Goal: Information Seeking & Learning: Learn about a topic

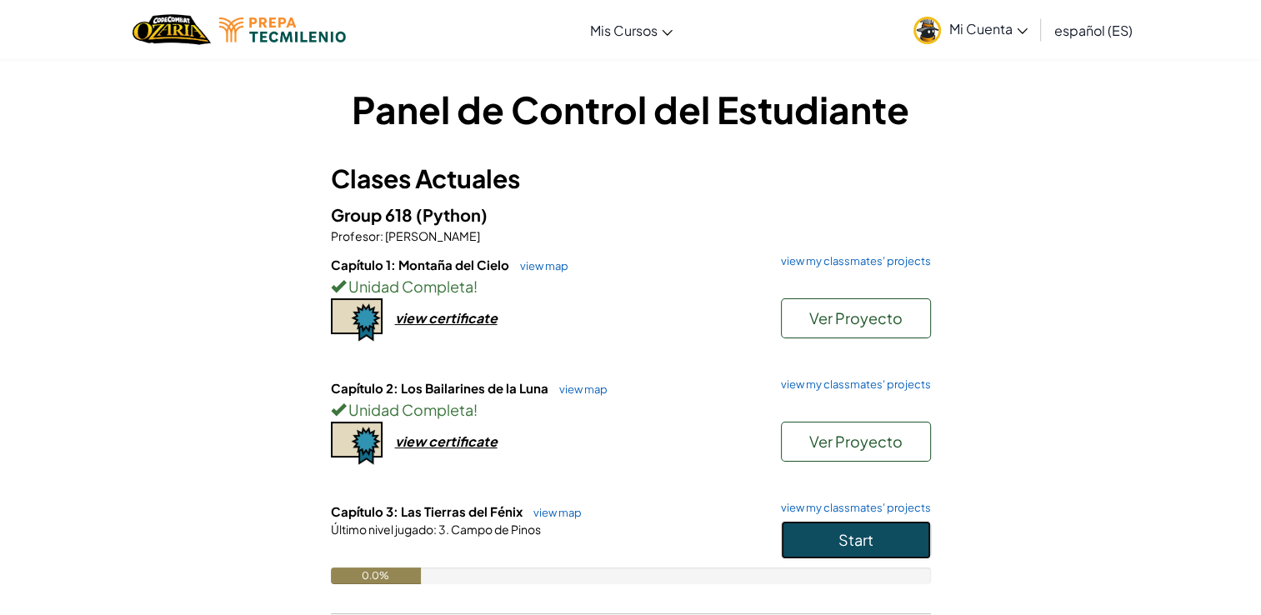
click at [783, 538] on button "Start" at bounding box center [856, 540] width 150 height 38
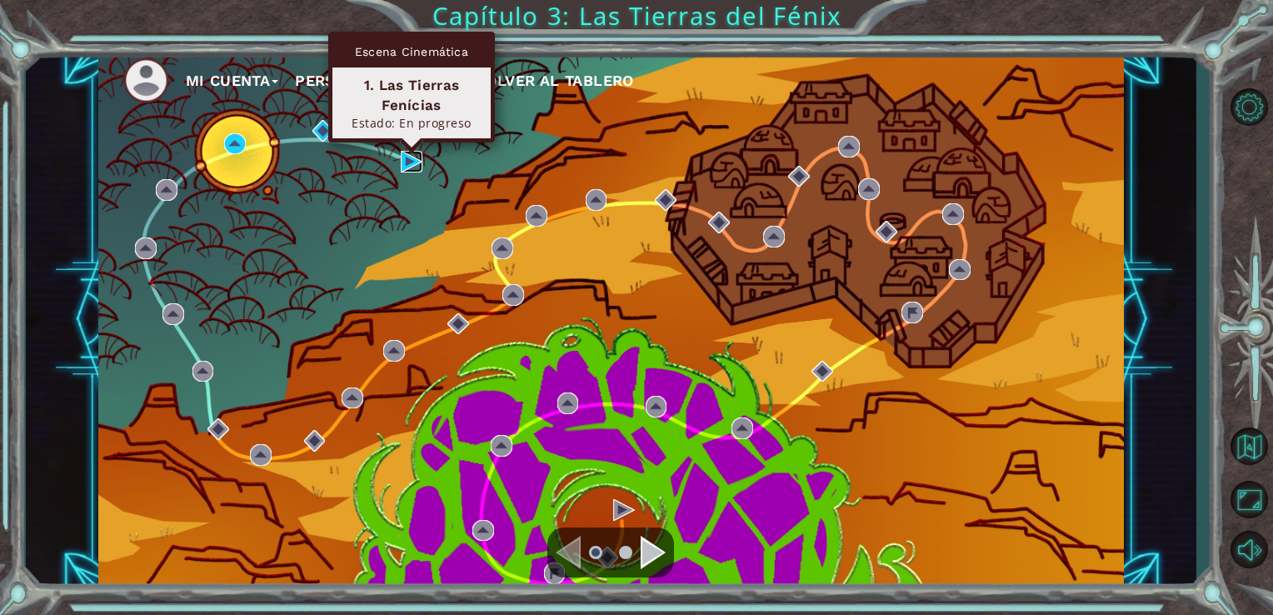
click at [404, 165] on img at bounding box center [412, 162] width 22 height 22
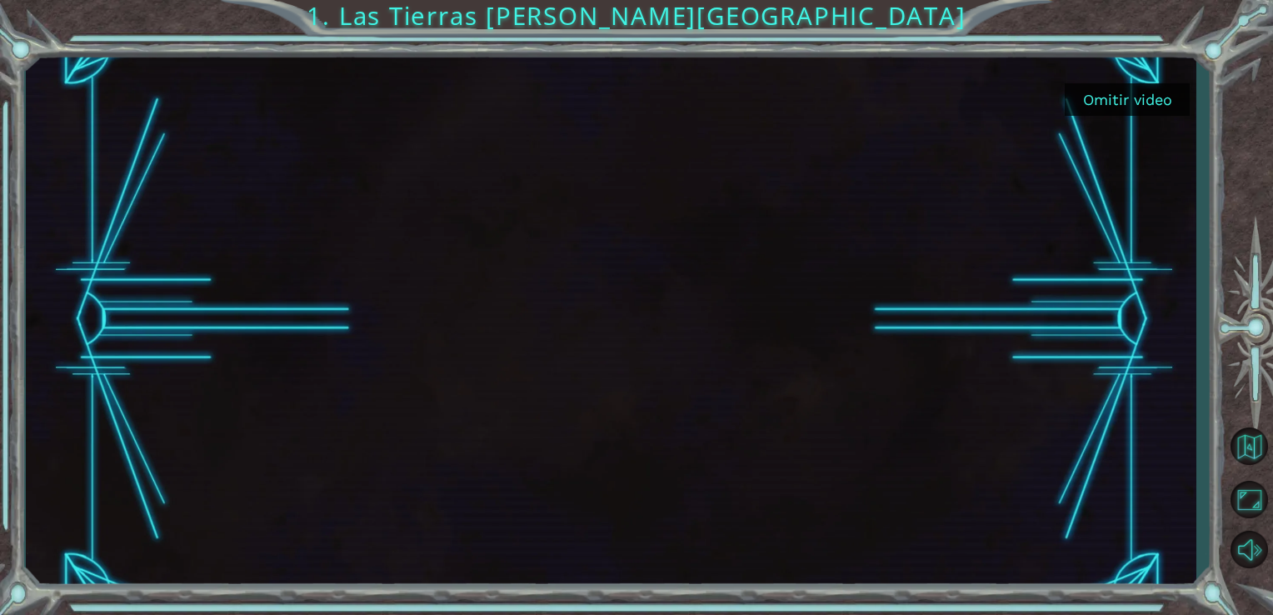
click at [1119, 106] on button "Omitir video" at bounding box center [1127, 99] width 125 height 33
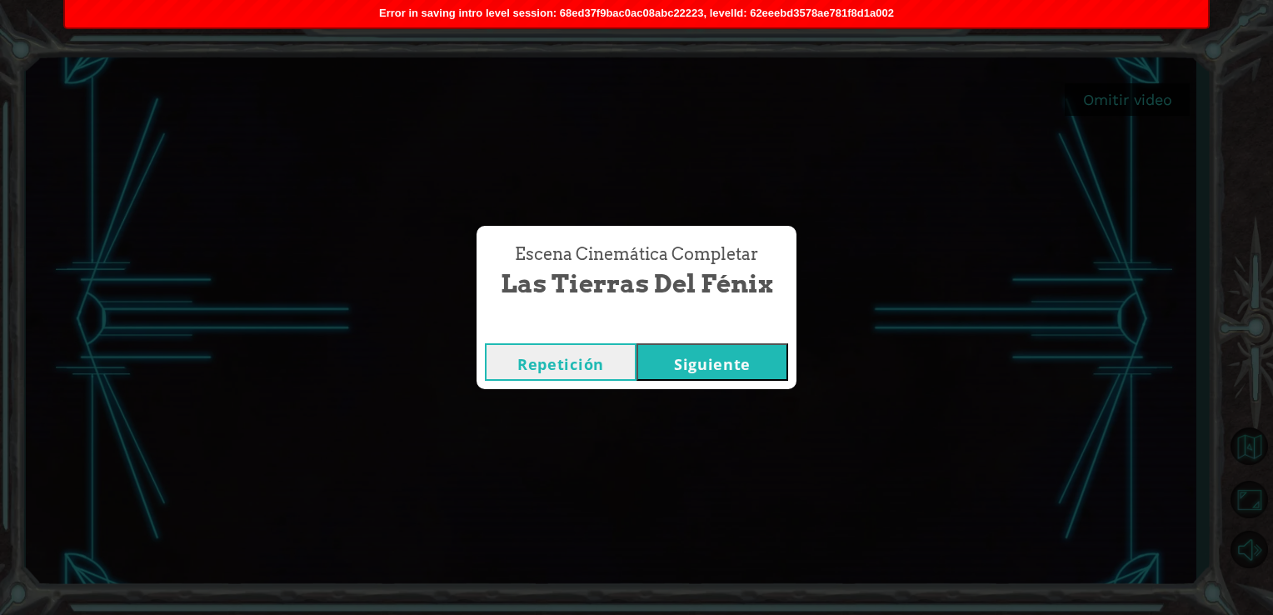
click at [780, 333] on div "Escena Cinemática Completar" at bounding box center [637, 326] width 320 height 17
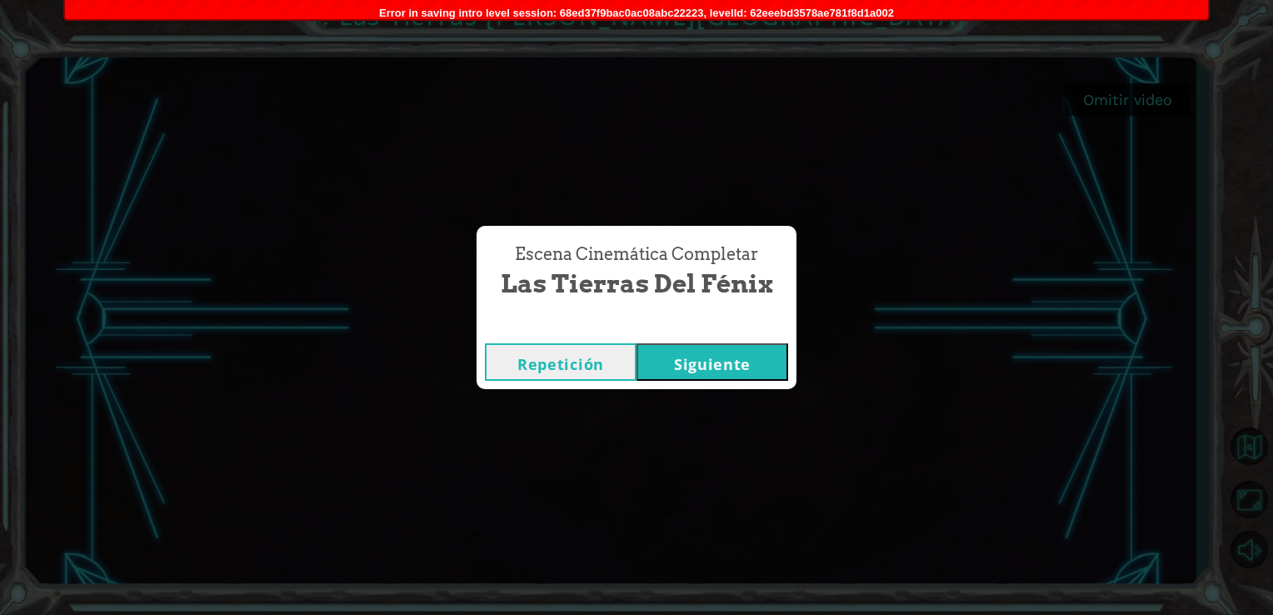
click at [748, 357] on button "Siguiente" at bounding box center [713, 362] width 152 height 38
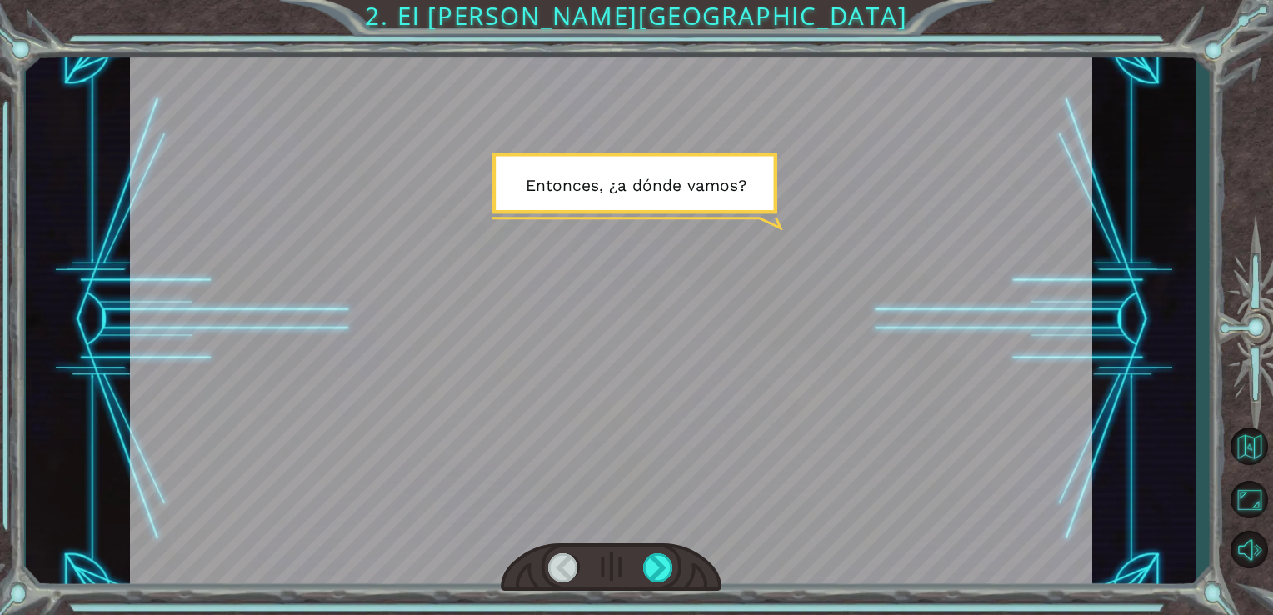
click at [675, 560] on div at bounding box center [612, 567] width 222 height 48
click at [665, 560] on div at bounding box center [658, 567] width 31 height 29
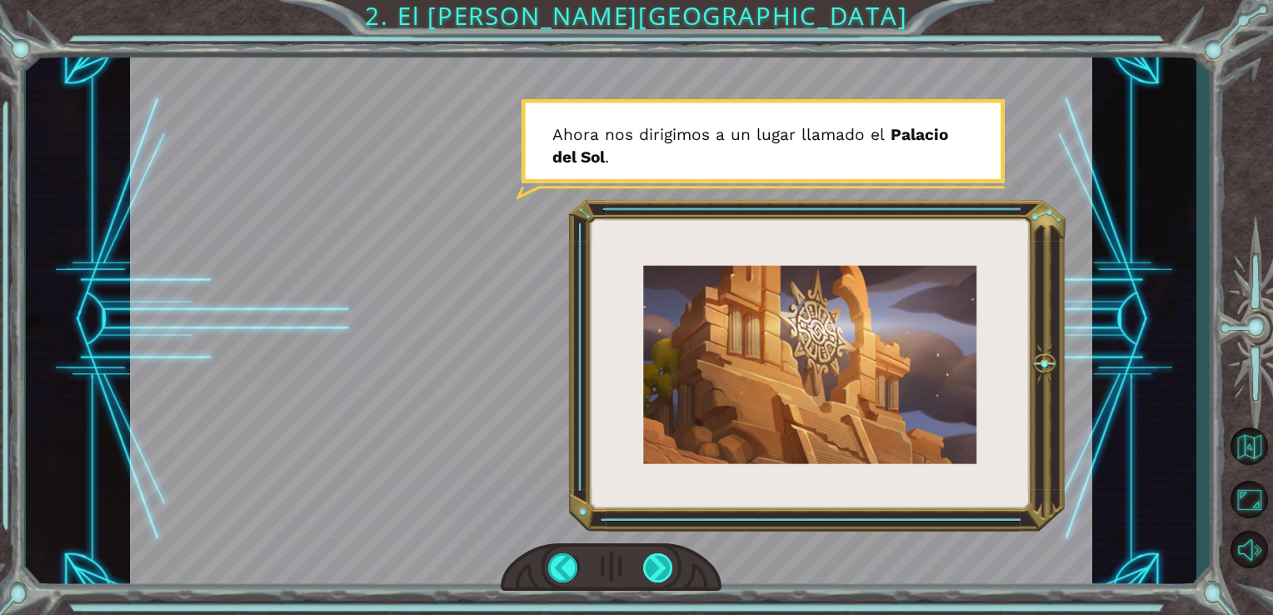
click at [669, 575] on div at bounding box center [658, 567] width 31 height 29
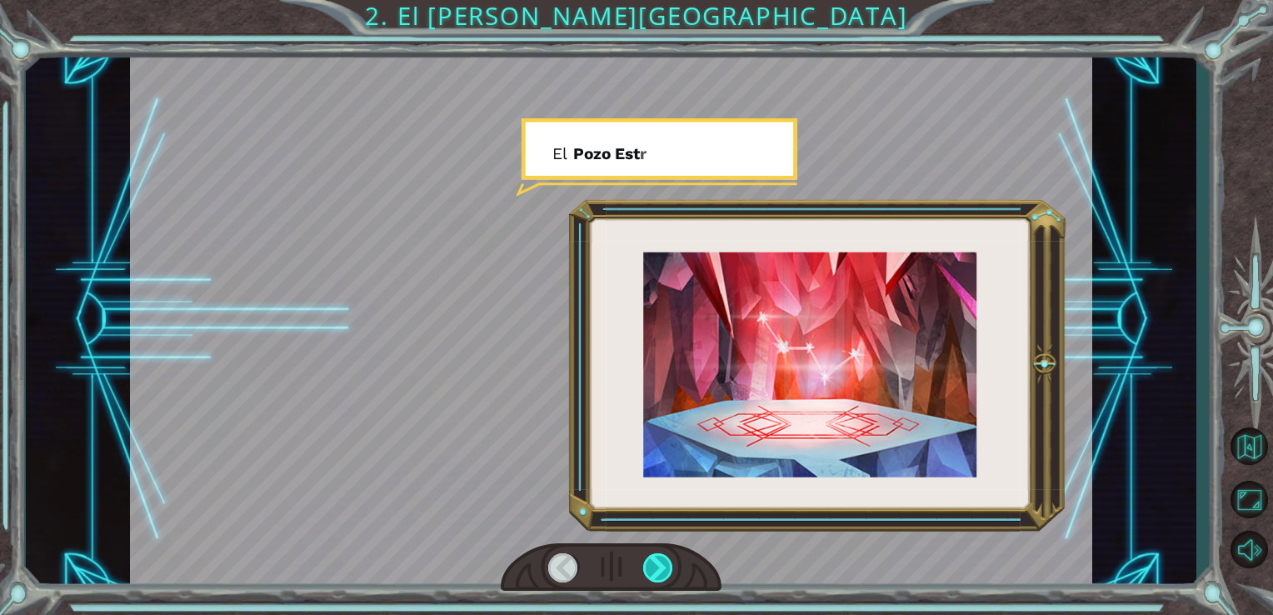
click at [669, 575] on div at bounding box center [658, 567] width 31 height 29
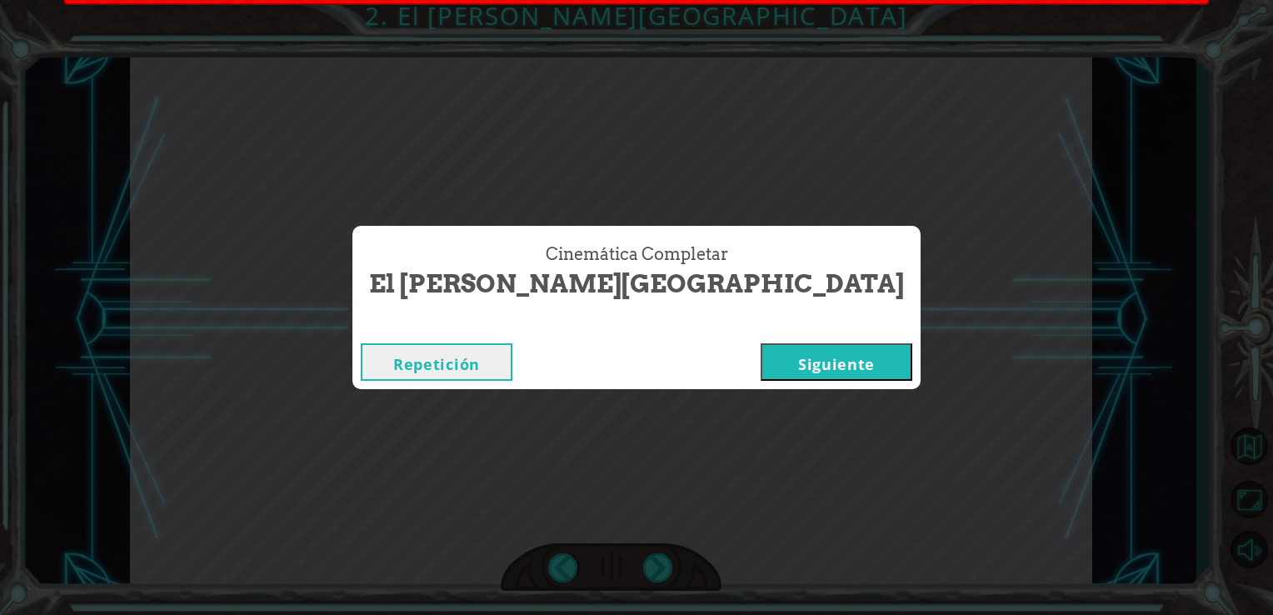
click at [761, 359] on button "Siguiente" at bounding box center [837, 362] width 152 height 38
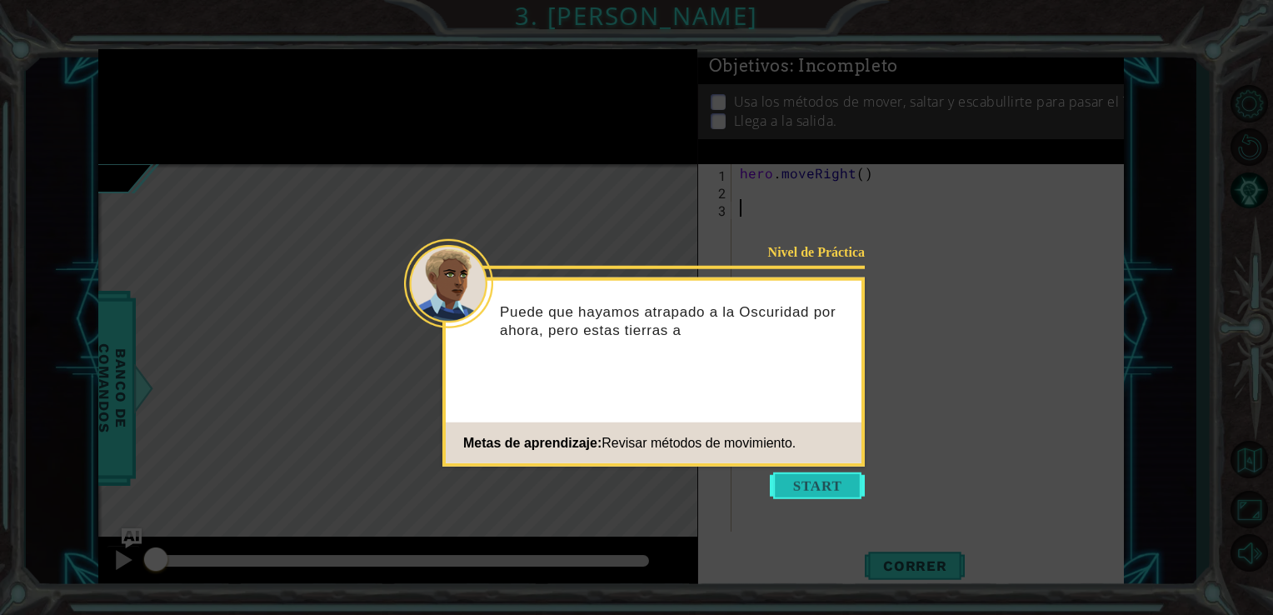
click at [802, 490] on button "Start" at bounding box center [817, 486] width 95 height 27
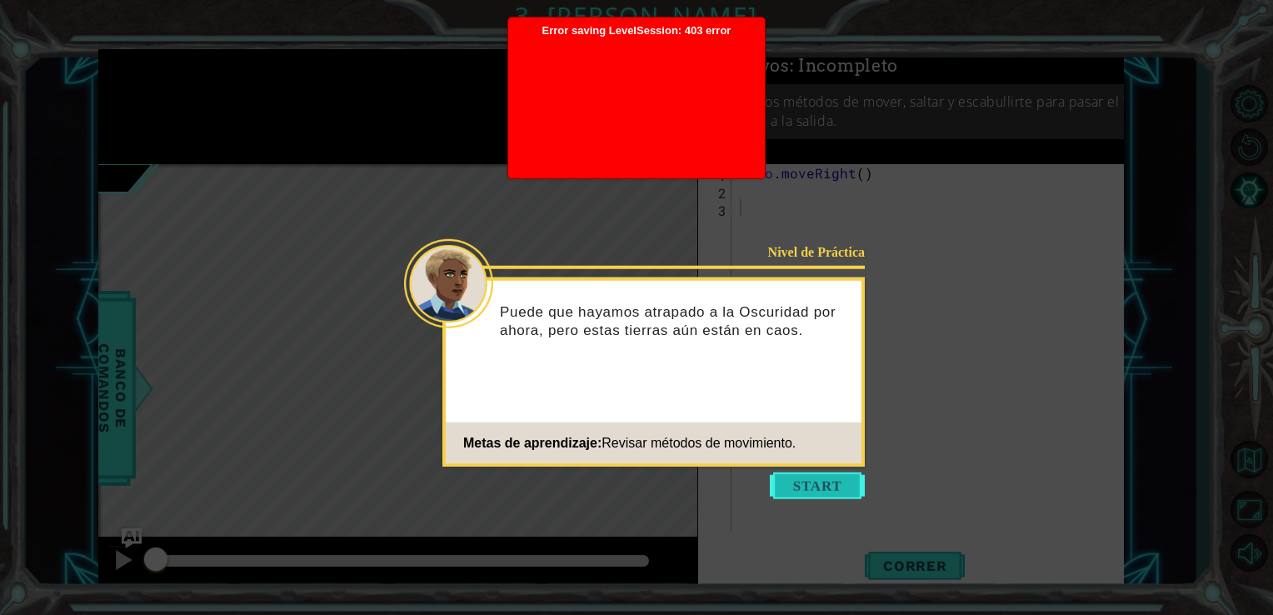
click at [846, 482] on button "Start" at bounding box center [817, 486] width 95 height 27
click at [822, 494] on button "Start" at bounding box center [817, 486] width 95 height 27
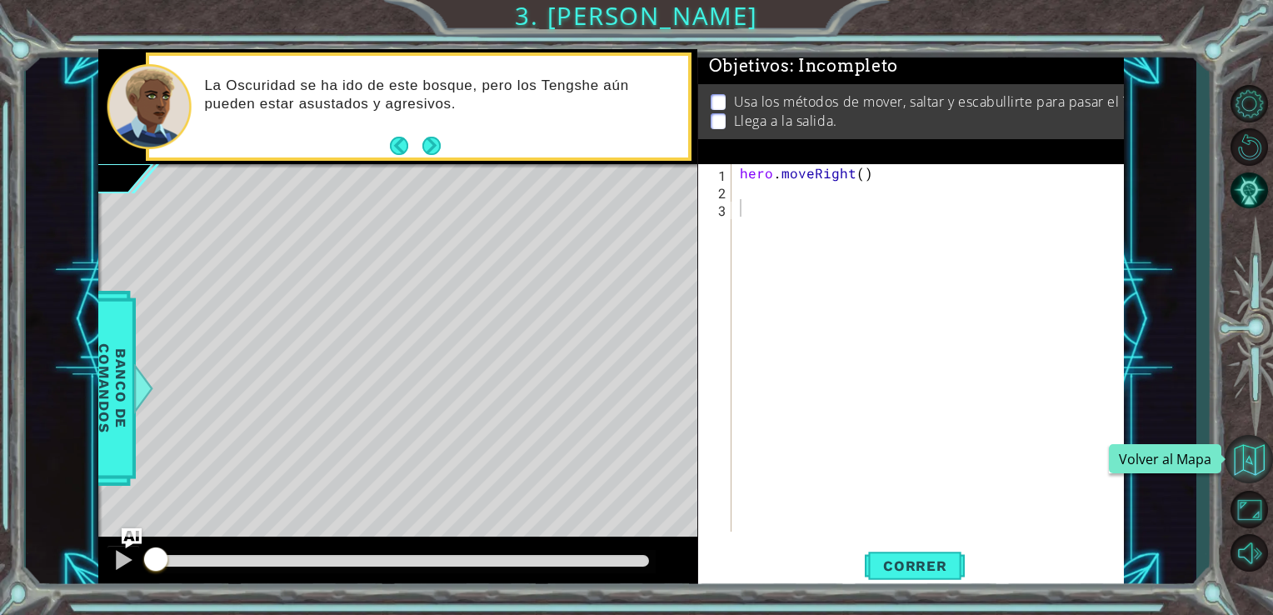
click at [1232, 455] on button "Volver al Mapa" at bounding box center [1249, 459] width 48 height 48
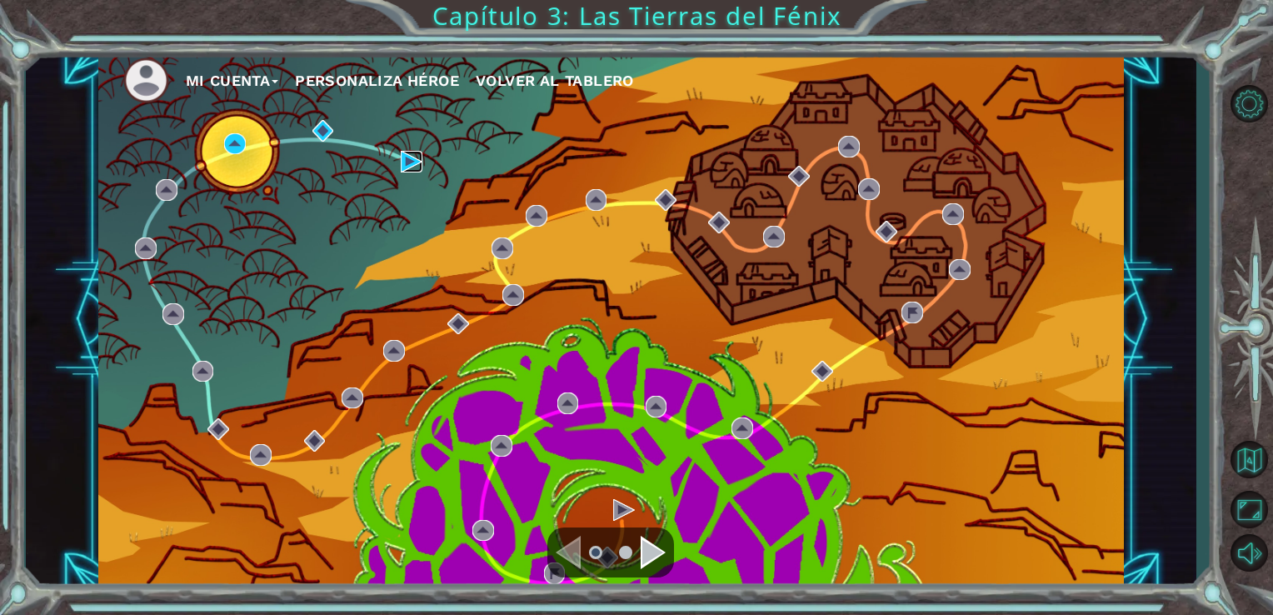
click at [403, 172] on img at bounding box center [412, 162] width 22 height 22
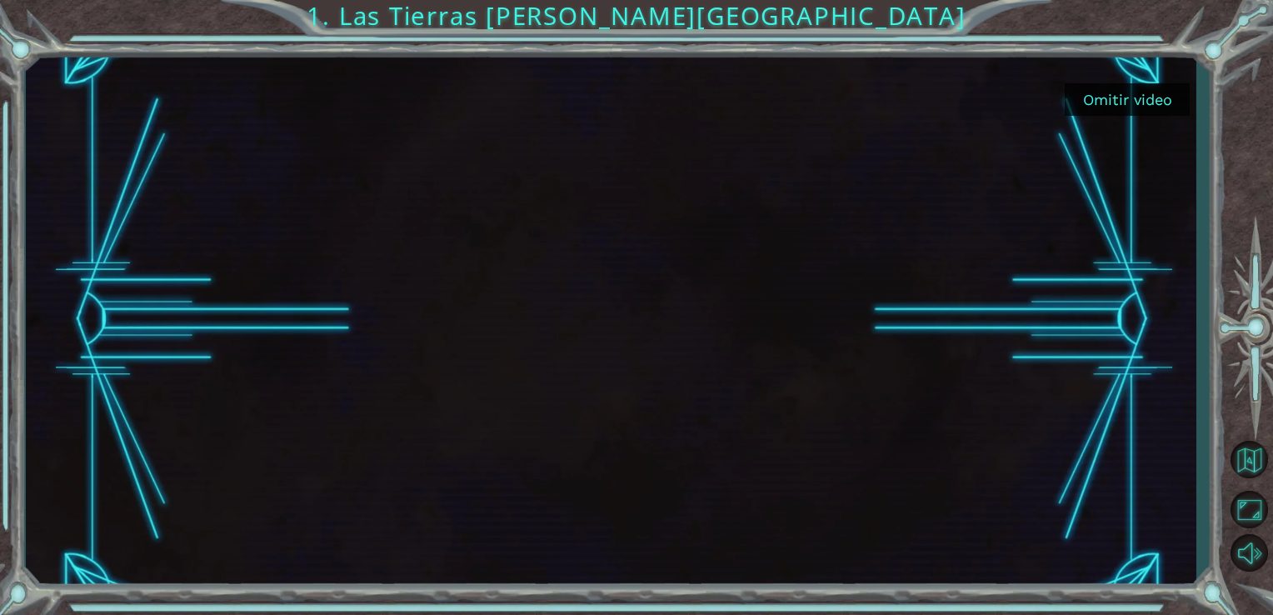
click at [1090, 96] on button "Omitir video" at bounding box center [1127, 99] width 125 height 33
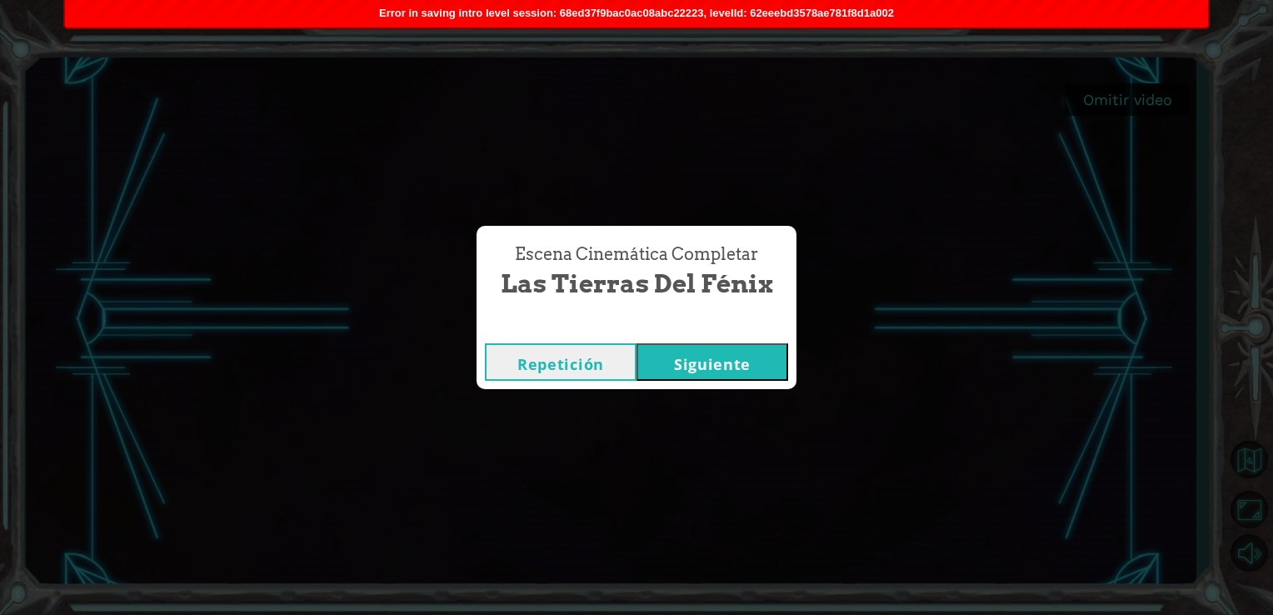
click at [707, 352] on button "Siguiente" at bounding box center [713, 362] width 152 height 38
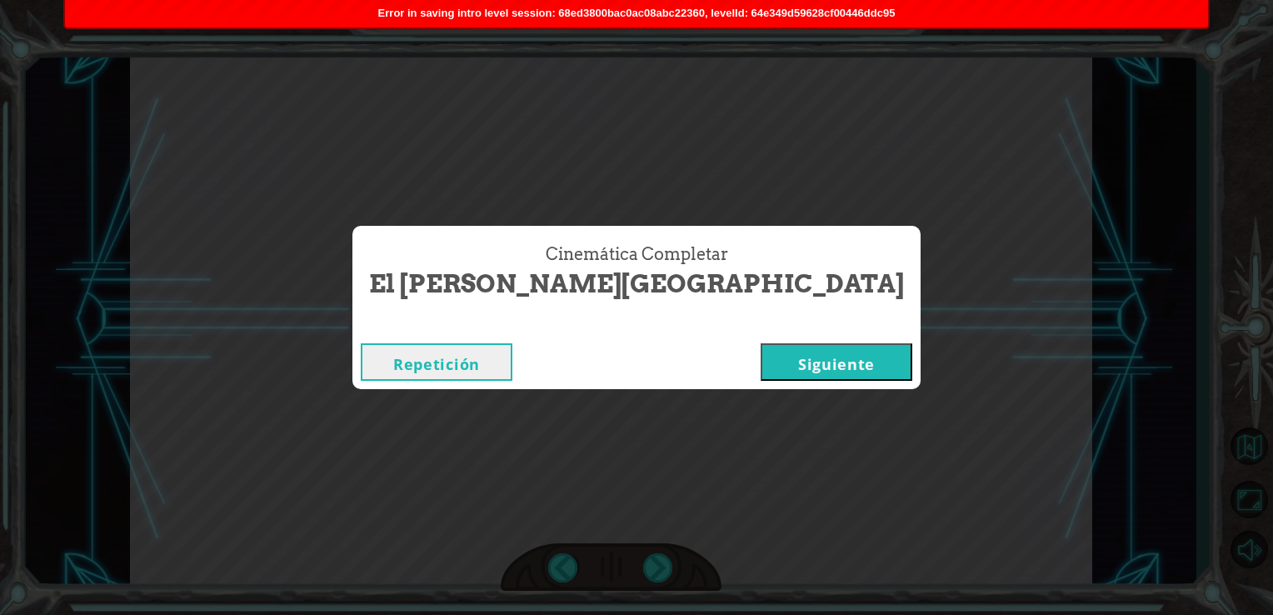
click at [761, 354] on button "Siguiente" at bounding box center [837, 362] width 152 height 38
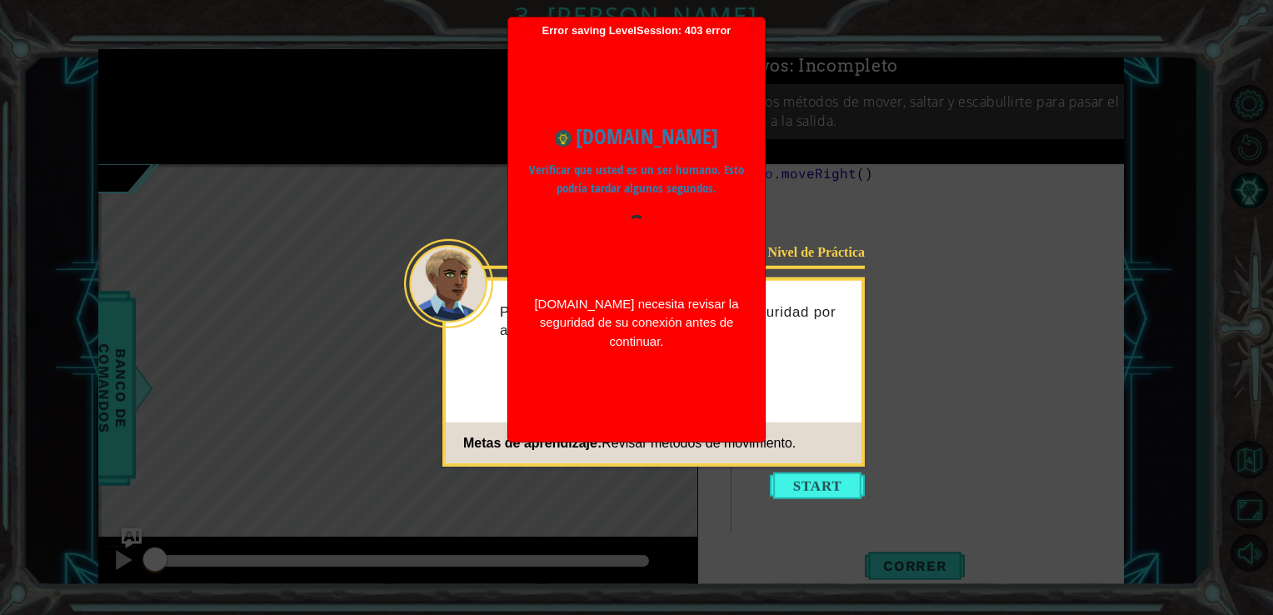
click at [603, 186] on p "Verificar que usted es un ser humano. Esto podría tardar algunos segundos." at bounding box center [636, 180] width 215 height 38
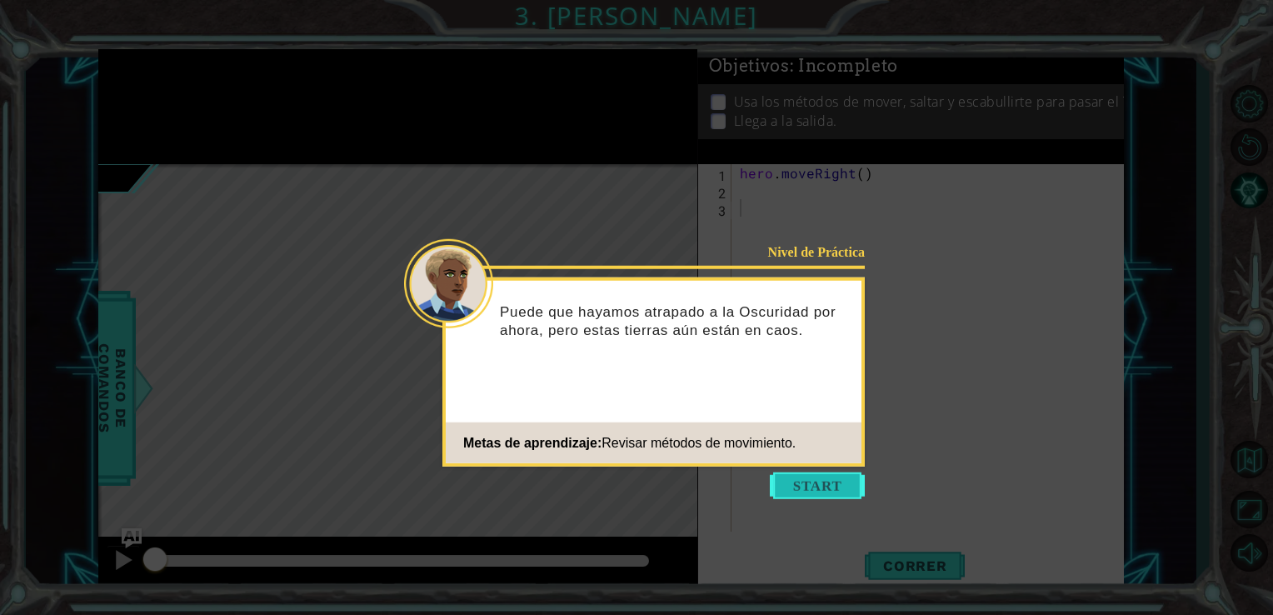
click at [827, 487] on button "Start" at bounding box center [817, 486] width 95 height 27
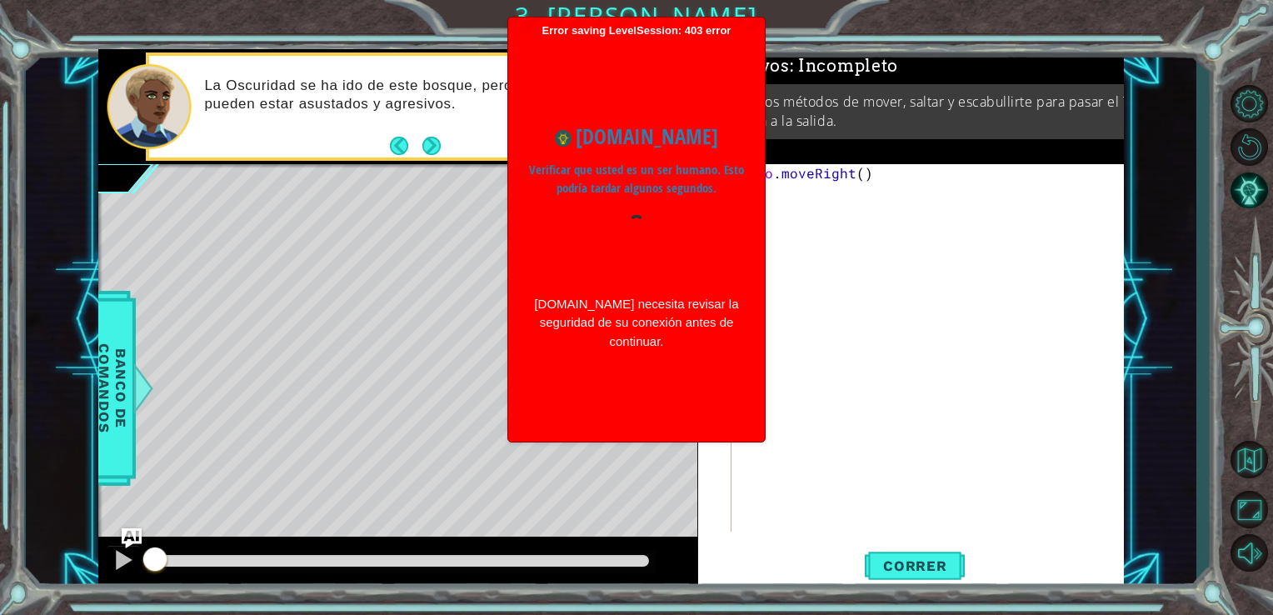
click at [585, 187] on p "Verificar que usted es un ser humano. Esto podría tardar algunos segundos." at bounding box center [636, 180] width 215 height 38
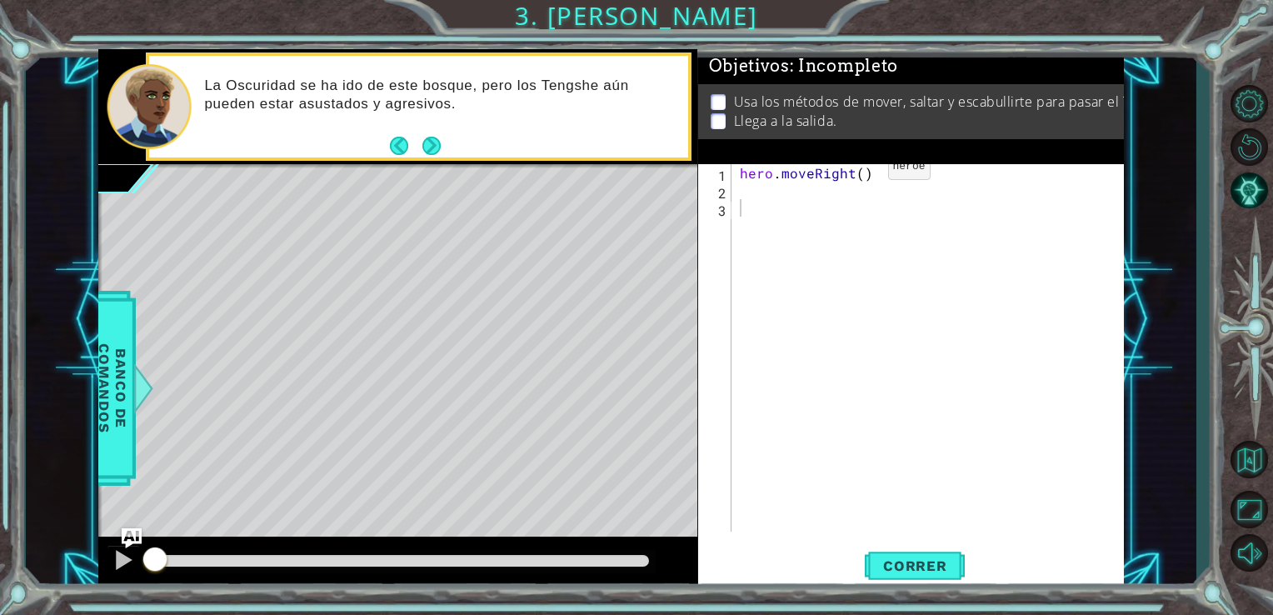
type textarea "hero.moveRight()"
click at [860, 173] on div "hero . moveRight ( )" at bounding box center [933, 365] width 393 height 403
click at [773, 198] on div "hero . moveRight ( )" at bounding box center [933, 365] width 393 height 403
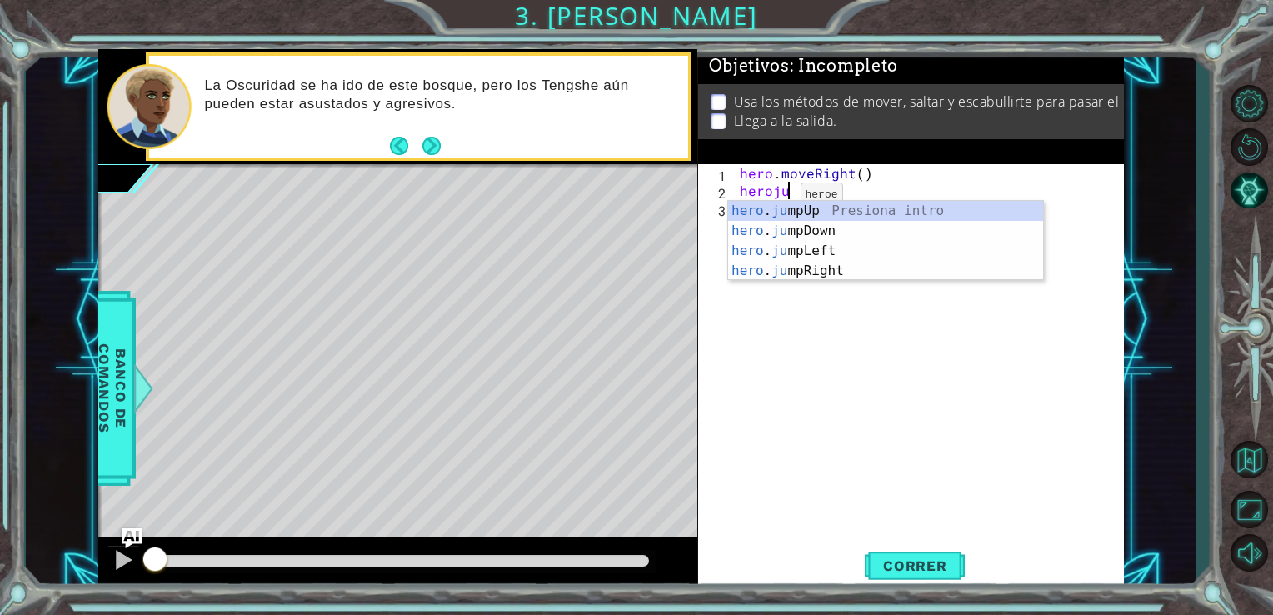
type textarea "herojum"
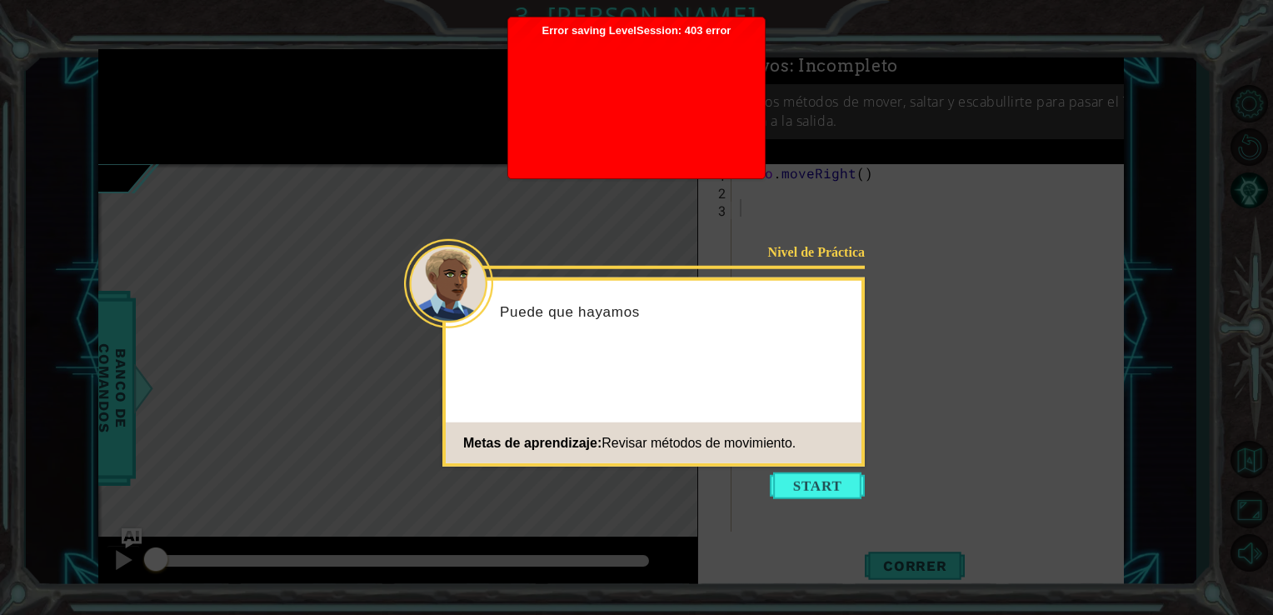
drag, startPoint x: 679, startPoint y: 232, endPoint x: 667, endPoint y: 142, distance: 90.9
click at [667, 142] on body "1 ההההההההההההההההההההההההההההההההההההההההההההההההההההההההההההההההההההההההההההה…" at bounding box center [636, 307] width 1273 height 615
click at [665, 134] on div at bounding box center [637, 104] width 240 height 133
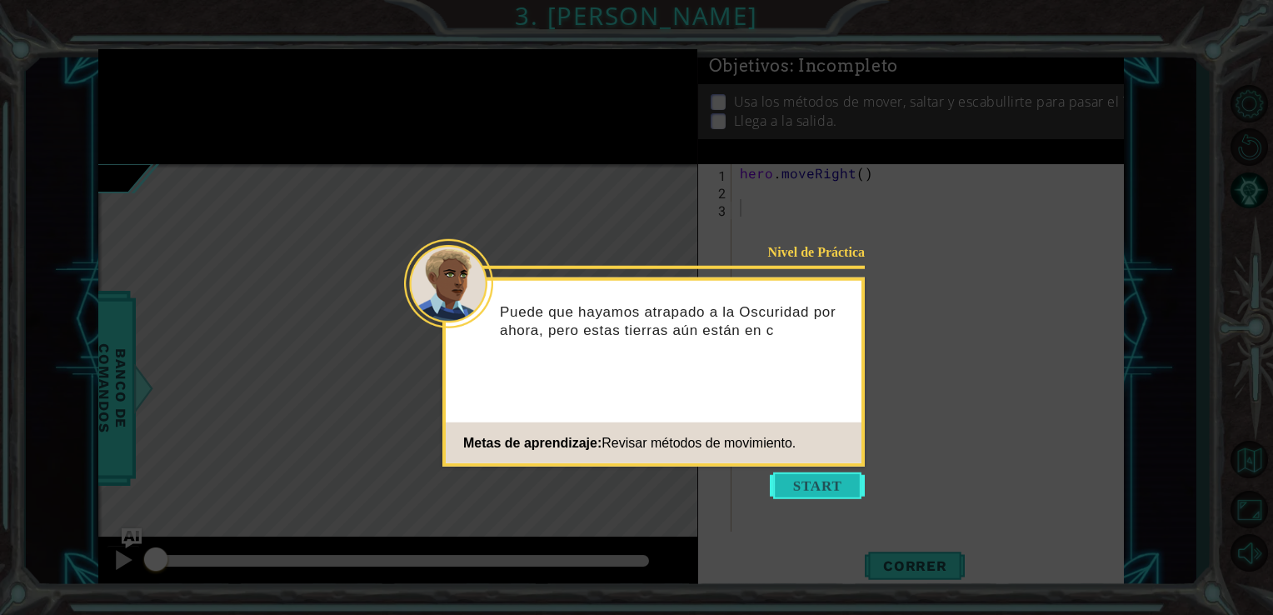
click at [813, 482] on button "Start" at bounding box center [817, 486] width 95 height 27
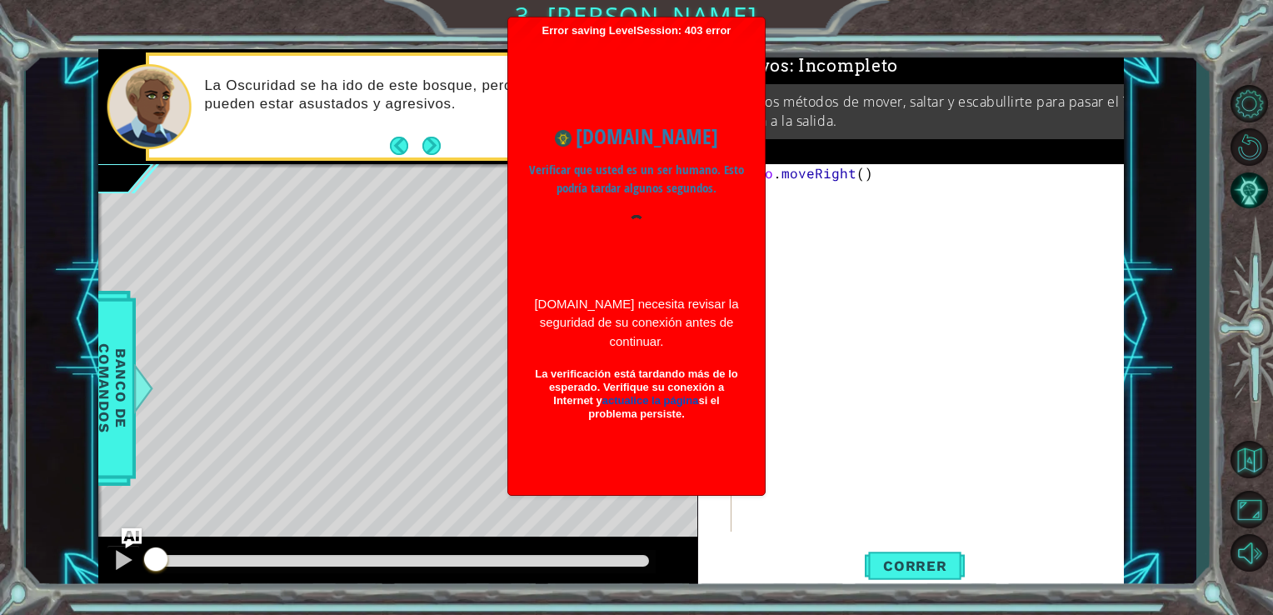
click at [654, 211] on div "[DOMAIN_NAME] Verificar que usted es un ser humano. Esto podría tardar algunos …" at bounding box center [637, 262] width 240 height 317
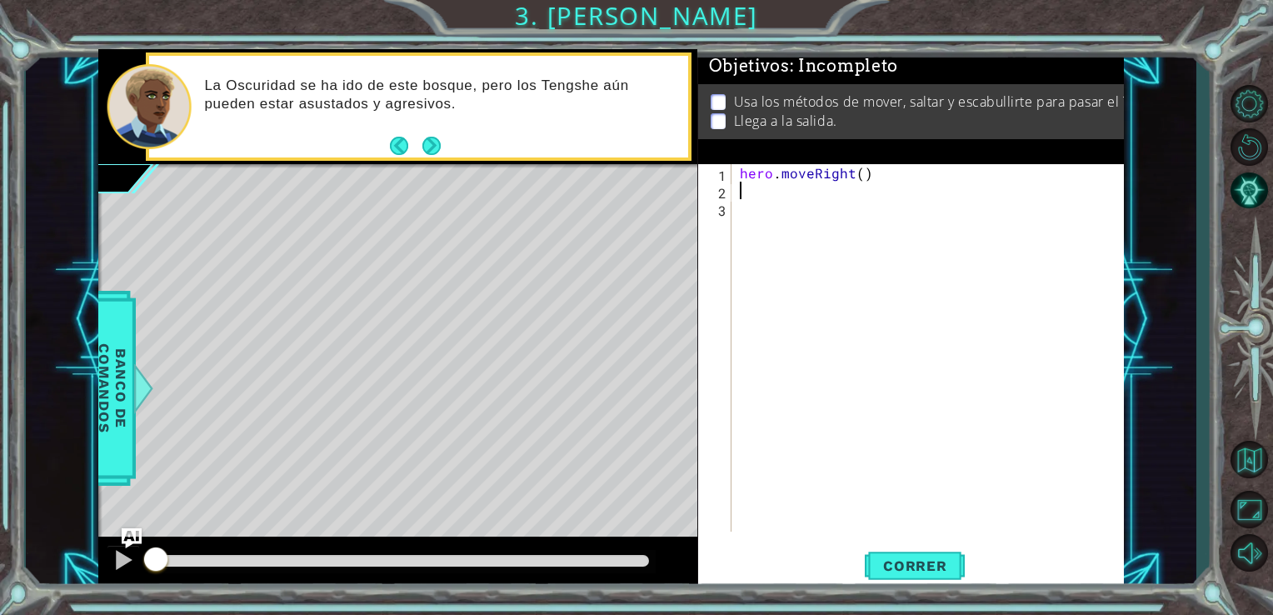
click at [750, 197] on div "hero . moveRight ( )" at bounding box center [933, 365] width 393 height 403
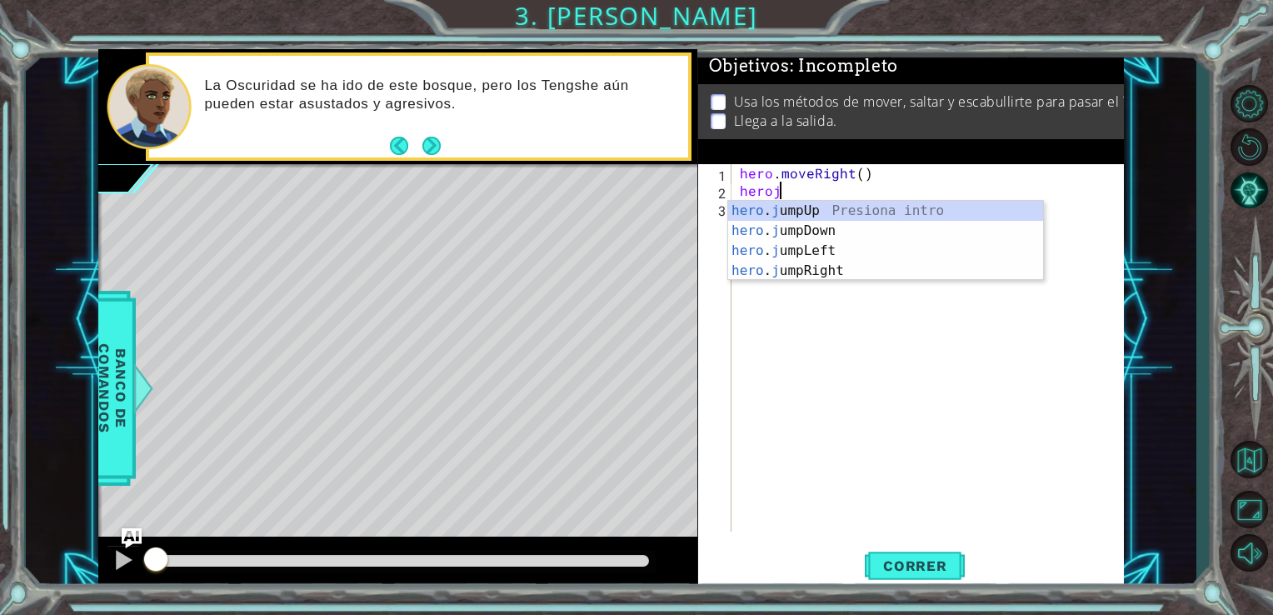
type textarea "heroju"
click at [767, 268] on div "hero . ju mpUp Presiona intro hero . ju mpDown Presiona intro hero . ju mpLeft …" at bounding box center [885, 261] width 315 height 120
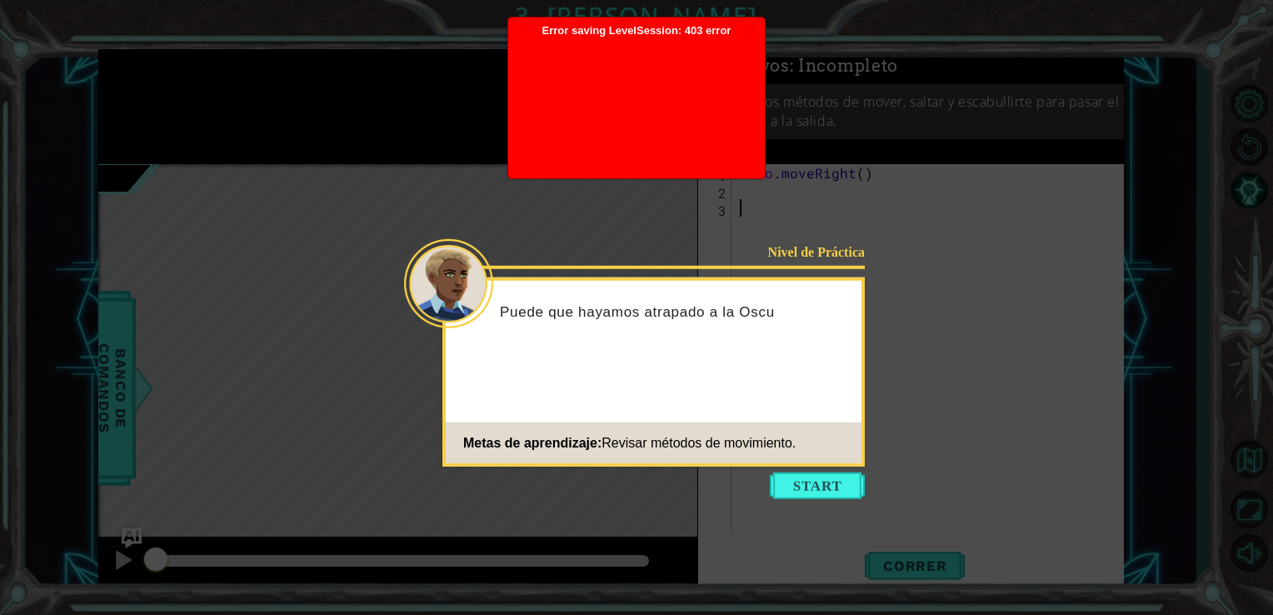
click at [610, 125] on div at bounding box center [637, 104] width 240 height 133
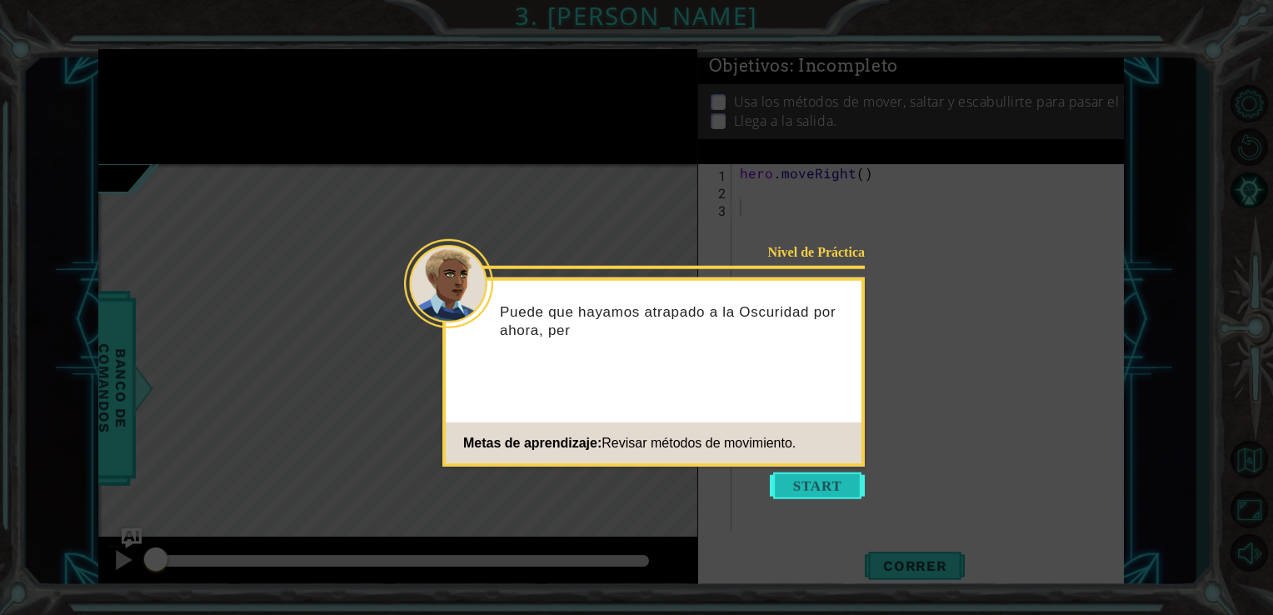
click at [851, 492] on button "Start" at bounding box center [817, 486] width 95 height 27
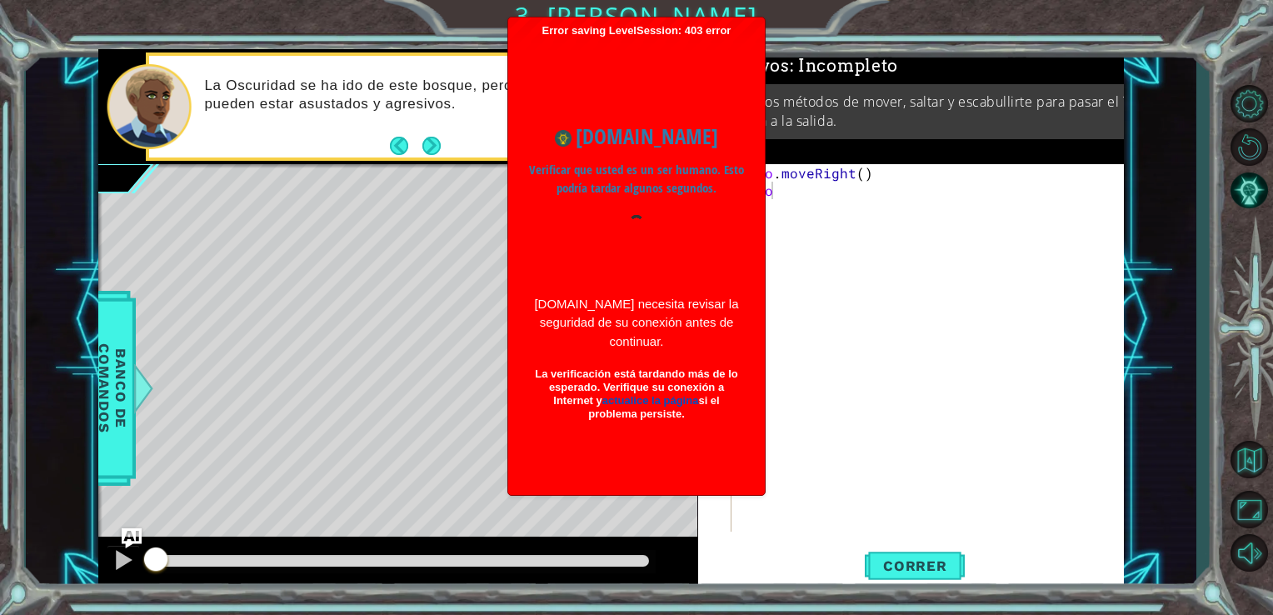
click at [636, 275] on div at bounding box center [636, 246] width 215 height 63
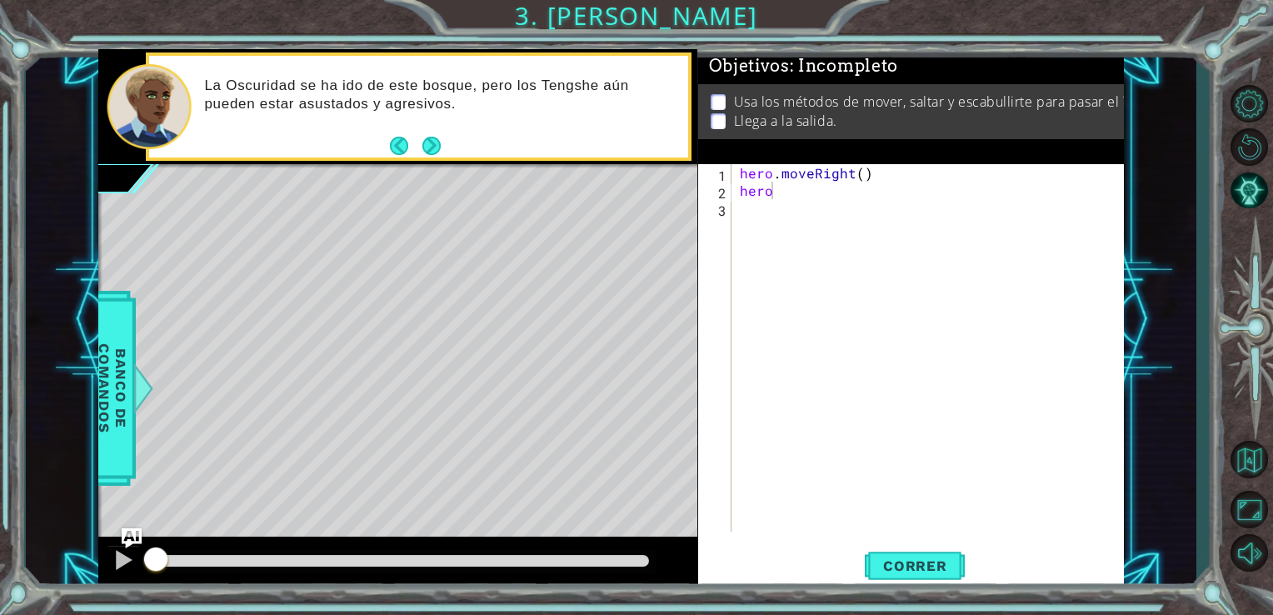
click at [772, 199] on div "hero . moveRight ( ) hero" at bounding box center [933, 365] width 393 height 403
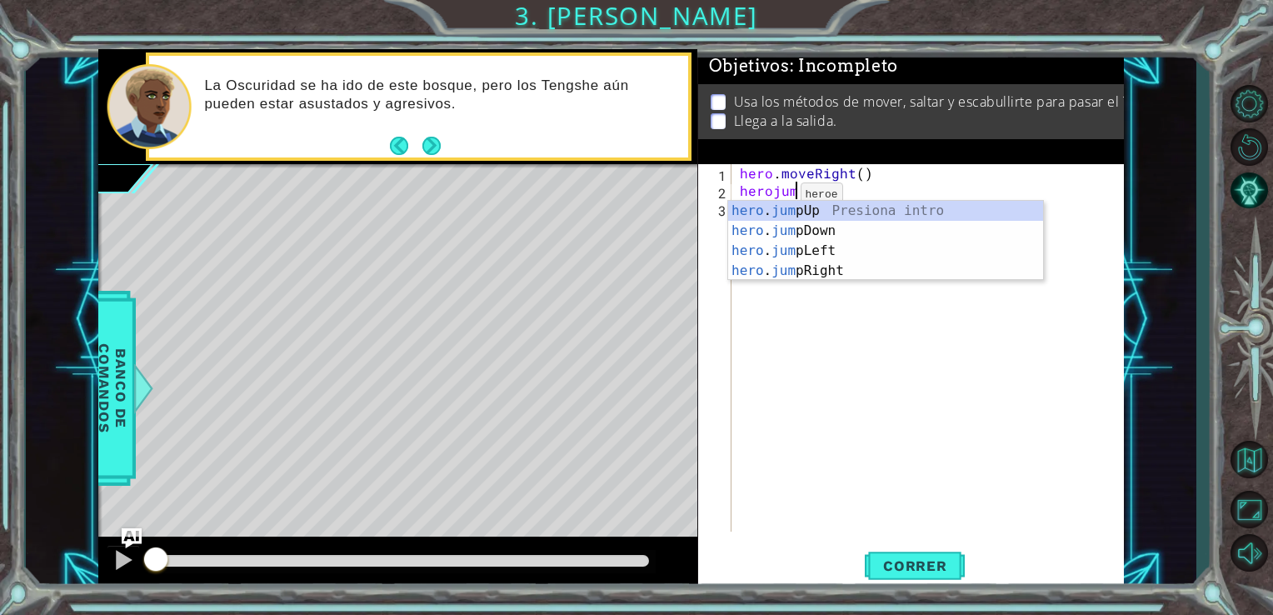
scroll to position [0, 3]
type textarea "herojump"
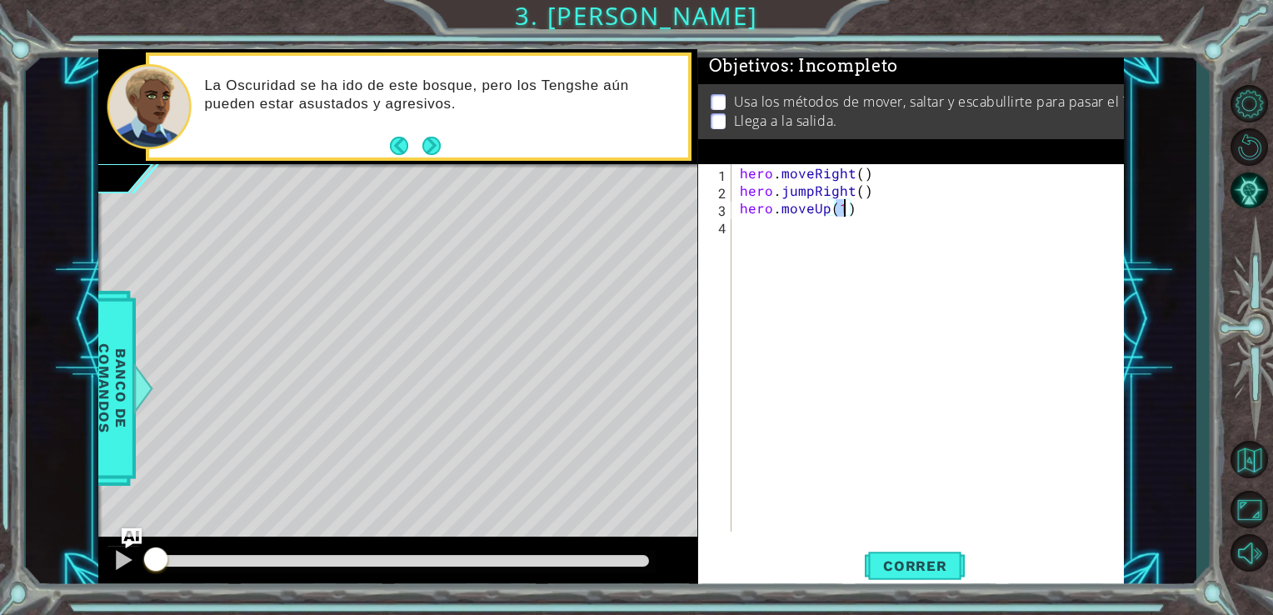
type textarea "hero.moveUp(2)"
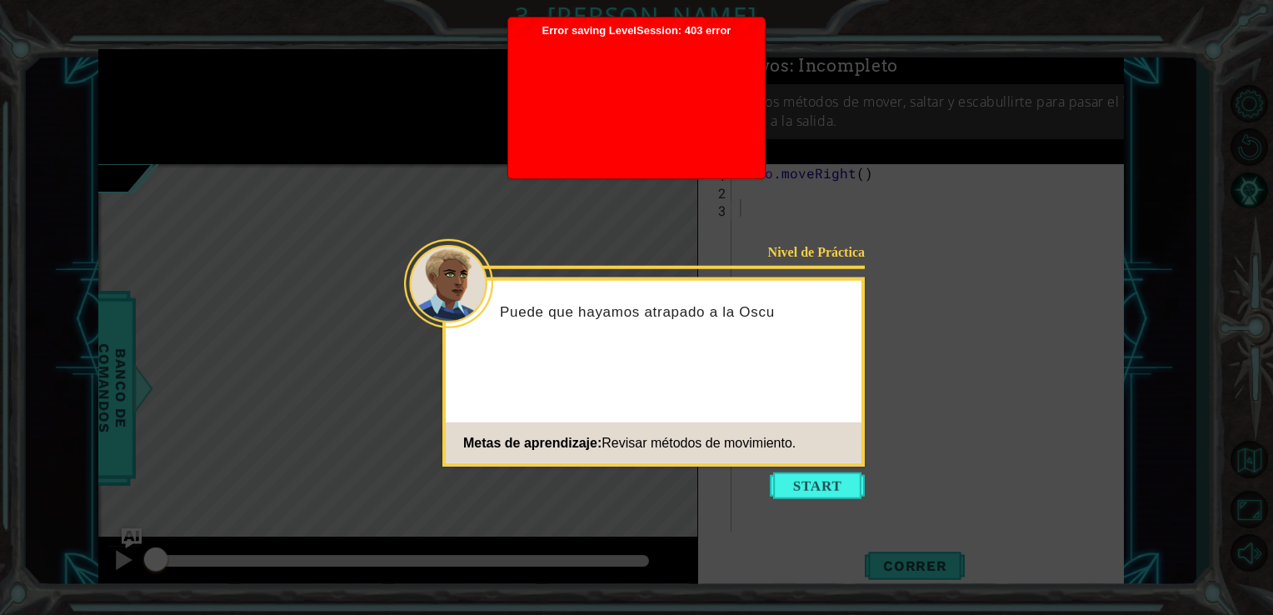
click at [643, 61] on div at bounding box center [637, 104] width 240 height 133
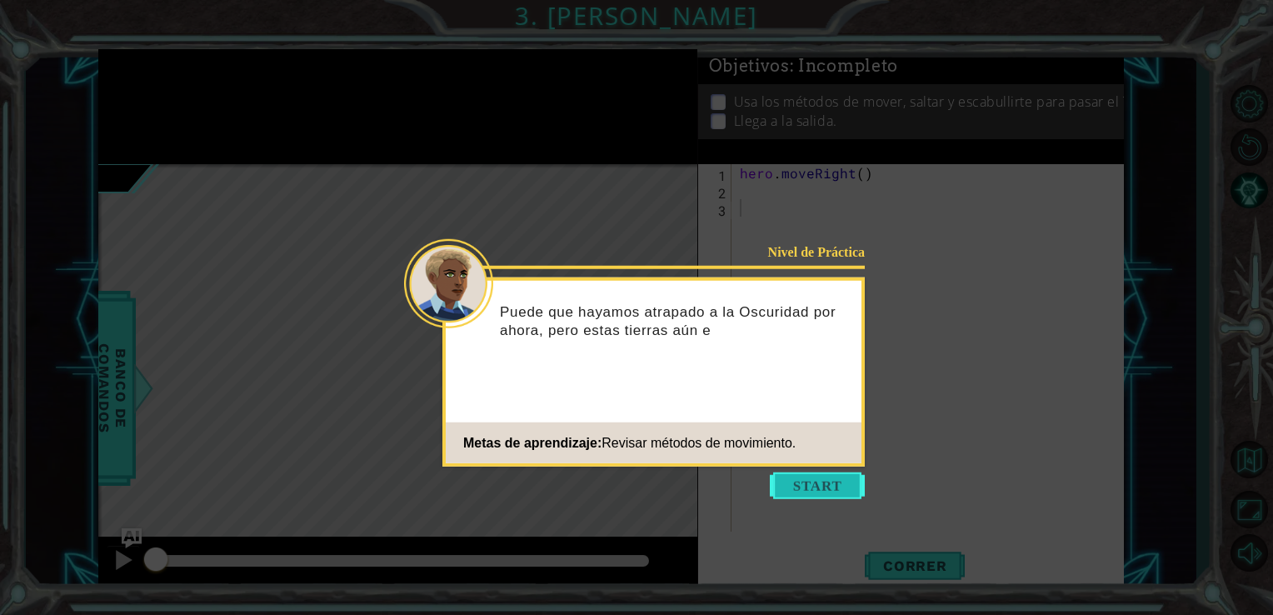
click at [815, 492] on button "Start" at bounding box center [817, 486] width 95 height 27
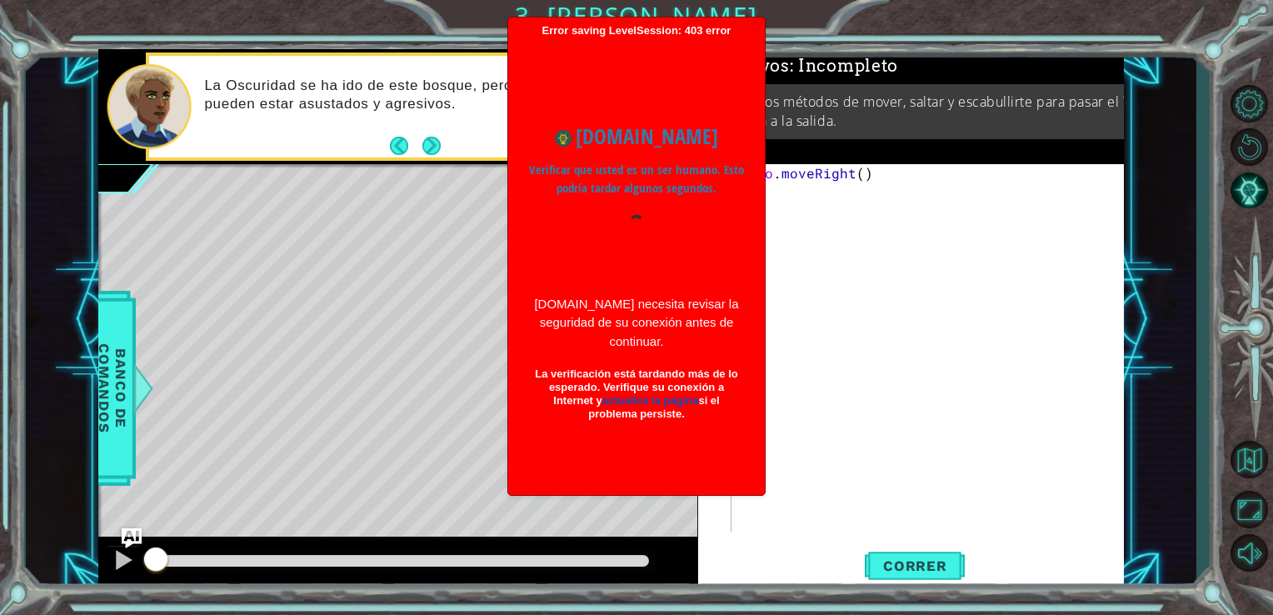
click at [673, 265] on div at bounding box center [636, 246] width 215 height 63
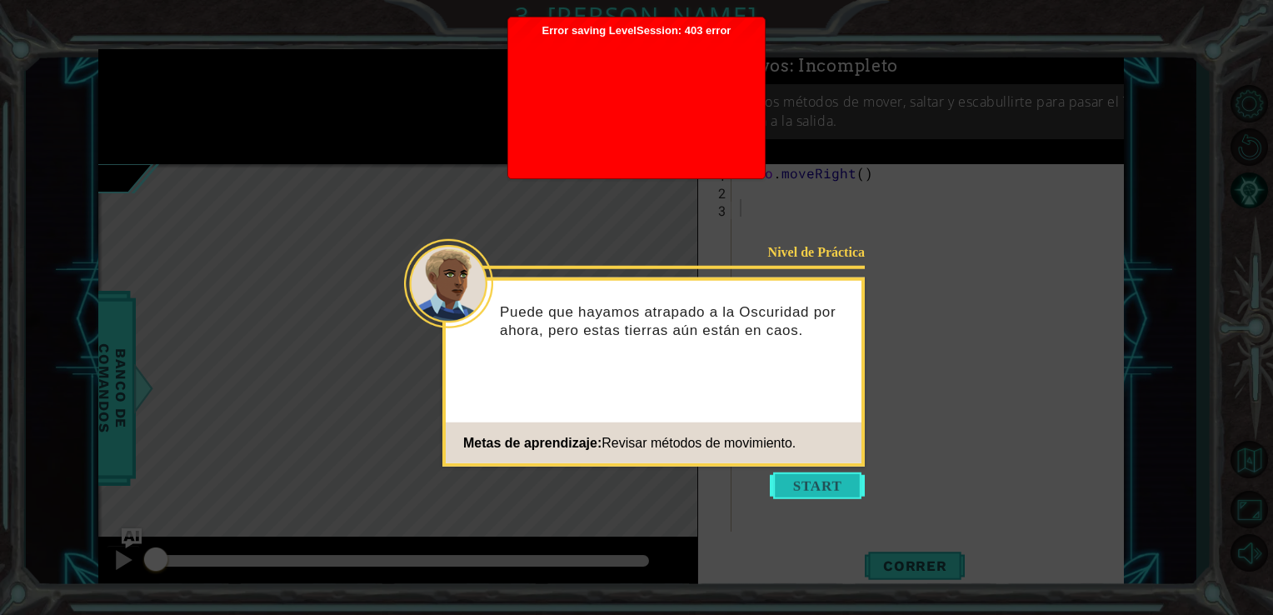
click at [806, 495] on button "Start" at bounding box center [817, 486] width 95 height 27
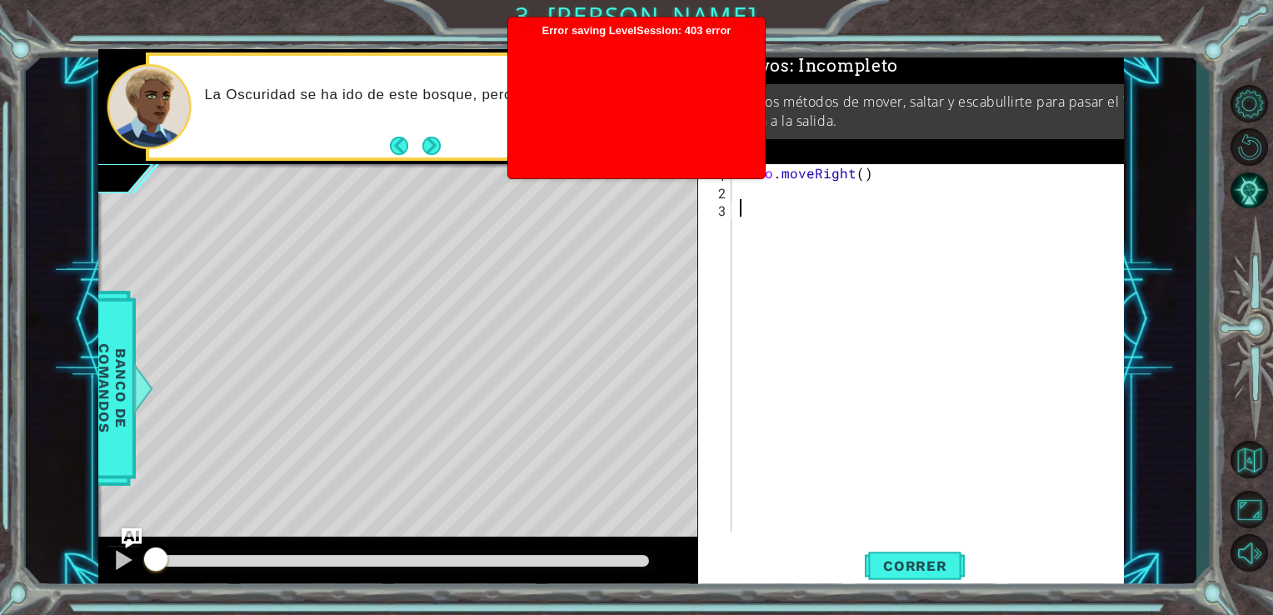
click at [558, 125] on div at bounding box center [637, 104] width 240 height 133
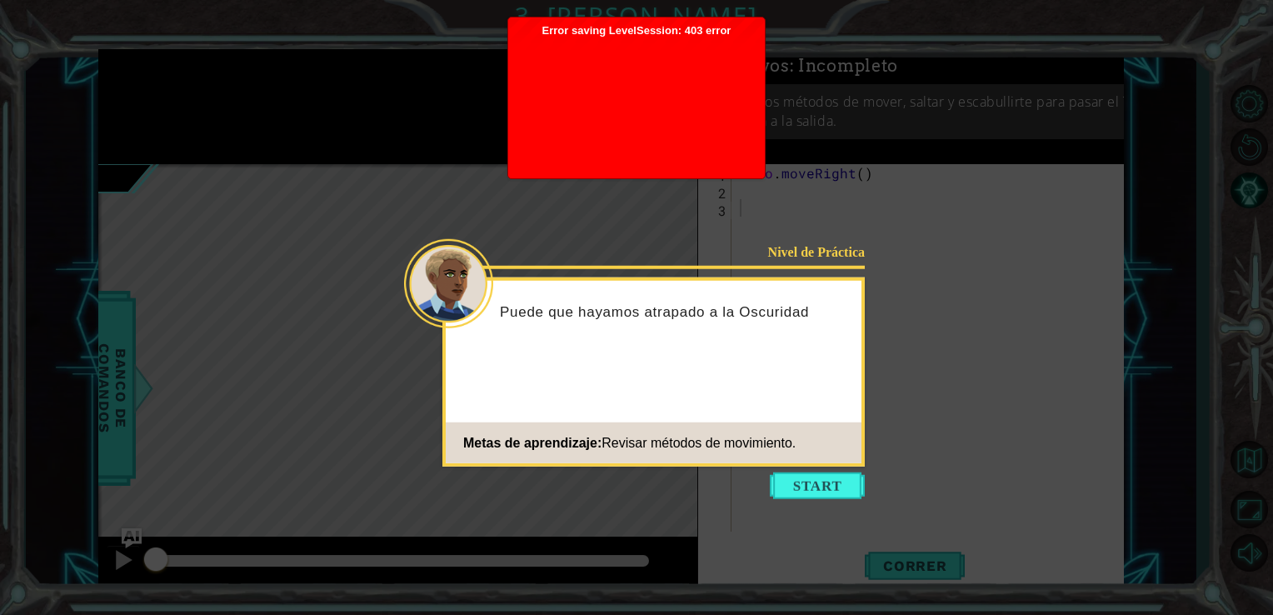
click at [613, 78] on div at bounding box center [637, 104] width 240 height 133
click at [595, 168] on div at bounding box center [637, 104] width 240 height 133
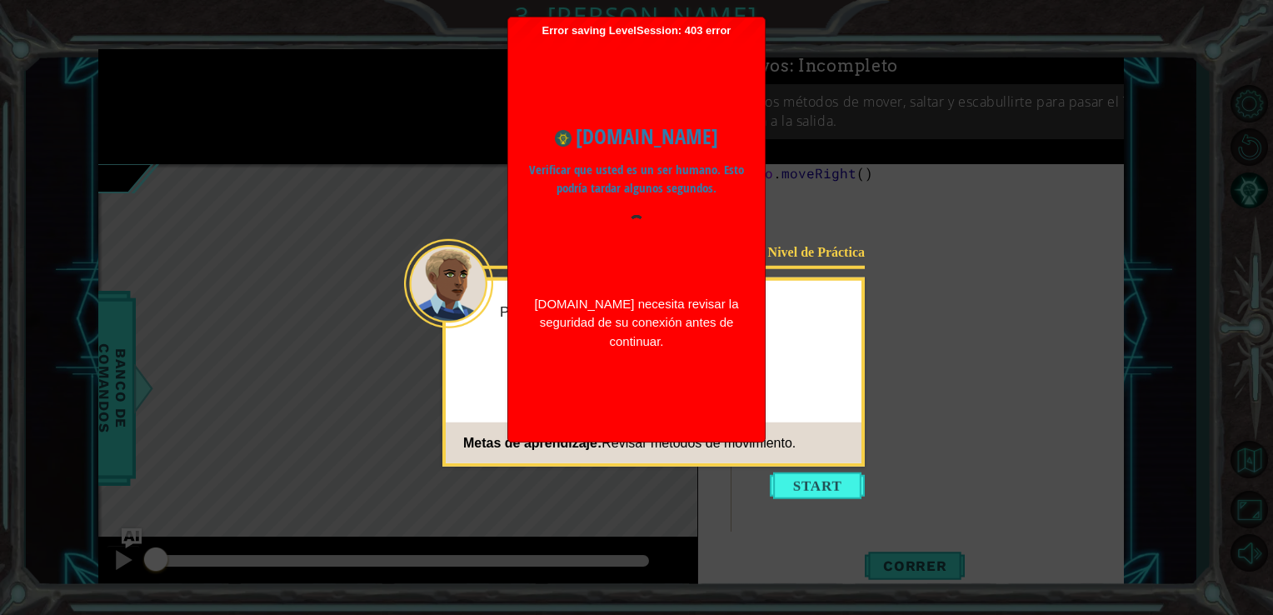
click at [647, 172] on p "Verificar que usted es un ser humano. Esto podría tardar algunos segundos." at bounding box center [636, 180] width 215 height 38
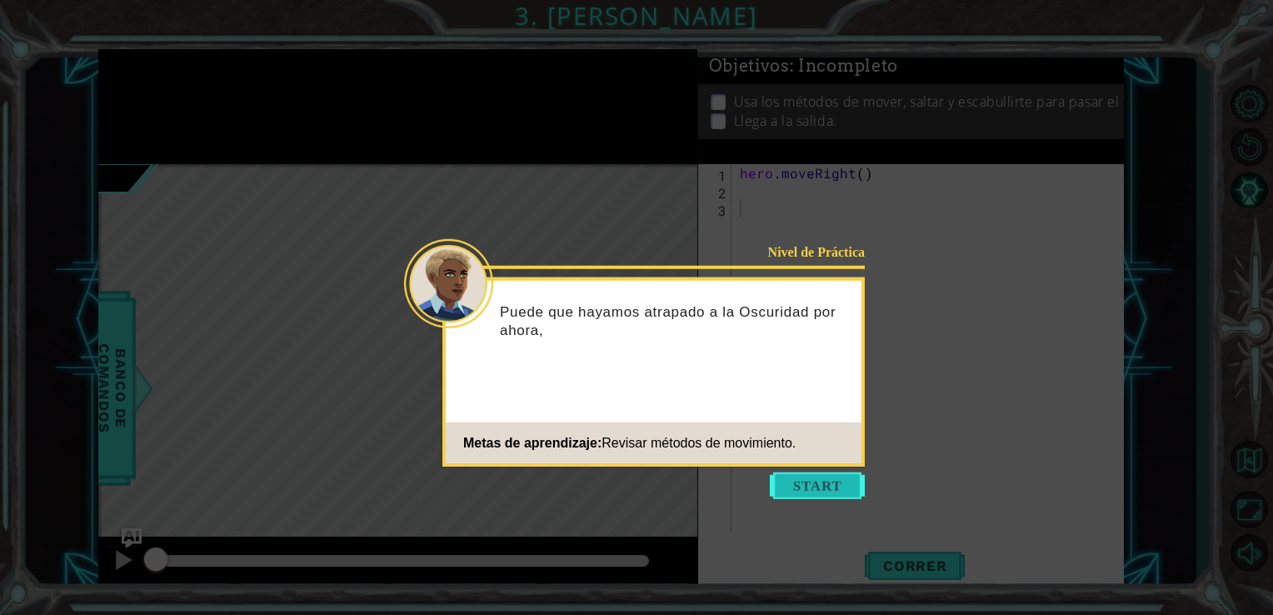
click at [818, 485] on button "Start" at bounding box center [817, 486] width 95 height 27
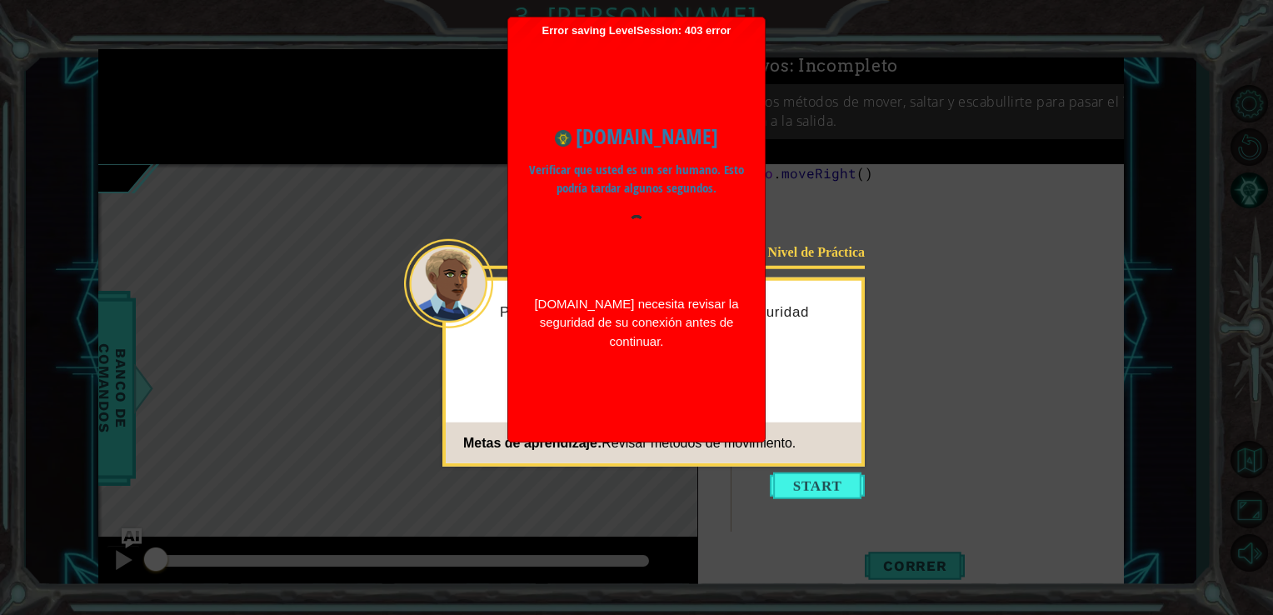
click at [588, 301] on div "[DOMAIN_NAME] necesita revisar la seguridad de su conexión antes de continuar." at bounding box center [636, 323] width 215 height 57
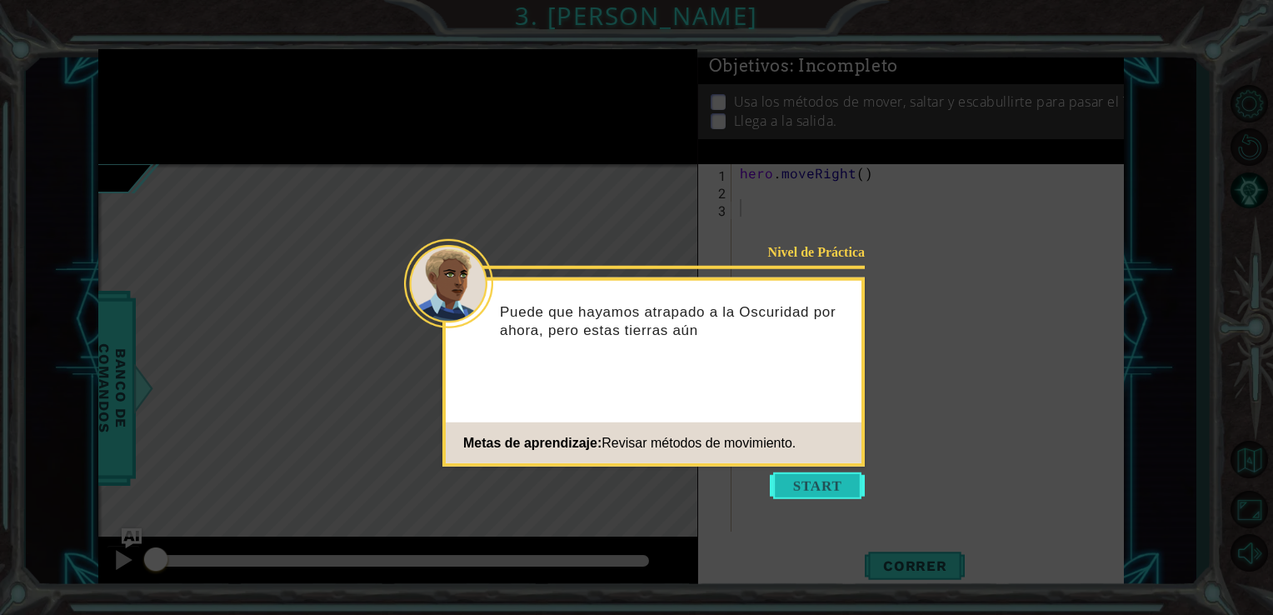
click at [800, 480] on button "Start" at bounding box center [817, 486] width 95 height 27
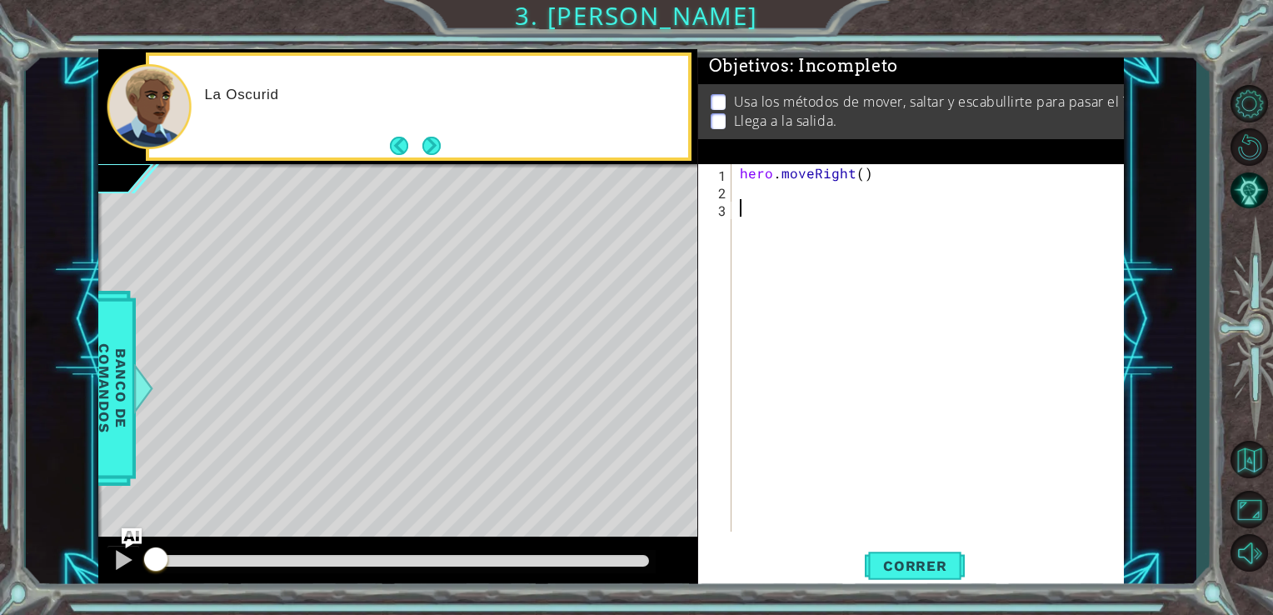
click at [783, 201] on div "hero . moveRight ( )" at bounding box center [933, 365] width 393 height 403
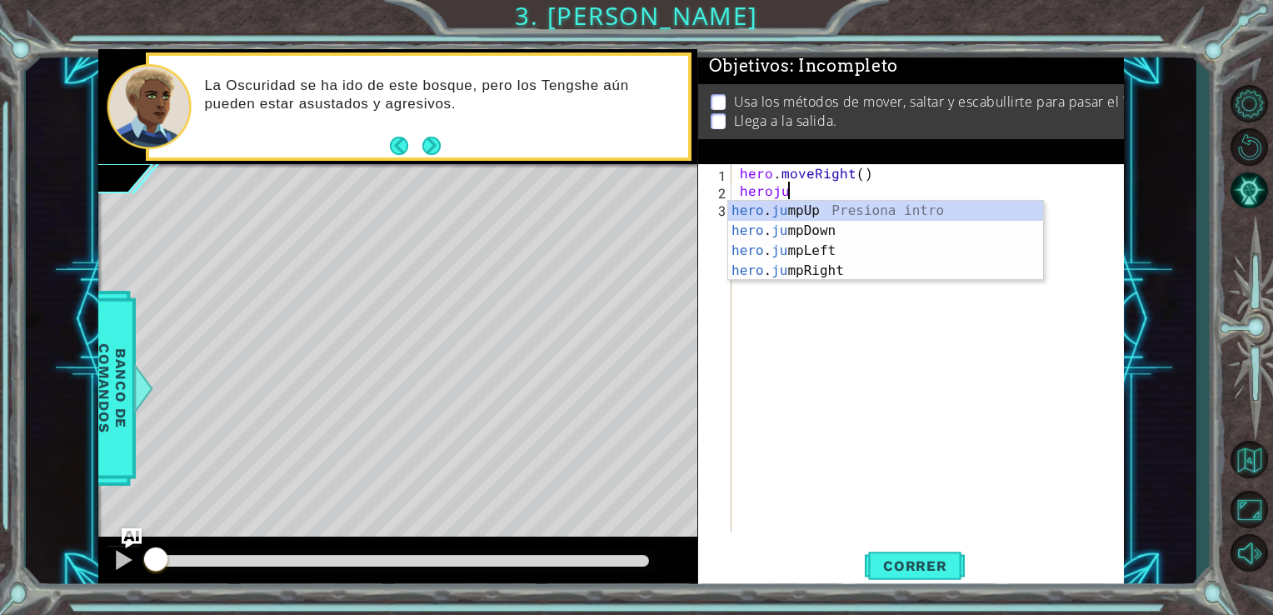
type textarea "herojum"
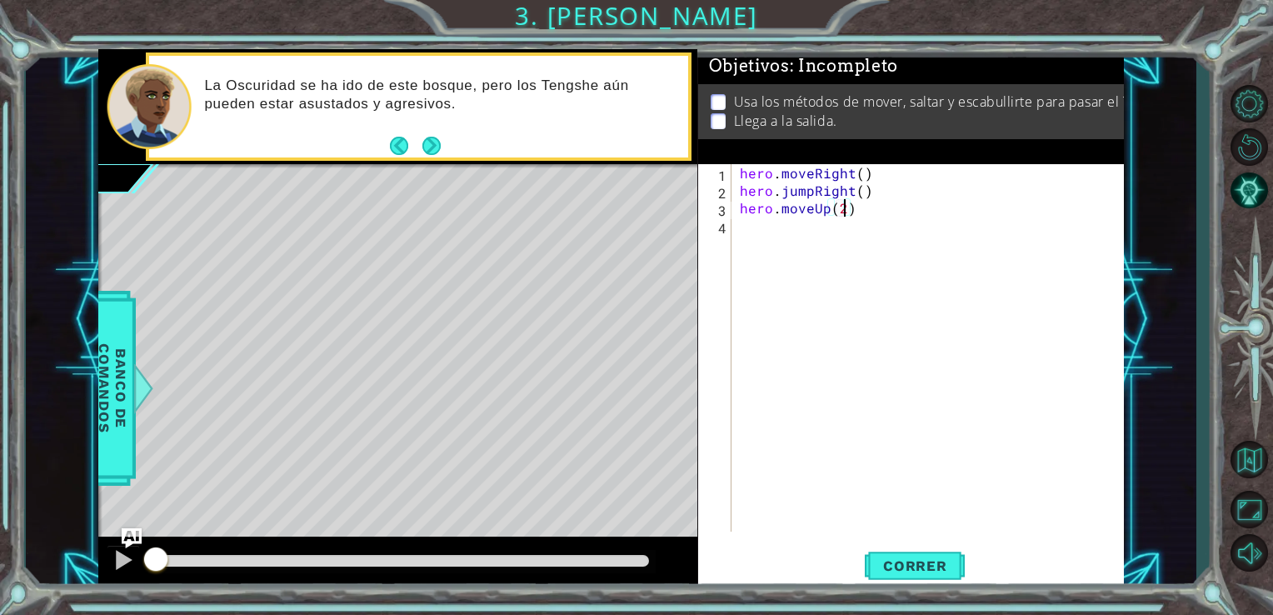
type textarea "hero.moveUp(2)"
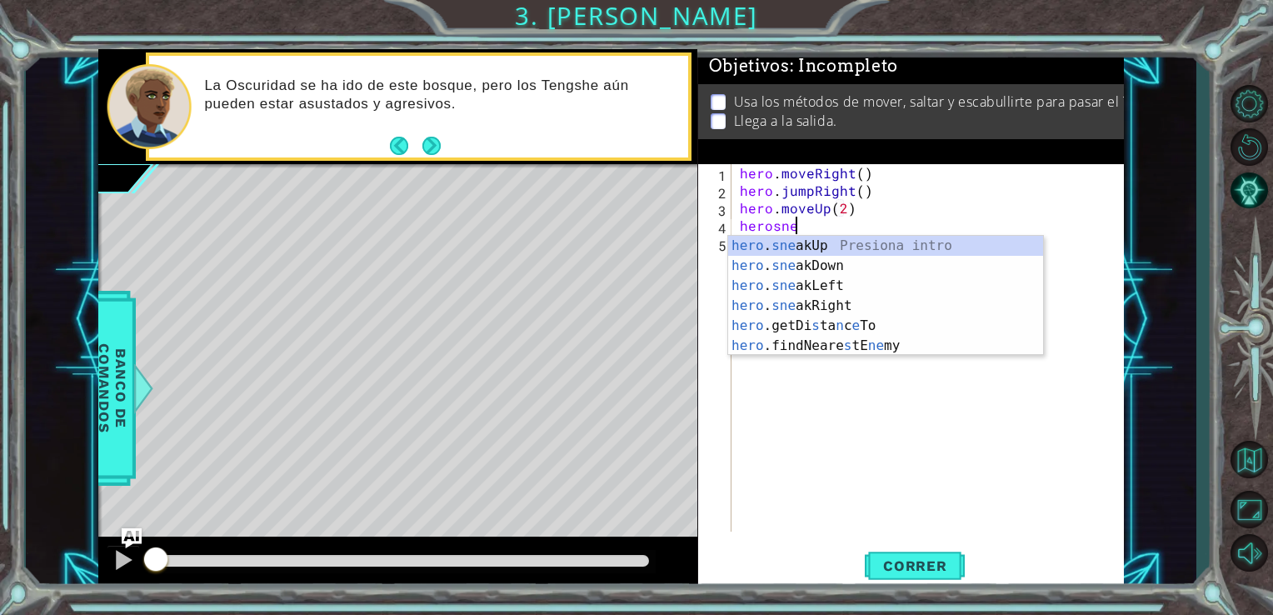
type textarea "herosneak"
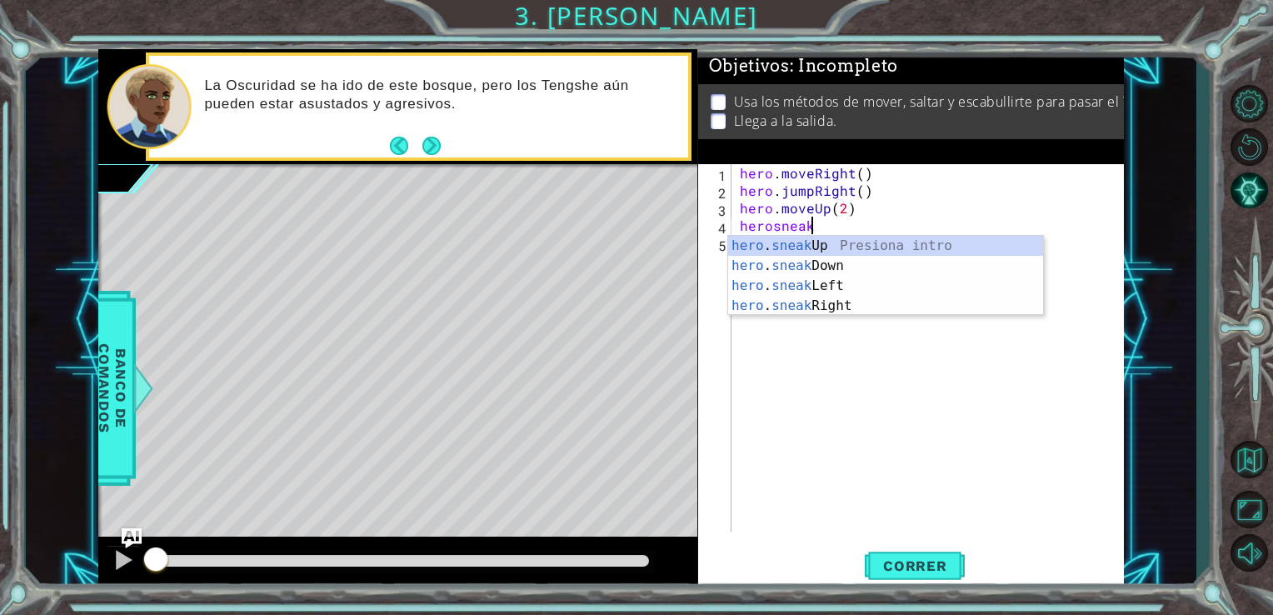
scroll to position [0, 3]
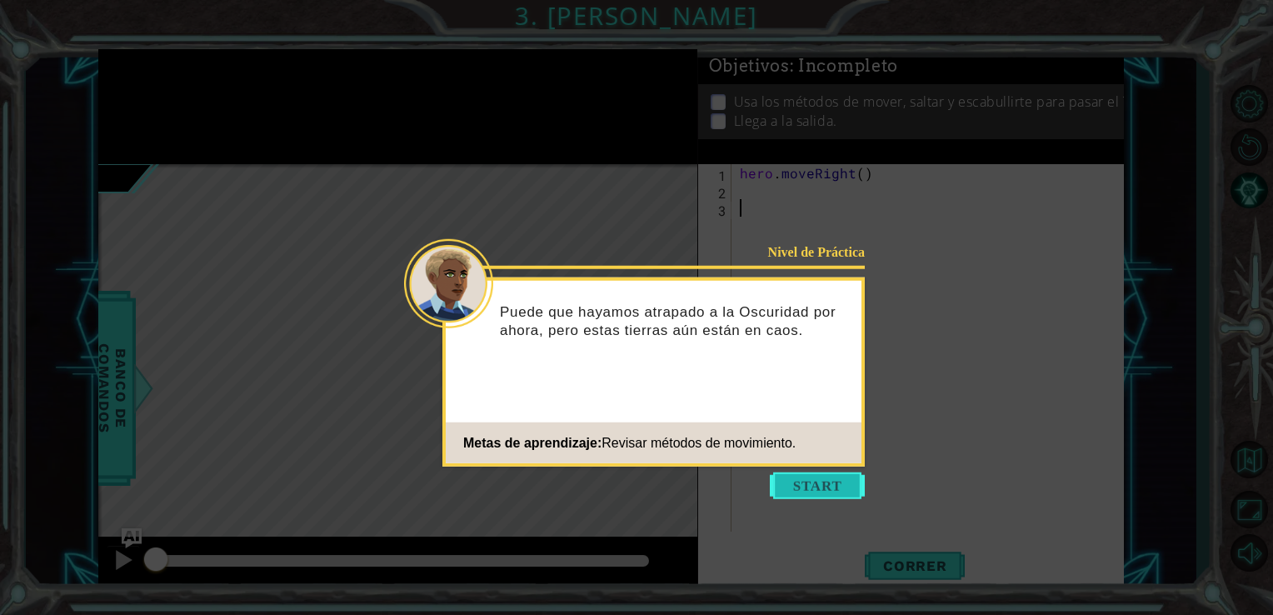
click at [810, 496] on button "Start" at bounding box center [817, 486] width 95 height 27
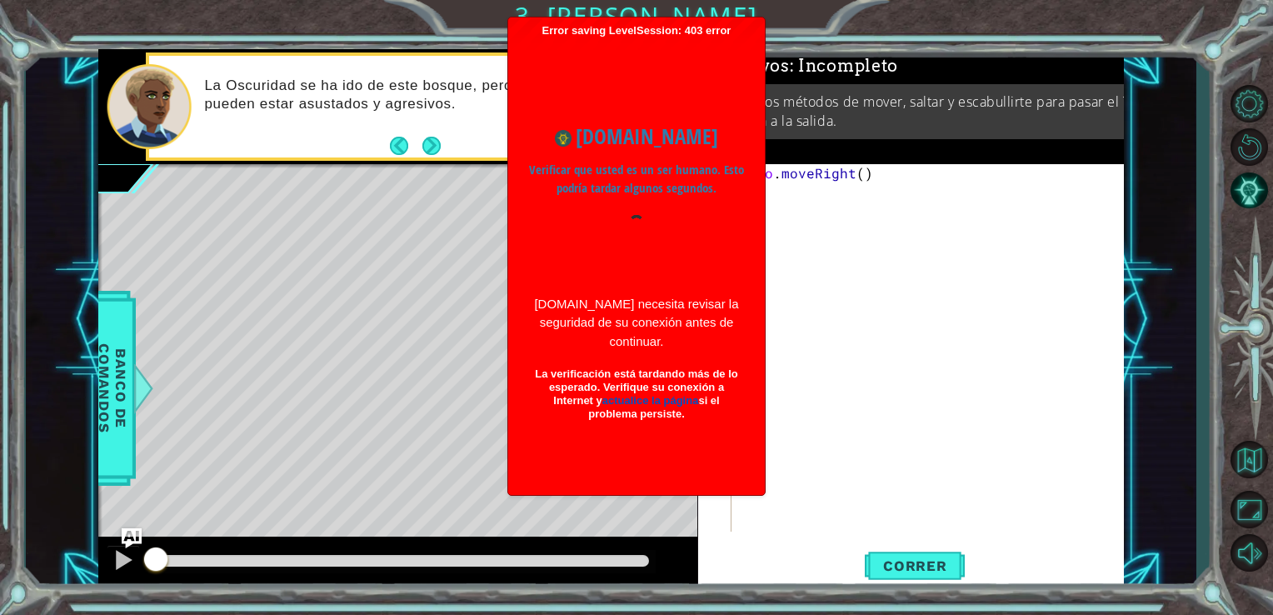
click at [600, 284] on div "www.ozaria.com Verificar que usted es un ser humano. Esto podría tardar algunos…" at bounding box center [637, 262] width 240 height 317
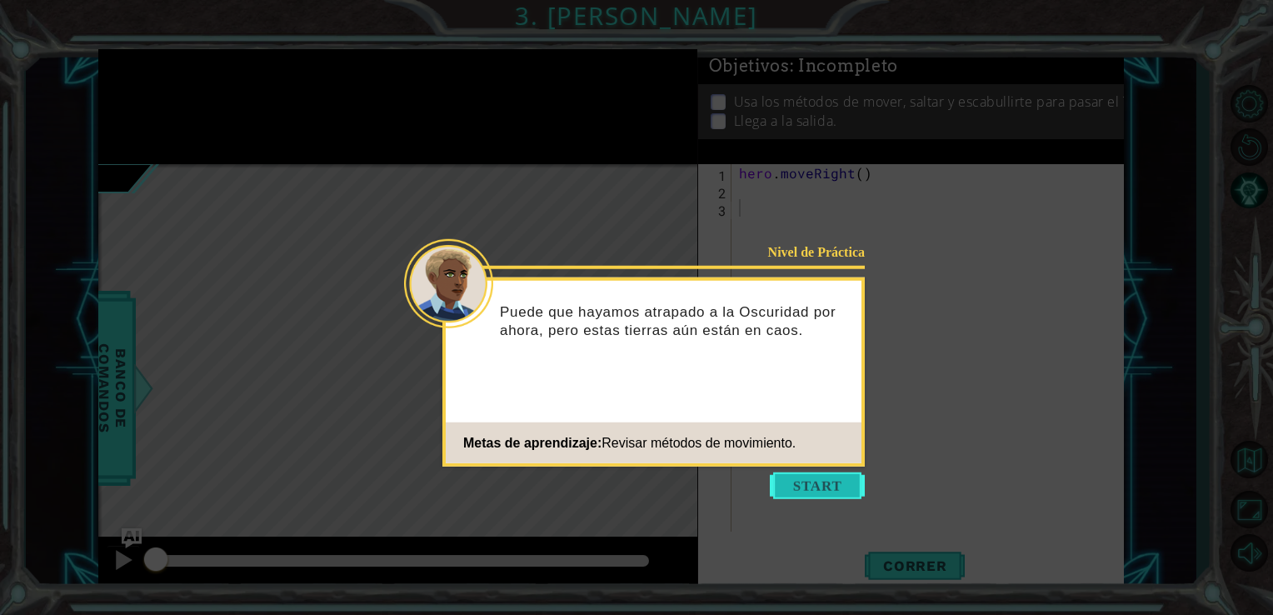
click at [803, 484] on button "Start" at bounding box center [817, 486] width 95 height 27
click at [810, 490] on button "Start" at bounding box center [817, 486] width 95 height 27
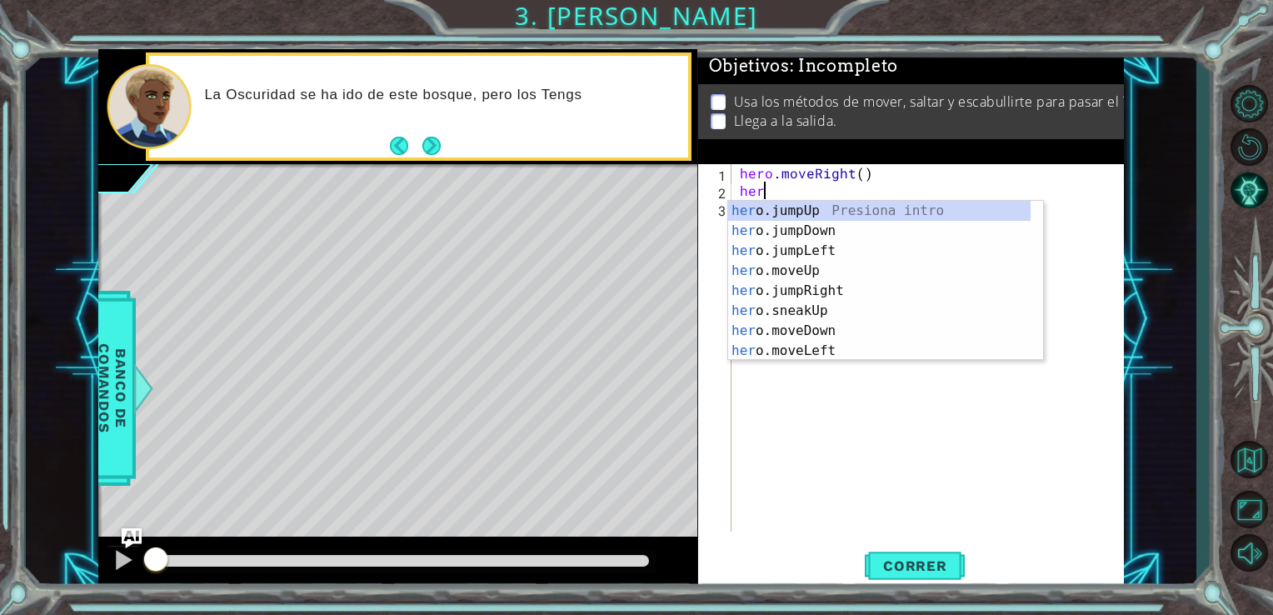
type textarea "heri"
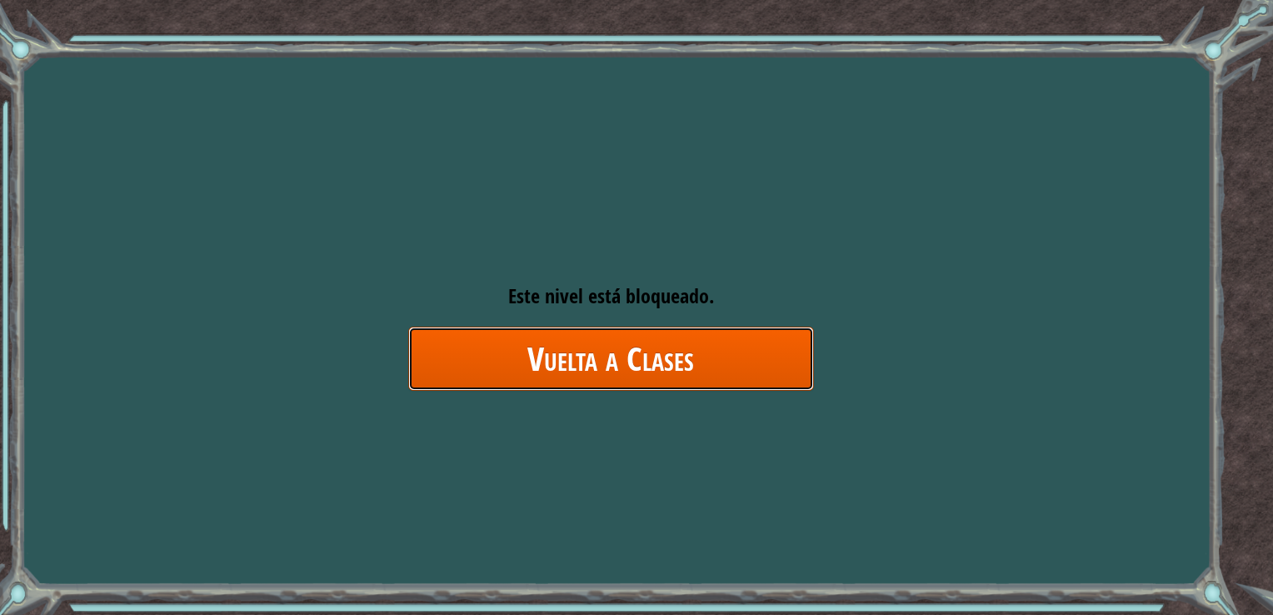
click at [475, 357] on link "Vuelta a Clases" at bounding box center [611, 359] width 406 height 64
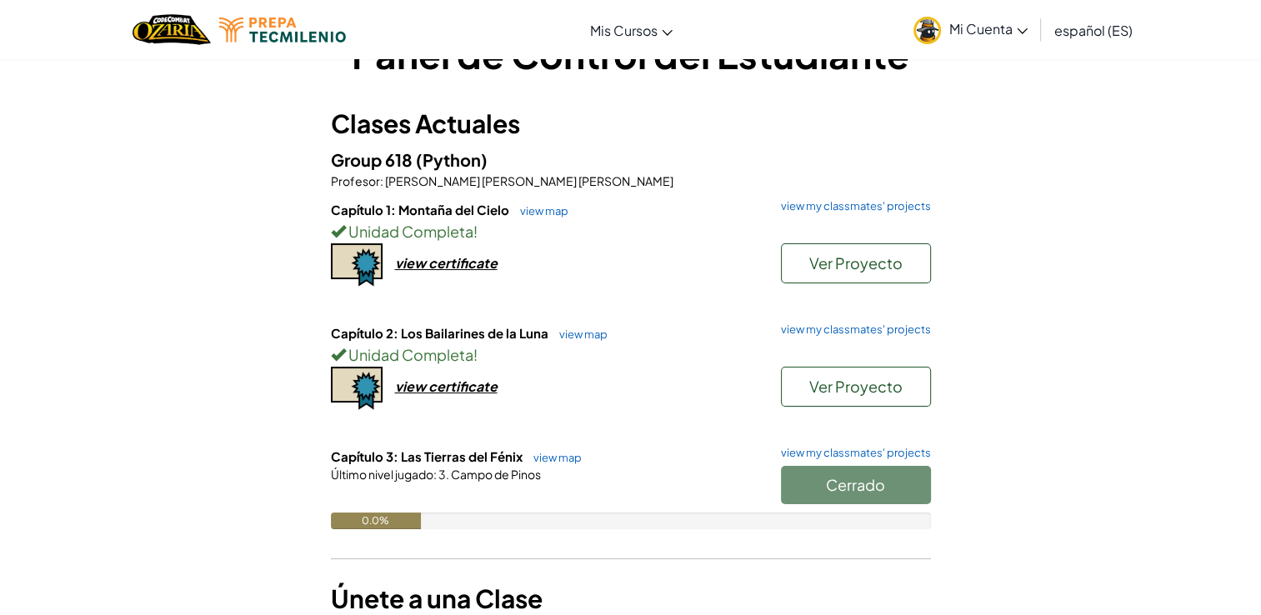
scroll to position [57, 0]
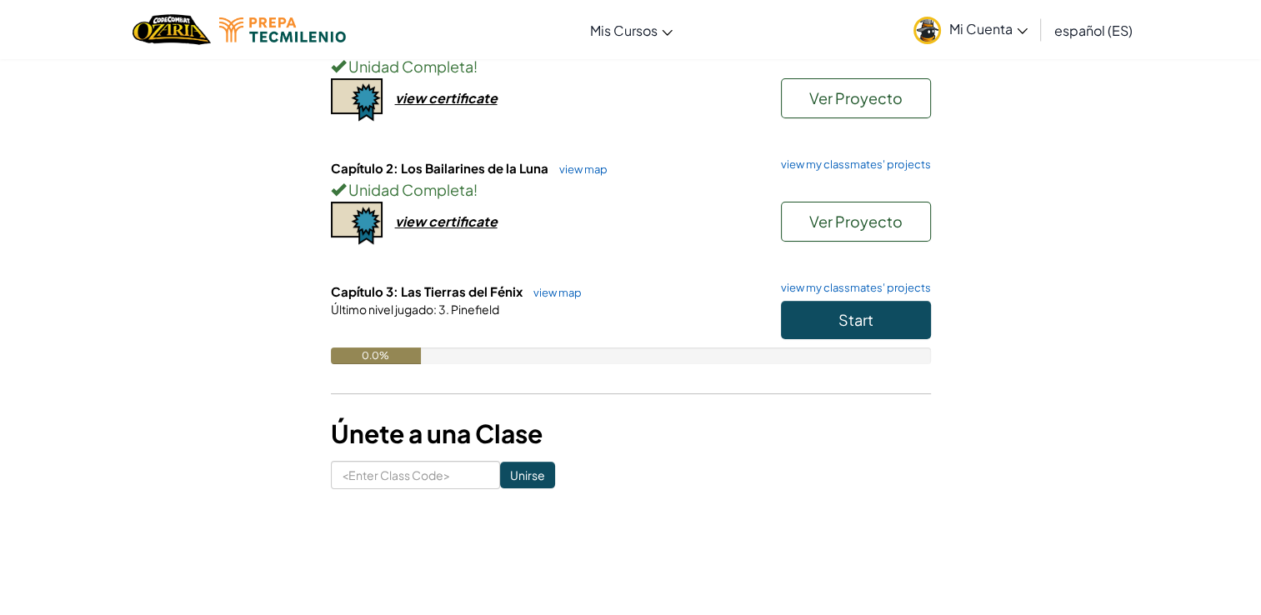
scroll to position [220, 0]
click at [814, 301] on button "Start" at bounding box center [856, 320] width 150 height 38
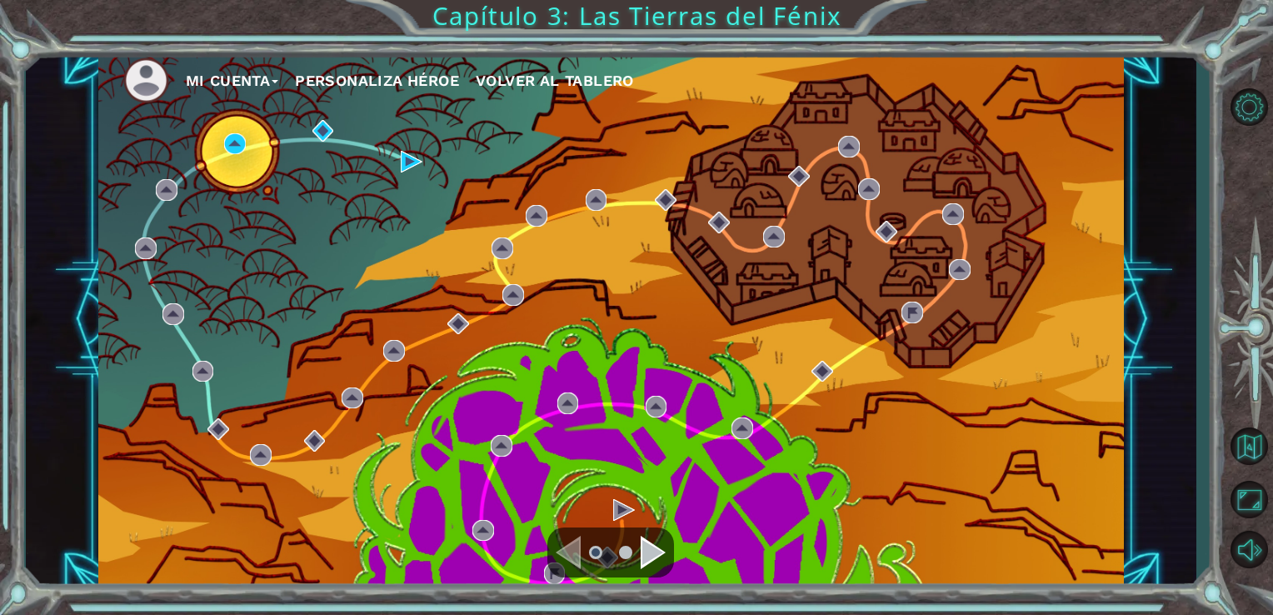
click at [398, 157] on div "Mi Cuenta Personaliza Héroe Volver al Tablero" at bounding box center [611, 319] width 1027 height 541
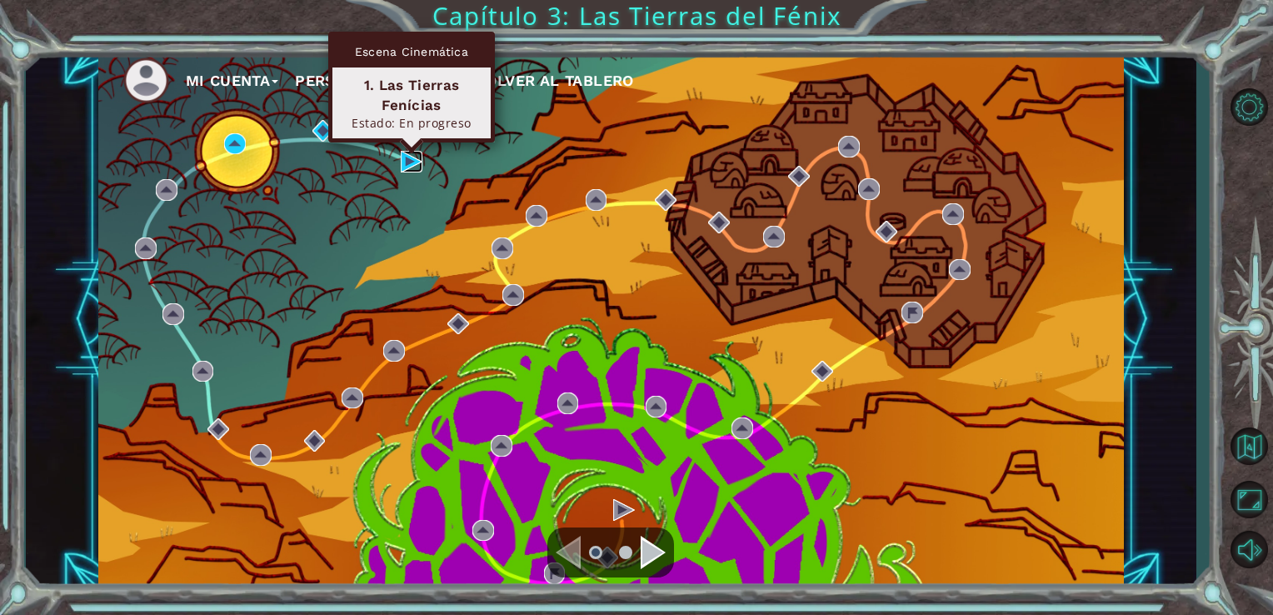
click at [409, 159] on img at bounding box center [412, 162] width 22 height 22
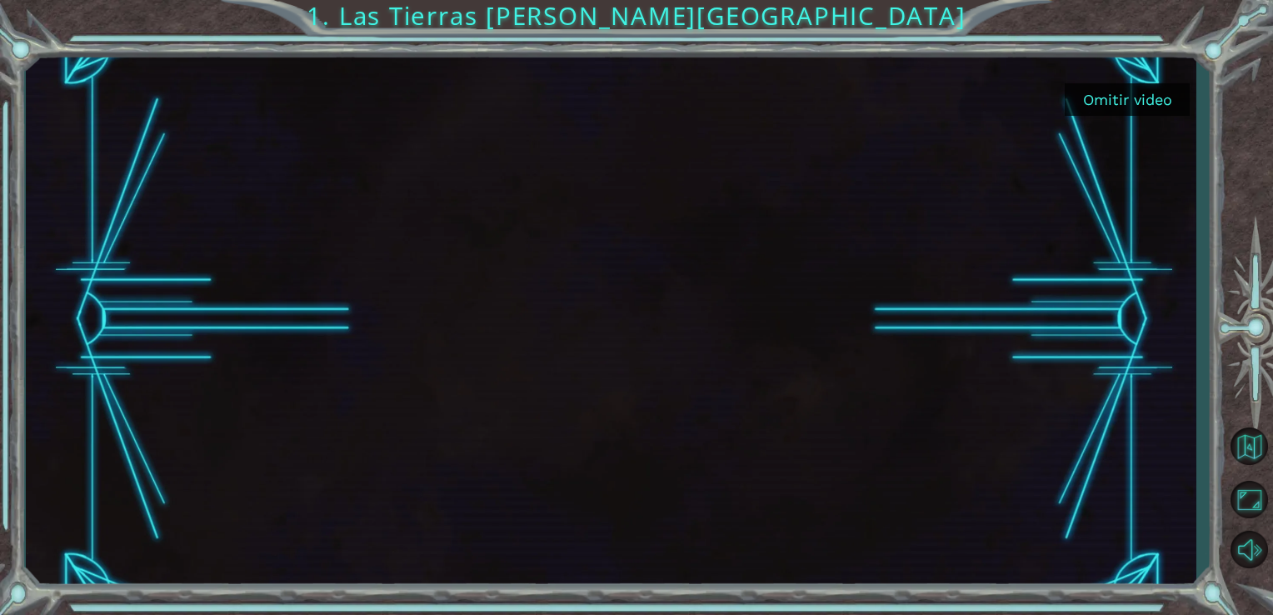
click at [1096, 102] on button "Omitir video" at bounding box center [1127, 99] width 125 height 33
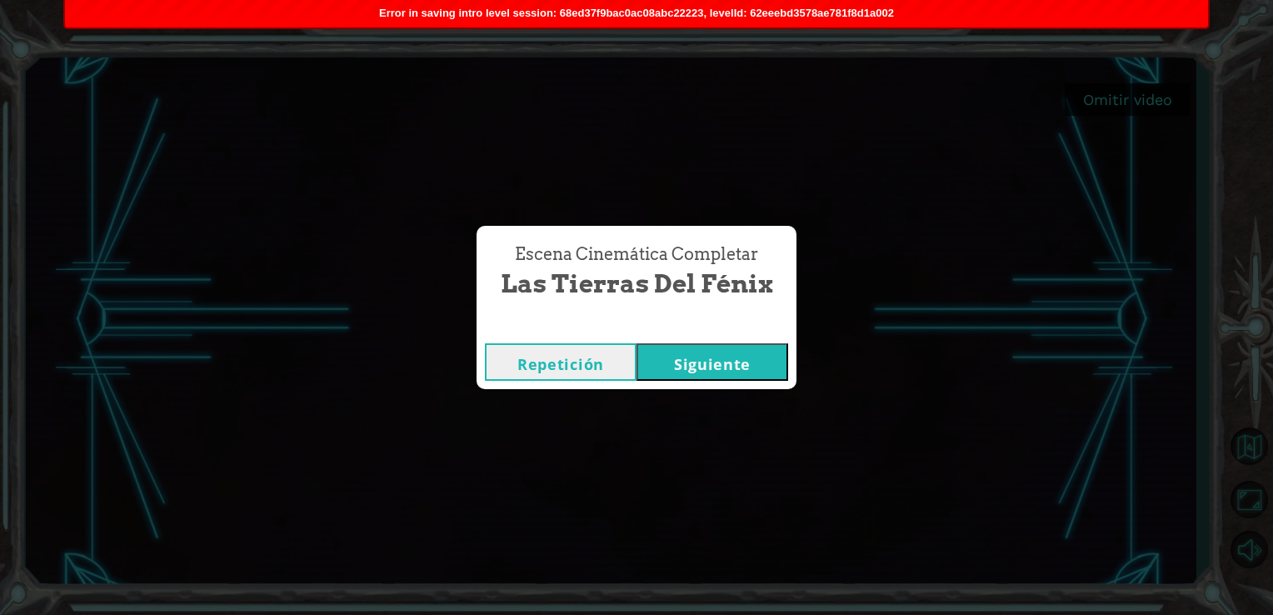
click at [648, 362] on button "Siguiente" at bounding box center [713, 362] width 152 height 38
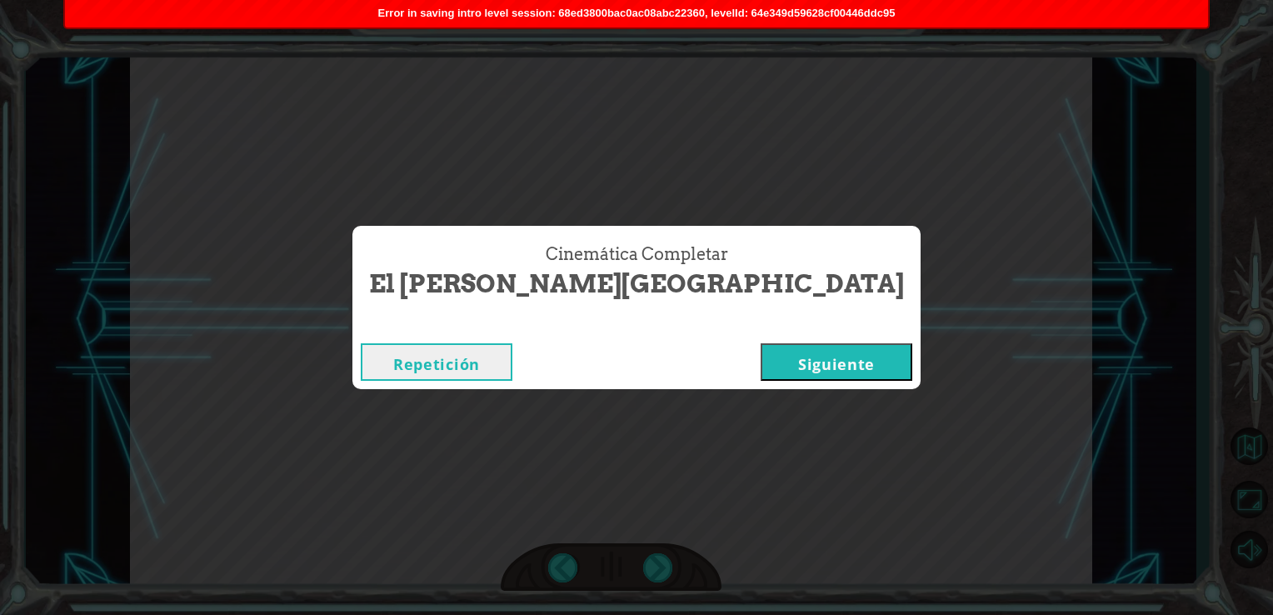
click at [761, 353] on button "Siguiente" at bounding box center [837, 362] width 152 height 38
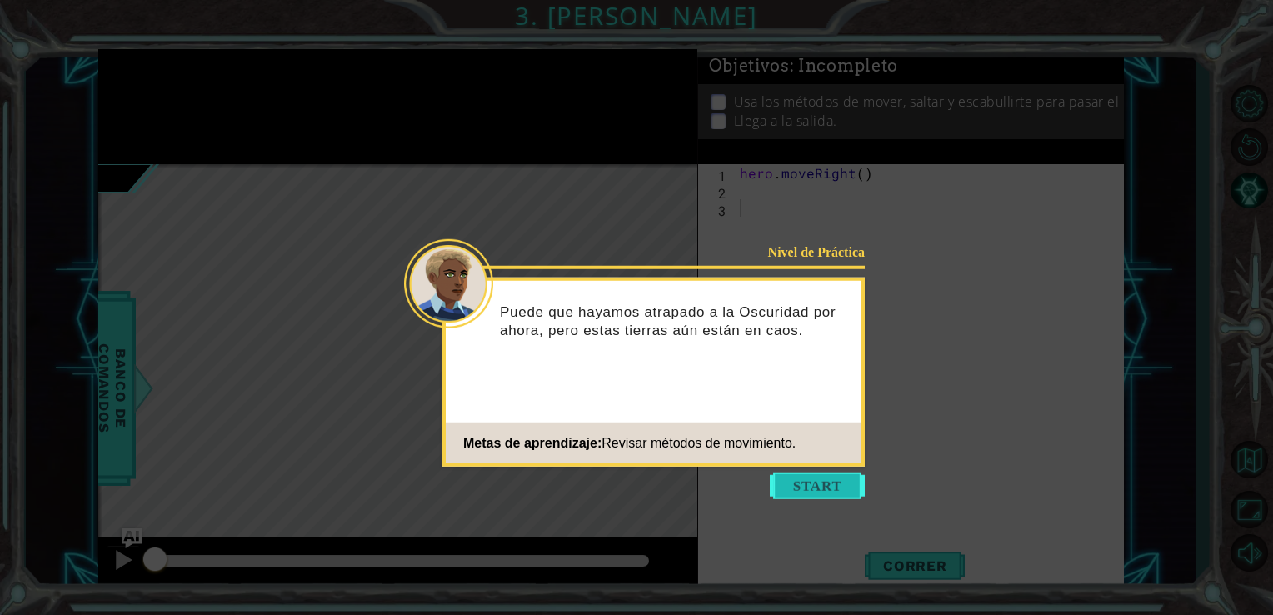
click at [785, 495] on button "Start" at bounding box center [817, 486] width 95 height 27
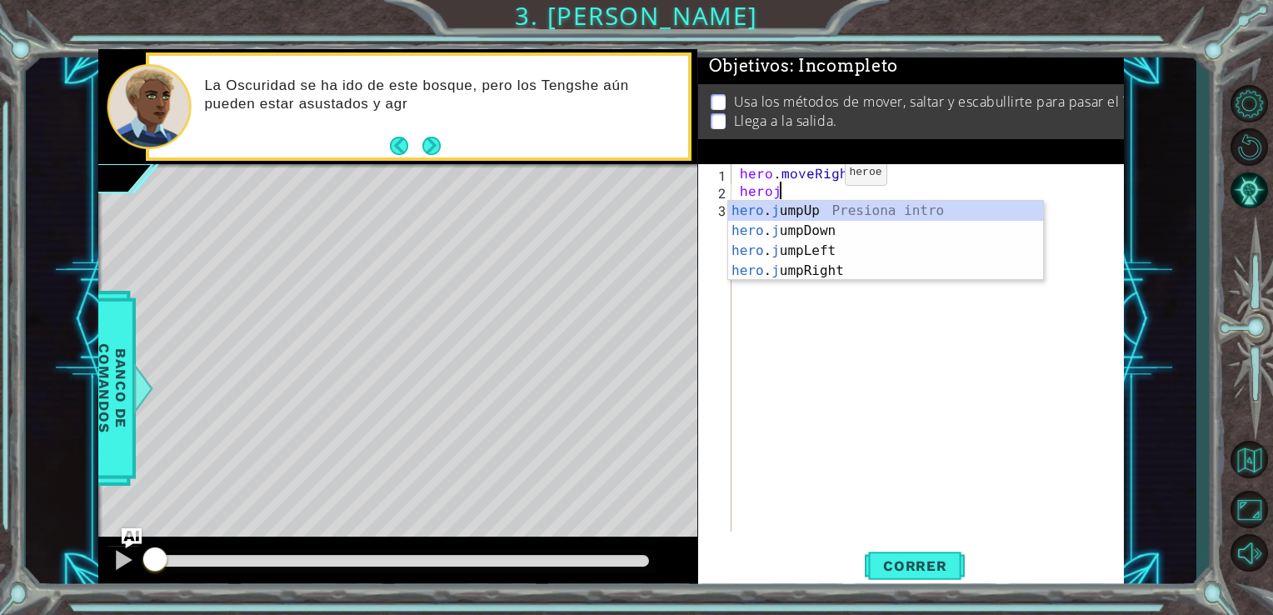
type textarea "heroju"
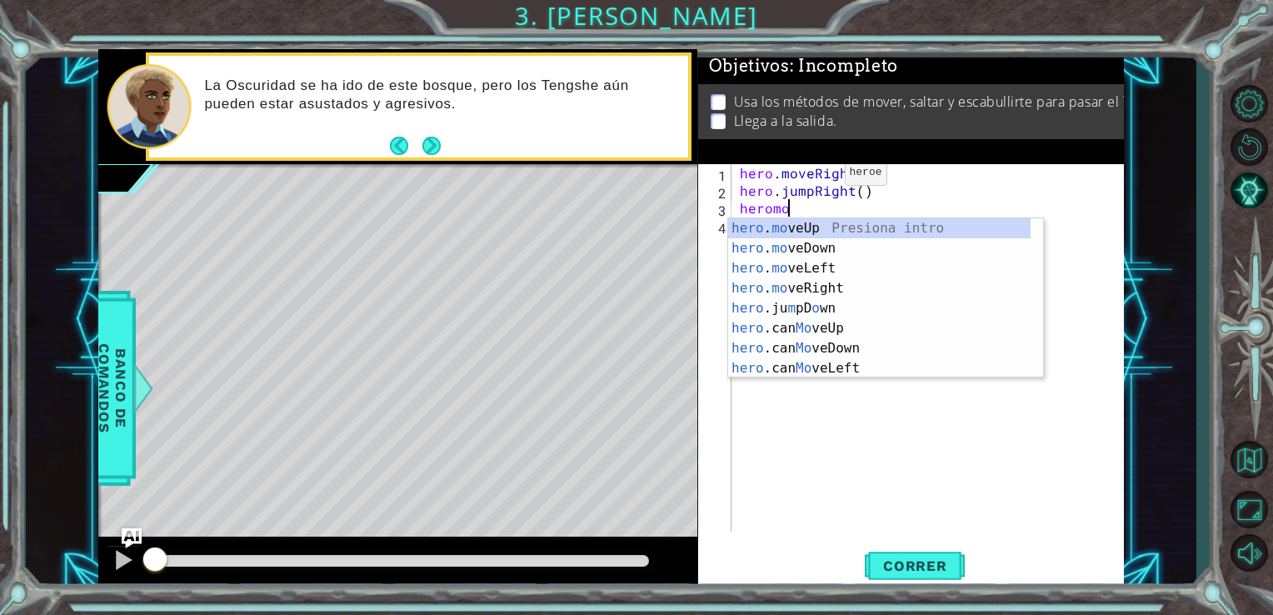
scroll to position [0, 3]
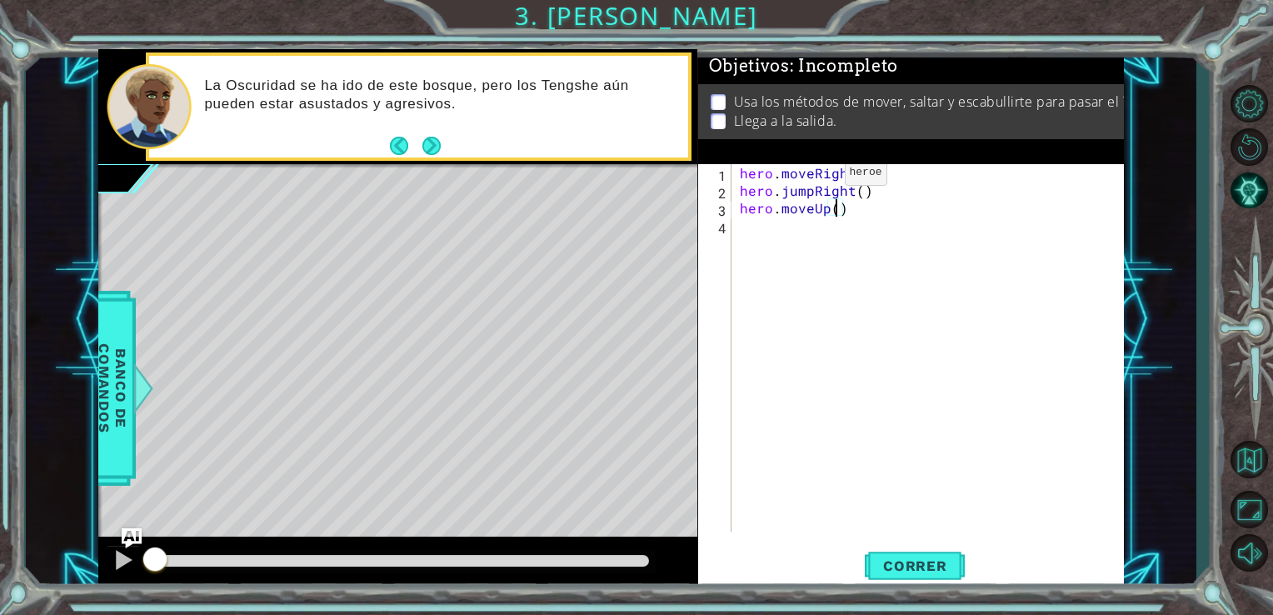
type textarea "hero.moveUp(2)"
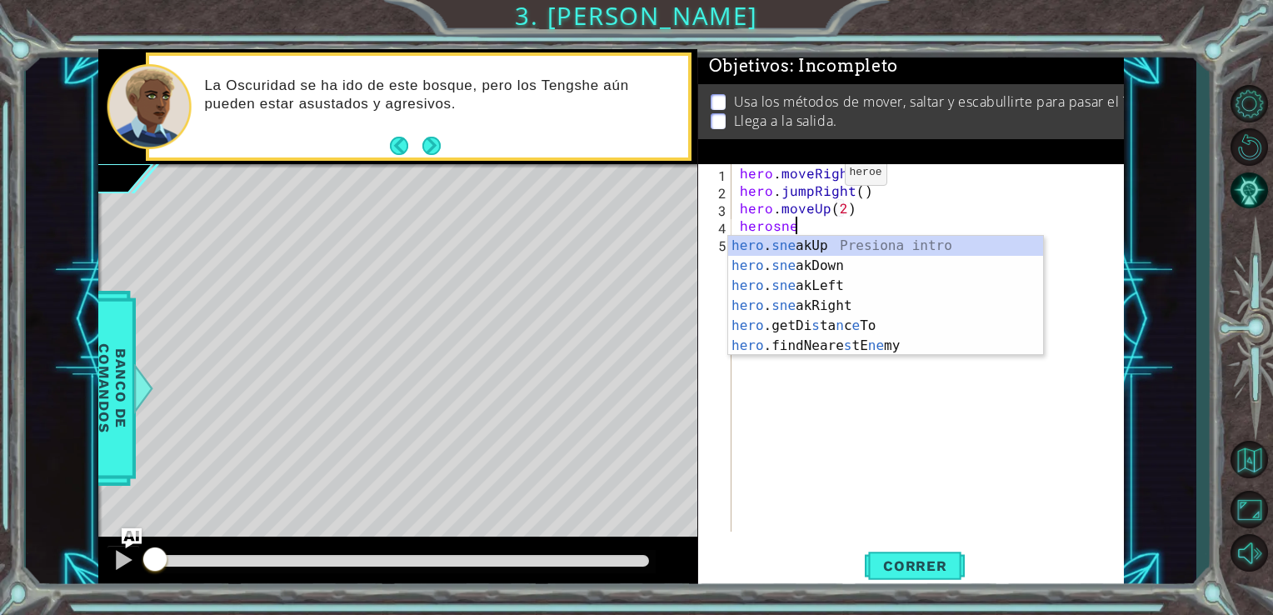
type textarea "hero.sneakUp(1)"
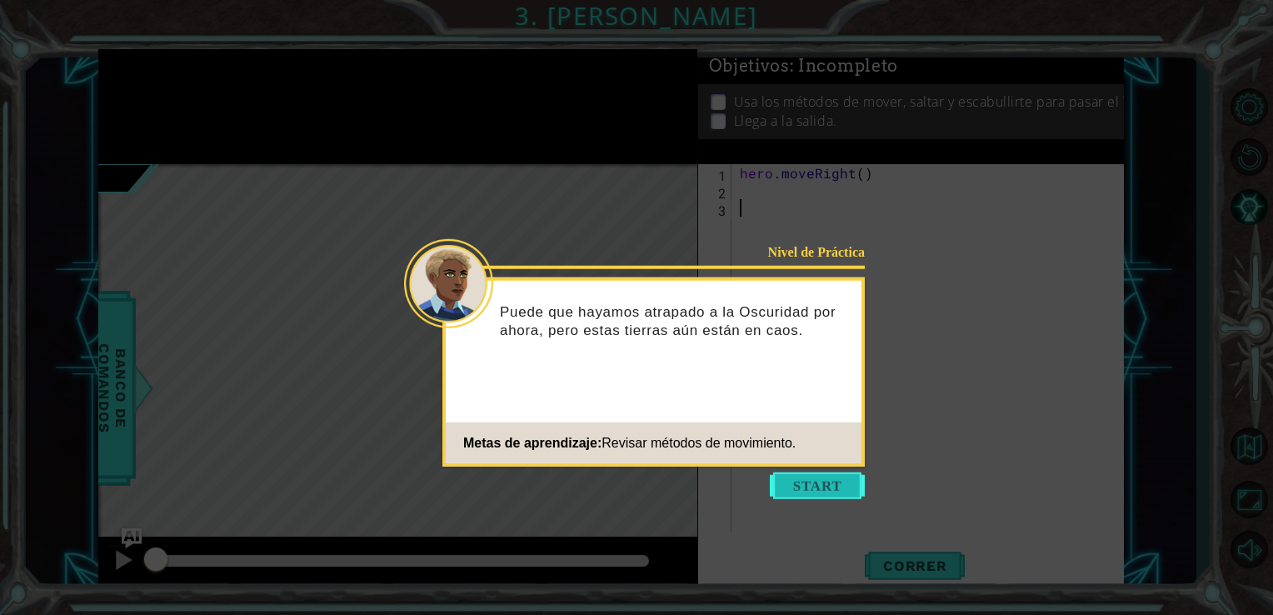
click at [833, 483] on button "Start" at bounding box center [817, 486] width 95 height 27
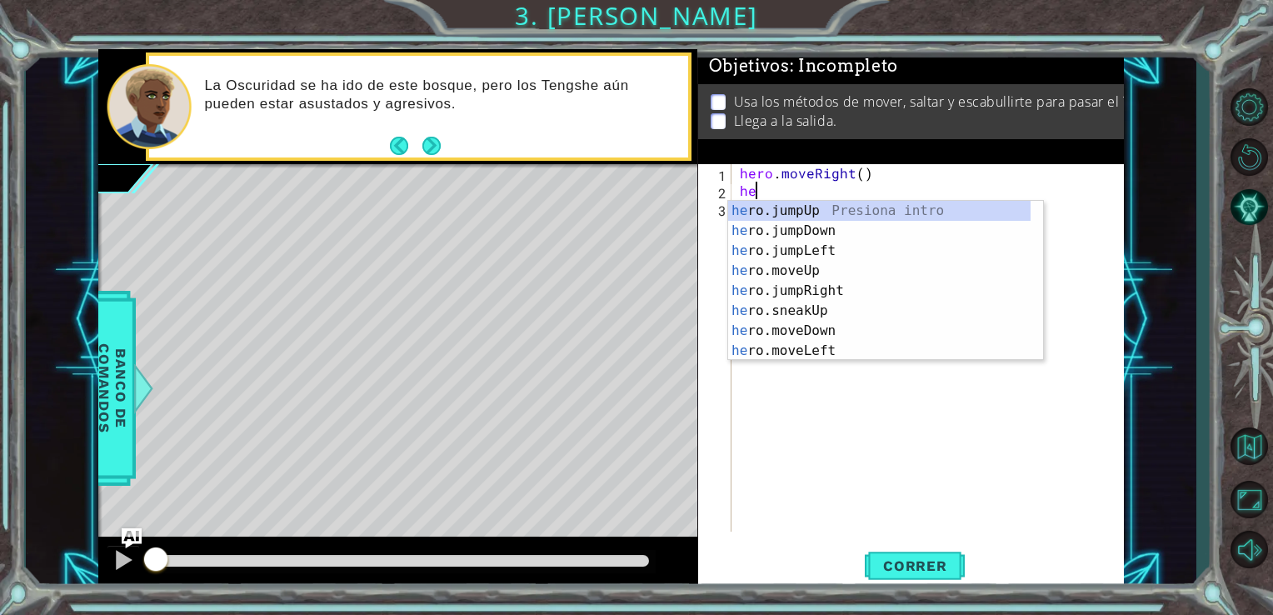
type textarea "hero"
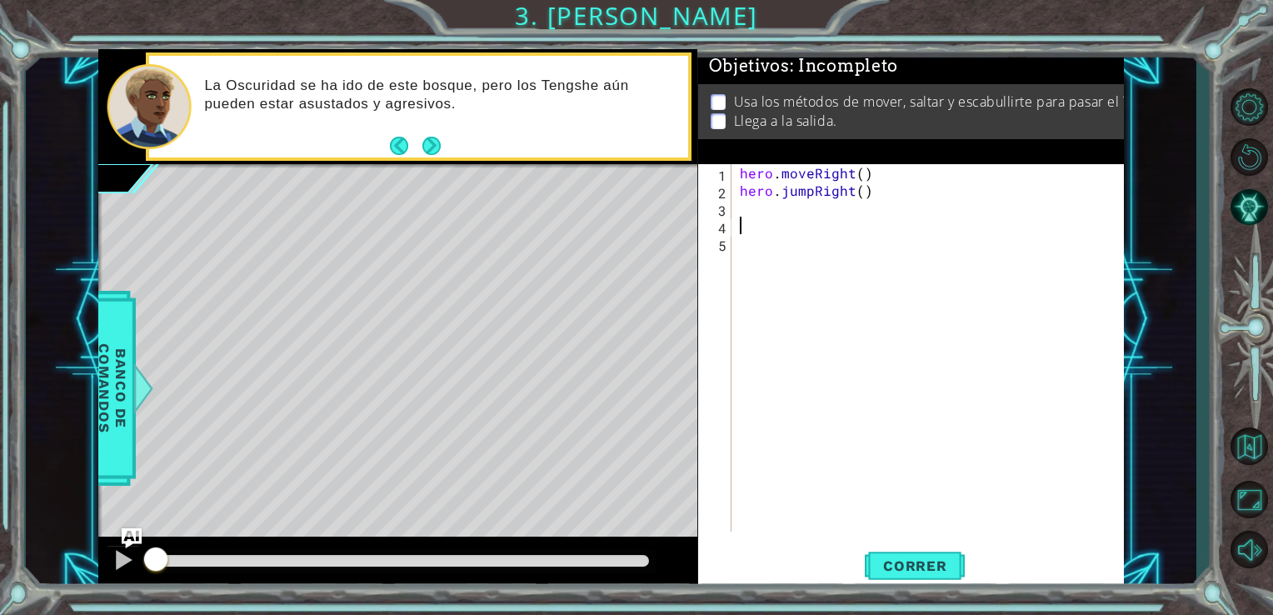
type textarea "}"
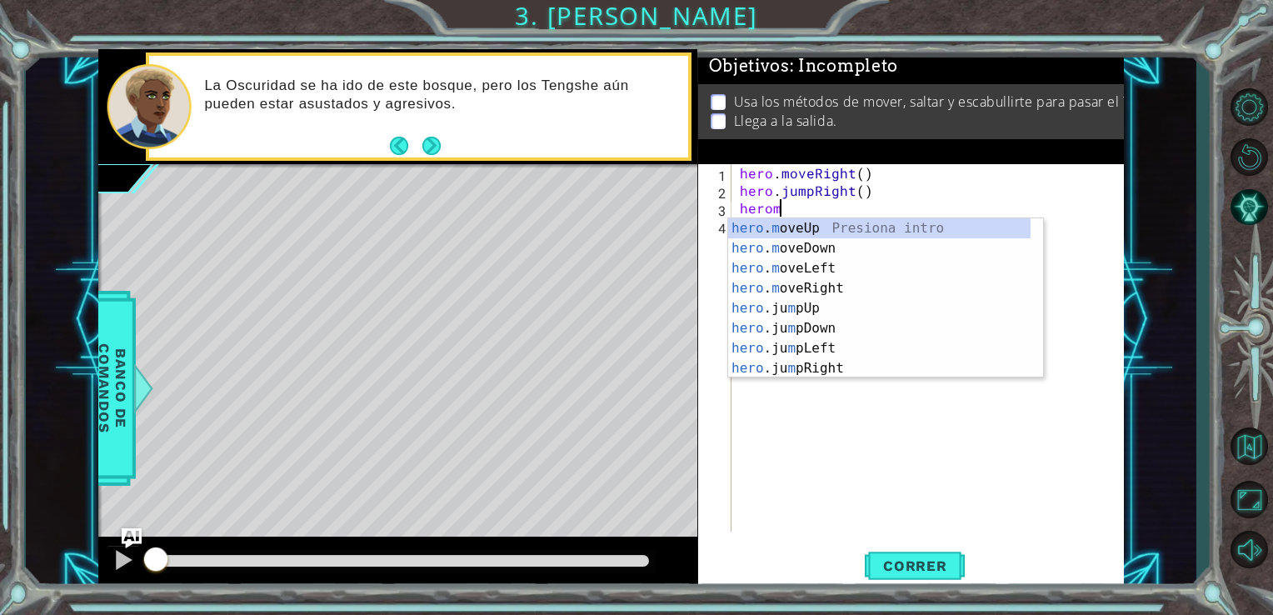
scroll to position [0, 1]
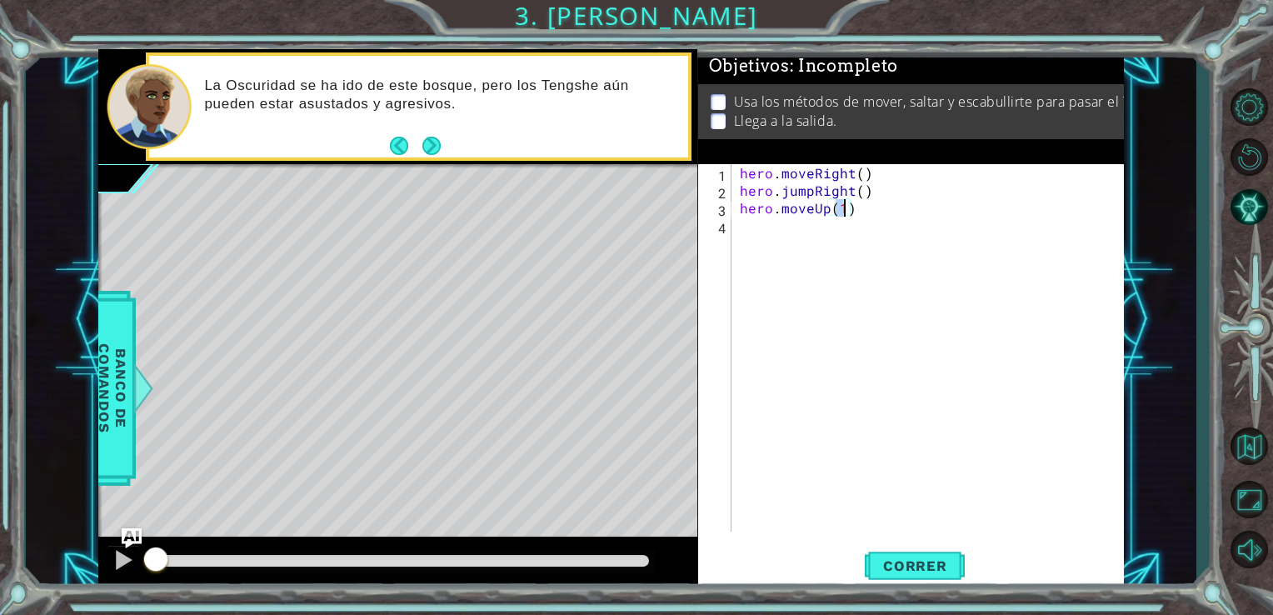
type textarea "hero.moveUp(2)"
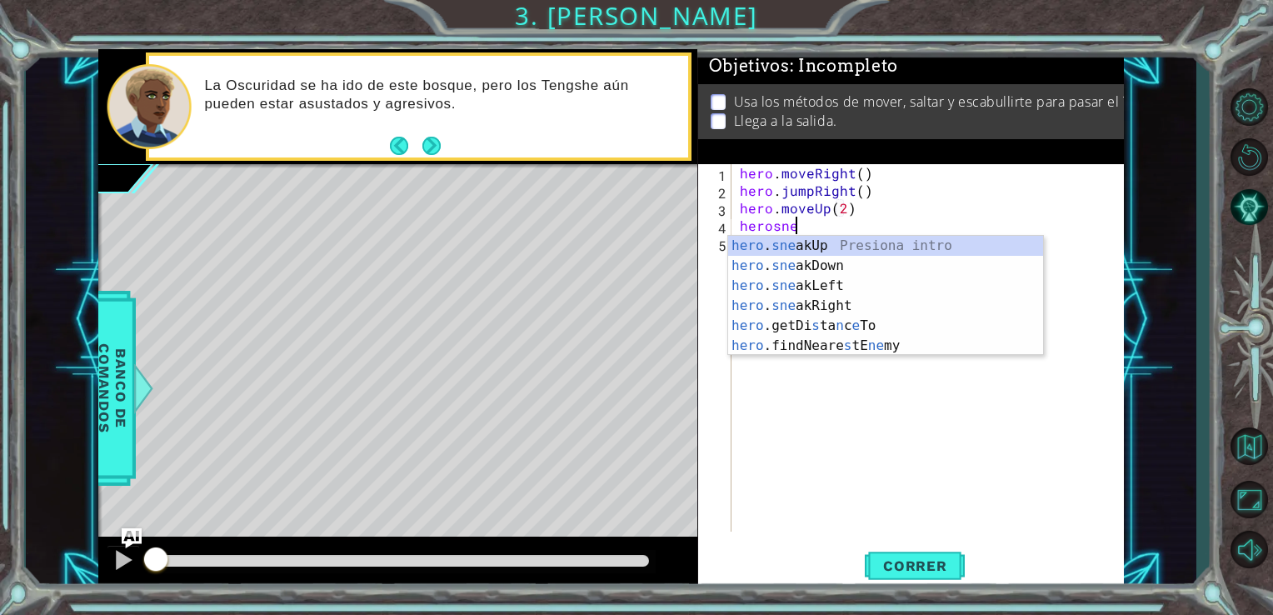
scroll to position [0, 3]
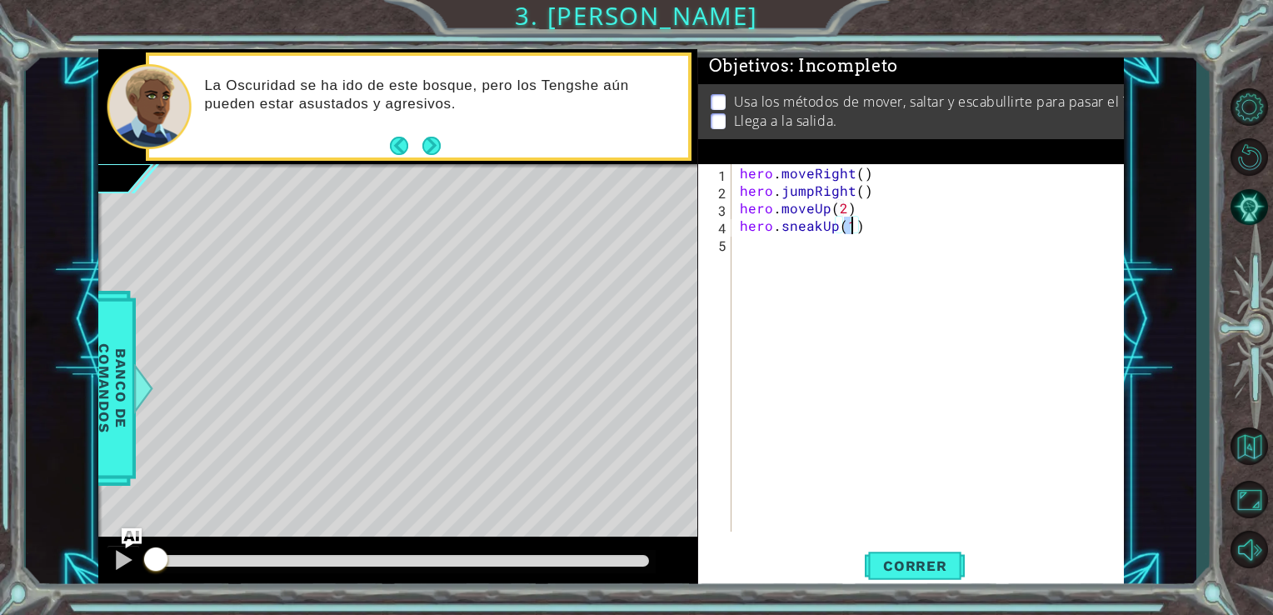
type textarea "hero.sneakUp(2)"
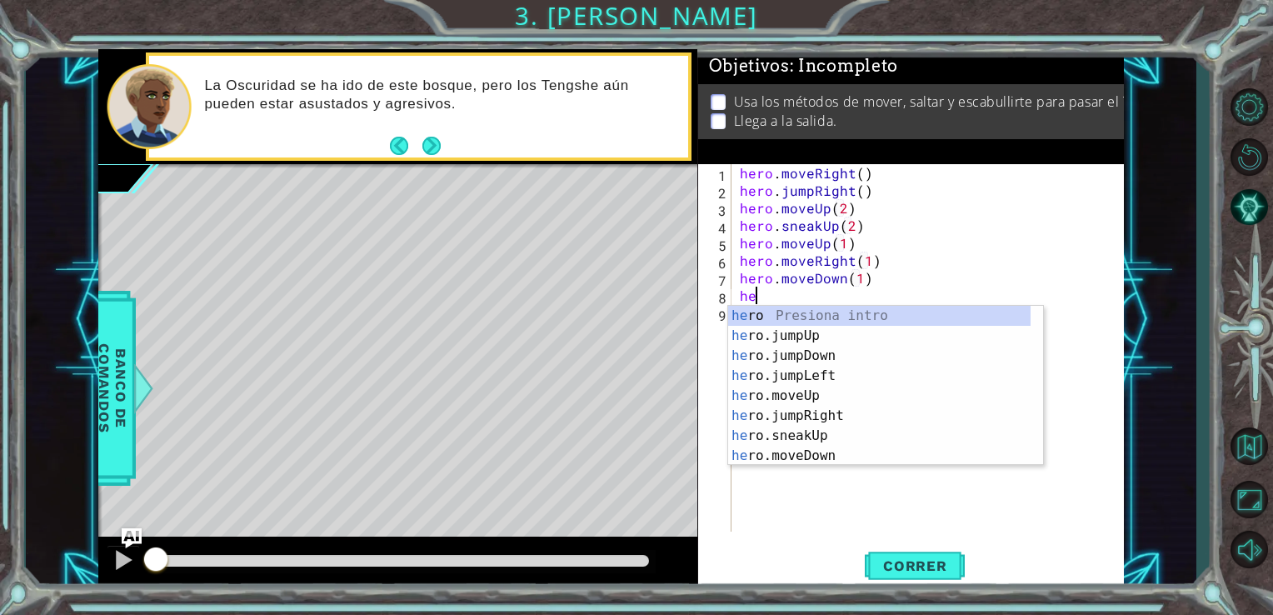
scroll to position [0, 8]
type textarea "hero"
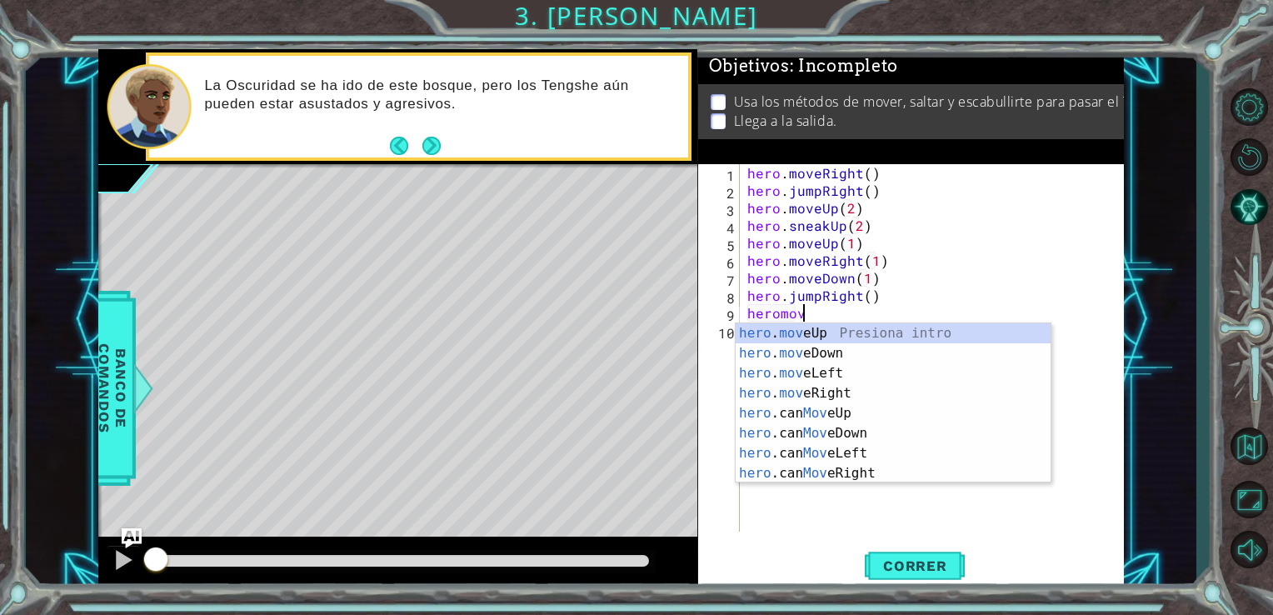
scroll to position [0, 3]
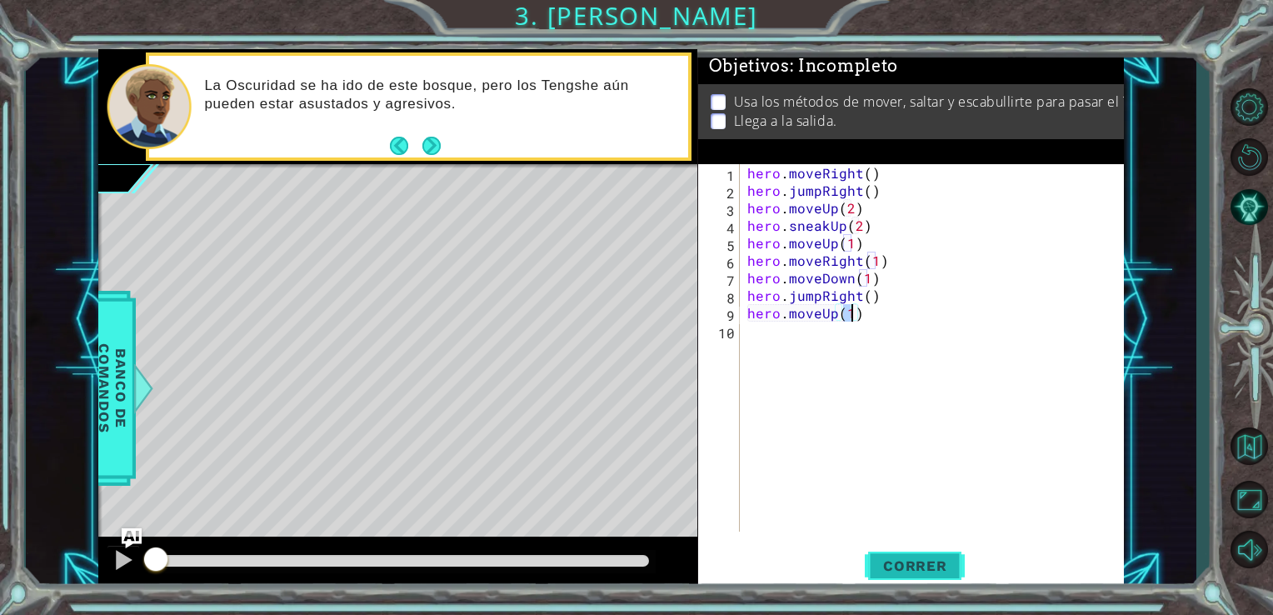
type textarea "hero.moveUp(1)"
click at [887, 557] on button "Correr" at bounding box center [915, 565] width 100 height 43
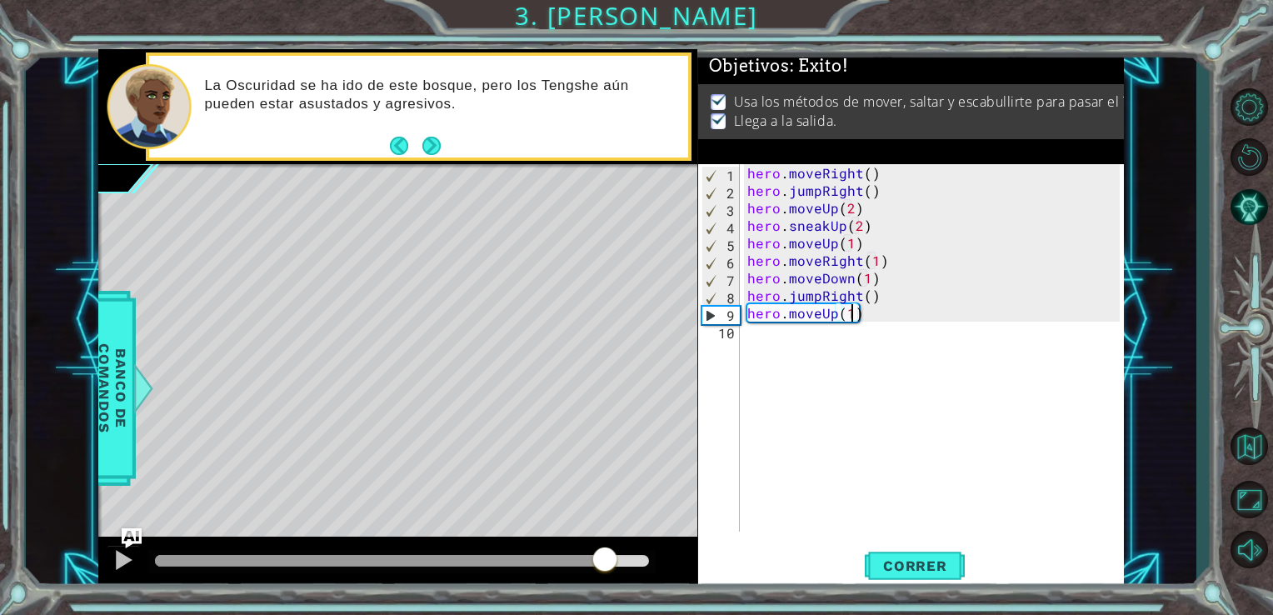
click at [611, 536] on div "methods hero use(thing) moveUp(steps) moveDown(steps) moveLeft(steps) moveRight…" at bounding box center [611, 319] width 1027 height 541
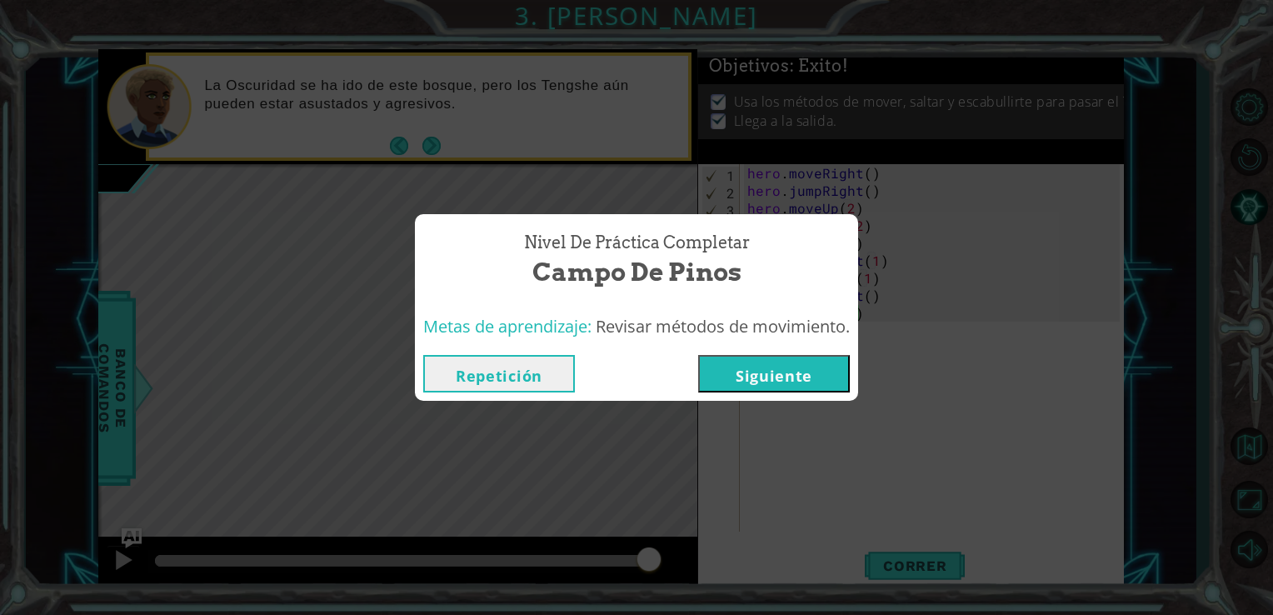
click at [771, 383] on button "Siguiente" at bounding box center [774, 374] width 152 height 38
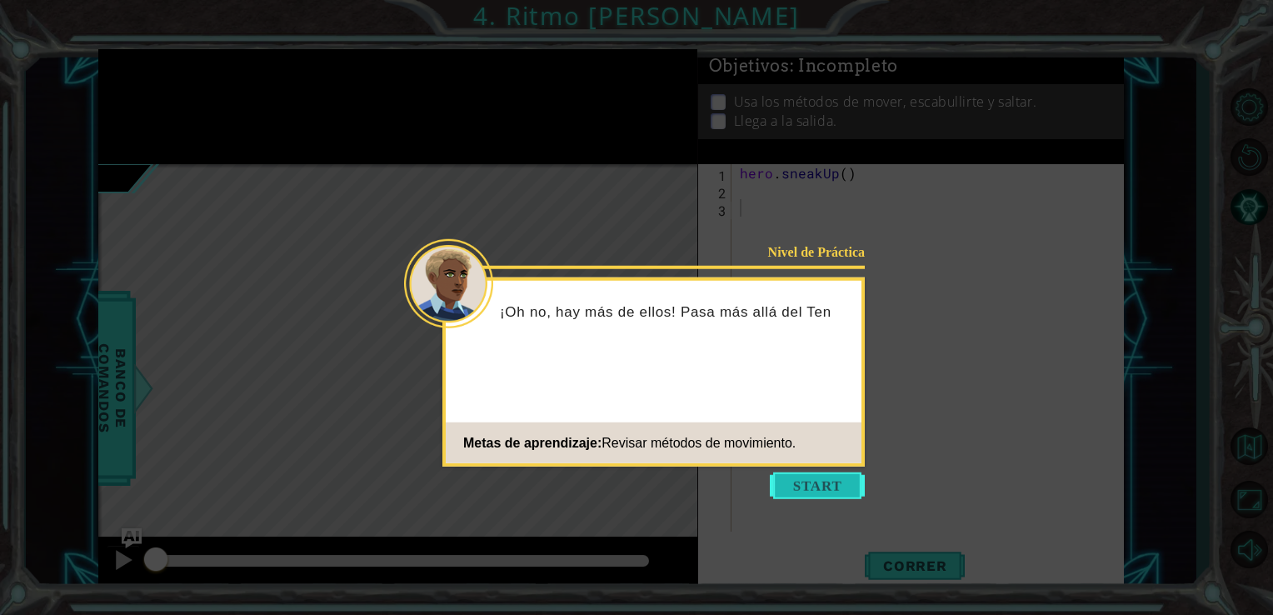
click at [820, 495] on button "Start" at bounding box center [817, 486] width 95 height 27
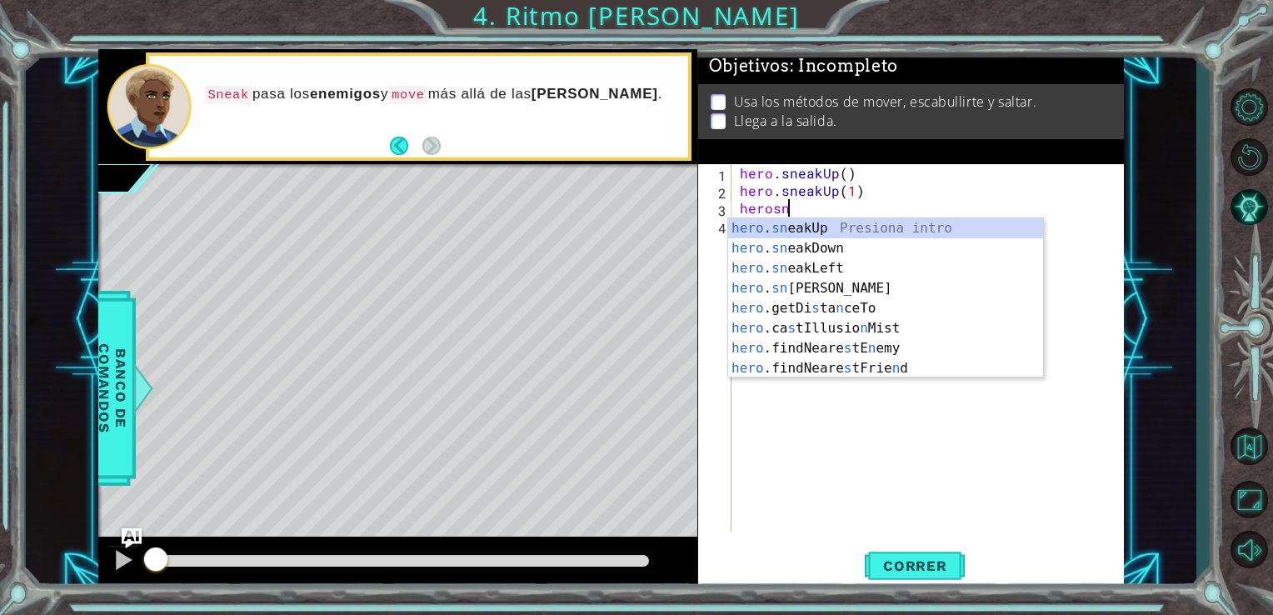
scroll to position [0, 3]
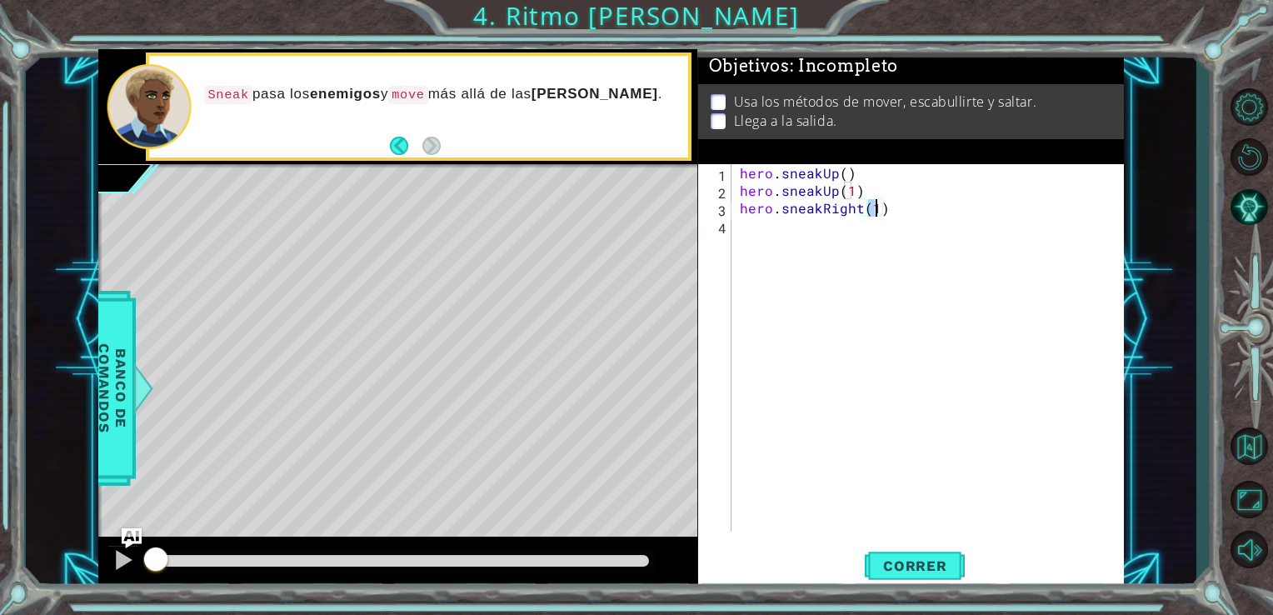
type textarea "hero.sneakRight(3)"
type textarea "j"
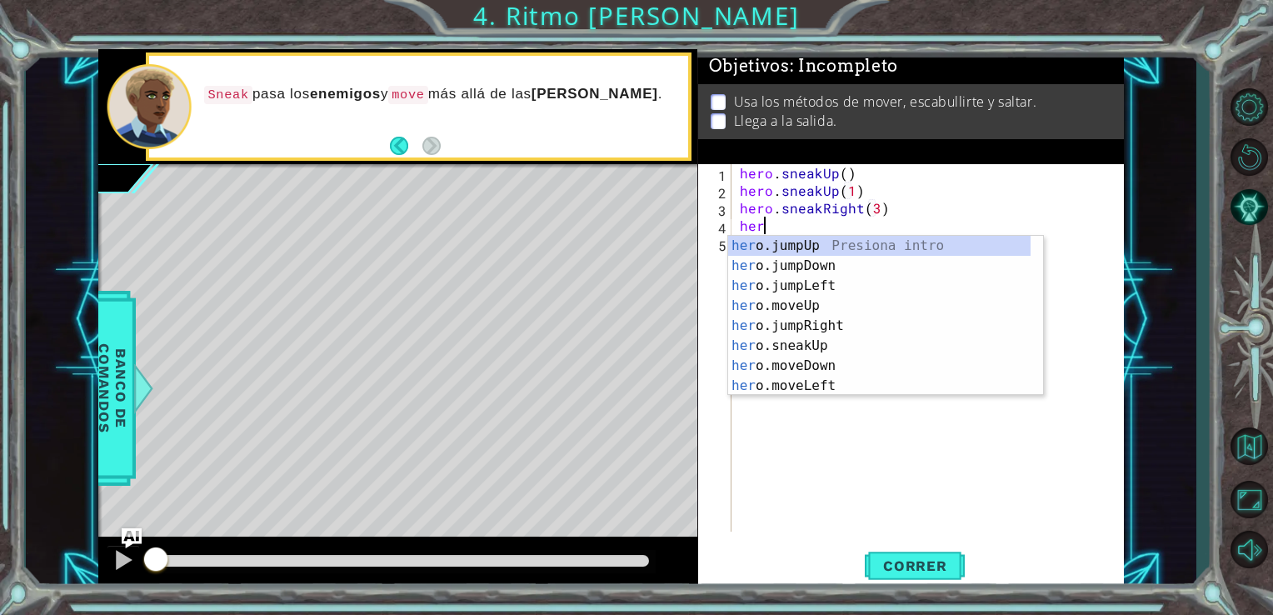
type textarea "hero"
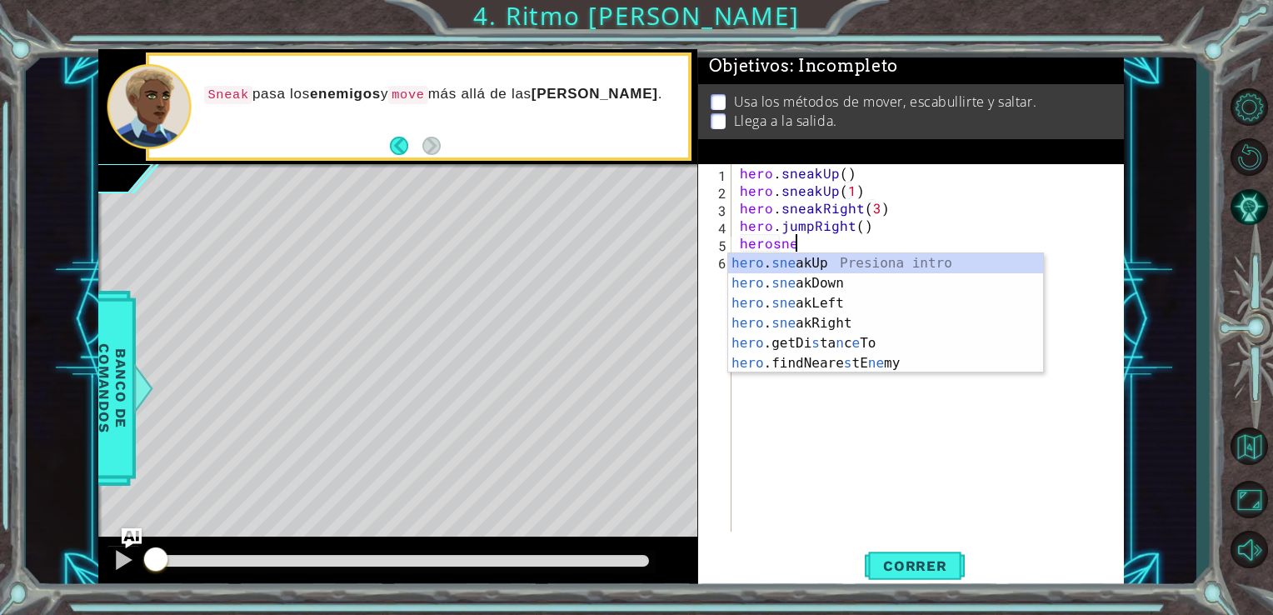
scroll to position [0, 3]
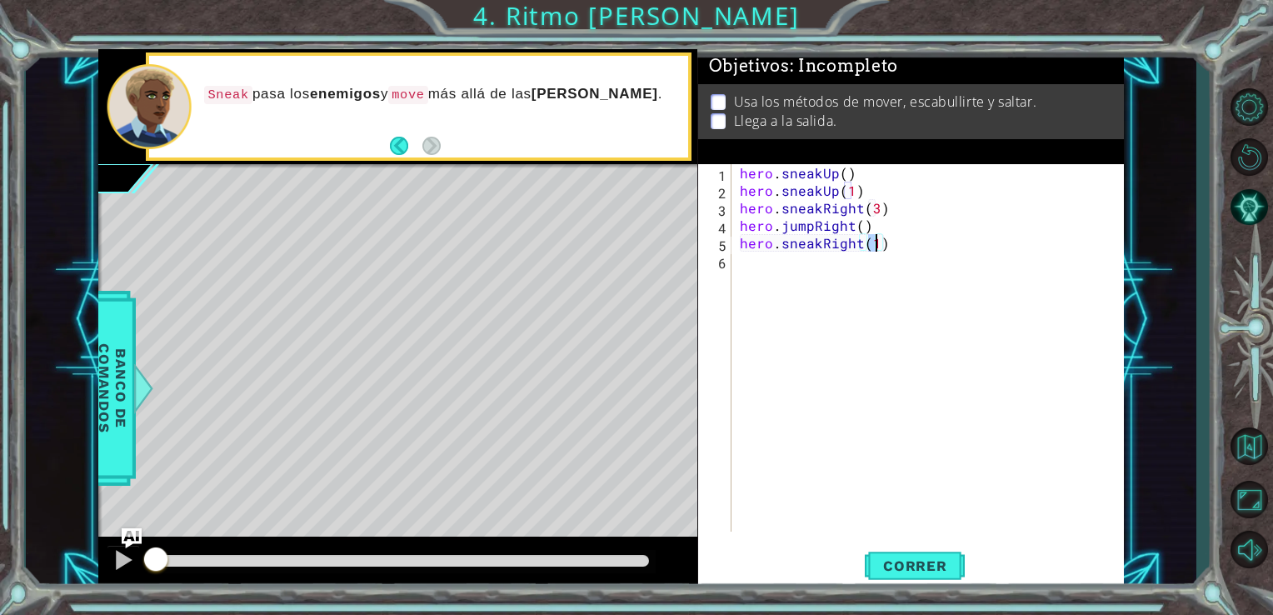
type textarea "hero.sneakRight(3)"
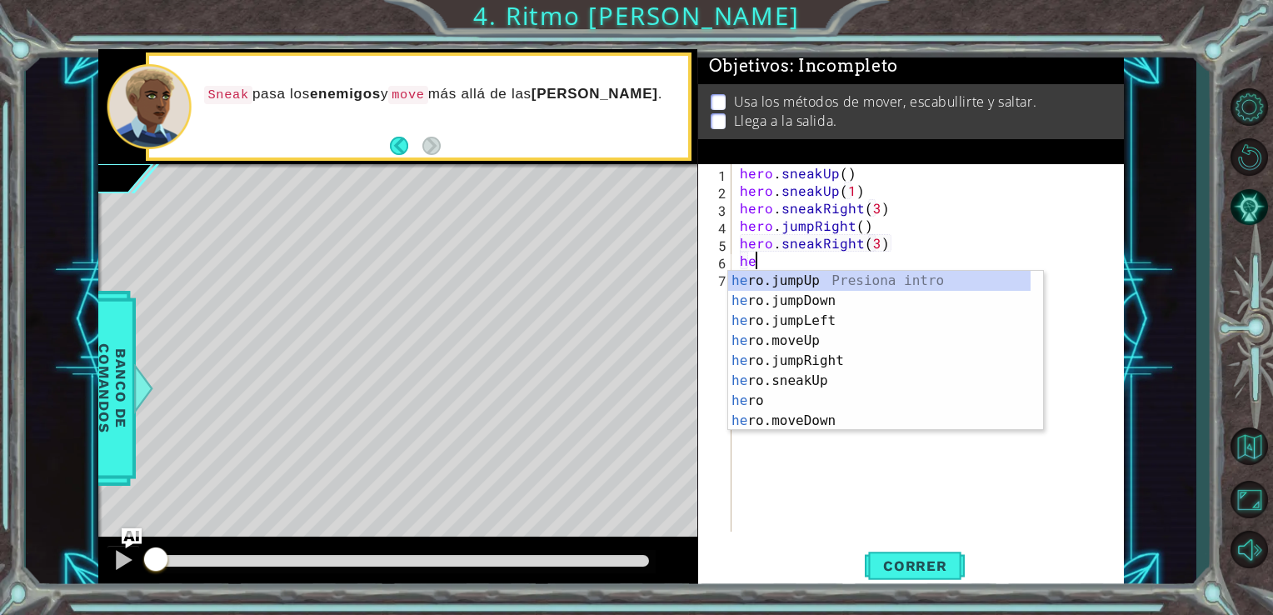
scroll to position [0, 0]
type textarea "heroju"
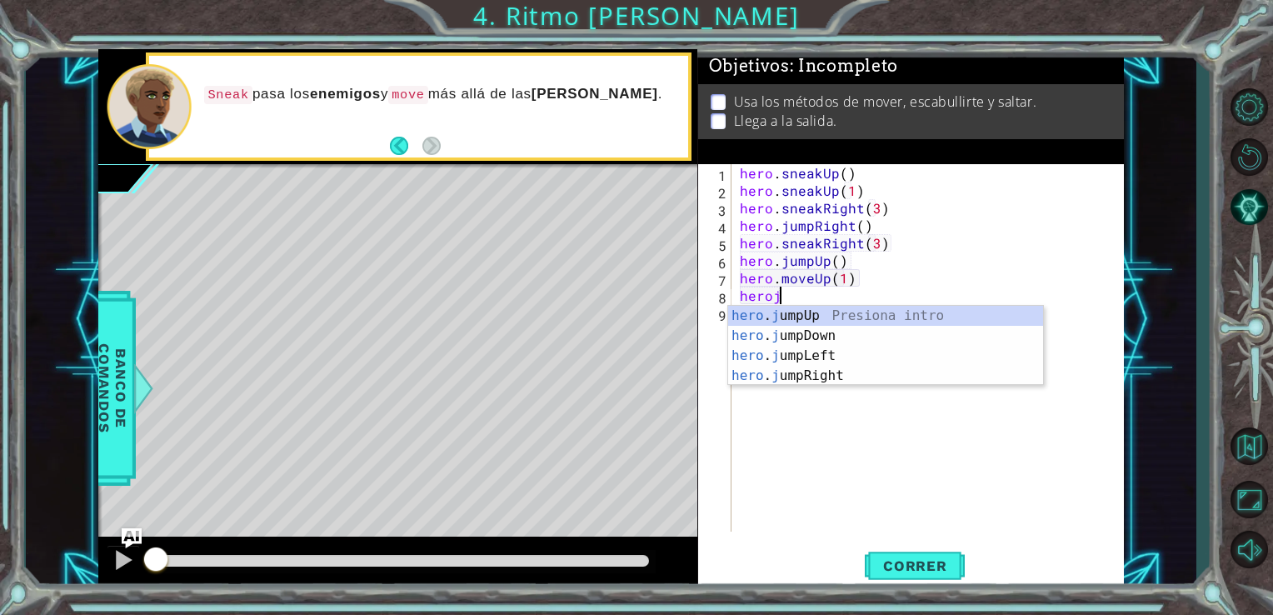
scroll to position [0, 8]
type textarea "heroj"
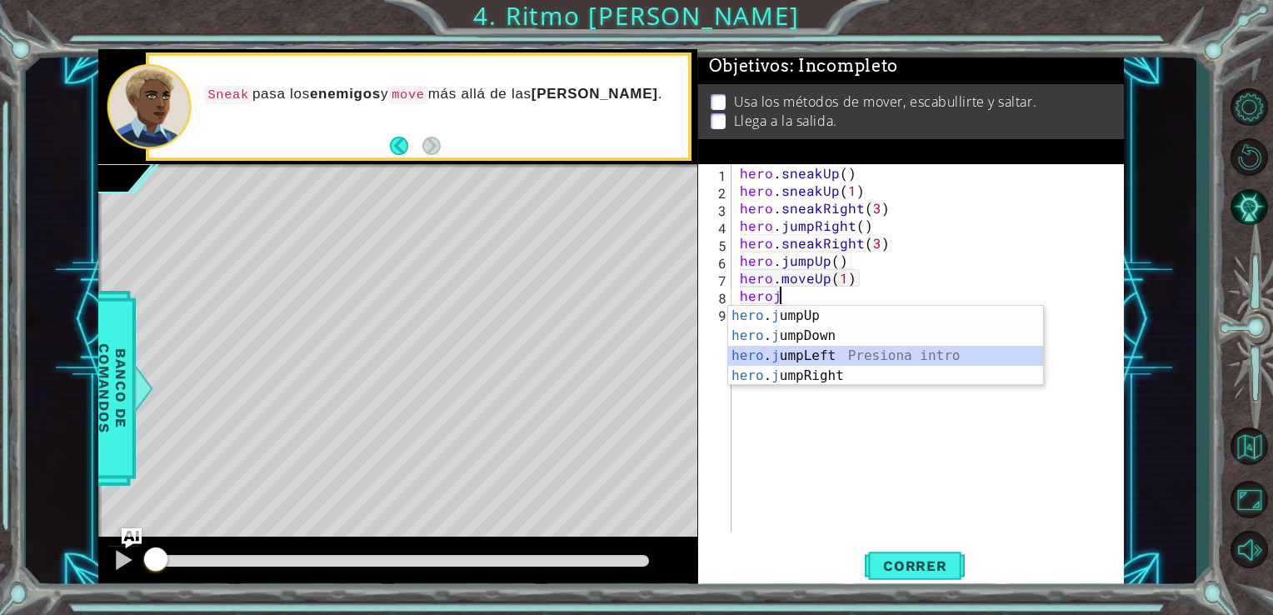
scroll to position [0, 0]
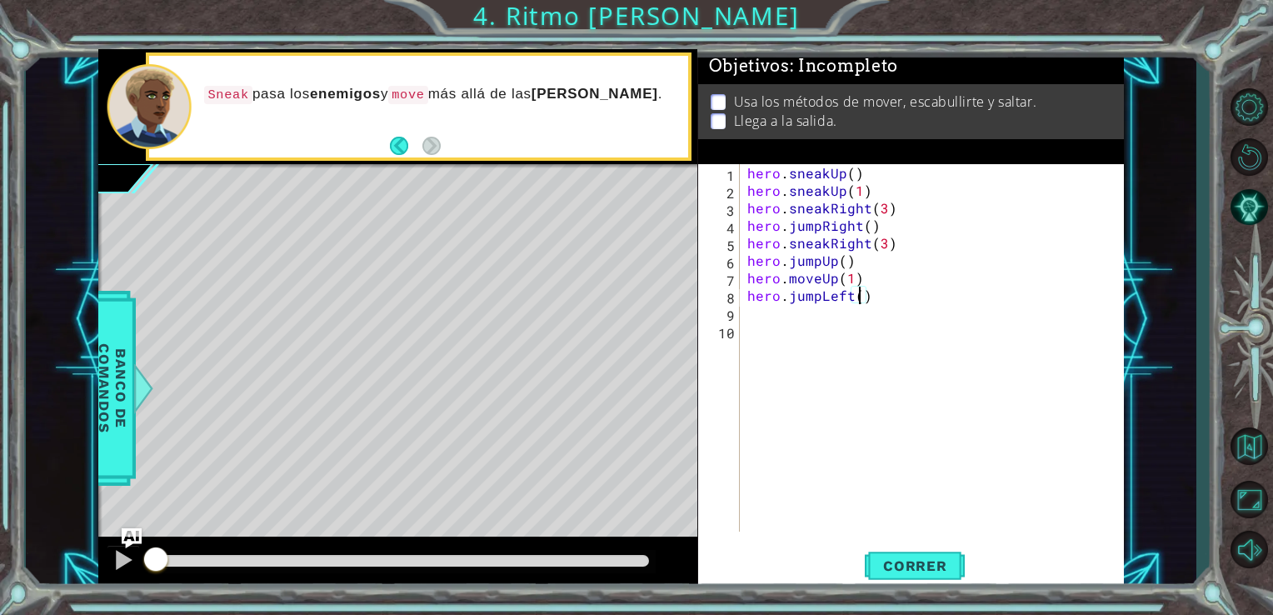
type textarea "hero.jumpLeft(3)"
click at [938, 574] on span "Correr" at bounding box center [916, 566] width 98 height 17
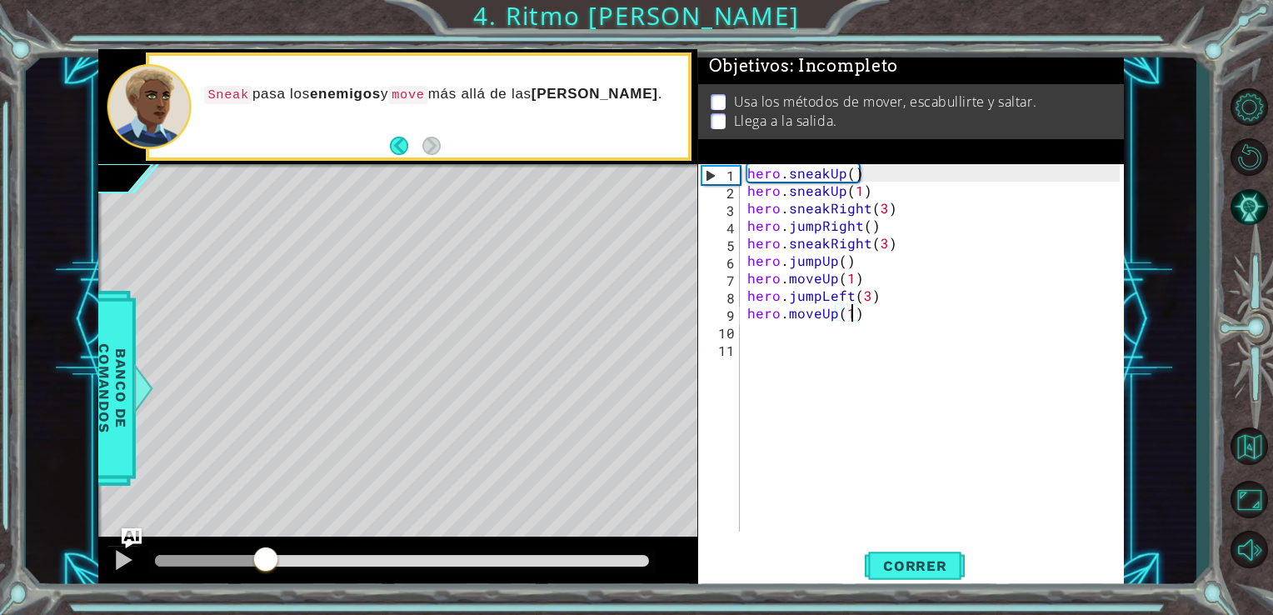
drag, startPoint x: 510, startPoint y: 566, endPoint x: 265, endPoint y: 595, distance: 246.8
click at [265, 595] on div "1 ההההההההההההההההההההההההההההההההההההההההההההההההההההההההההההההההההההההההההההה…" at bounding box center [636, 307] width 1273 height 615
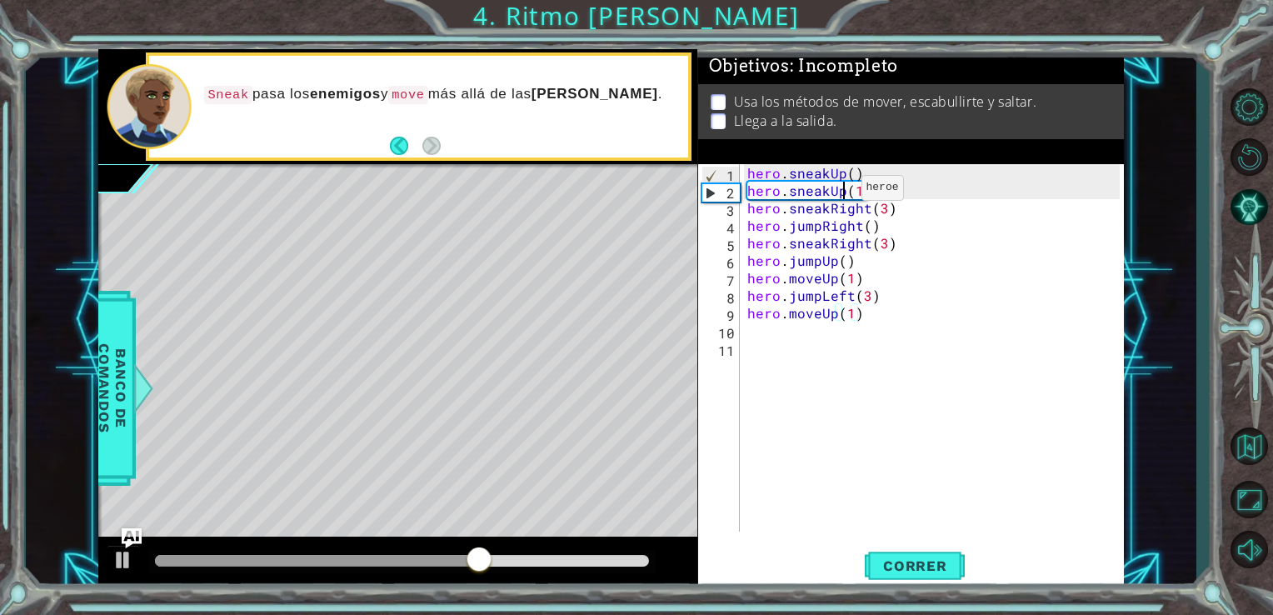
click at [840, 192] on div "hero . sneakUp ( ) hero . sneakUp ( 1 ) hero . sneakRight ( 3 ) hero . jumpRigh…" at bounding box center [936, 365] width 385 height 403
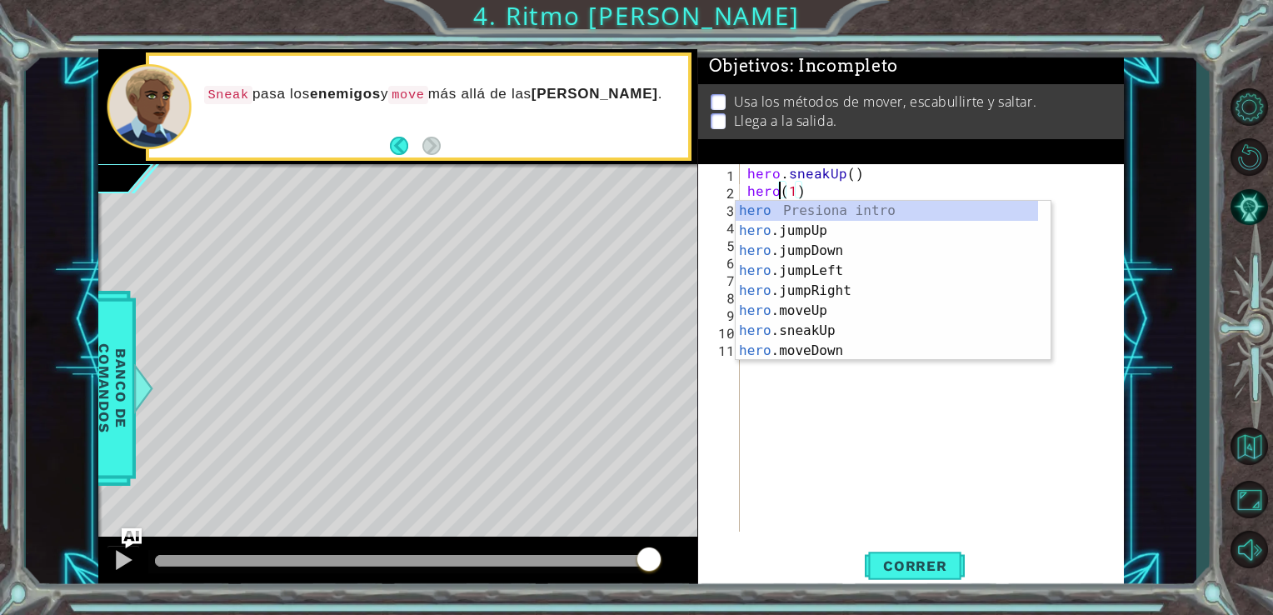
click at [820, 195] on div "hero . sneakUp ( ) hero ( 1 ) hero . sneakRight ( 3 ) hero . jumpRight ( ) hero…" at bounding box center [936, 365] width 385 height 403
type textarea "h"
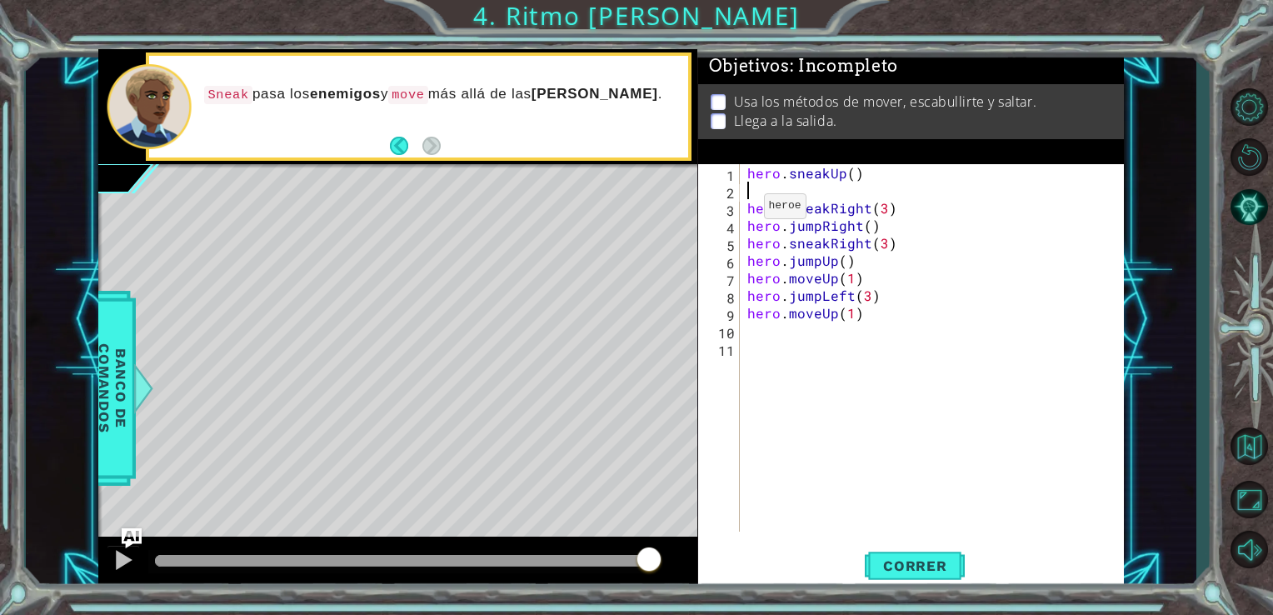
type textarea "hero.sneakUp()"
click at [123, 563] on div at bounding box center [124, 560] width 22 height 22
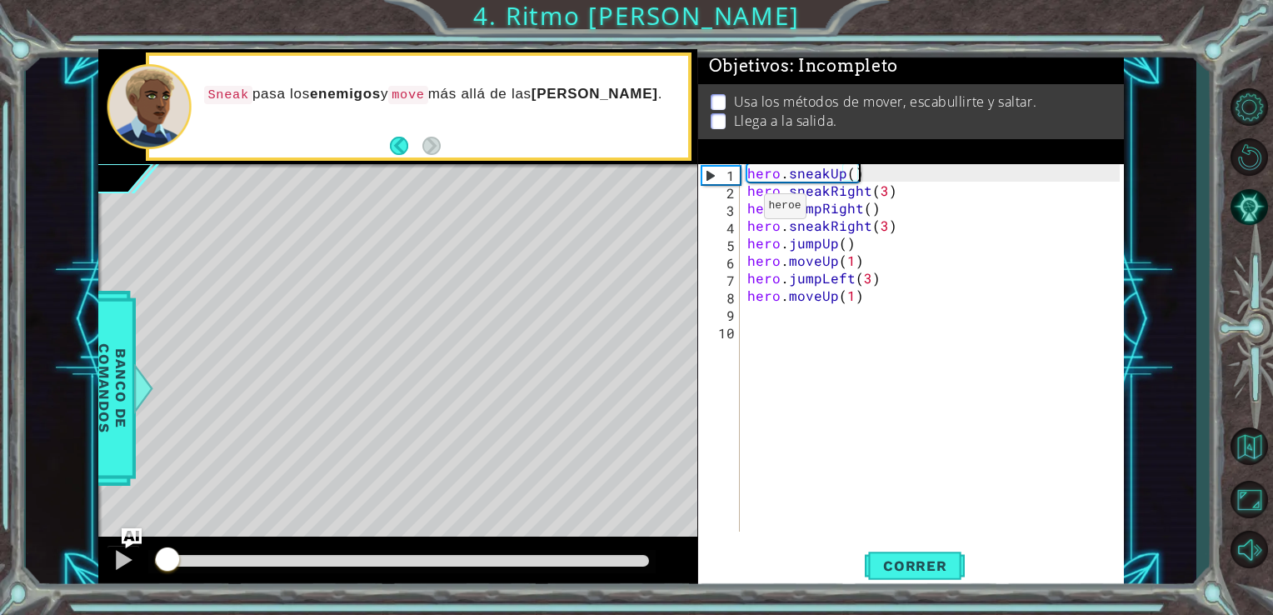
drag, startPoint x: 648, startPoint y: 559, endPoint x: 144, endPoint y: 587, distance: 504.1
click at [144, 587] on div at bounding box center [398, 563] width 600 height 53
click at [120, 565] on div at bounding box center [124, 560] width 22 height 22
drag, startPoint x: 642, startPoint y: 564, endPoint x: 135, endPoint y: 568, distance: 506.7
click at [135, 568] on div at bounding box center [398, 563] width 600 height 53
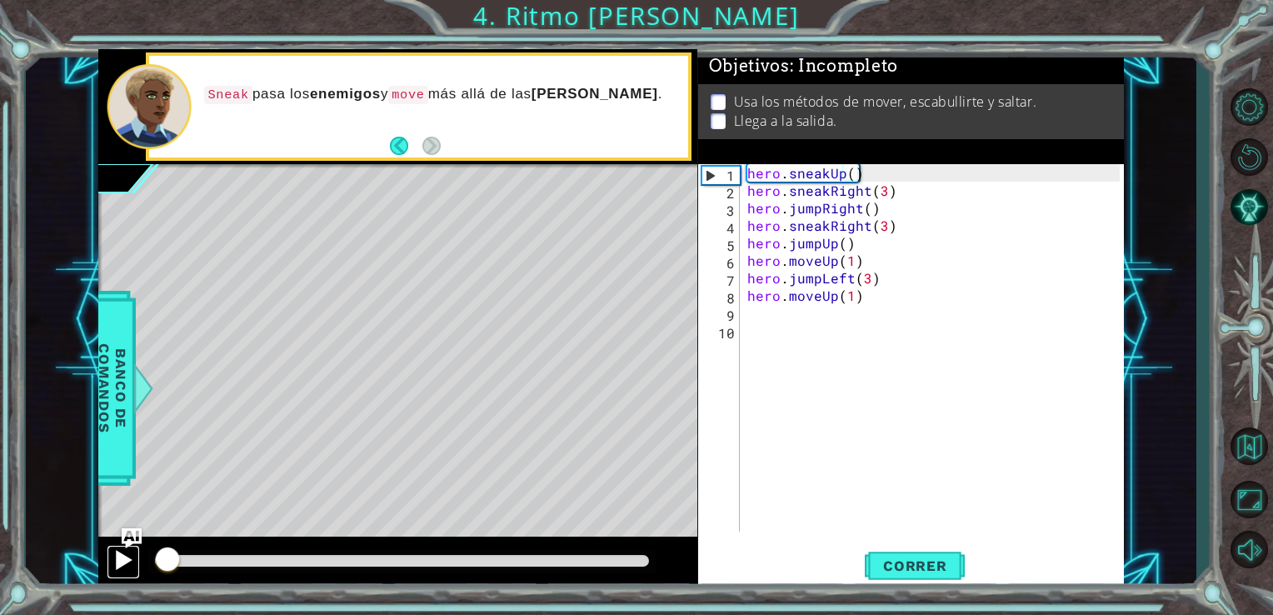
click at [123, 566] on div at bounding box center [124, 560] width 22 height 22
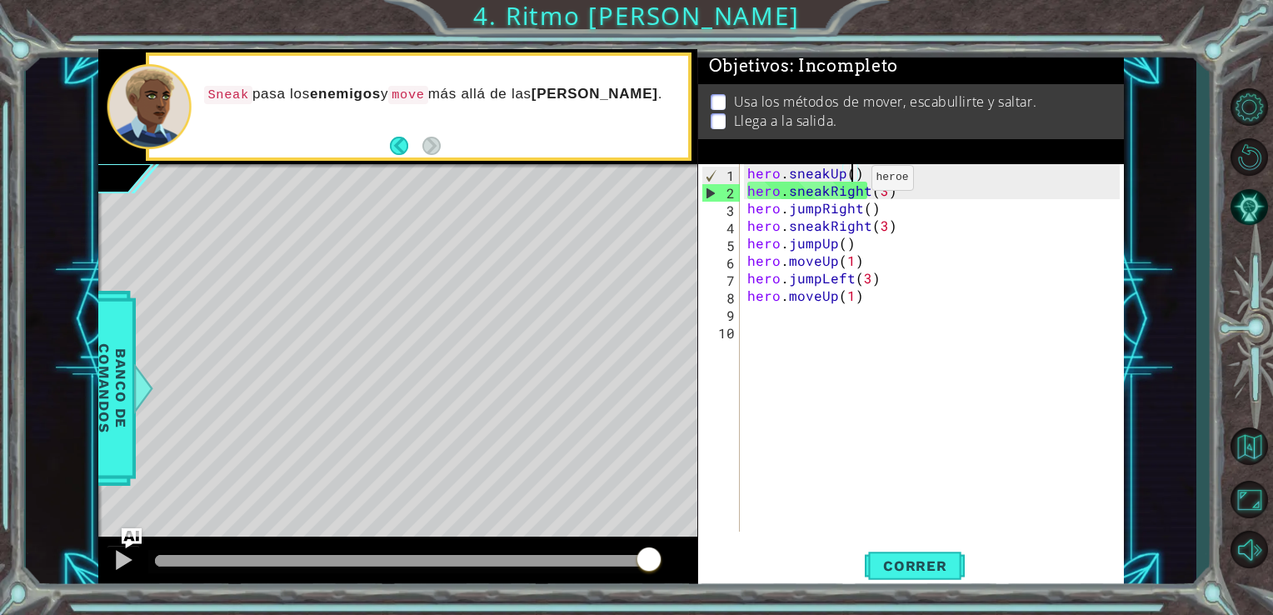
click at [850, 182] on div "hero . sneakUp ( ) hero . sneakRight ( 3 ) hero . jumpRight ( ) hero . sneakRig…" at bounding box center [936, 365] width 385 height 403
drag, startPoint x: 861, startPoint y: 180, endPoint x: 745, endPoint y: 176, distance: 115.9
click at [745, 176] on div "hero . sneakUp ( ) hero . sneakRight ( 3 ) hero . jumpRight ( ) hero . sneakRig…" at bounding box center [936, 365] width 385 height 403
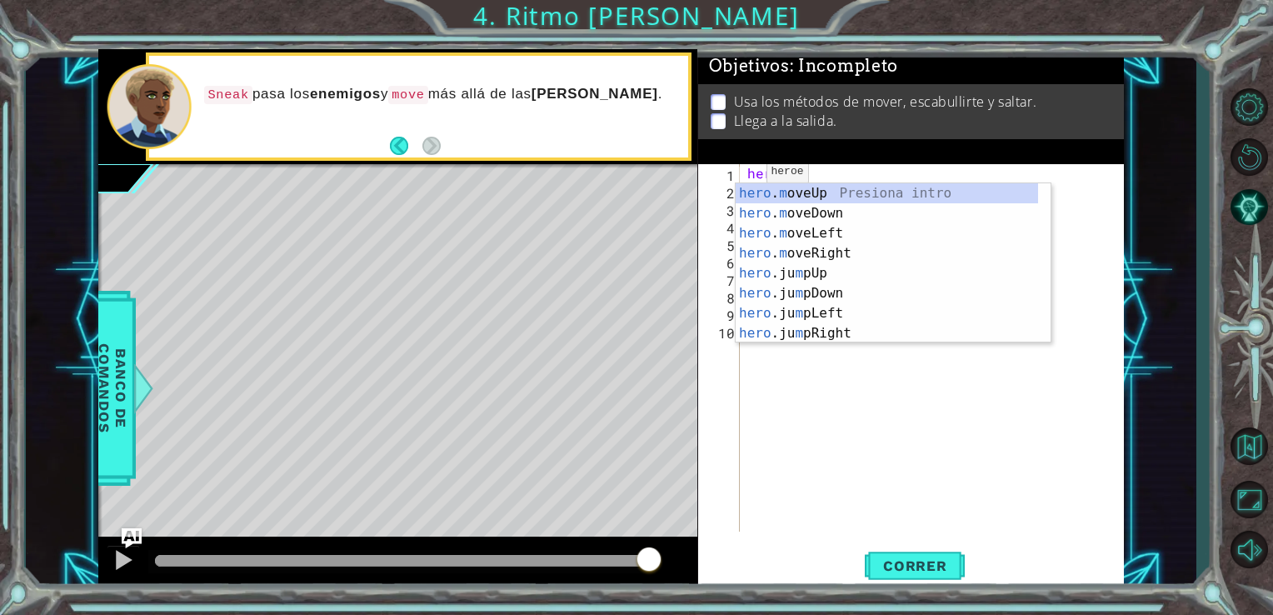
scroll to position [0, 2]
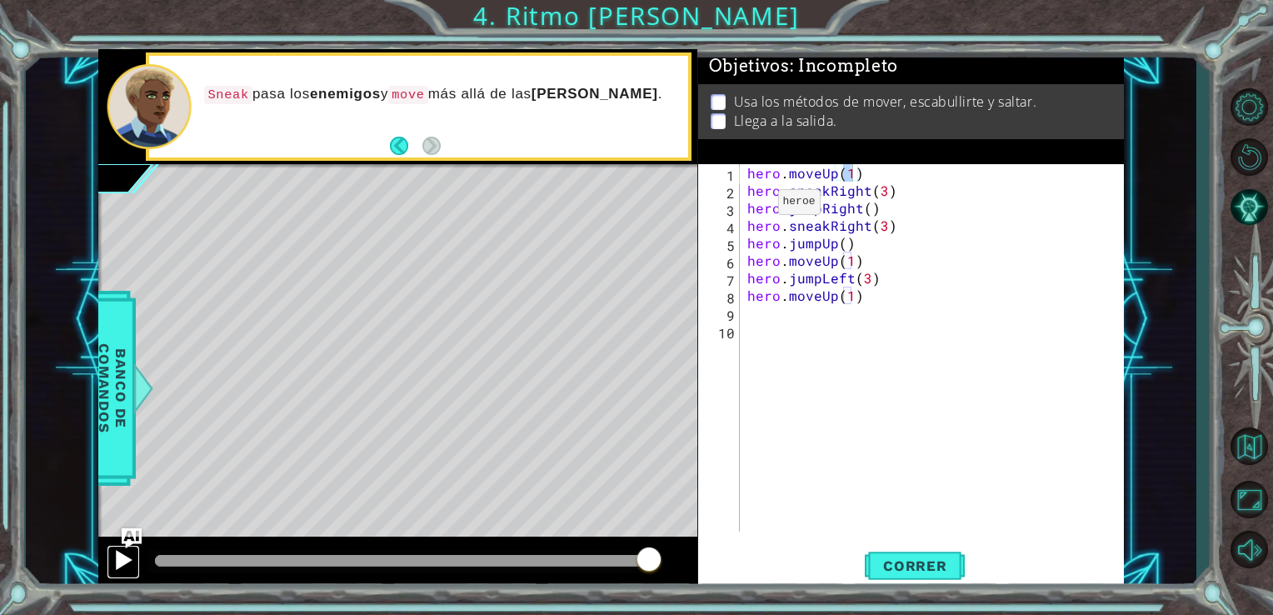
click at [116, 558] on div at bounding box center [124, 560] width 22 height 22
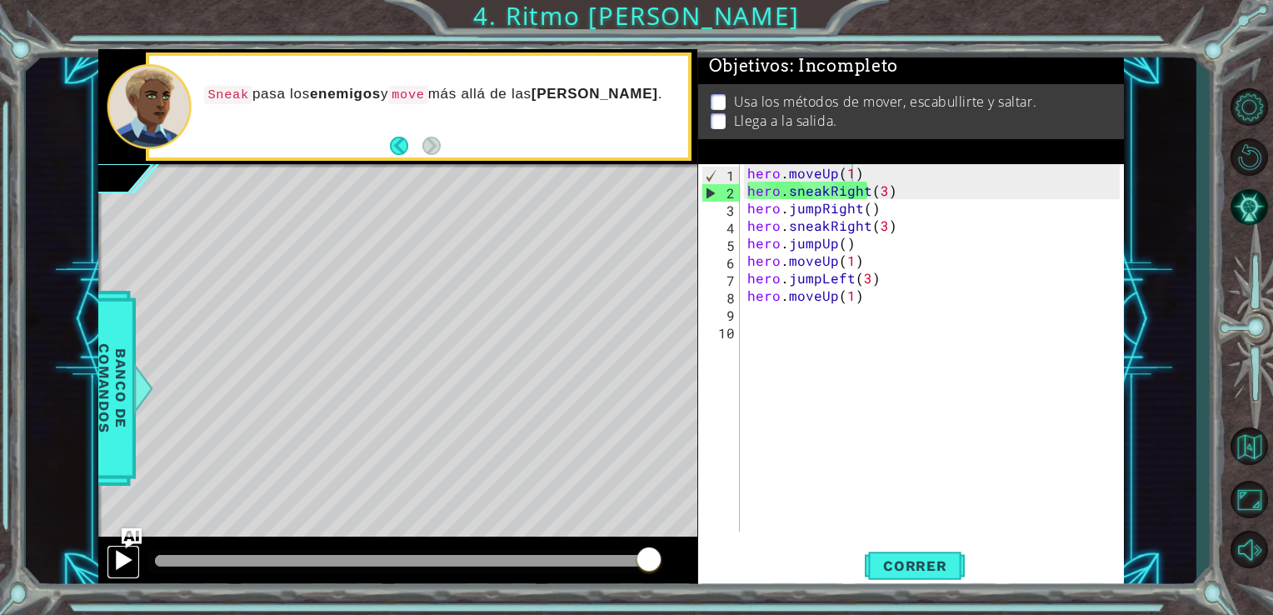
click at [130, 551] on div at bounding box center [124, 560] width 22 height 22
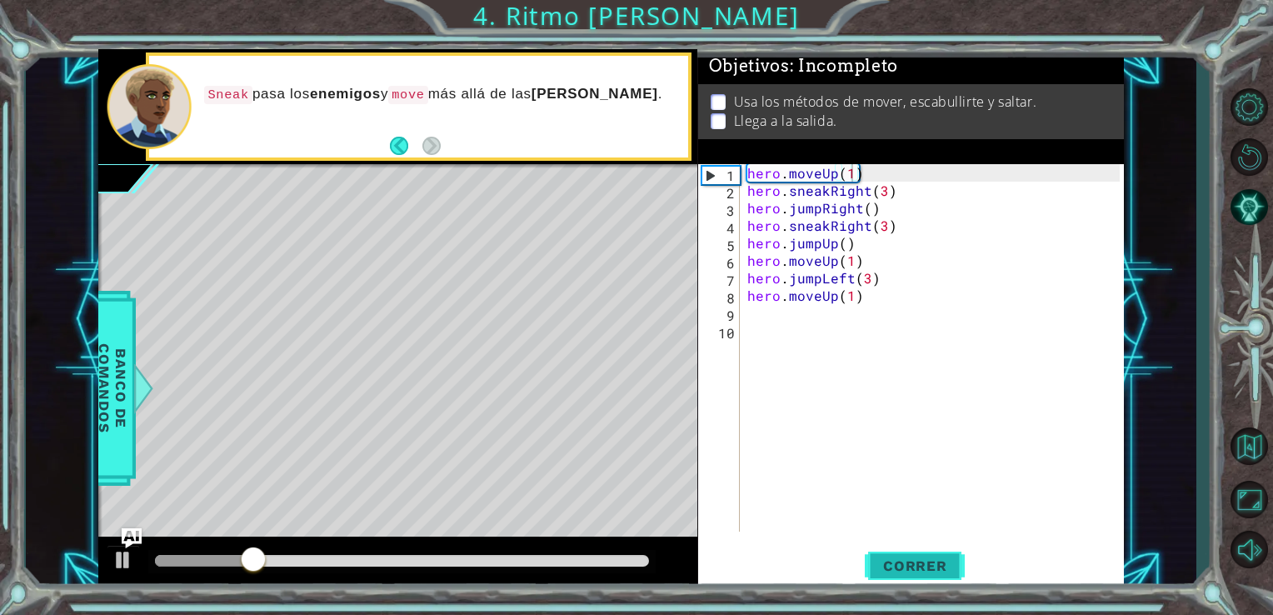
click at [888, 566] on span "Correr" at bounding box center [916, 566] width 98 height 17
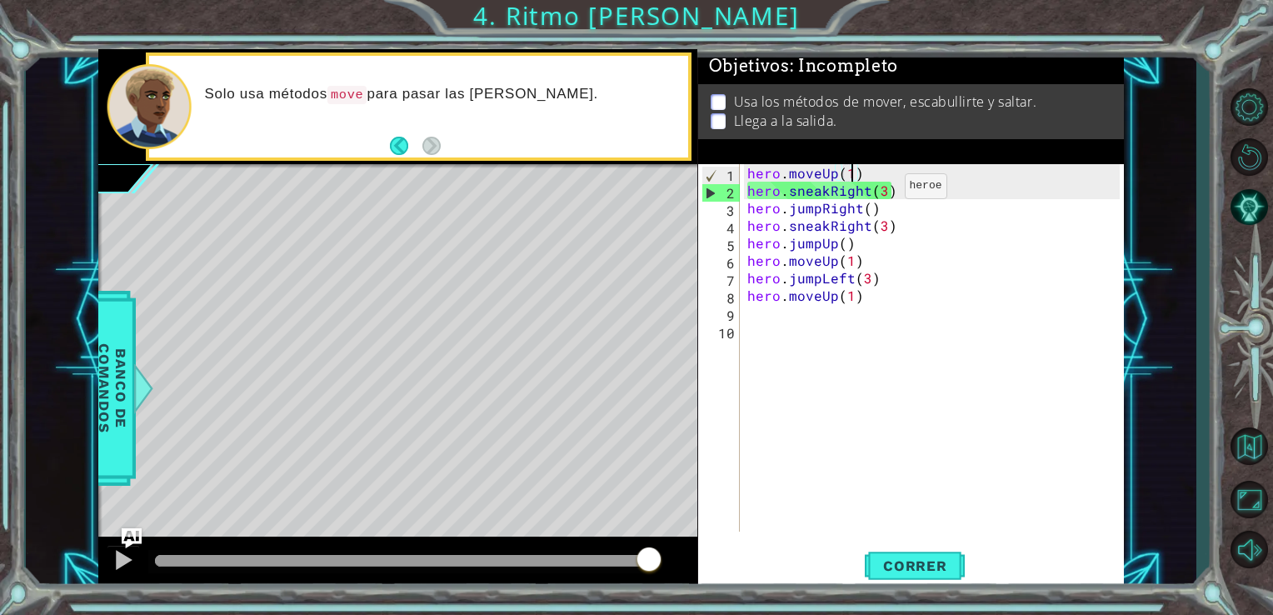
click at [883, 191] on div "hero . moveUp ( 1 ) hero . sneakRight ( 3 ) hero . jumpRight ( ) hero . sneakRi…" at bounding box center [936, 365] width 385 height 403
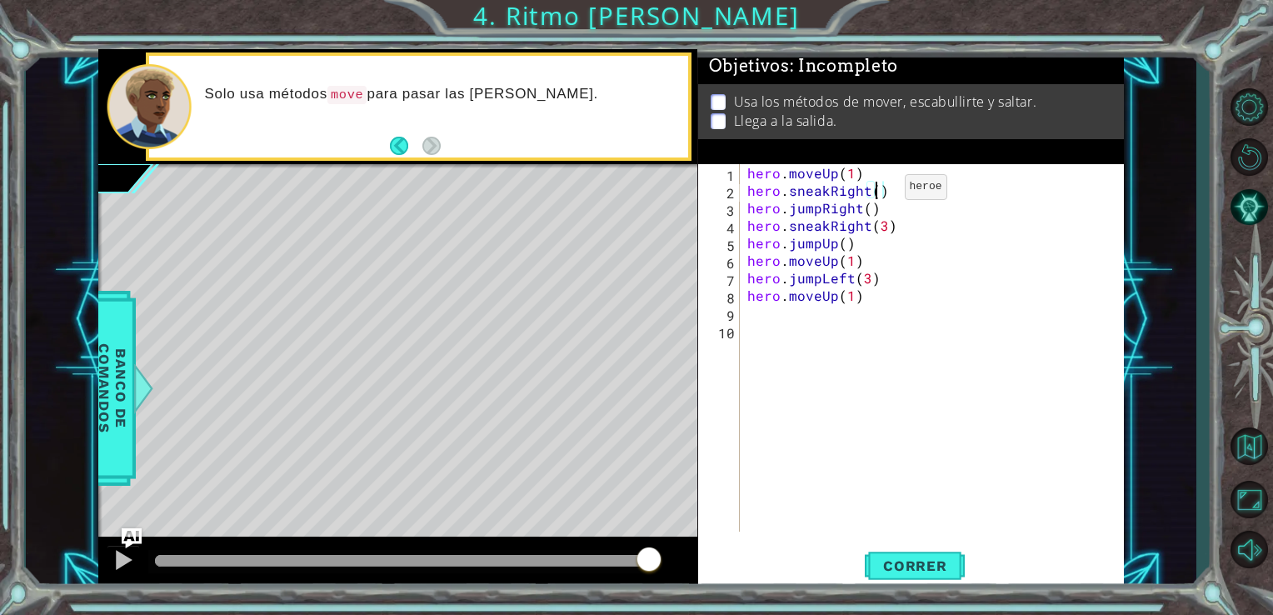
scroll to position [0, 8]
click at [893, 568] on span "Correr" at bounding box center [916, 566] width 98 height 17
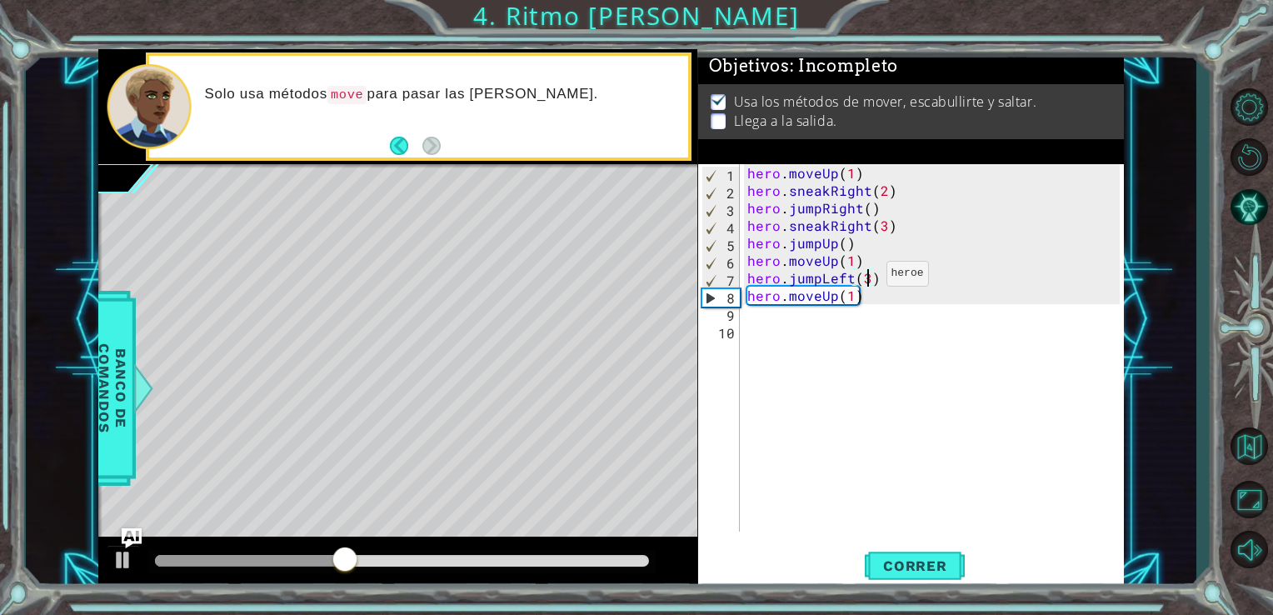
click at [866, 278] on div "hero . moveUp ( 1 ) hero . sneakRight ( 2 ) hero . jumpRight ( ) hero . sneakRi…" at bounding box center [936, 365] width 385 height 403
click at [928, 573] on span "Correr" at bounding box center [916, 566] width 98 height 17
drag, startPoint x: 372, startPoint y: 558, endPoint x: 245, endPoint y: 562, distance: 126.7
click at [245, 562] on div at bounding box center [402, 561] width 495 height 12
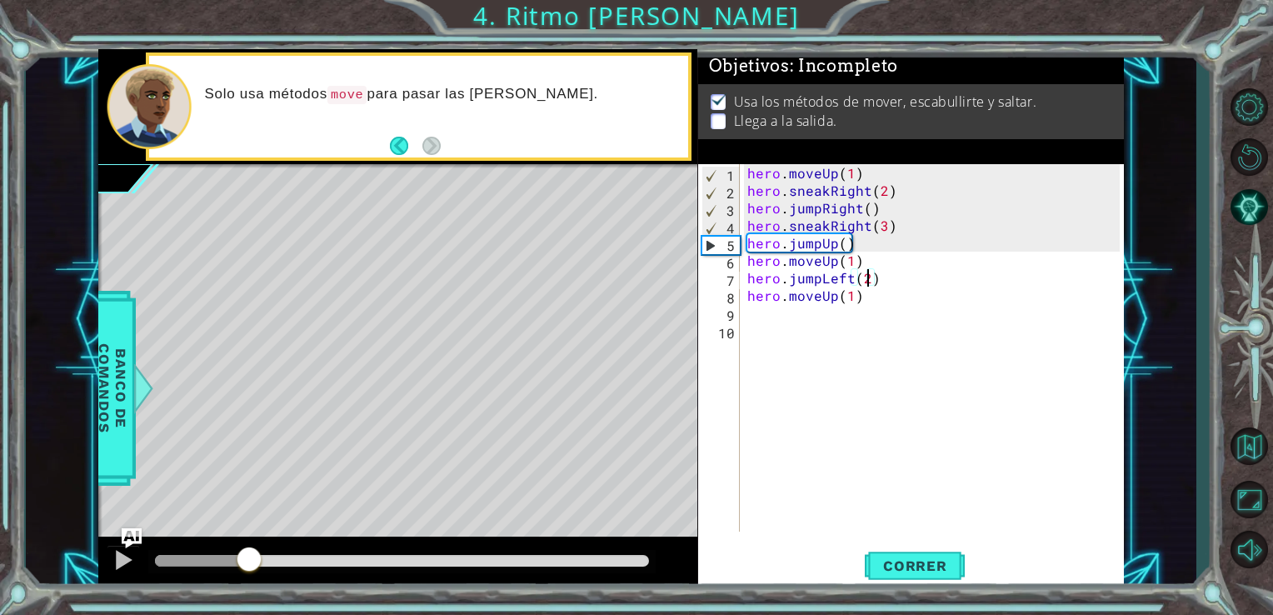
drag, startPoint x: 253, startPoint y: 554, endPoint x: 249, endPoint y: 573, distance: 18.6
click at [249, 573] on div at bounding box center [249, 561] width 30 height 30
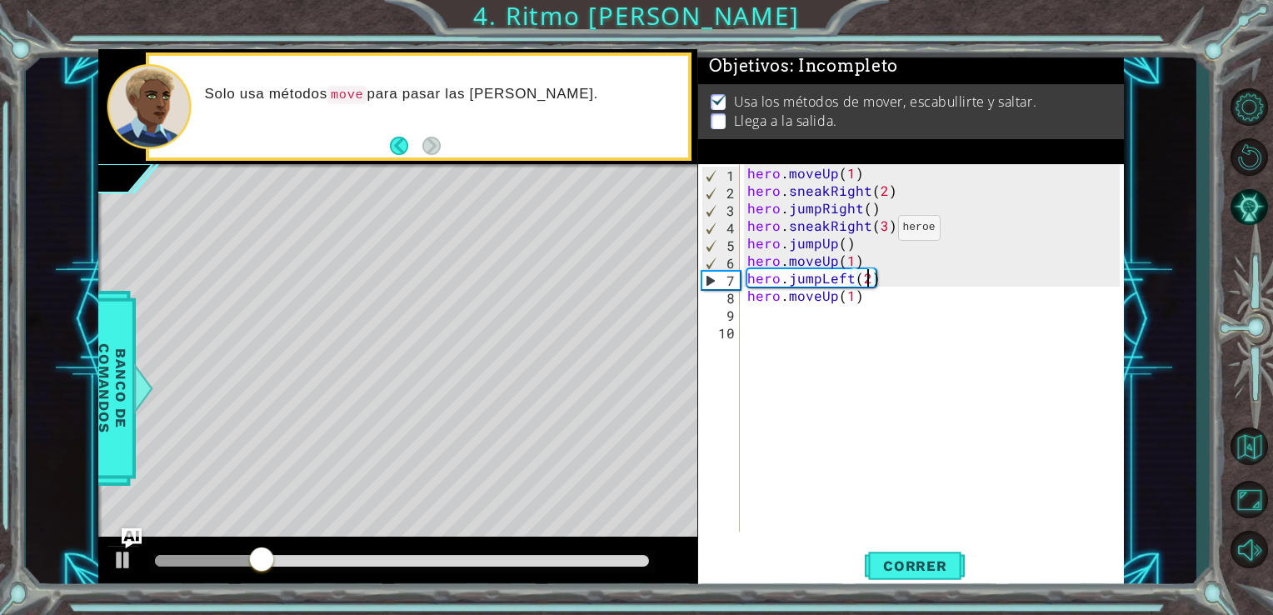
click at [876, 230] on div "hero . moveUp ( 1 ) hero . sneakRight ( 2 ) hero . jumpRight ( ) hero . sneakRi…" at bounding box center [936, 365] width 385 height 403
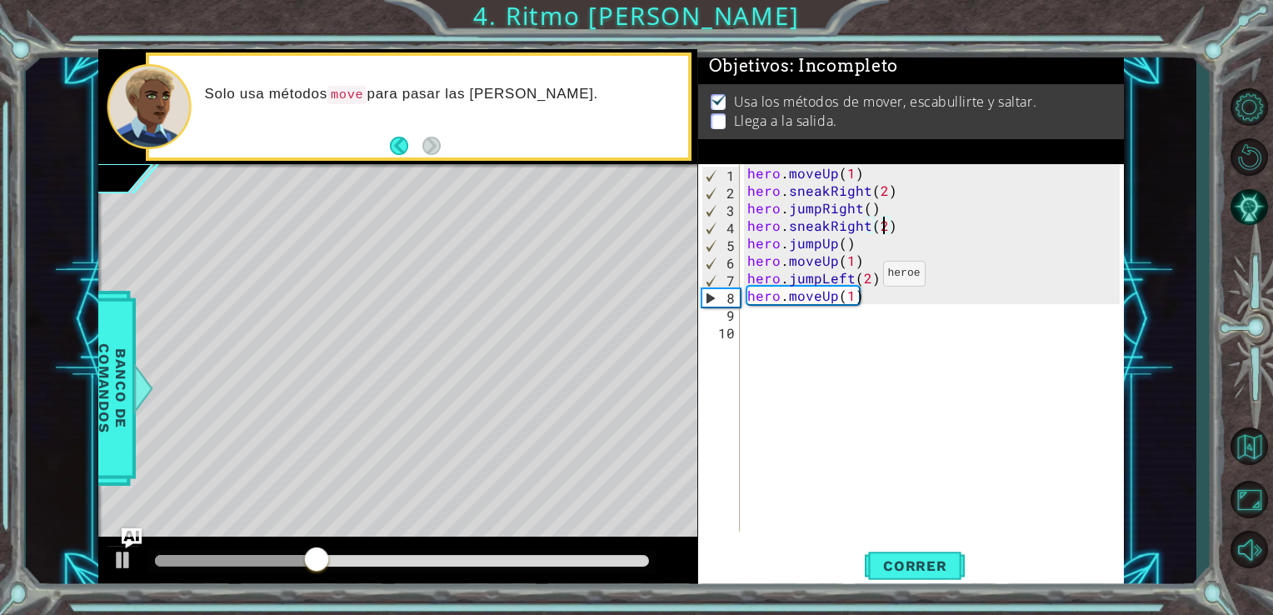
click at [864, 279] on div "hero . moveUp ( 1 ) hero . sneakRight ( 2 ) hero . jumpRight ( ) hero . sneakRi…" at bounding box center [936, 365] width 385 height 403
type textarea "hero.jumpLeft()"
drag, startPoint x: 745, startPoint y: 279, endPoint x: 861, endPoint y: 275, distance: 115.9
click at [861, 275] on div "hero . moveUp ( 1 ) hero . sneakRight ( 2 ) hero . jumpRight ( ) hero . sneakRi…" at bounding box center [936, 365] width 385 height 403
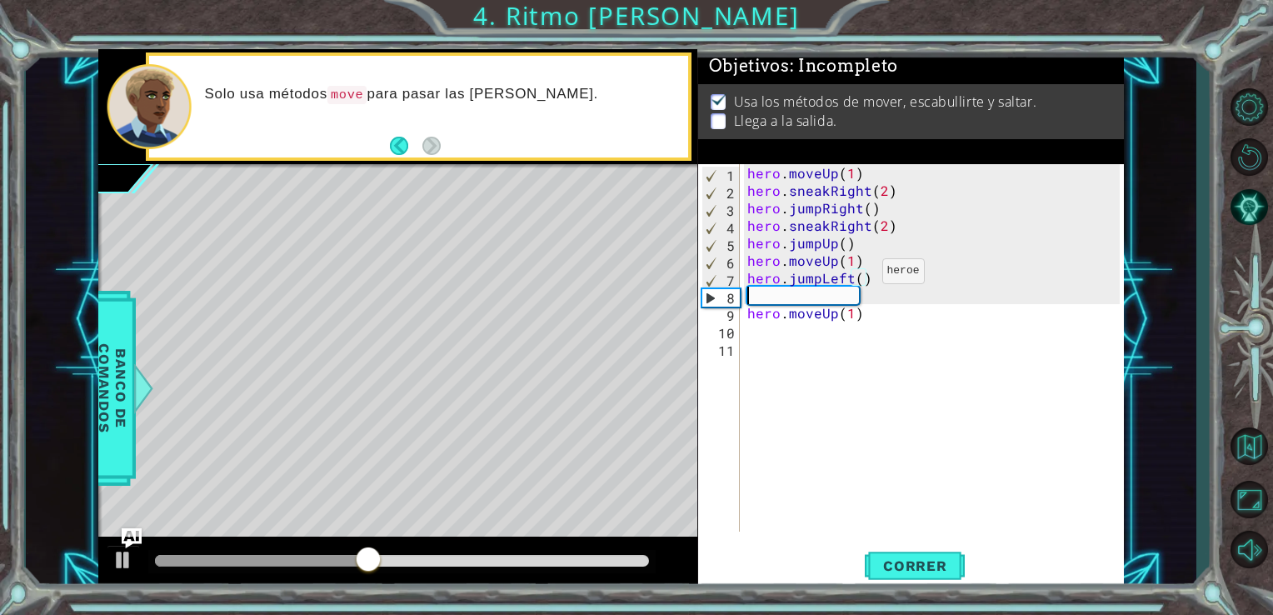
scroll to position [0, 0]
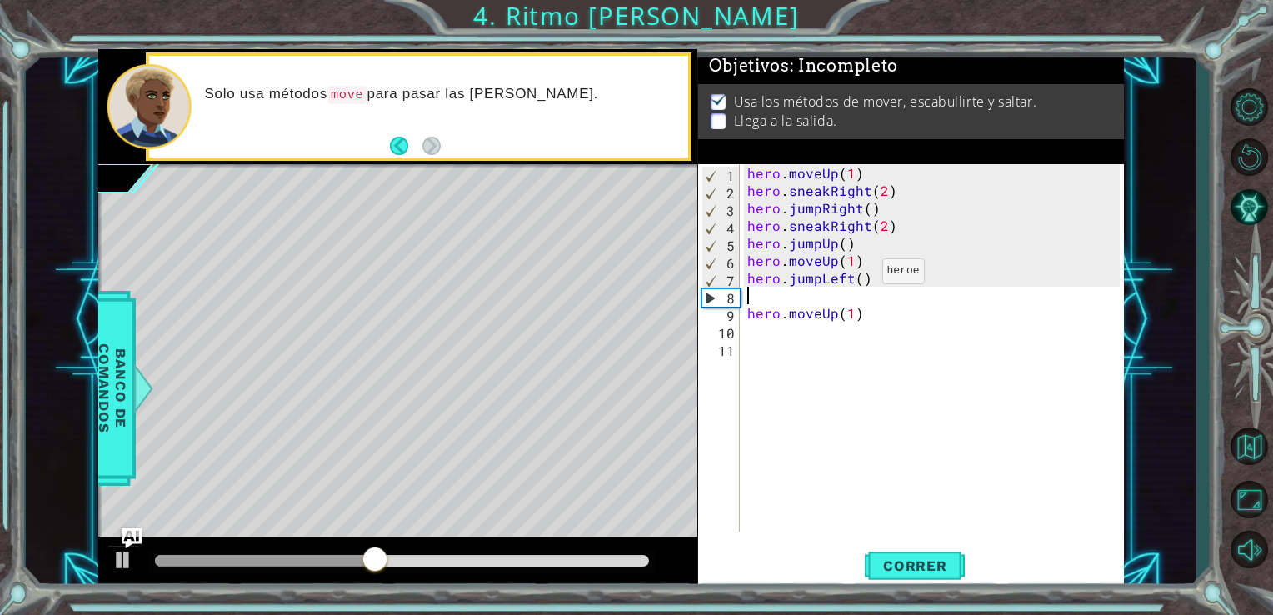
paste textarea "hero.jumpLeft("
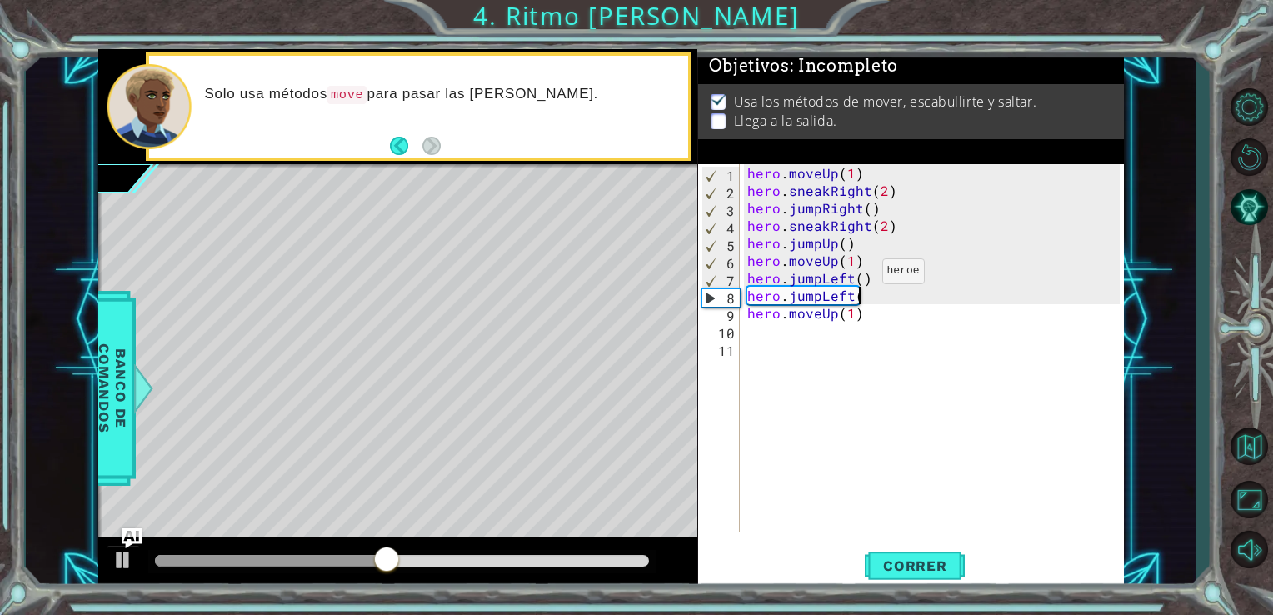
scroll to position [0, 7]
click at [949, 569] on span "Correr" at bounding box center [916, 566] width 98 height 17
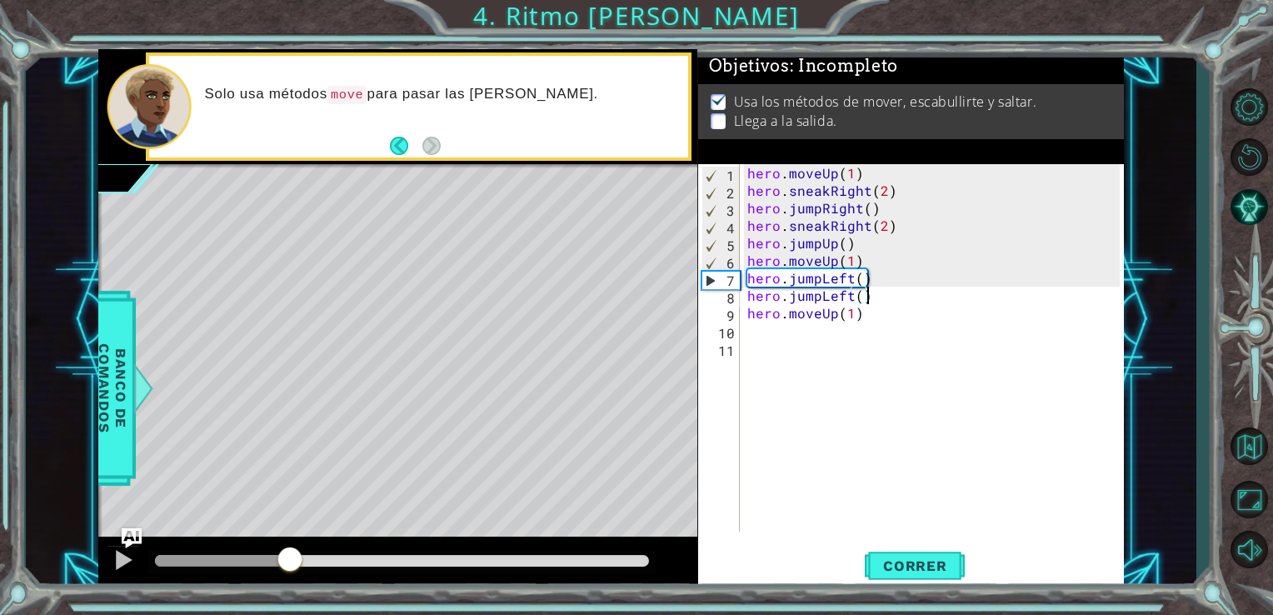
drag, startPoint x: 173, startPoint y: 568, endPoint x: 291, endPoint y: 553, distance: 119.4
click at [291, 553] on div at bounding box center [290, 561] width 30 height 30
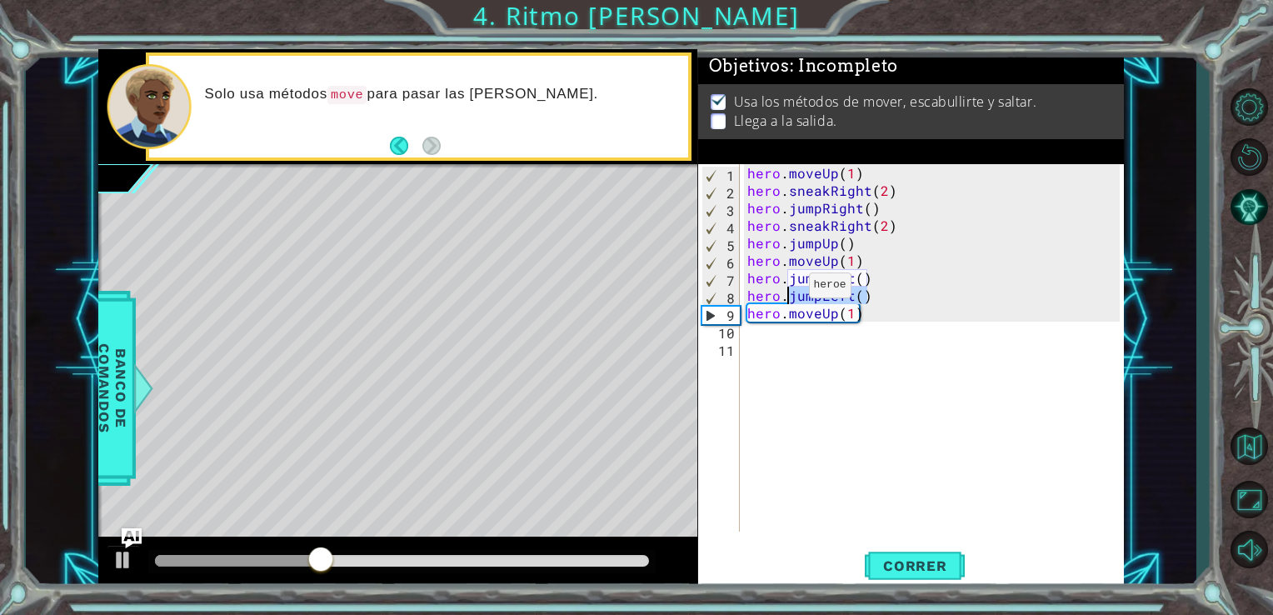
drag, startPoint x: 876, startPoint y: 295, endPoint x: 788, endPoint y: 289, distance: 87.7
click at [788, 289] on div "hero . moveUp ( 1 ) hero . sneakRight ( 2 ) hero . jumpRight ( ) hero . sneakRi…" at bounding box center [936, 365] width 385 height 403
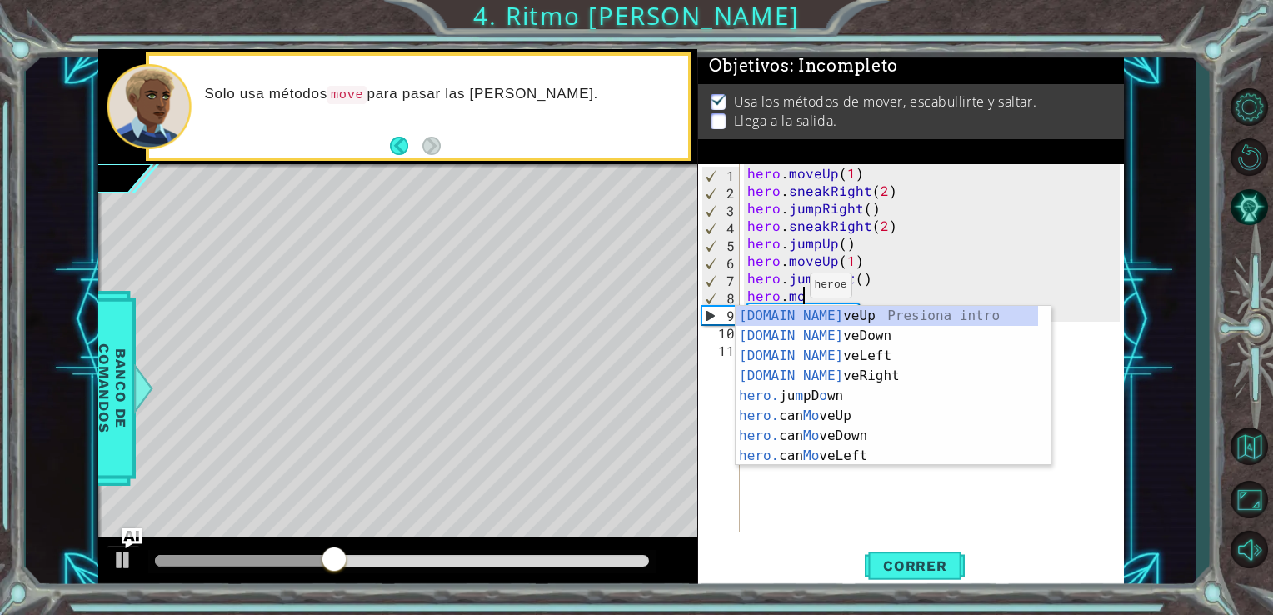
scroll to position [0, 3]
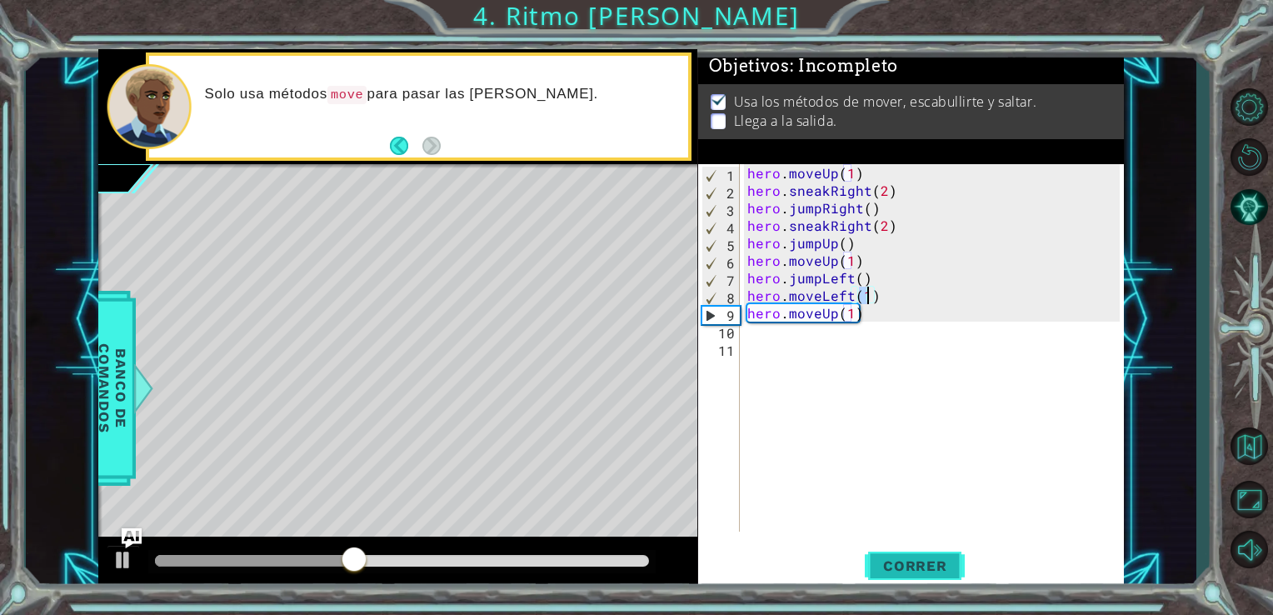
type textarea "hero.moveLeft(1)"
click at [890, 560] on span "Correr" at bounding box center [916, 566] width 98 height 17
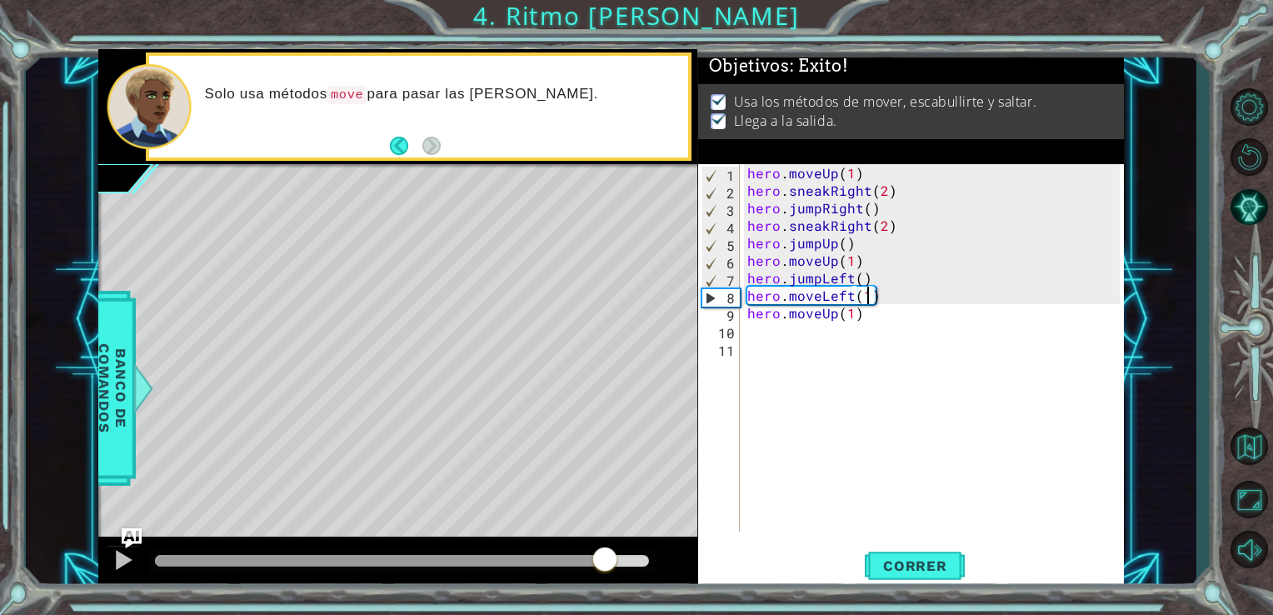
drag, startPoint x: 518, startPoint y: 562, endPoint x: 610, endPoint y: 562, distance: 92.5
click at [610, 562] on div at bounding box center [402, 561] width 495 height 12
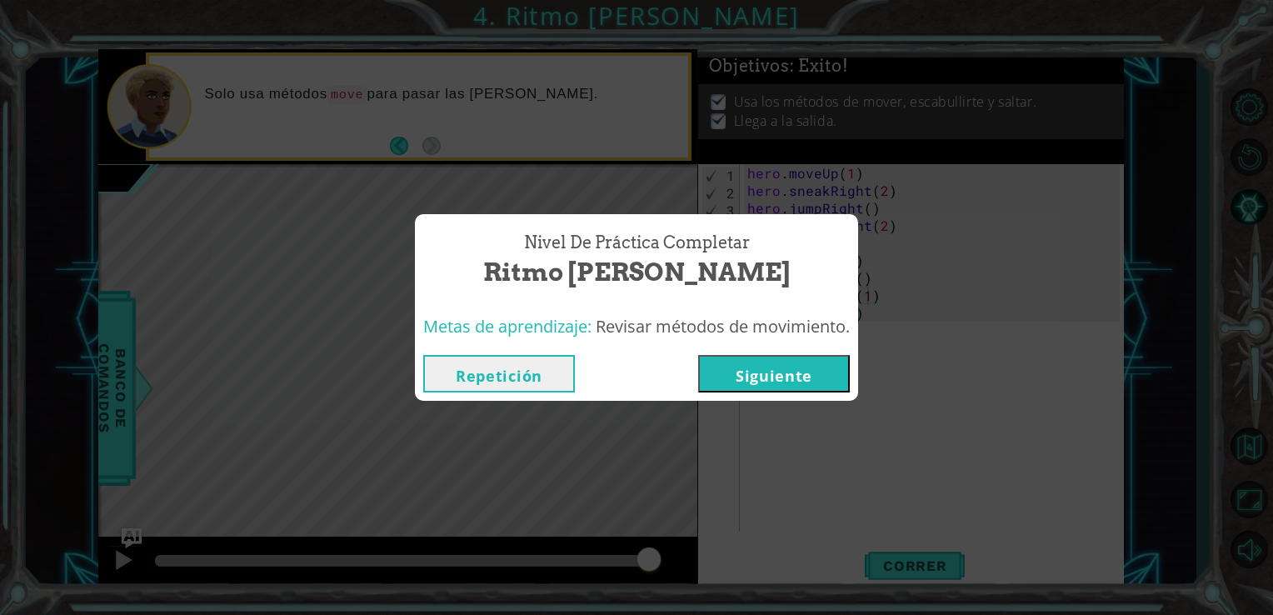
click at [755, 375] on button "Siguiente" at bounding box center [774, 374] width 152 height 38
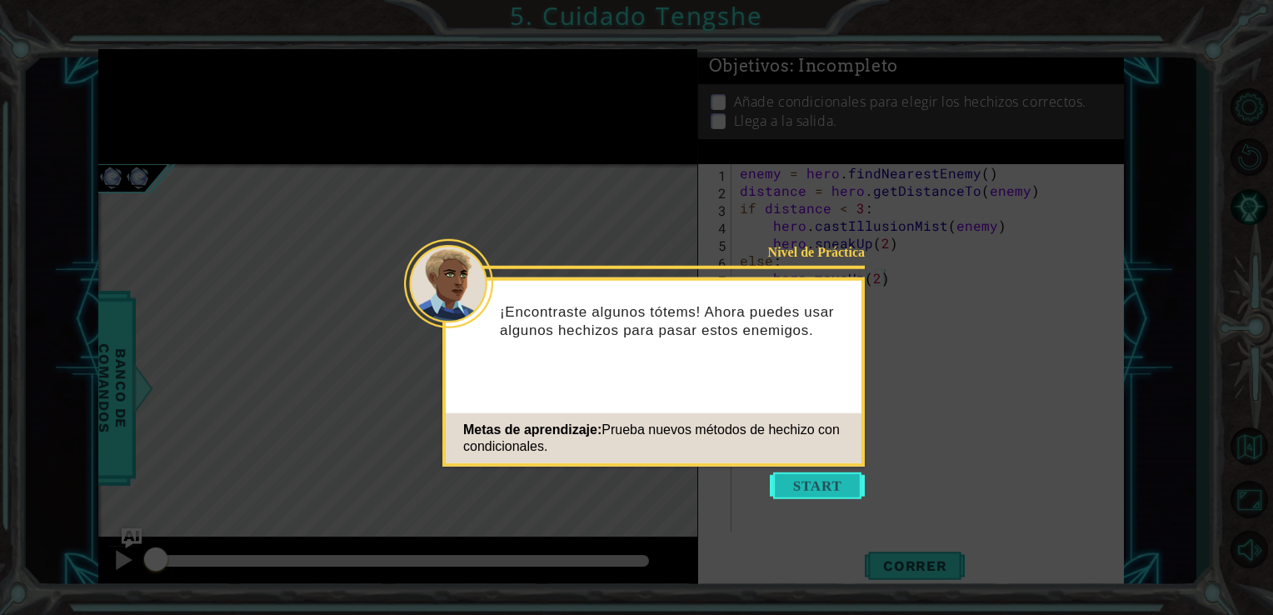
click at [808, 482] on button "Start" at bounding box center [817, 486] width 95 height 27
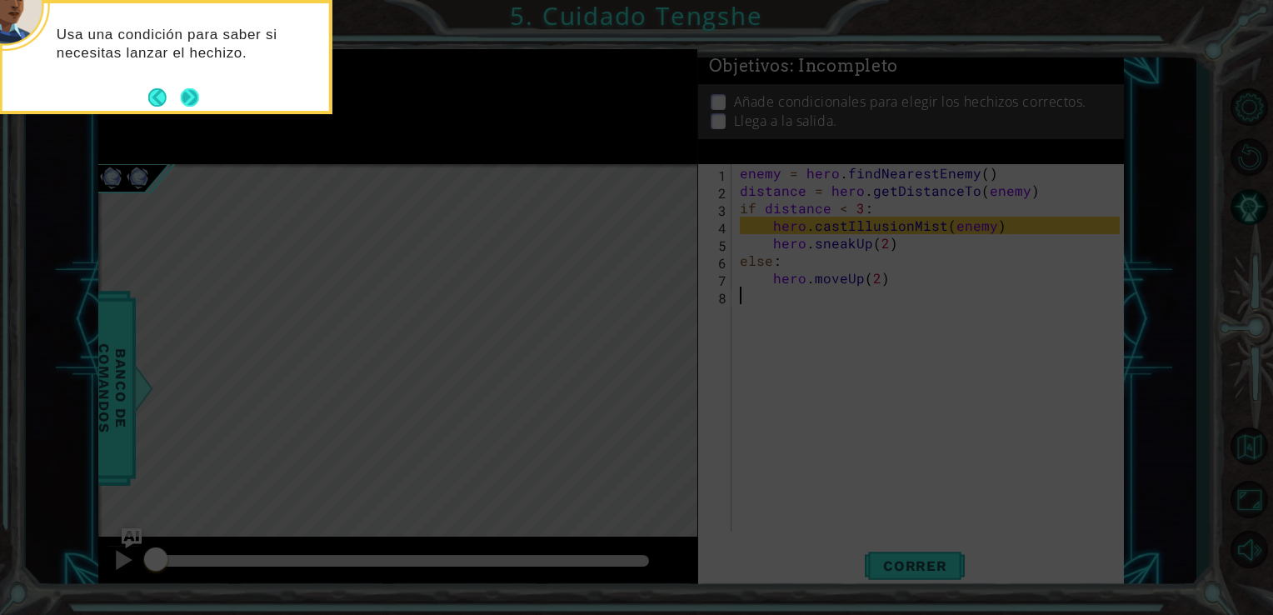
click at [195, 99] on button "Next" at bounding box center [190, 97] width 18 height 18
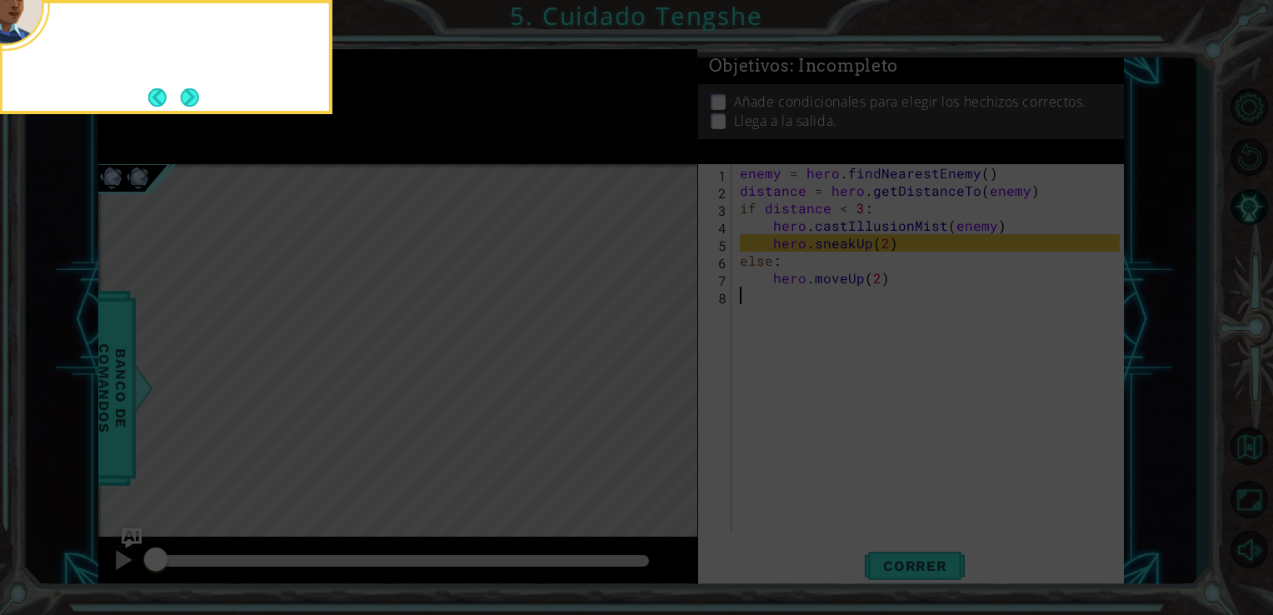
click at [195, 99] on button "Next" at bounding box center [190, 98] width 20 height 20
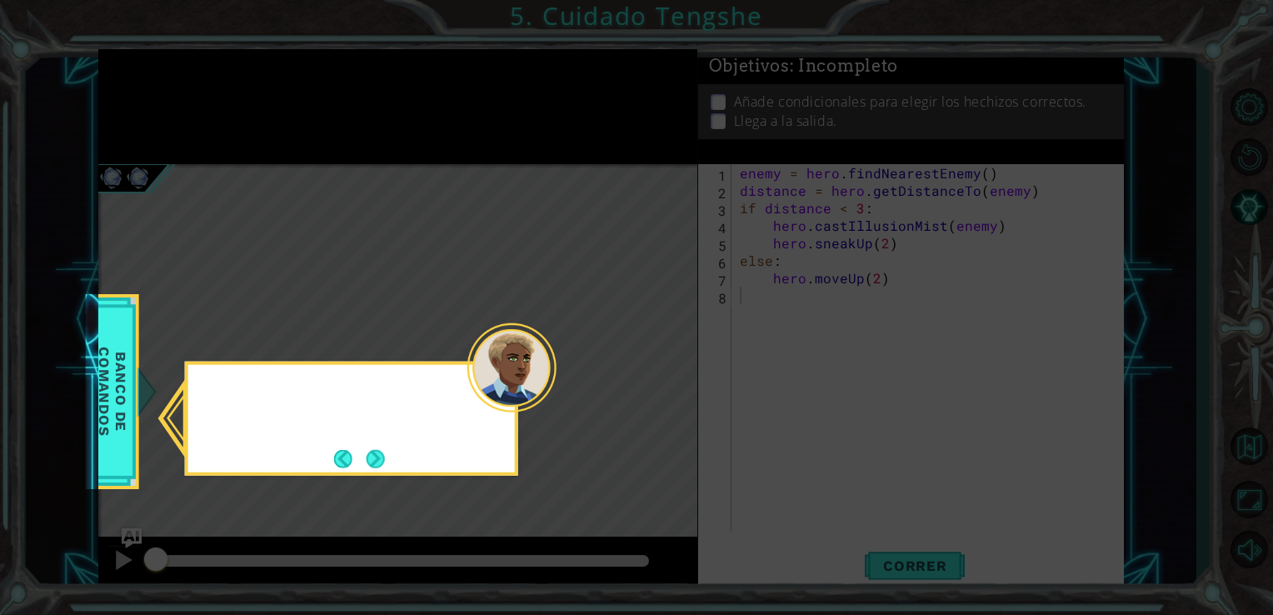
click at [195, 99] on icon at bounding box center [636, 307] width 1273 height 615
click at [367, 462] on button "Next" at bounding box center [376, 458] width 18 height 18
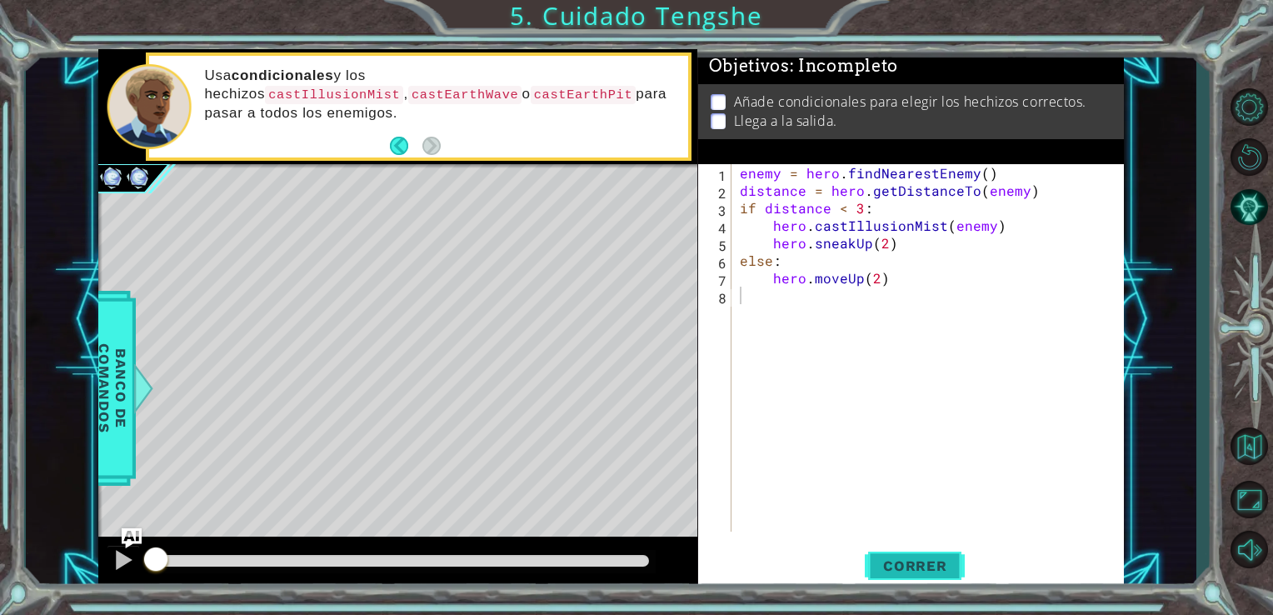
click at [910, 557] on button "Correr" at bounding box center [915, 565] width 100 height 43
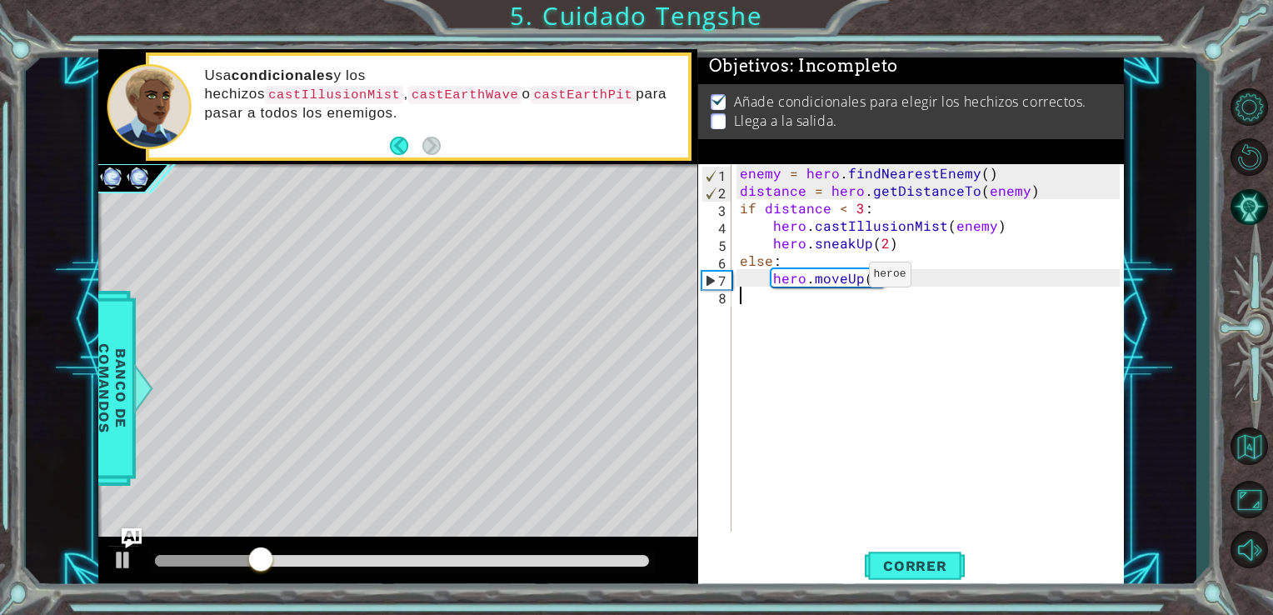
type textarea "hero.moveUp(2)"
type textarea "hero.moveUp()"
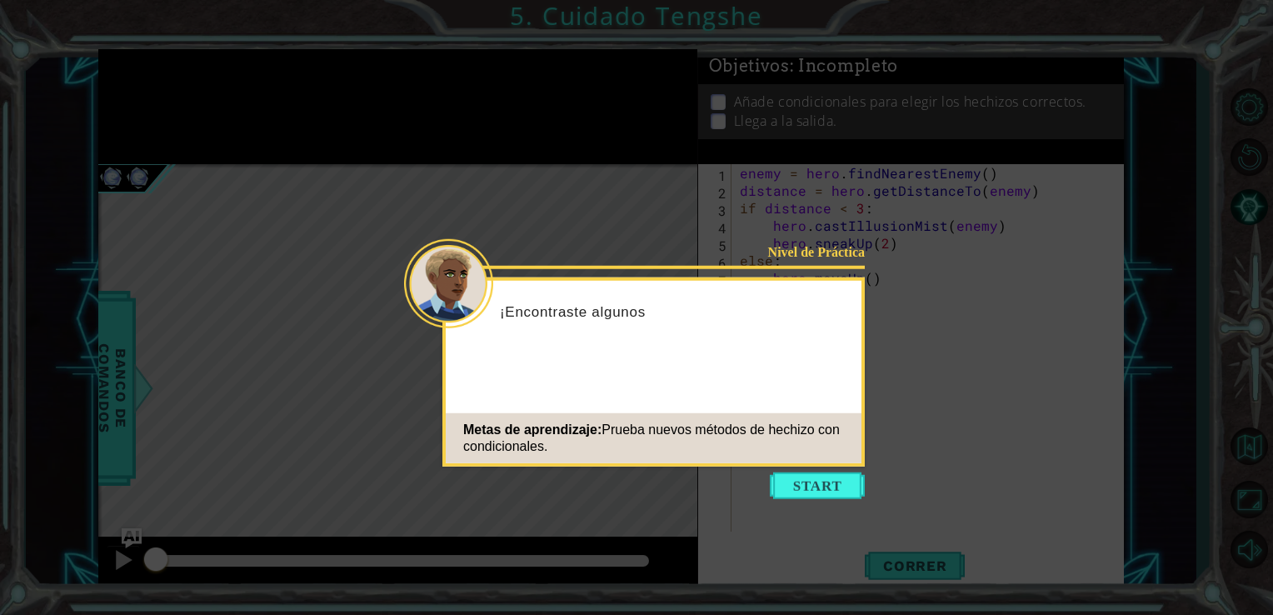
click at [812, 463] on div "Metas de aprendizaje: Prueba nuevos métodos de hechizo con condicionales." at bounding box center [654, 438] width 416 height 50
click at [800, 493] on button "Start" at bounding box center [817, 486] width 95 height 27
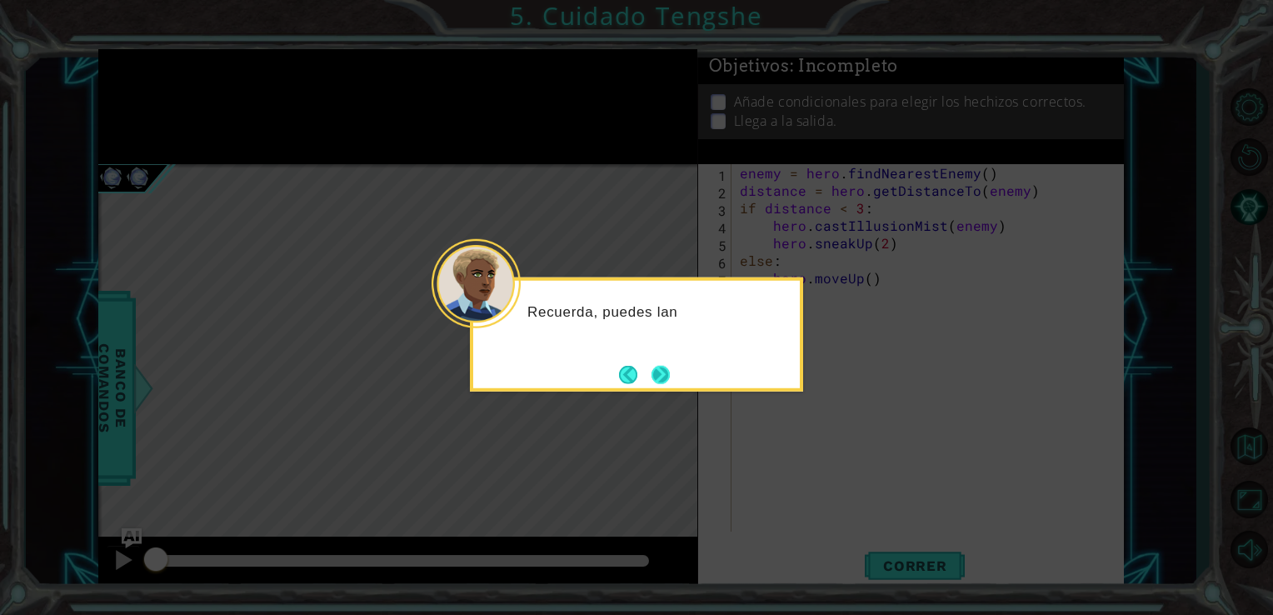
click at [658, 379] on button "Next" at bounding box center [661, 374] width 18 height 18
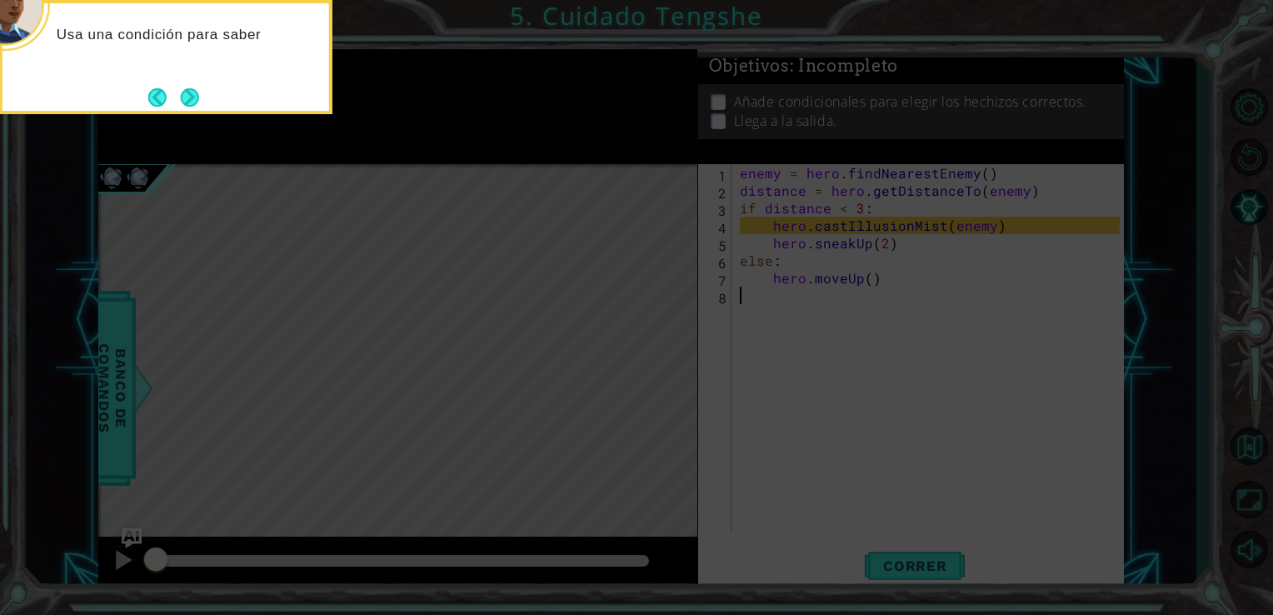
click at [187, 115] on icon at bounding box center [636, 92] width 1273 height 1046
click at [197, 101] on button "Next" at bounding box center [190, 97] width 18 height 18
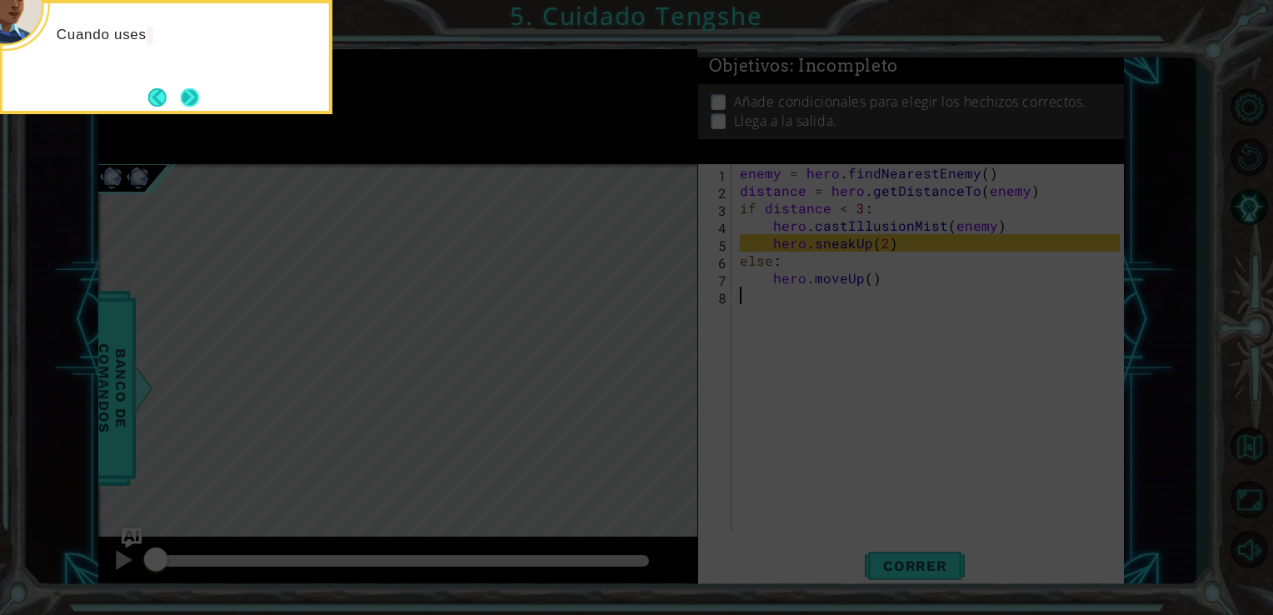
click at [197, 98] on button "Next" at bounding box center [190, 97] width 18 height 18
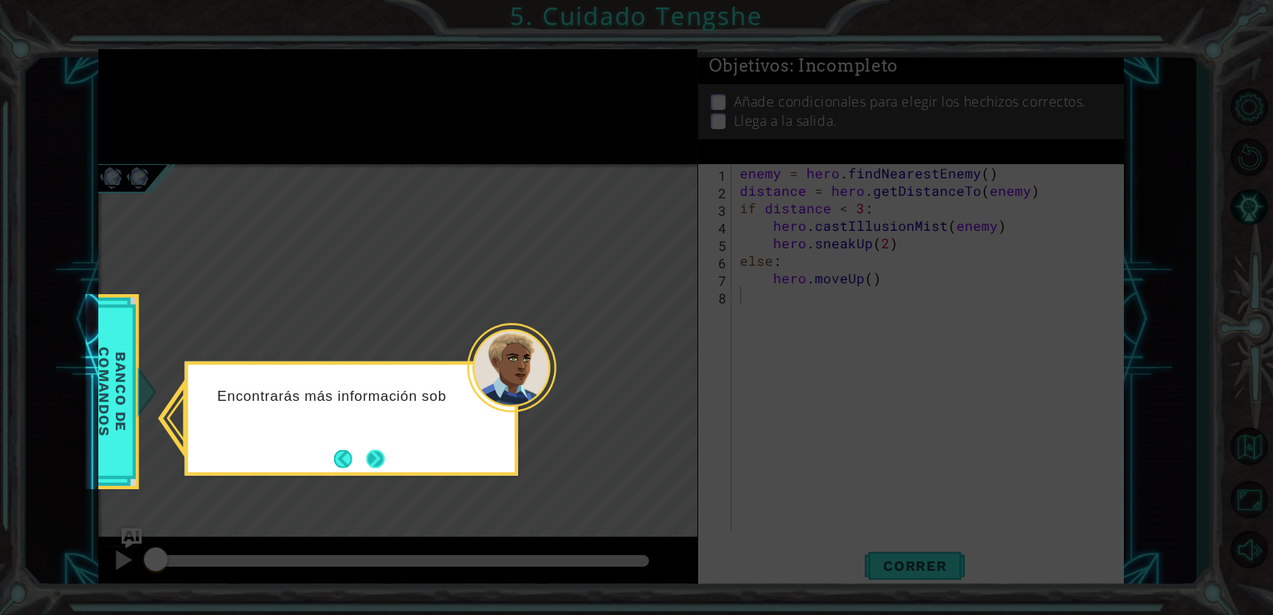
click at [383, 452] on button "Next" at bounding box center [376, 458] width 18 height 18
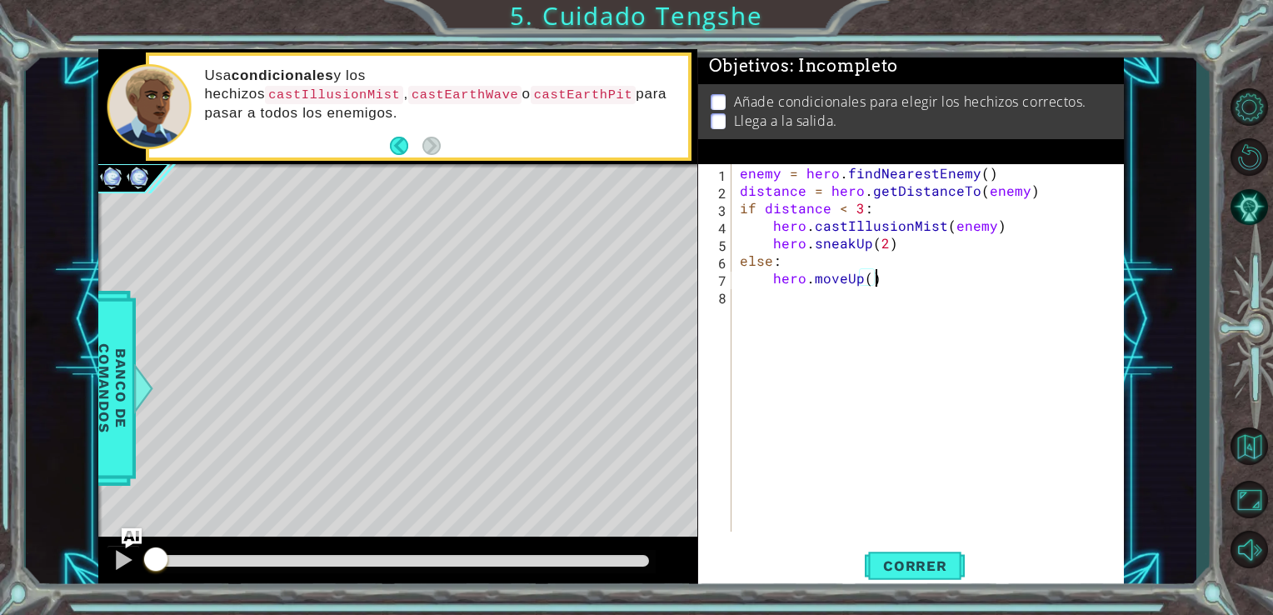
click at [873, 283] on div "enemy = hero . findNearestEnemy ( ) distance = hero . getDistanceTo ( enemy ) i…" at bounding box center [933, 365] width 393 height 403
click at [872, 283] on div "enemy = hero . findNearestEnemy ( ) distance = hero . getDistanceTo ( enemy ) i…" at bounding box center [933, 365] width 393 height 403
click at [871, 280] on div "enemy = hero . findNearestEnemy ( ) distance = hero . getDistanceTo ( enemy ) i…" at bounding box center [933, 365] width 393 height 403
type textarea "hero.moveUp(5)"
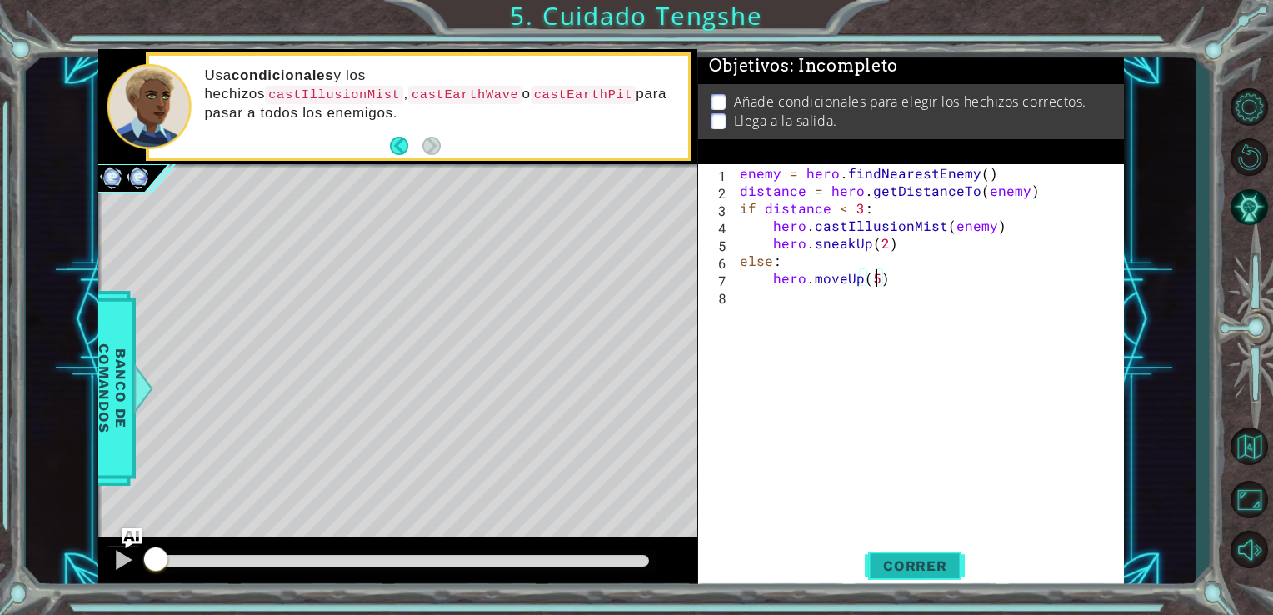
click at [890, 575] on button "Correr" at bounding box center [915, 565] width 100 height 43
click at [883, 564] on span "Correr" at bounding box center [916, 566] width 98 height 17
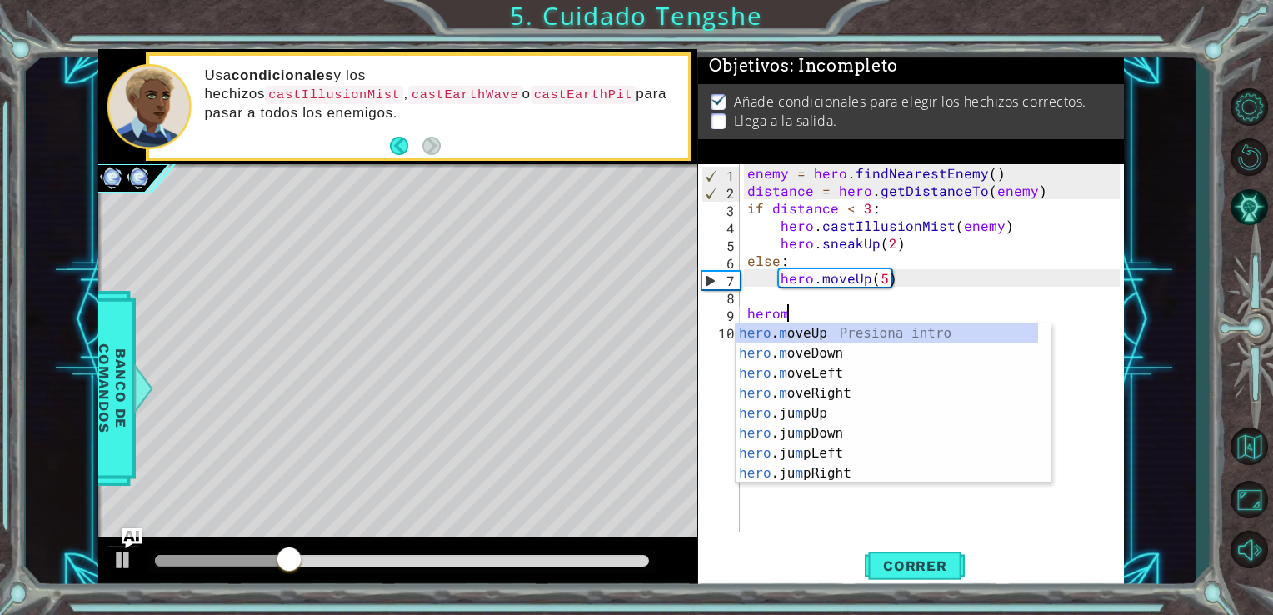
scroll to position [0, 2]
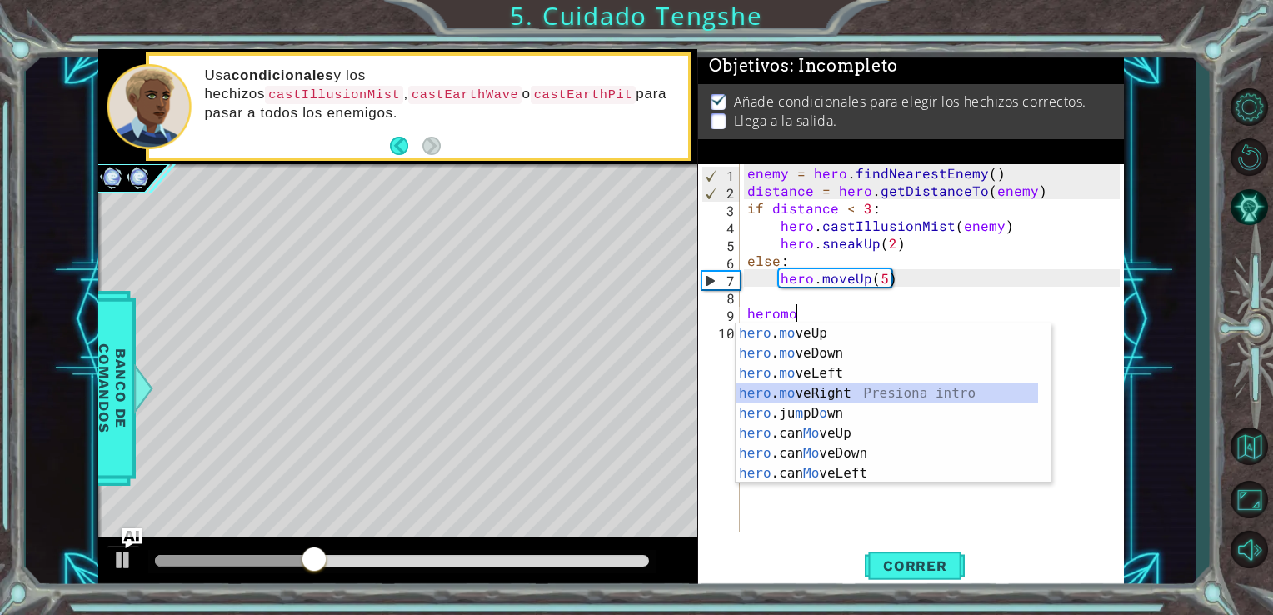
click at [788, 396] on div "hero . mo veUp Presiona intro hero . mo veDown Presiona intro hero . mo veLeft …" at bounding box center [887, 423] width 303 height 200
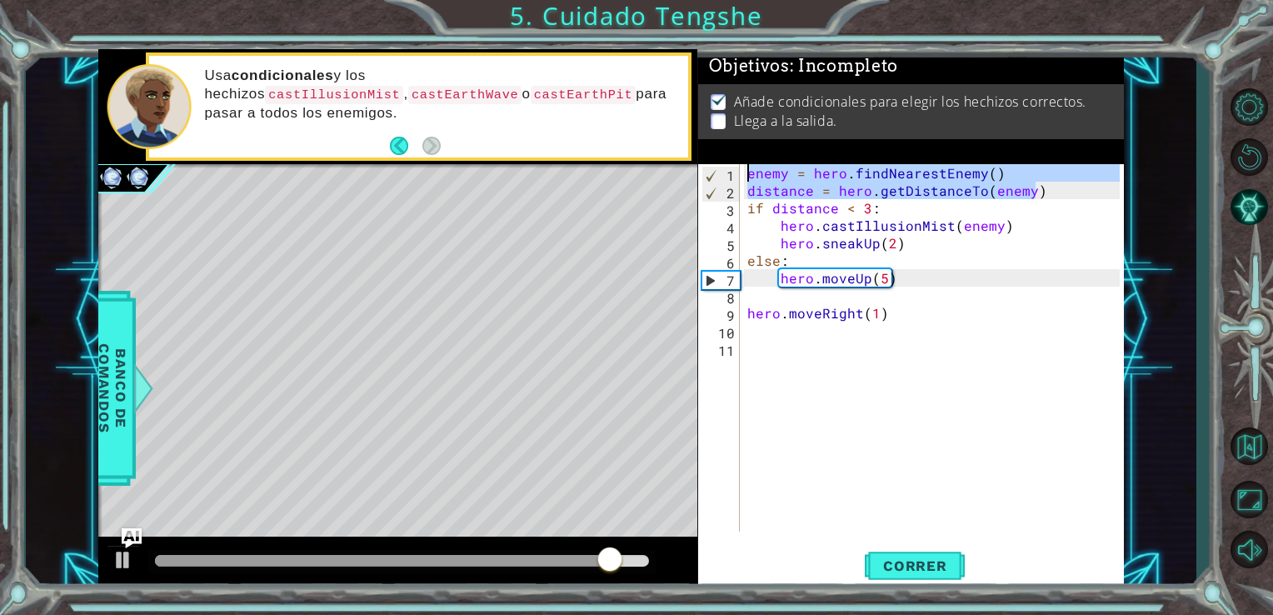
drag, startPoint x: 1039, startPoint y: 198, endPoint x: 749, endPoint y: 168, distance: 291.6
click at [749, 168] on div "enemy = hero . findNearestEnemy ( ) distance = hero . getDistanceTo ( enemy ) i…" at bounding box center [936, 365] width 385 height 403
type textarea "enemy = hero.findNearestEnemy() distance = hero.getDistanceTo(enemy)"
click at [773, 352] on div "enemy = hero . findNearestEnemy ( ) distance = hero . getDistanceTo ( enemy ) i…" at bounding box center [936, 365] width 385 height 403
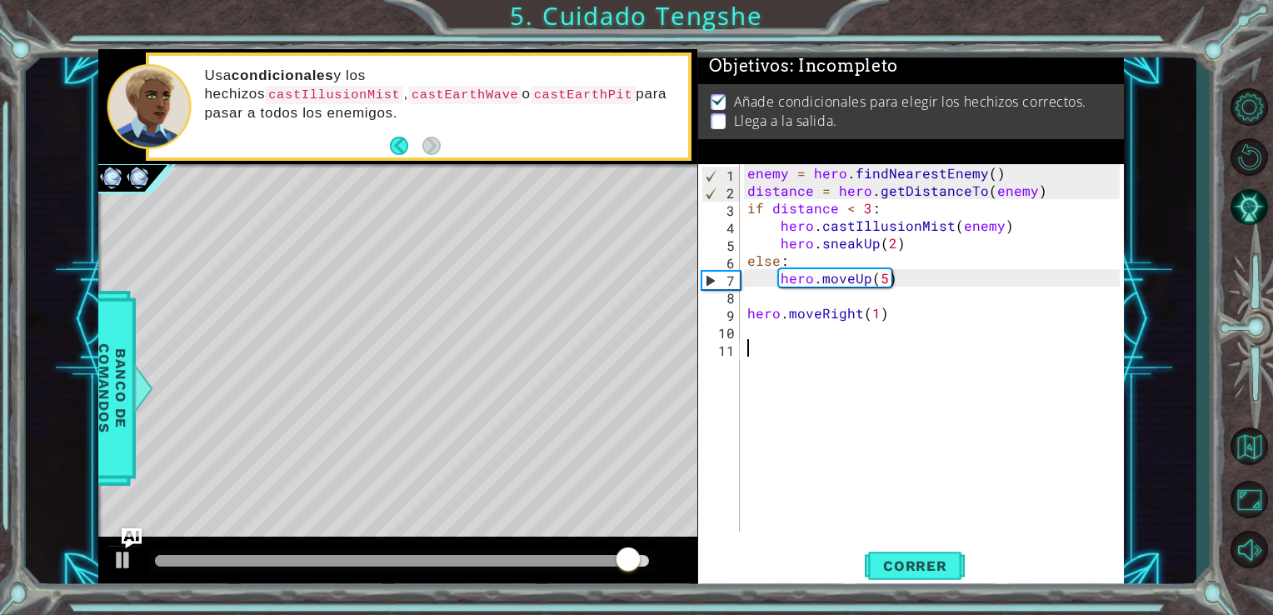
scroll to position [0, 0]
paste textarea "distance = hero.getDistanceTo(enemy)"
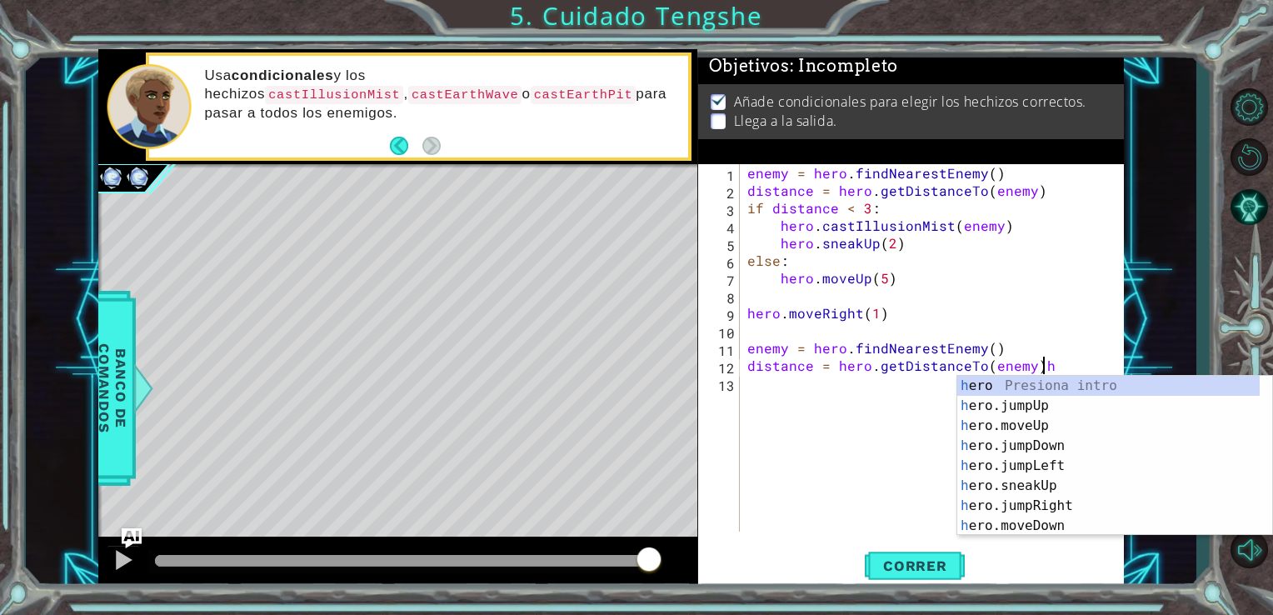
type textarea "distance = hero.getDistanceTo(enemy)"
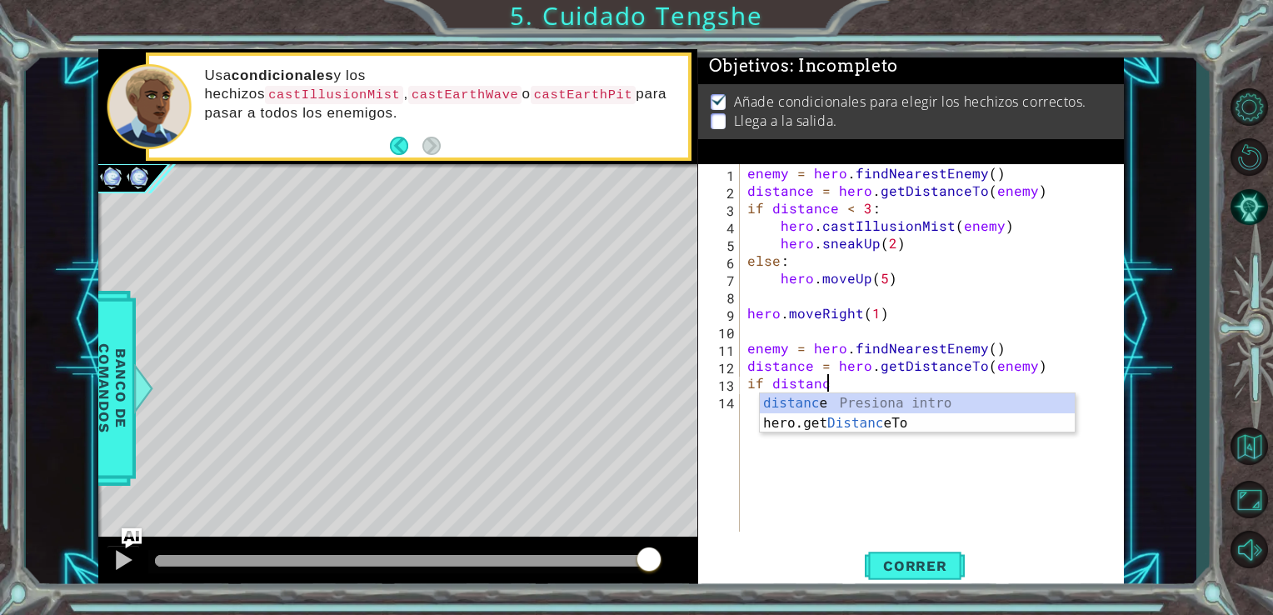
scroll to position [0, 4]
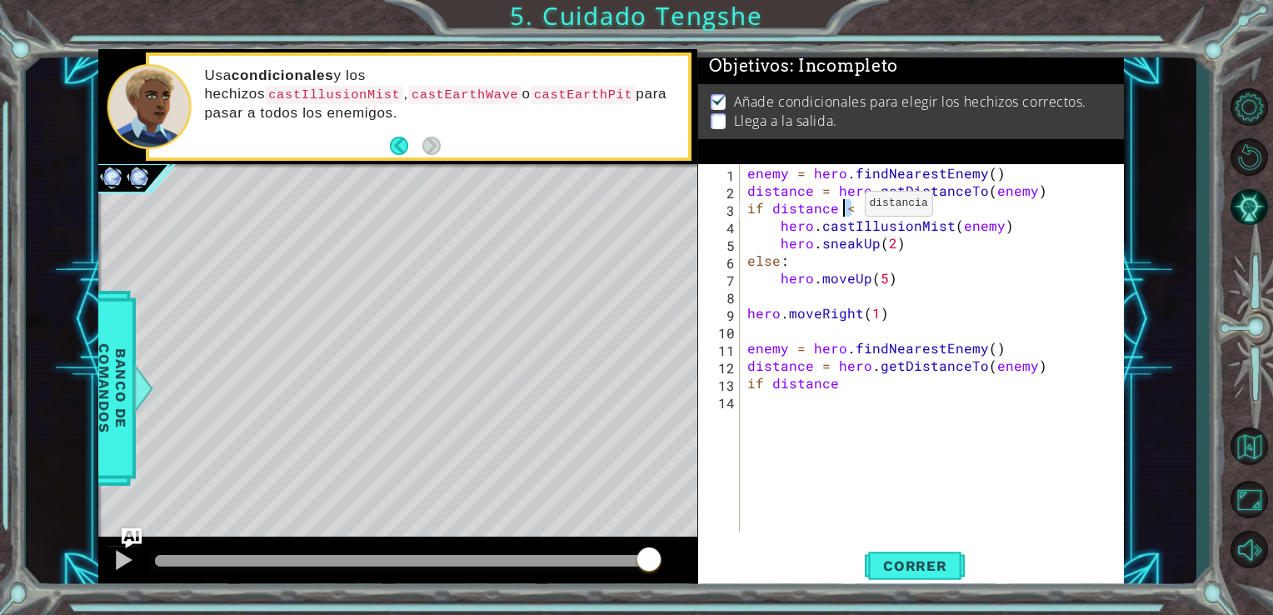
click at [843, 208] on div "enemy = hero . findNearestEnemy ( ) distance = hero . getDistanceTo ( enemy ) i…" at bounding box center [936, 365] width 385 height 403
click at [861, 386] on div "enemy = hero . findNearestEnemy ( ) distance = hero . getDistanceTo ( enemy ) i…" at bounding box center [936, 365] width 385 height 403
type textarea "if distance"
paste textarea "<"
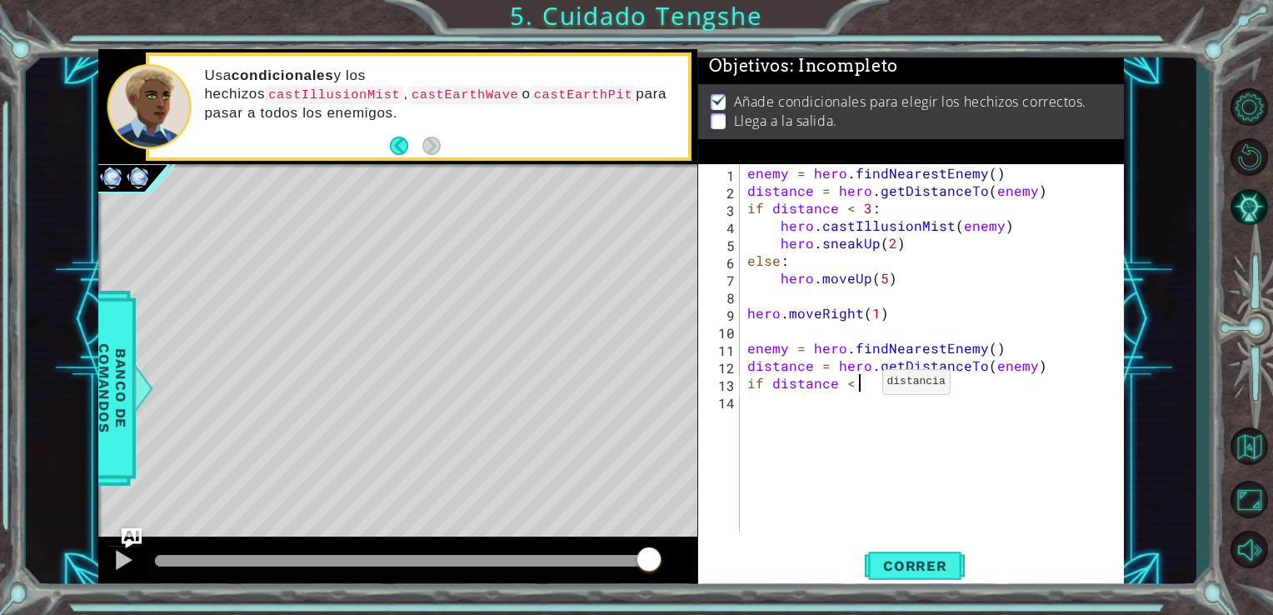
scroll to position [0, 7]
type textarea "if distance < 3:"
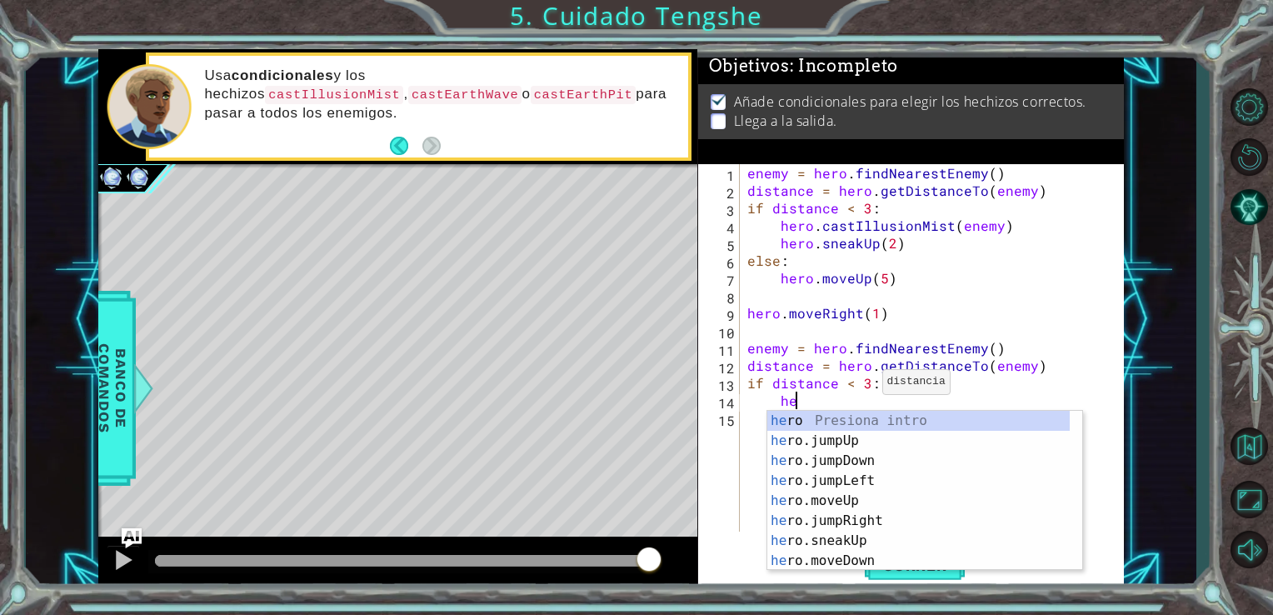
scroll to position [0, 3]
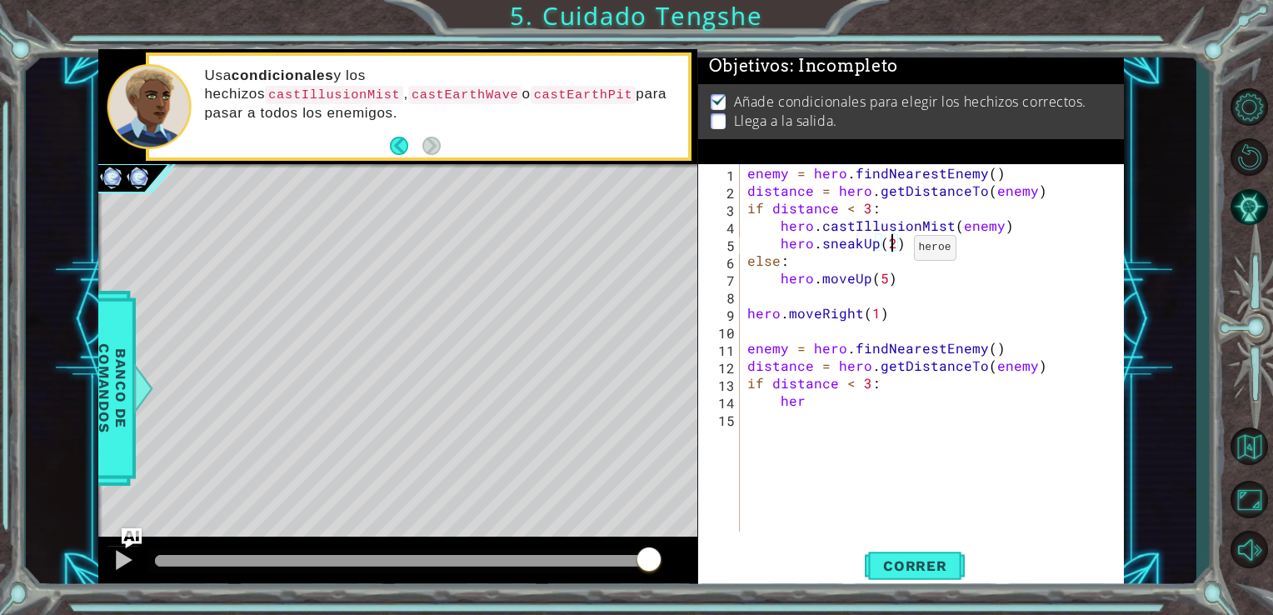
click at [893, 252] on div "enemy = hero . findNearestEnemy ( ) distance = hero . getDistanceTo ( enemy ) i…" at bounding box center [936, 365] width 385 height 403
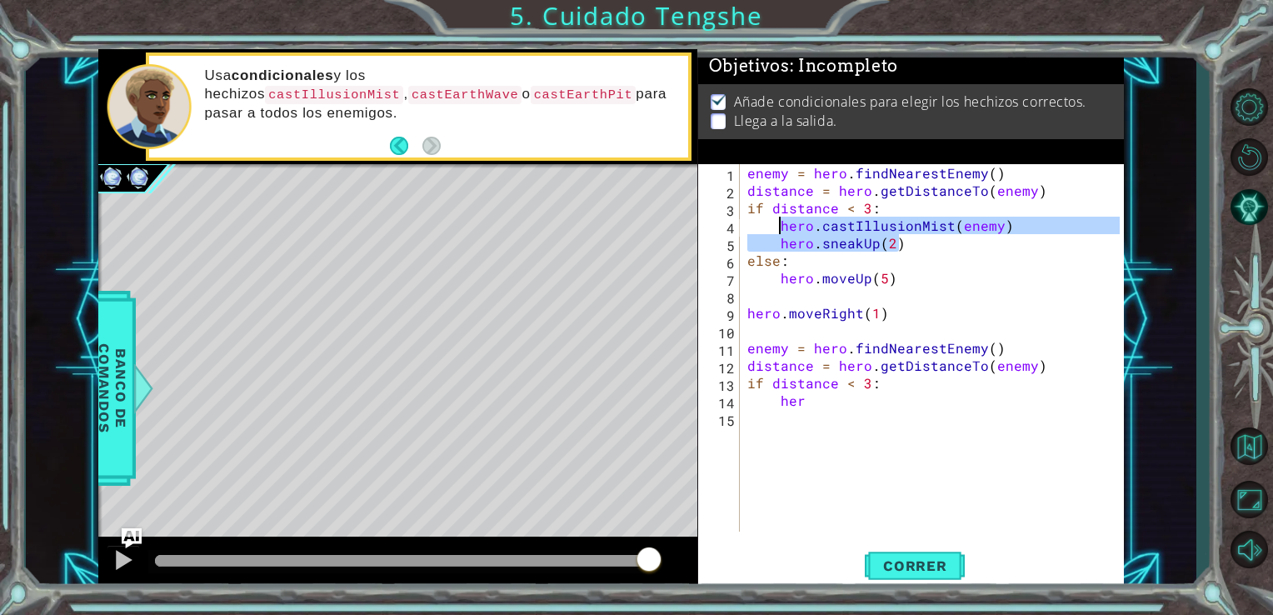
drag, startPoint x: 900, startPoint y: 248, endPoint x: 780, endPoint y: 225, distance: 122.3
click at [780, 225] on div "enemy = hero . findNearestEnemy ( ) distance = hero . getDistanceTo ( enemy ) i…" at bounding box center [936, 365] width 385 height 403
click at [815, 404] on div "enemy = hero . findNearestEnemy ( ) distance = hero . getDistanceTo ( enemy ) i…" at bounding box center [936, 365] width 385 height 403
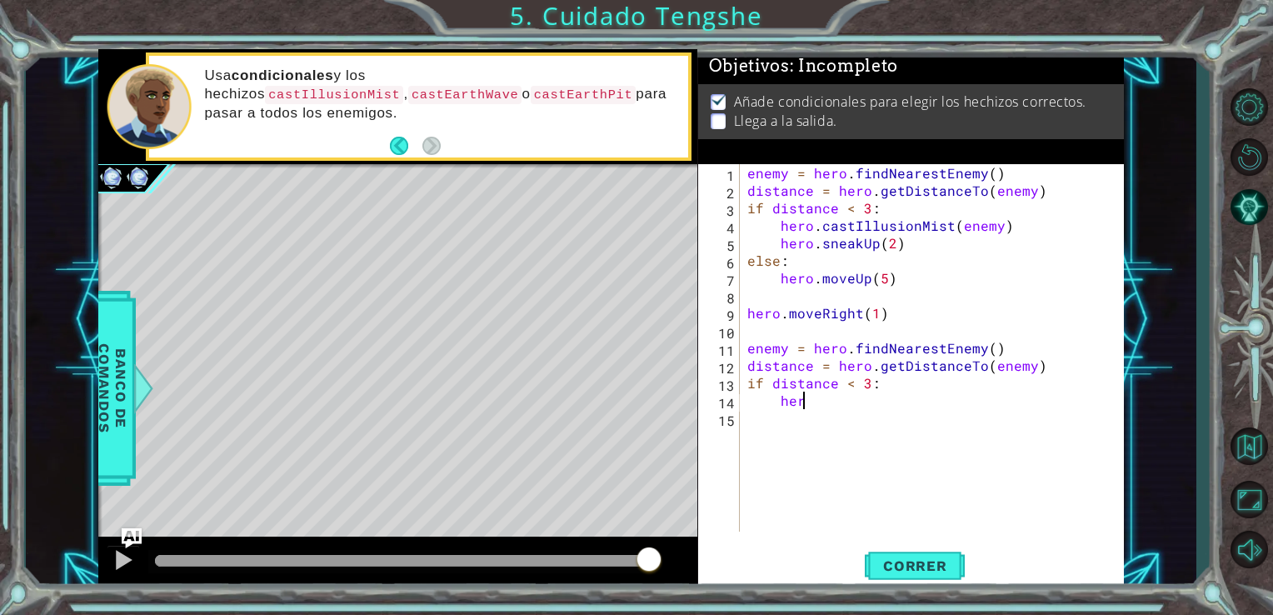
type textarea "h"
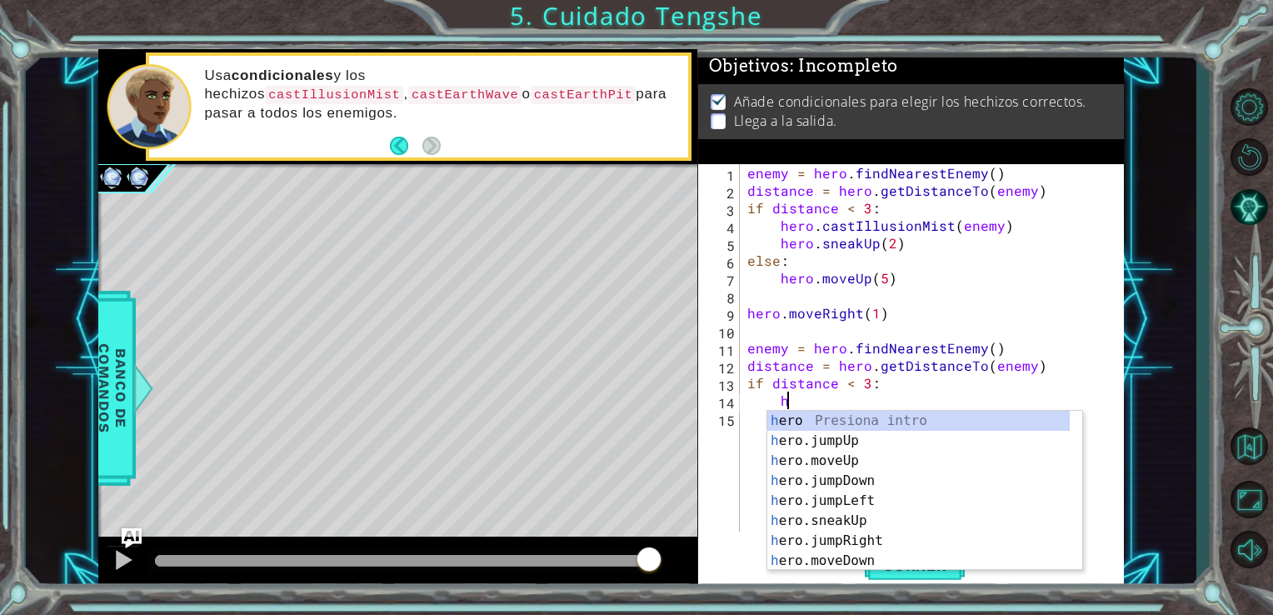
scroll to position [0, 0]
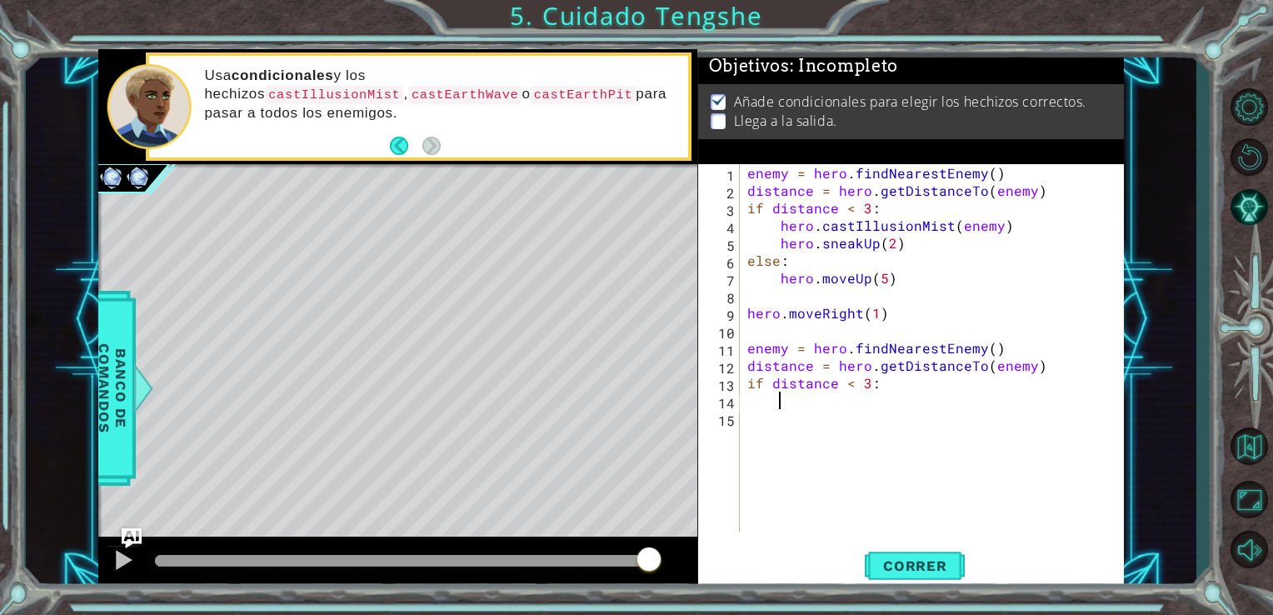
paste textarea "hero.sneakUp(2)"
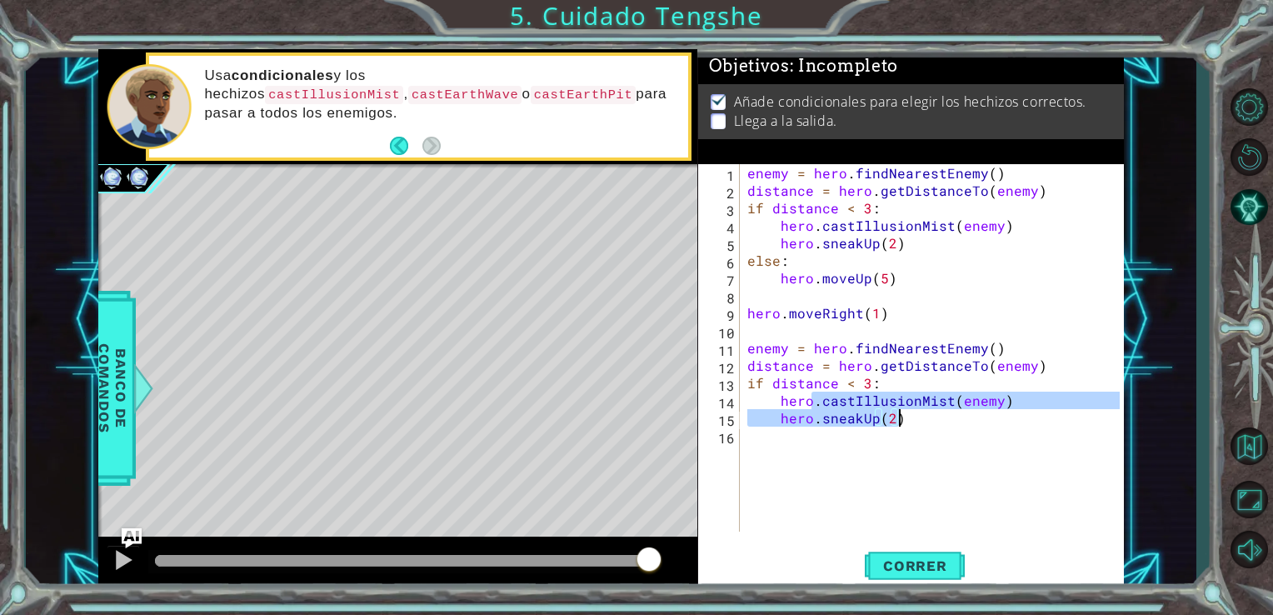
drag, startPoint x: 815, startPoint y: 404, endPoint x: 938, endPoint y: 422, distance: 123.8
click at [938, 422] on div "enemy = hero . findNearestEnemy ( ) distance = hero . getDistanceTo ( enemy ) i…" at bounding box center [936, 365] width 385 height 403
type textarea "hero.castIllusionMist(enemy) hero.sneakUp(2)"
click at [892, 438] on div "enemy = hero . findNearestEnemy ( ) distance = hero . getDistanceTo ( enemy ) i…" at bounding box center [936, 365] width 385 height 403
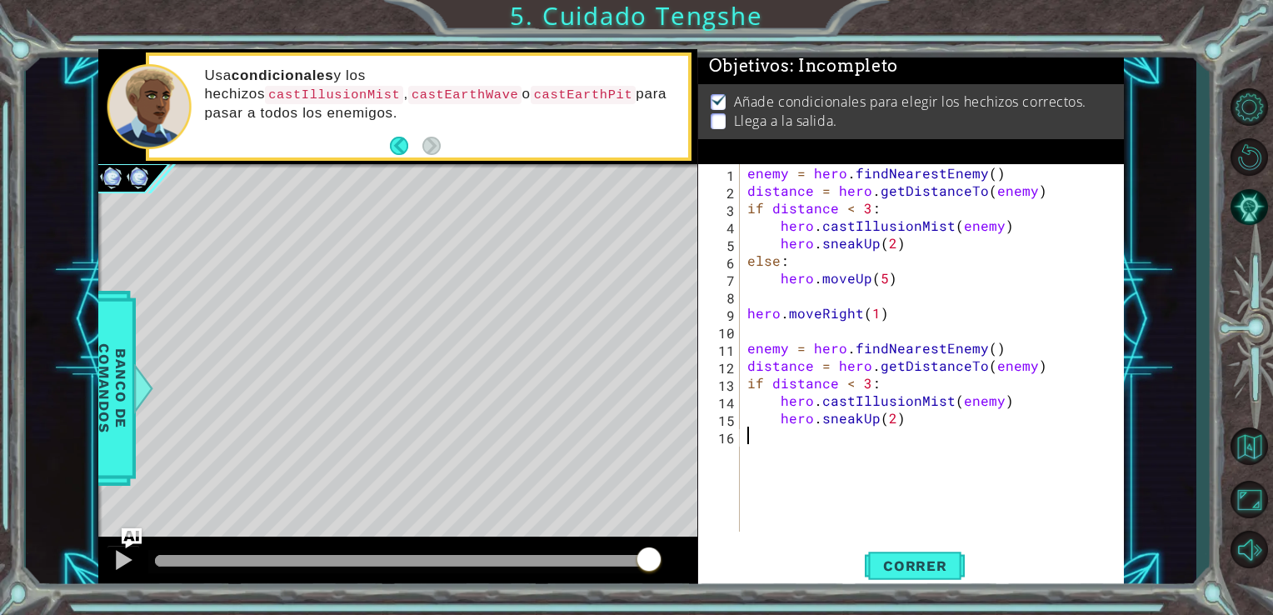
click at [917, 419] on div "enemy = hero . findNearestEnemy ( ) distance = hero . getDistanceTo ( enemy ) i…" at bounding box center [936, 365] width 385 height 403
type textarea "hero.sneakUp(2)"
type textarea "else:"
type textarea "hero.moveRight(4)"
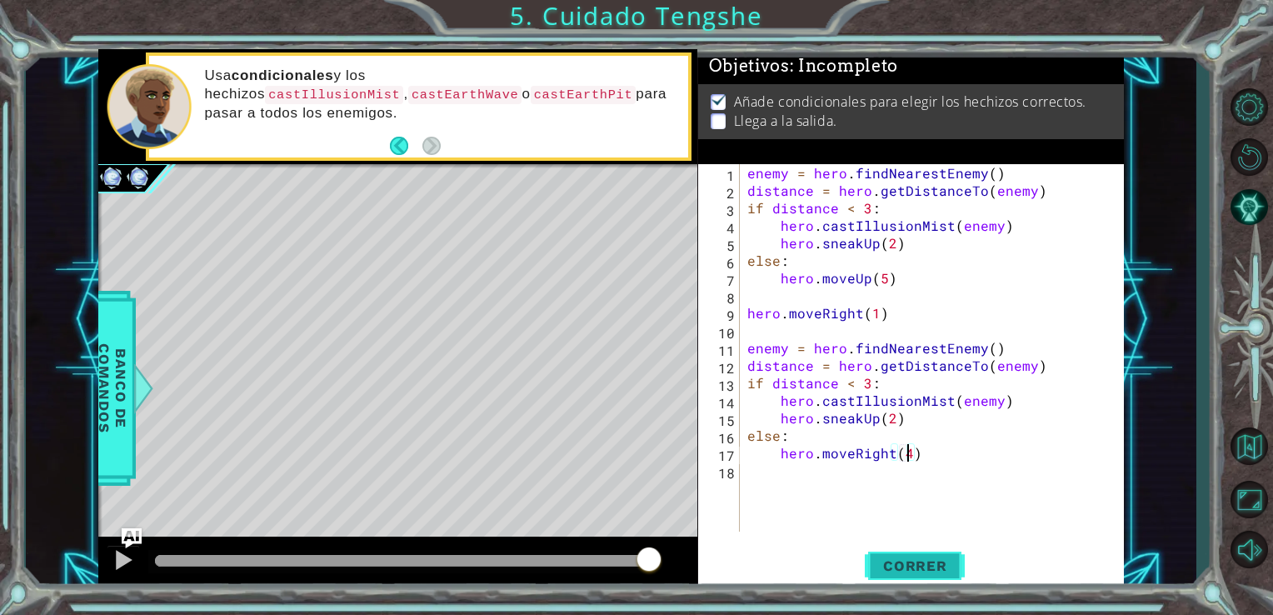
click at [928, 571] on span "Correr" at bounding box center [916, 566] width 98 height 17
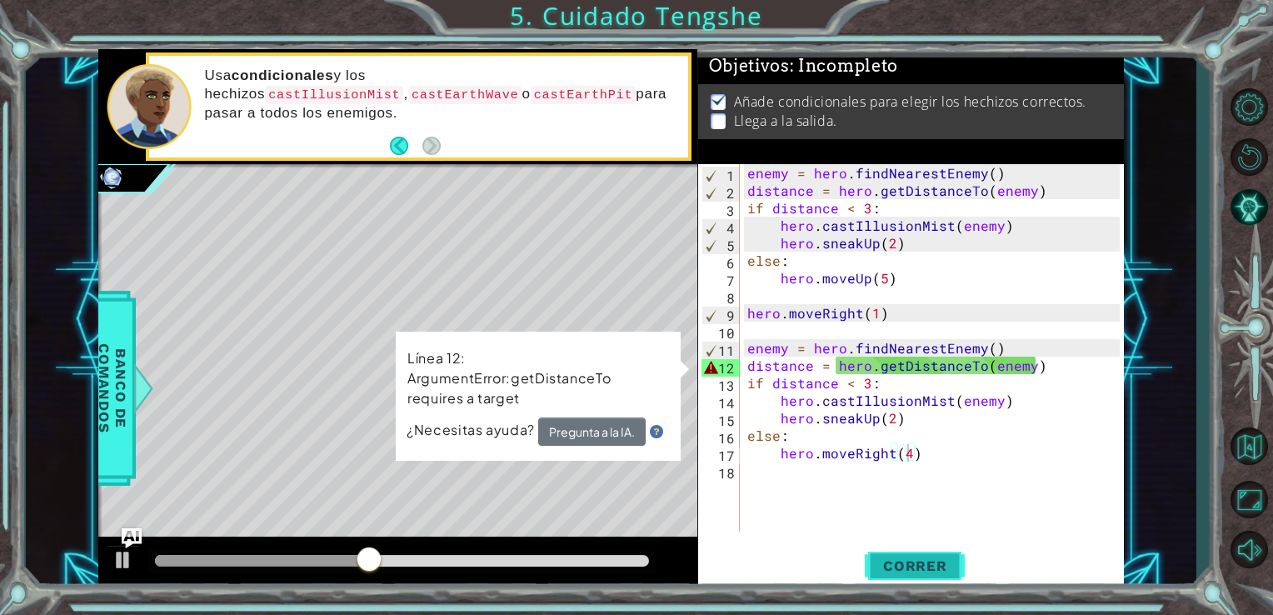
click at [947, 544] on button "Correr" at bounding box center [915, 565] width 100 height 43
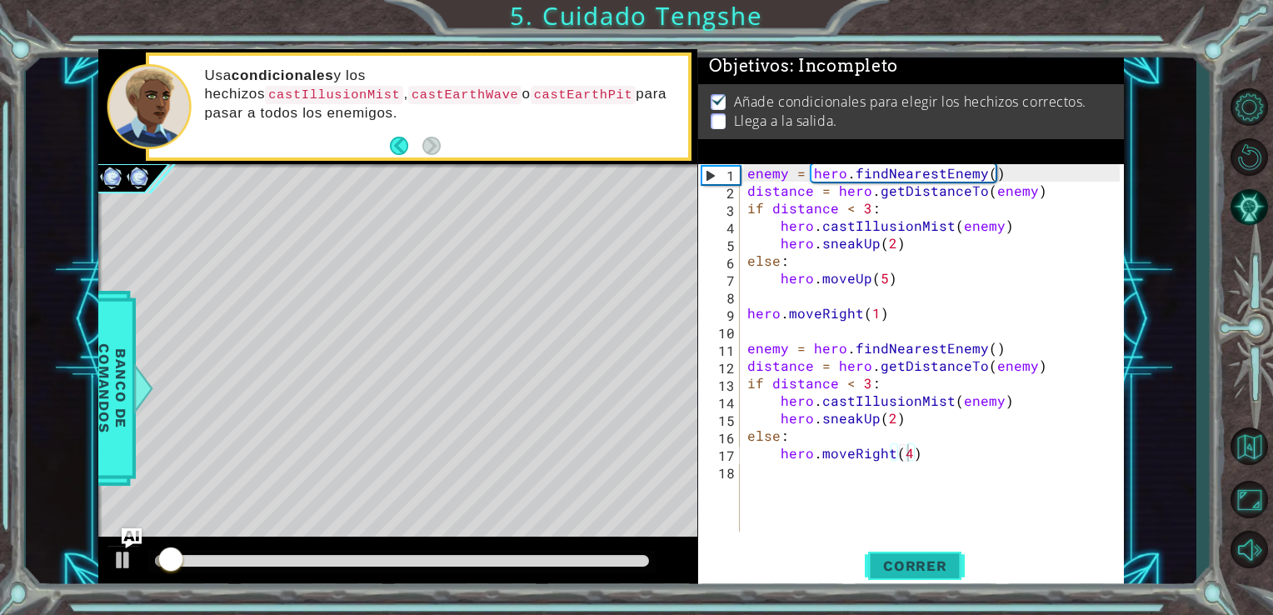
click at [943, 552] on button "Correr" at bounding box center [915, 565] width 100 height 43
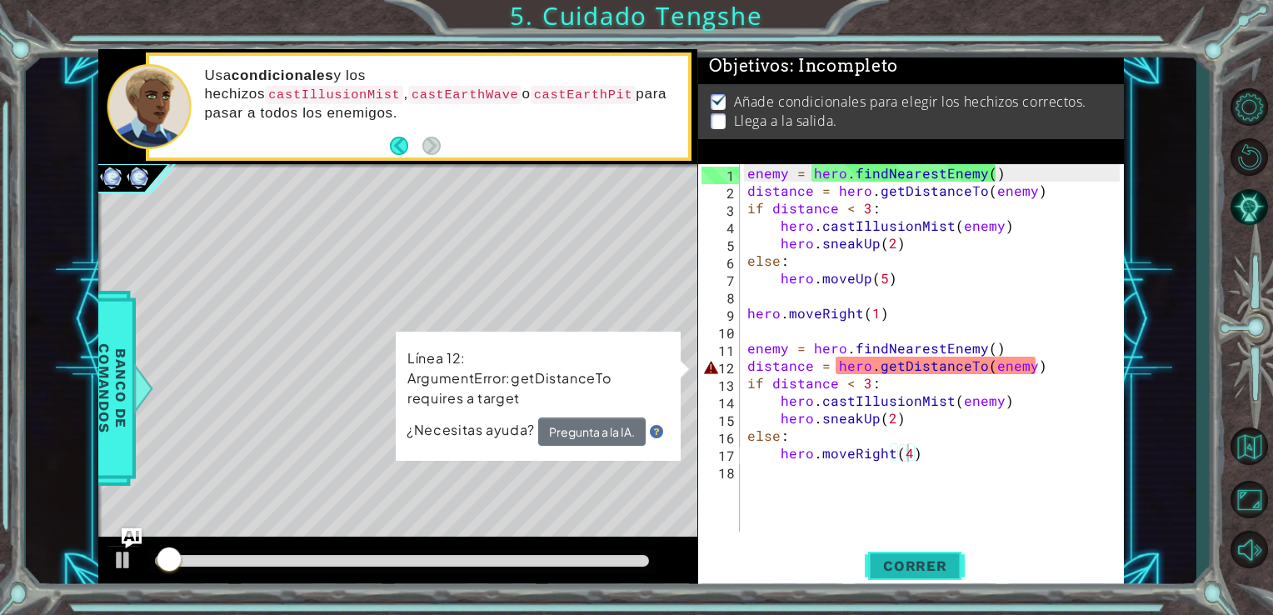
click at [943, 552] on button "Correr" at bounding box center [915, 565] width 100 height 43
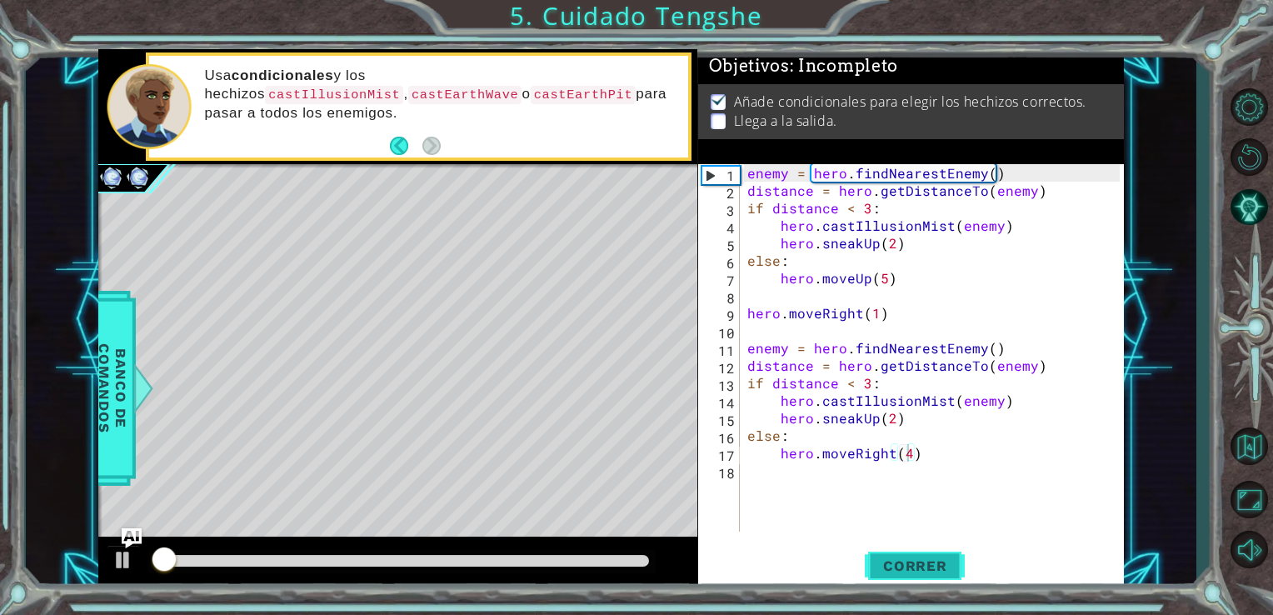
click at [943, 552] on button "Correr" at bounding box center [915, 565] width 100 height 43
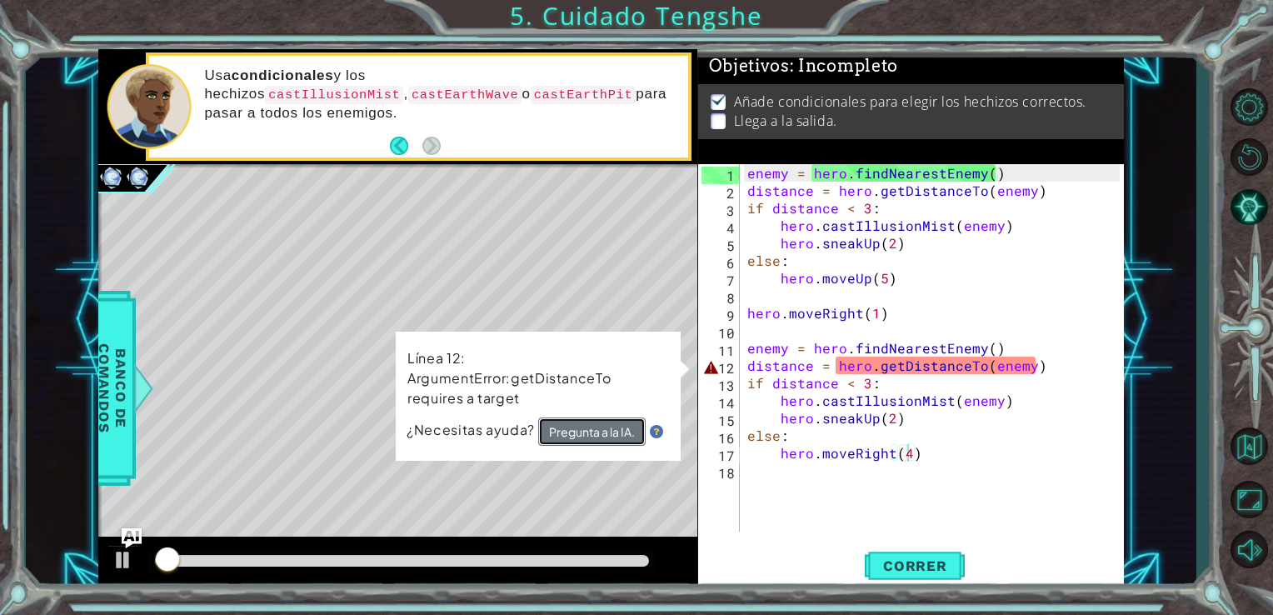
click at [564, 440] on button "Pregunta a la IA." at bounding box center [592, 432] width 108 height 28
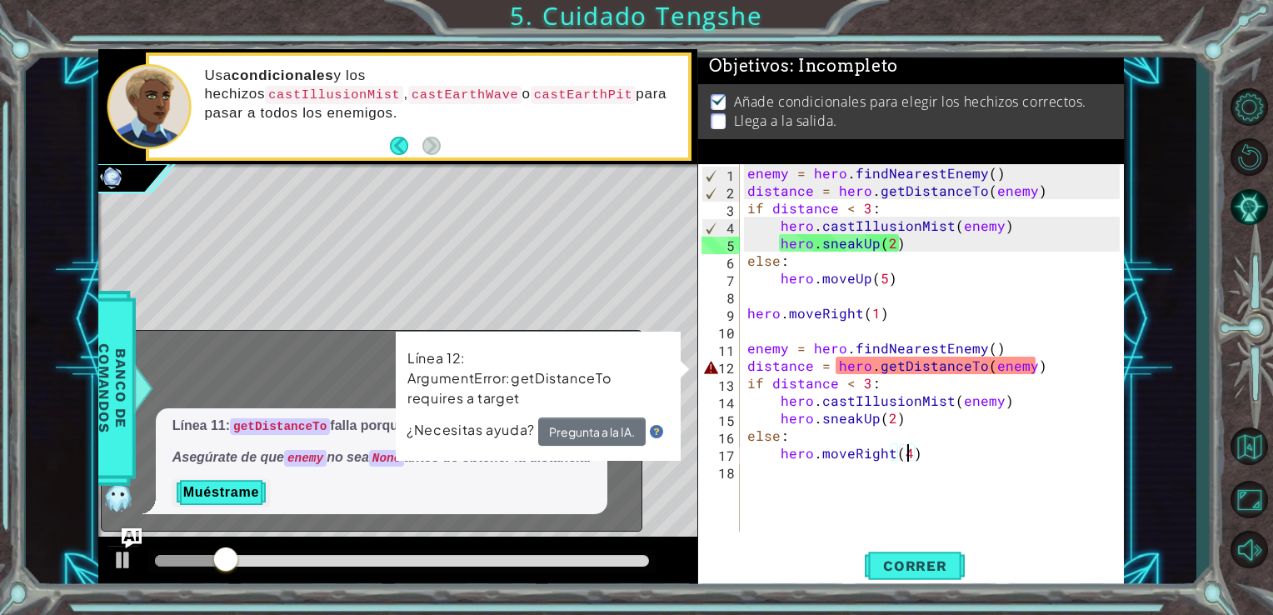
click at [678, 363] on div "Línea 12: ArgumentError:getDistanceTo requires a target ¿Necesitas ayuda? Pregu…" at bounding box center [538, 396] width 285 height 129
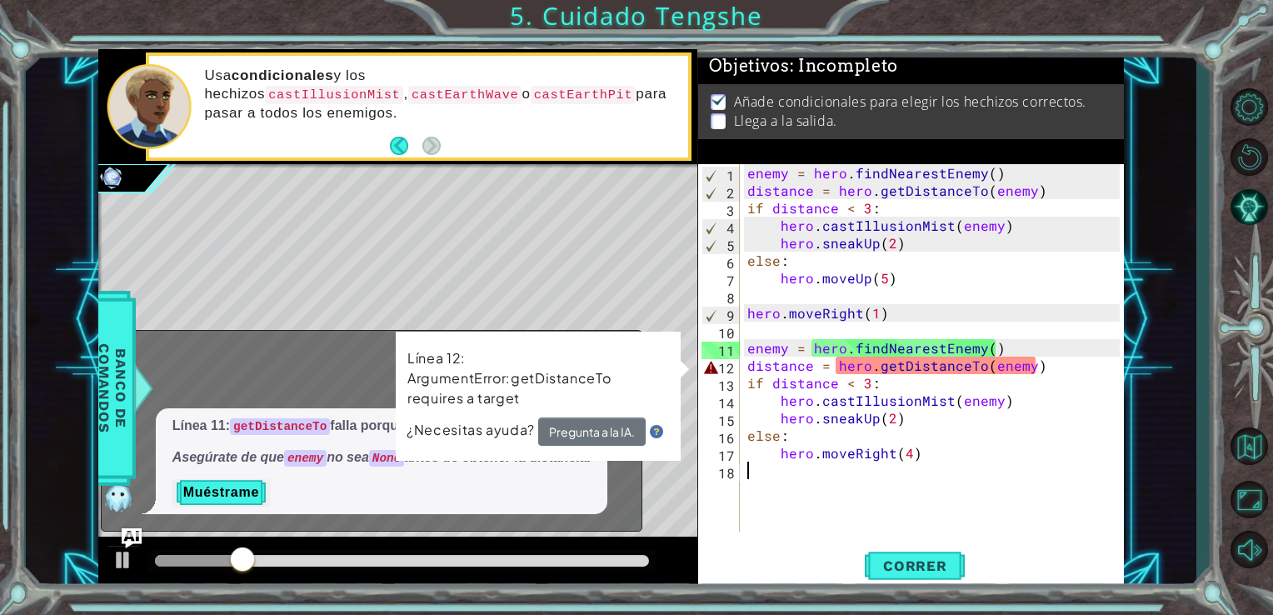
click at [648, 372] on p "Línea 12: ArgumentError:getDistanceTo requires a target" at bounding box center [539, 378] width 262 height 60
click at [753, 375] on div "enemy = hero . findNearestEnemy ( ) distance = hero . getDistanceTo ( enemy ) i…" at bounding box center [936, 365] width 385 height 403
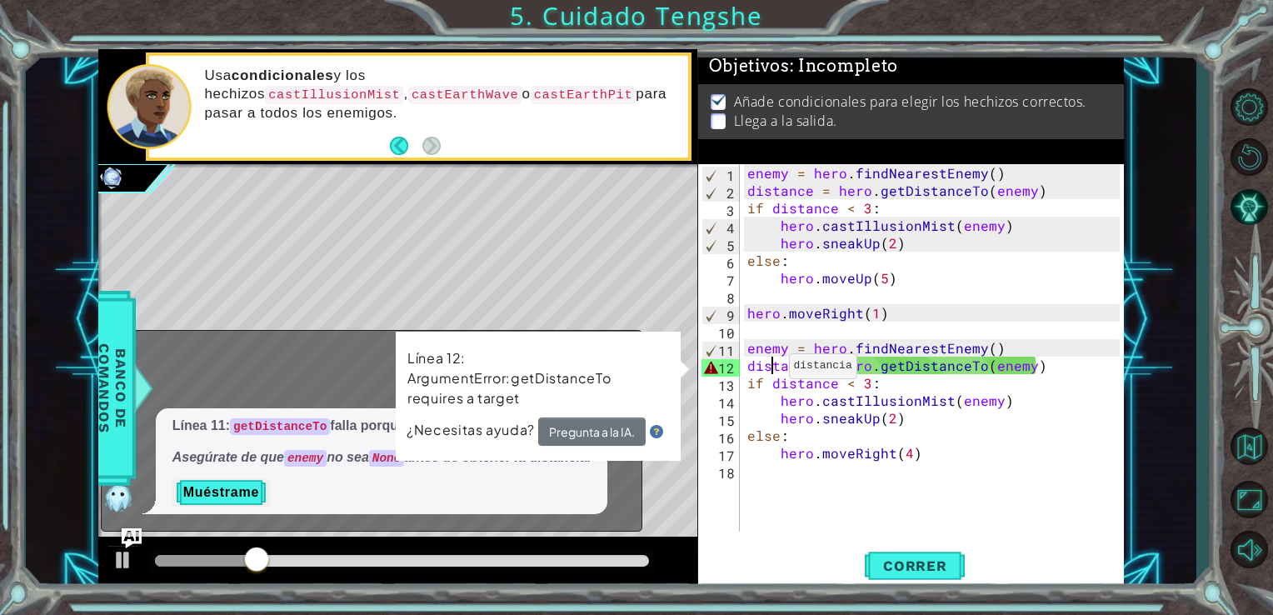
click at [768, 370] on div "enemy = hero . findNearestEnemy ( ) distance = hero . getDistanceTo ( enemy ) i…" at bounding box center [936, 365] width 385 height 403
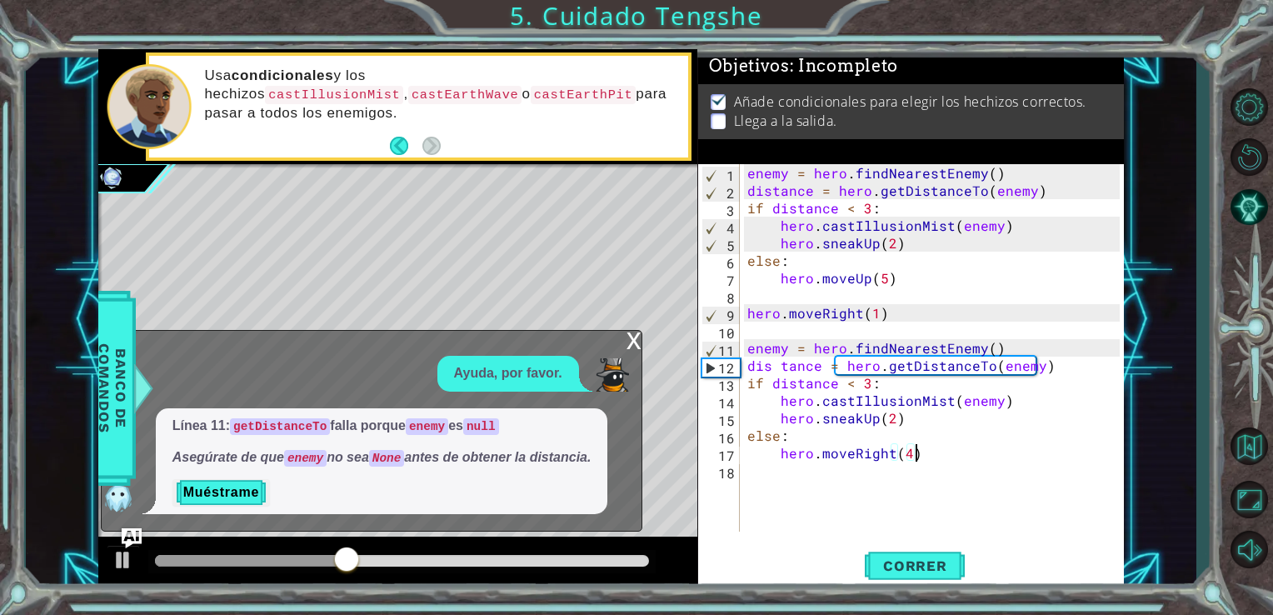
click at [1032, 453] on div "enemy = hero . findNearestEnemy ( ) distance = hero . getDistanceTo ( enemy ) i…" at bounding box center [936, 365] width 385 height 403
click at [789, 347] on div "enemy = hero . findNearestEnemy ( ) distance = hero . getDistanceTo ( enemy ) i…" at bounding box center [936, 365] width 385 height 403
click at [780, 364] on div "enemy = hero . findNearestEnemy ( ) distance = hero . getDistanceTo ( enemy ) i…" at bounding box center [936, 365] width 385 height 403
drag, startPoint x: 1062, startPoint y: 369, endPoint x: 884, endPoint y: 342, distance: 179.6
drag, startPoint x: 884, startPoint y: 342, endPoint x: 1047, endPoint y: 364, distance: 164.1
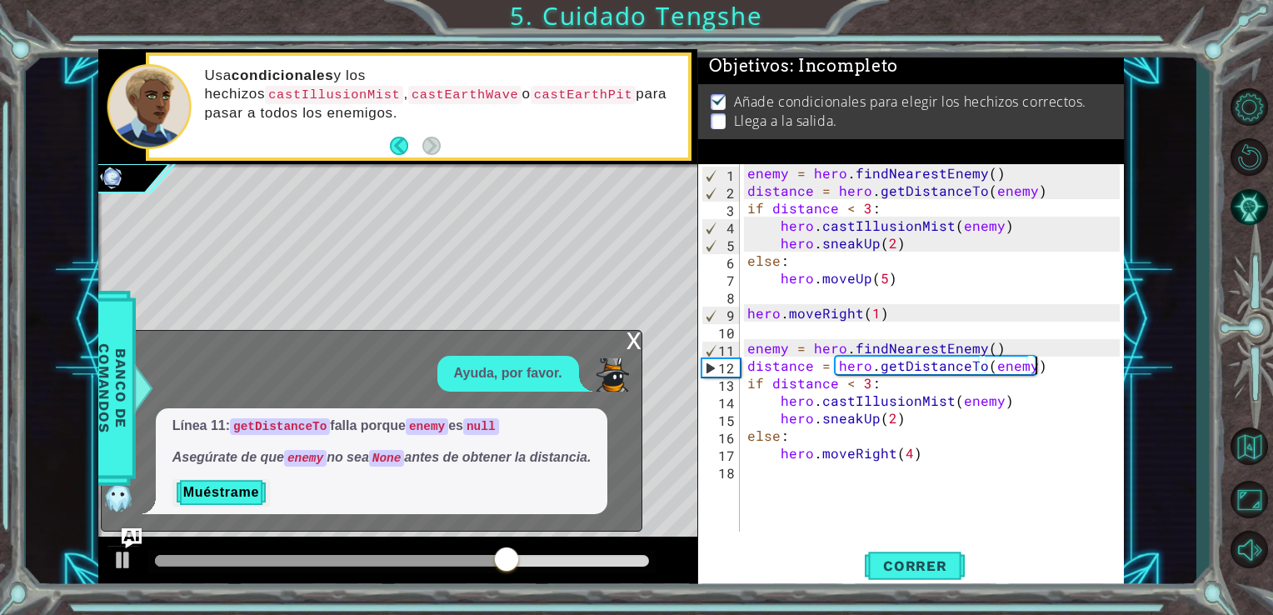
click at [1047, 364] on div "enemy = hero . findNearestEnemy ( ) distance = hero . getDistanceTo ( enemy ) i…" at bounding box center [936, 365] width 385 height 403
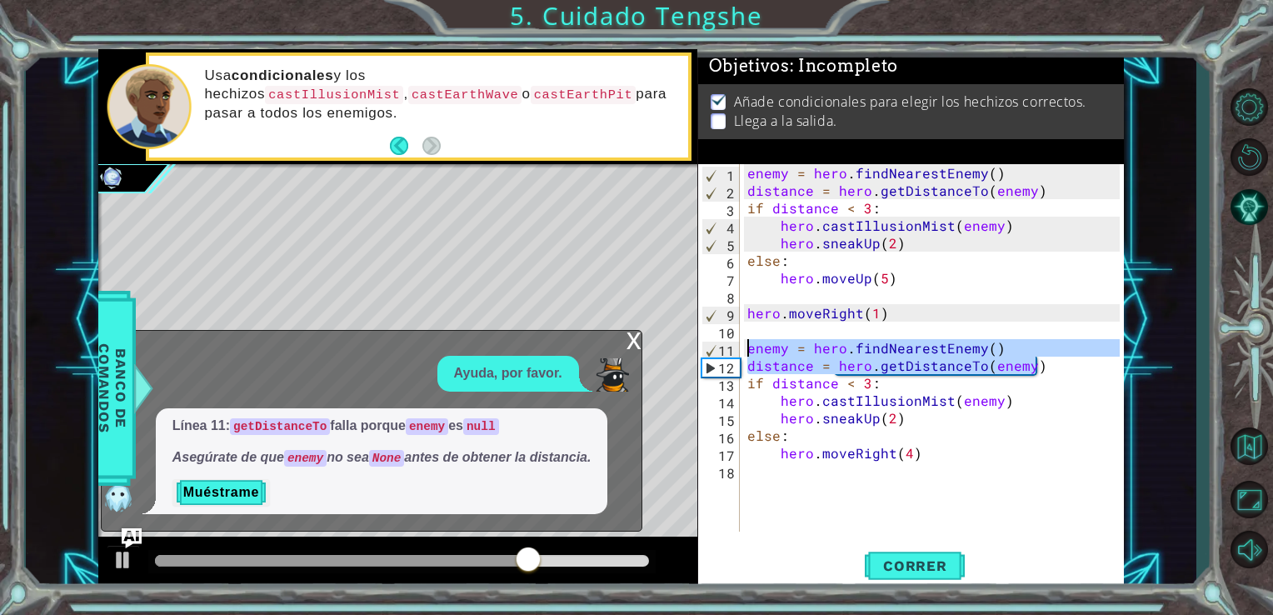
drag, startPoint x: 1037, startPoint y: 368, endPoint x: 739, endPoint y: 353, distance: 297.9
click at [739, 353] on div "distance = hero.getDistanceTo(enemy) 1 2 3 4 5 6 7 8 9 10 11 12 13 14 15 16 17 …" at bounding box center [909, 348] width 423 height 368
type textarea "enemy = hero.findNearestEnemy() distance = hero.getDistanceTo(enemy)"
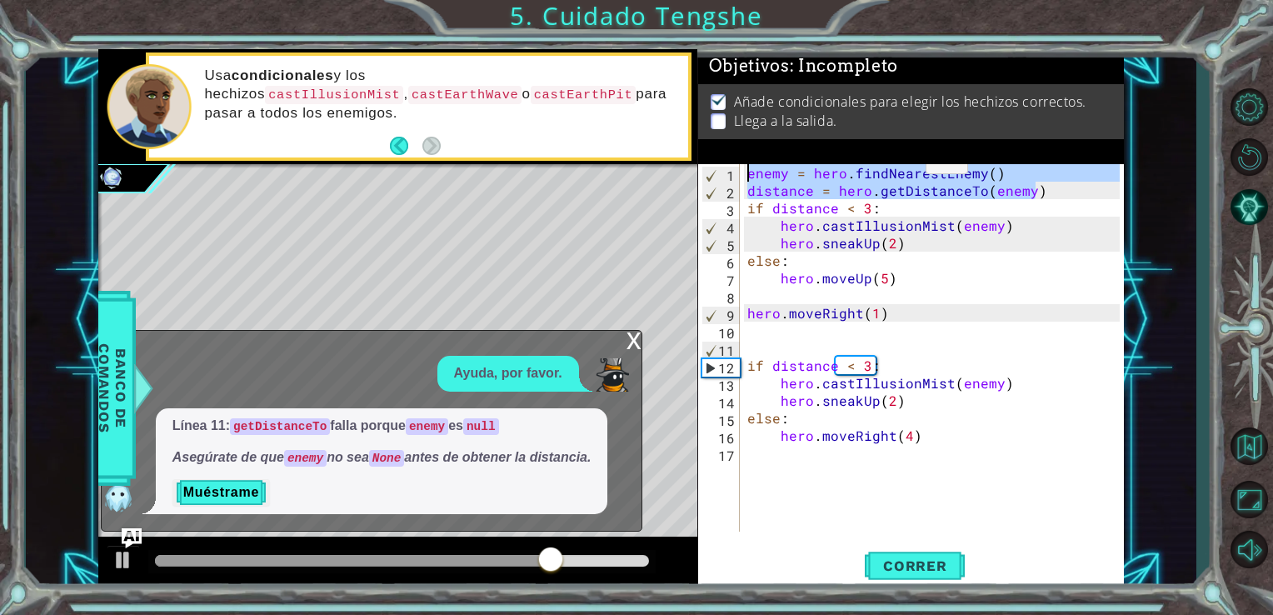
drag, startPoint x: 1038, startPoint y: 191, endPoint x: 798, endPoint y: 155, distance: 242.7
click at [798, 155] on div "Objetivos : Incompleto Añade condicionales para elegir los hechizos correctos. …" at bounding box center [911, 319] width 427 height 541
type textarea "enemy = hero.findNearestEnemy() distance = hero.getDistanceTo(enemy)"
click at [750, 340] on div "enemy = hero . findNearestEnemy ( ) distance = hero . getDistanceTo ( enemy ) i…" at bounding box center [936, 365] width 385 height 403
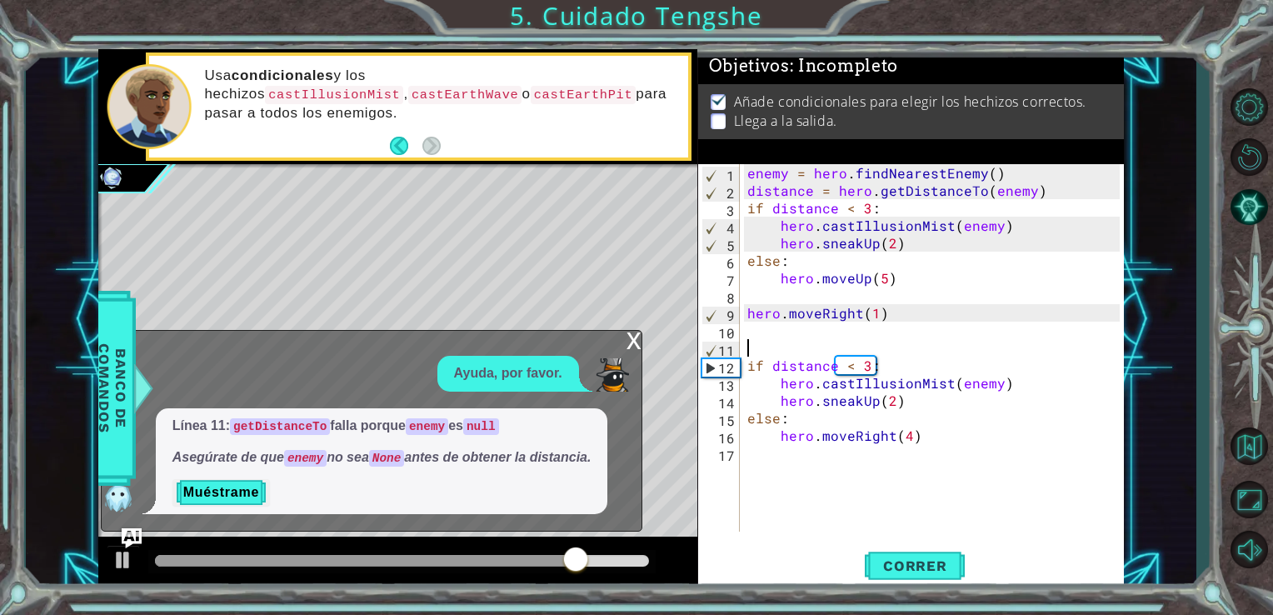
paste textarea "distance = hero.getDistanceTo(enemy)"
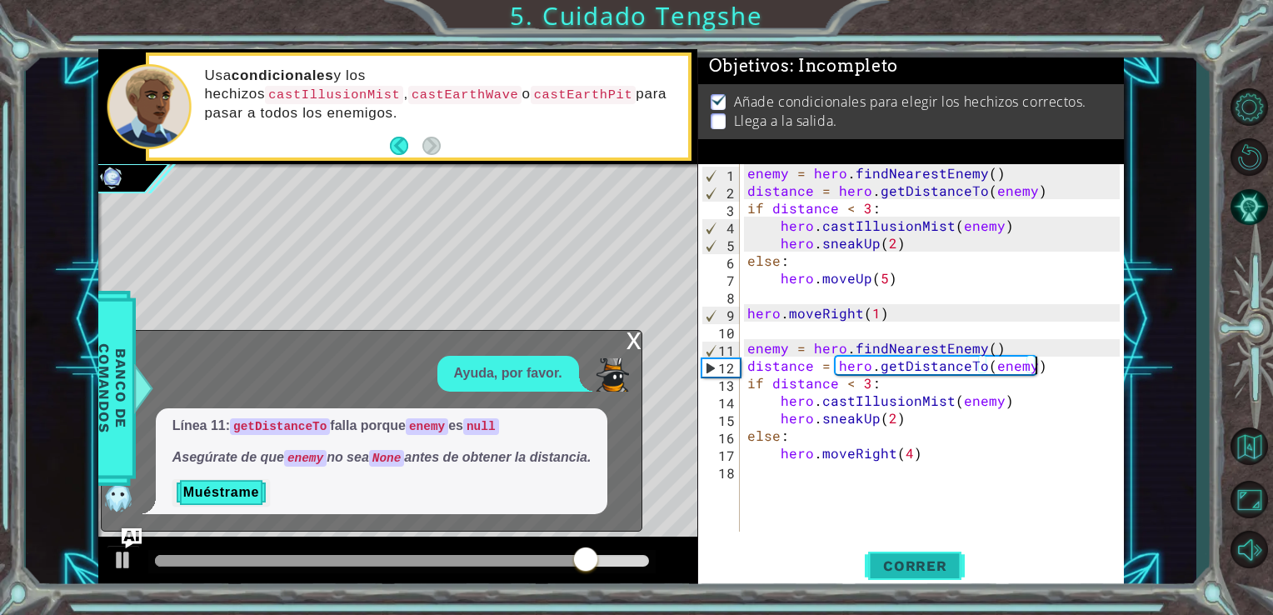
click at [893, 549] on button "Correr" at bounding box center [915, 565] width 100 height 43
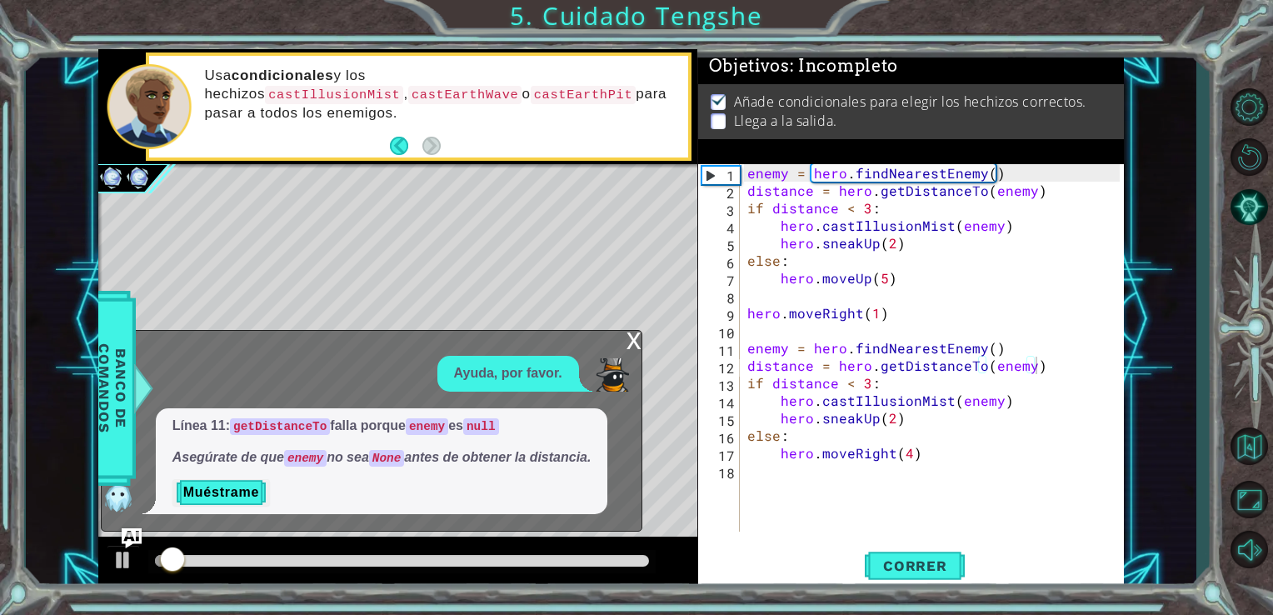
click at [623, 342] on div "x Ayuda, por favor. Línea 11: getDistanceTo falla porque enemy es null Asegúrat…" at bounding box center [372, 431] width 542 height 203
click at [633, 341] on div "x" at bounding box center [634, 339] width 15 height 17
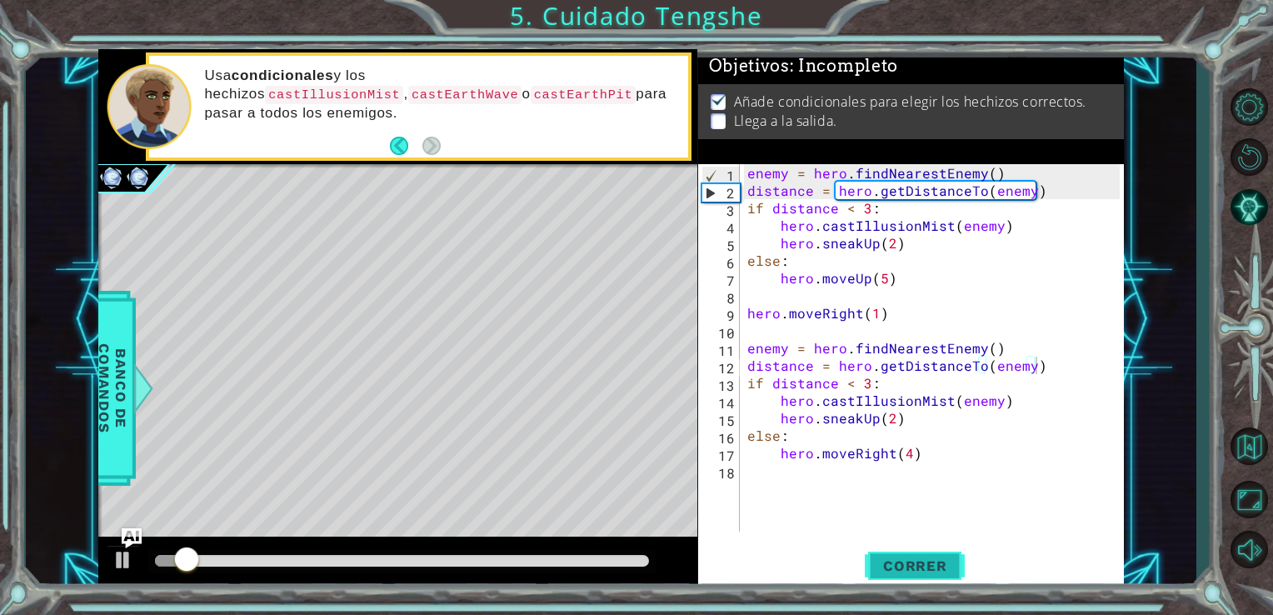
click at [890, 566] on span "Correr" at bounding box center [916, 566] width 98 height 17
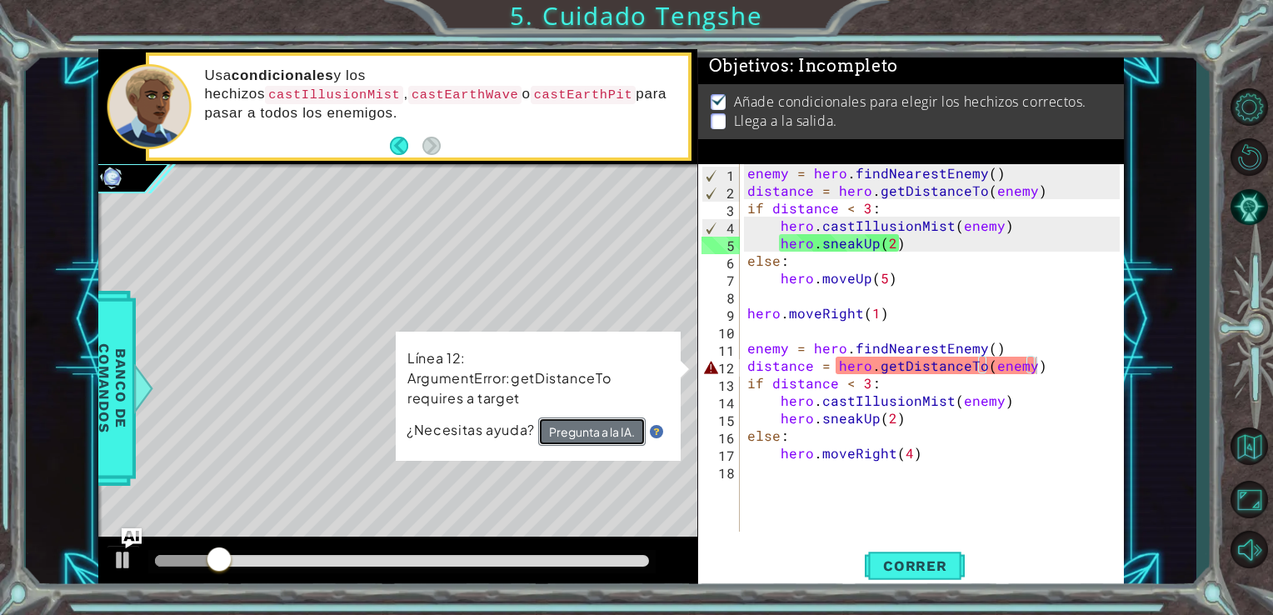
click at [569, 443] on button "Pregunta a la IA." at bounding box center [592, 432] width 108 height 29
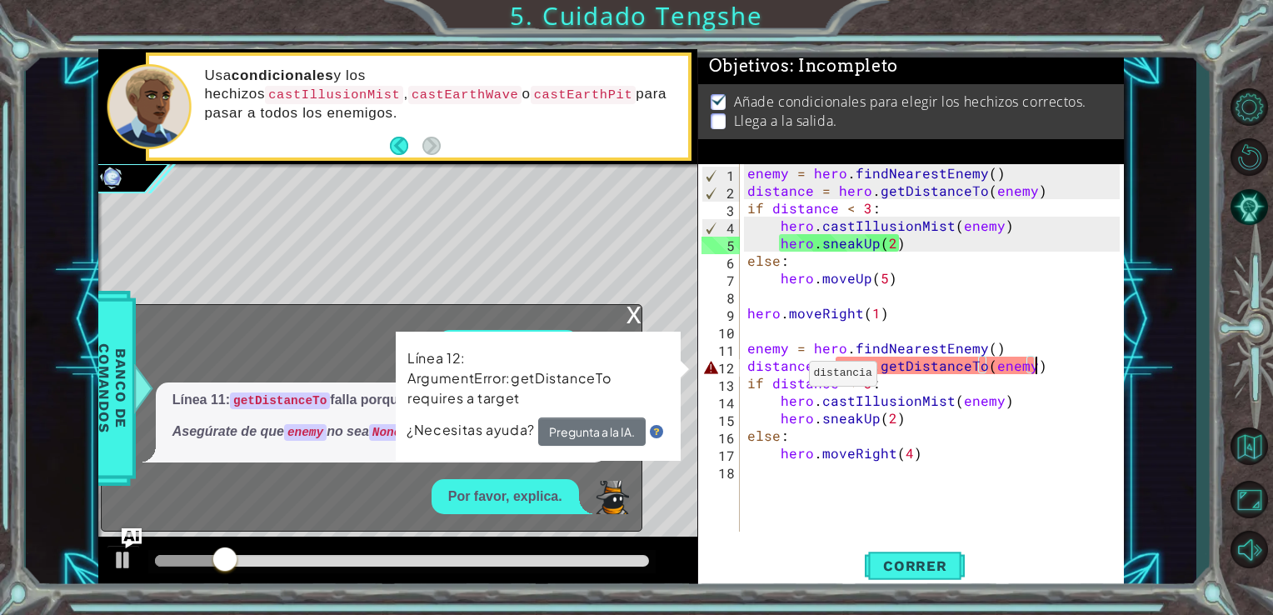
click at [814, 377] on div "enemy = hero . findNearestEnemy ( ) distance = hero . getDistanceTo ( enemy ) i…" at bounding box center [936, 365] width 385 height 403
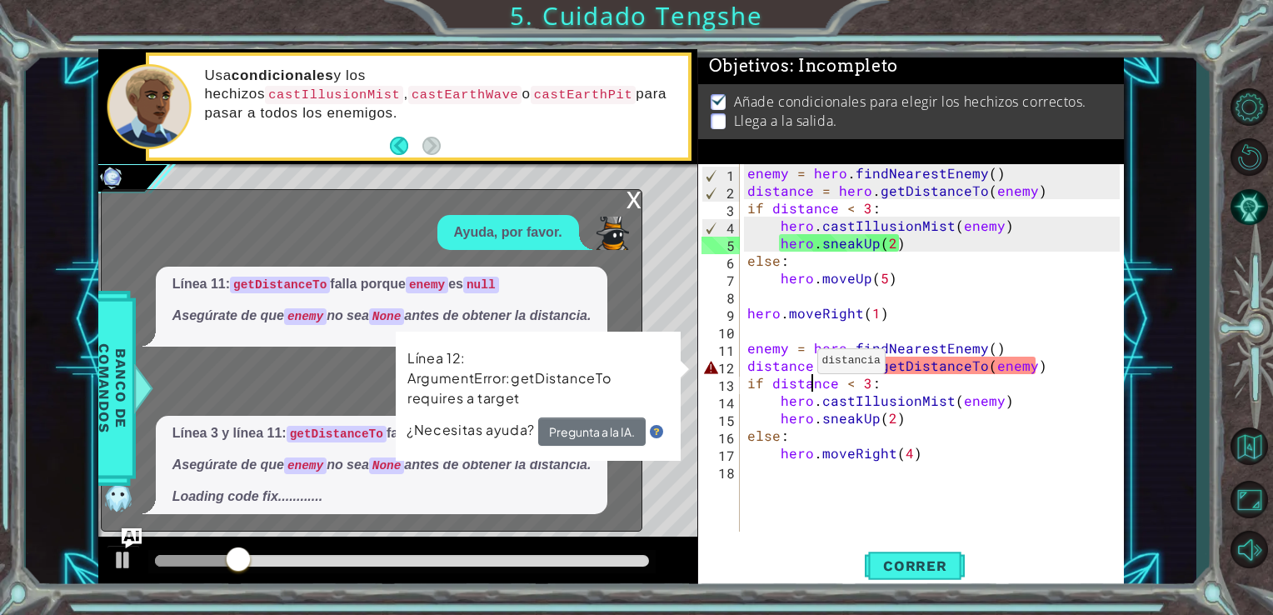
click at [796, 366] on div "enemy = hero . findNearestEnemy ( ) distance = hero . getDistanceTo ( enemy ) i…" at bounding box center [936, 365] width 385 height 403
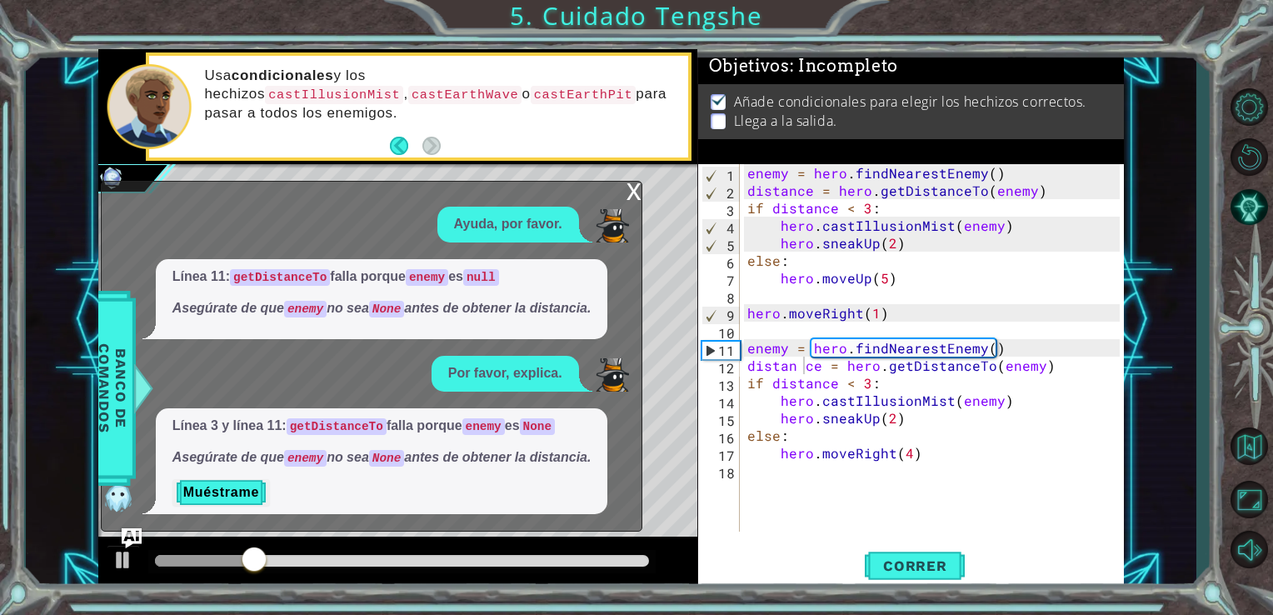
click at [477, 453] on em "Asegúrate de que enemy no sea None antes de obtener la distancia." at bounding box center [382, 457] width 419 height 14
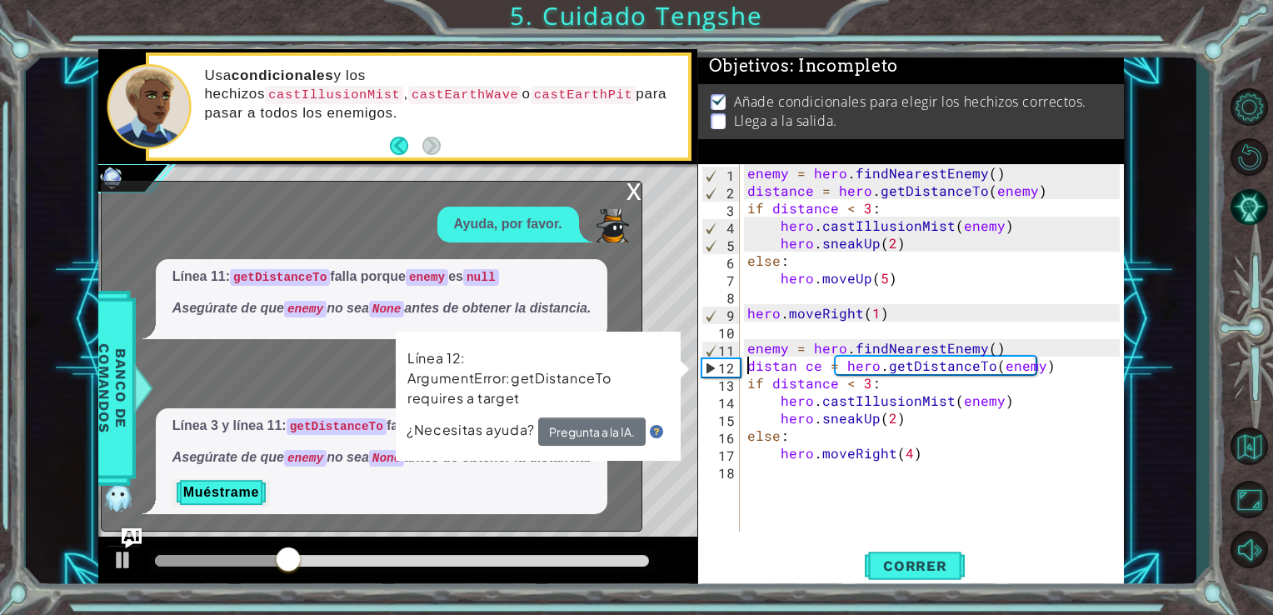
click at [748, 368] on div "enemy = hero . findNearestEnemy ( ) distance = hero . getDistanceTo ( enemy ) i…" at bounding box center [936, 365] width 385 height 403
type textarea "distan ce = hero.getDistanceTo(enemy)"
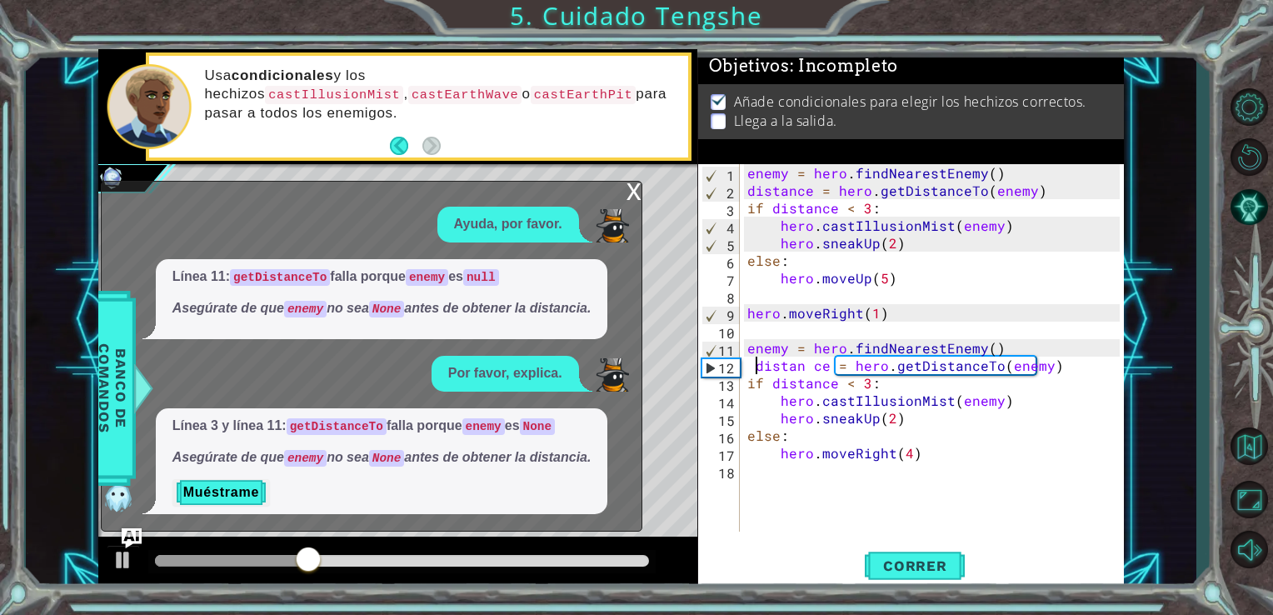
click at [394, 458] on code "None" at bounding box center [387, 458] width 36 height 17
click at [257, 491] on button "Muéstrame" at bounding box center [222, 492] width 98 height 27
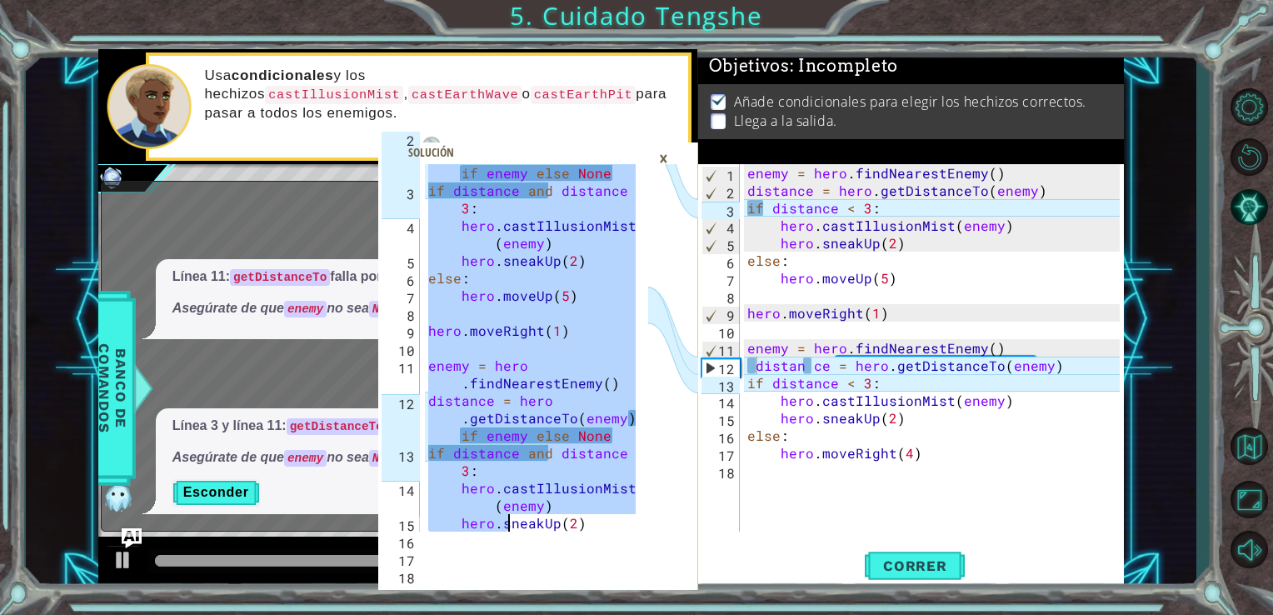
scroll to position [123, 0]
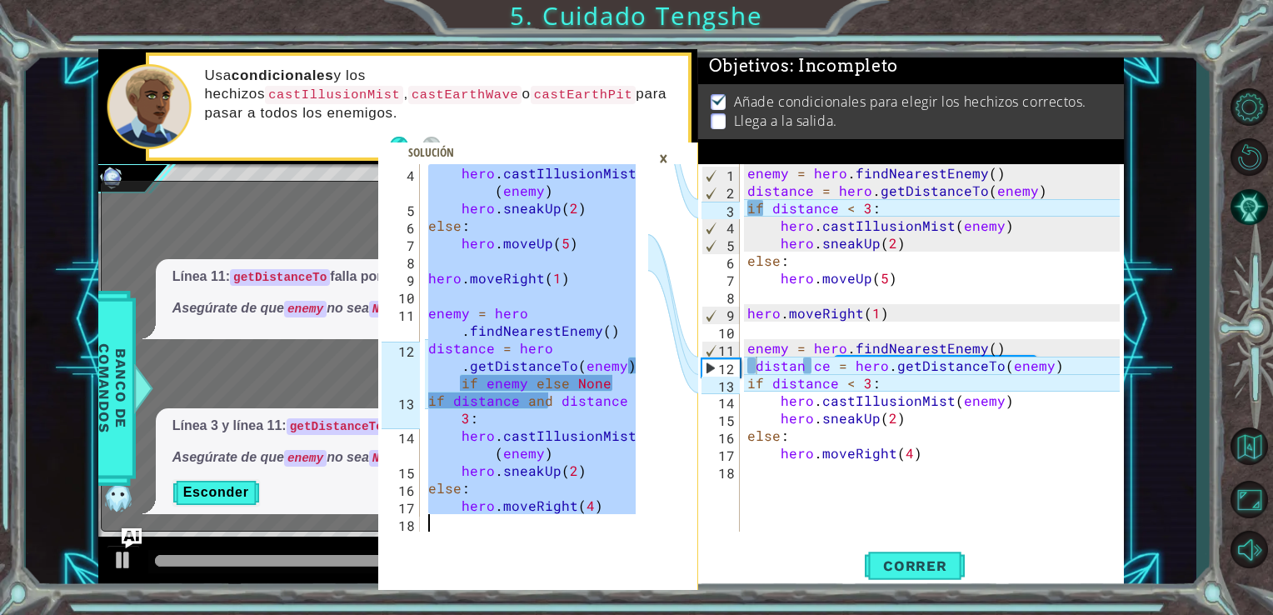
drag, startPoint x: 426, startPoint y: 179, endPoint x: 485, endPoint y: 577, distance: 401.9
click at [485, 577] on div "enemy = hero.findNearestEnemy() 4 5 6 7 8 9 10 11 12 13 14 15 16 17 18 hero . c…" at bounding box center [538, 377] width 320 height 426
type textarea "hero.moveRight(4)"
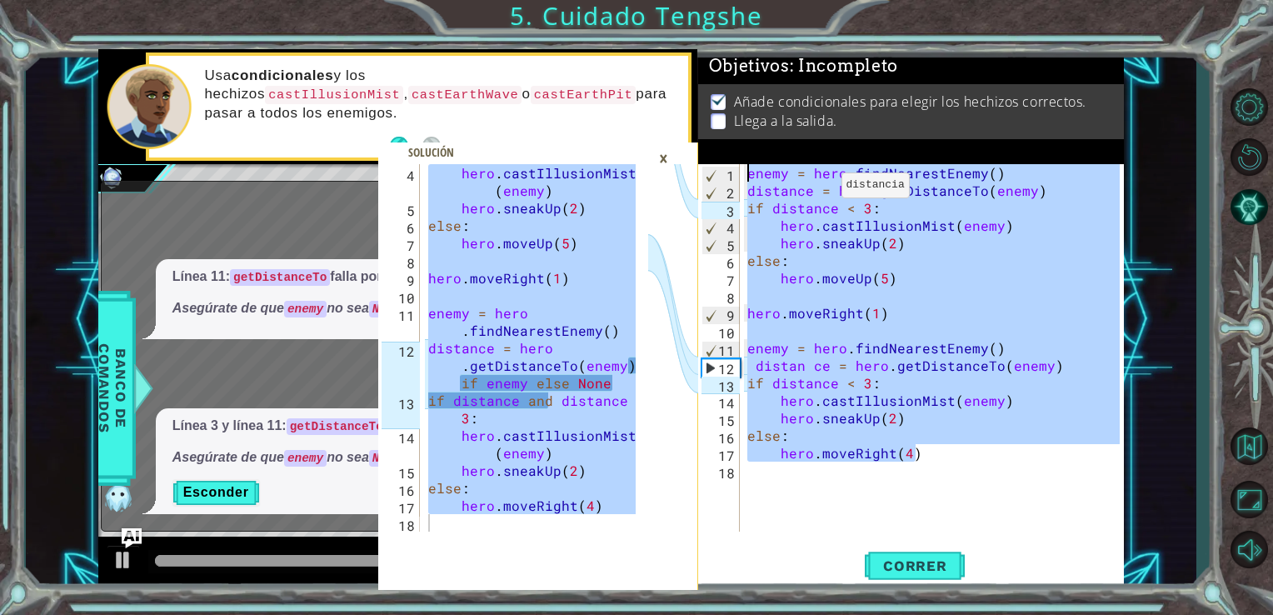
drag, startPoint x: 957, startPoint y: 458, endPoint x: 746, endPoint y: 105, distance: 411.5
click at [746, 105] on div "Objetivos : Incompleto Añade condicionales para elegir los hechizos correctos. …" at bounding box center [911, 319] width 427 height 541
type textarea "enemy = hero.findNearestEnemy() distance = hero.getDistanceTo(enemy)"
paste textarea "Code Area"
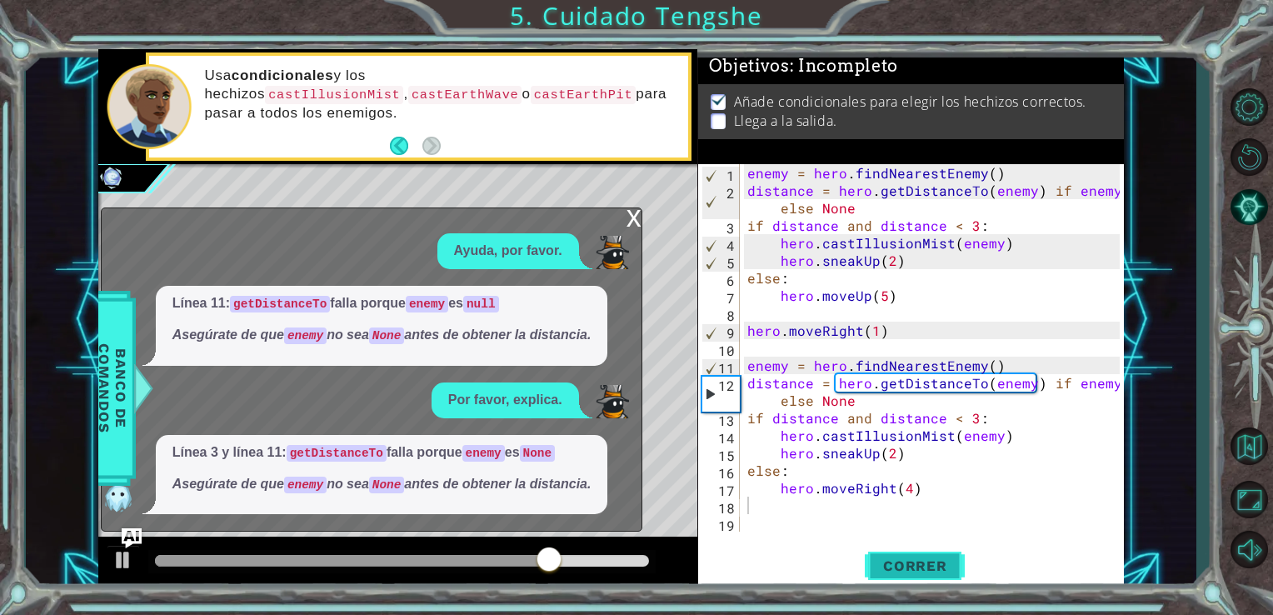
click at [933, 568] on span "Correr" at bounding box center [916, 566] width 98 height 17
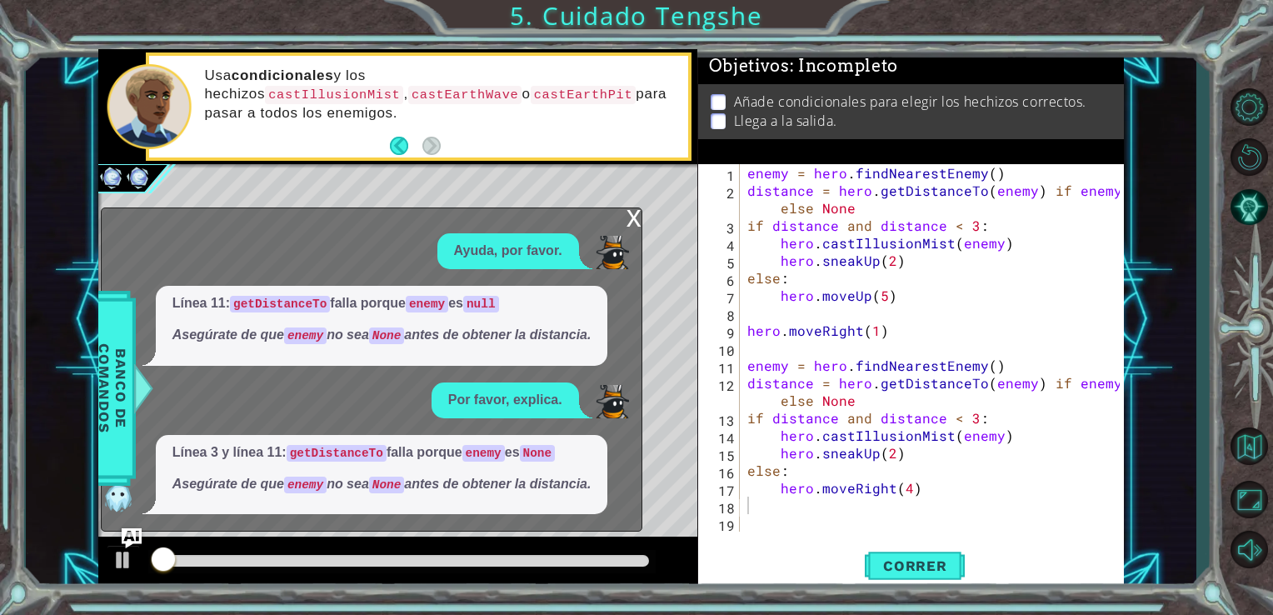
click at [637, 225] on div "x" at bounding box center [634, 216] width 15 height 17
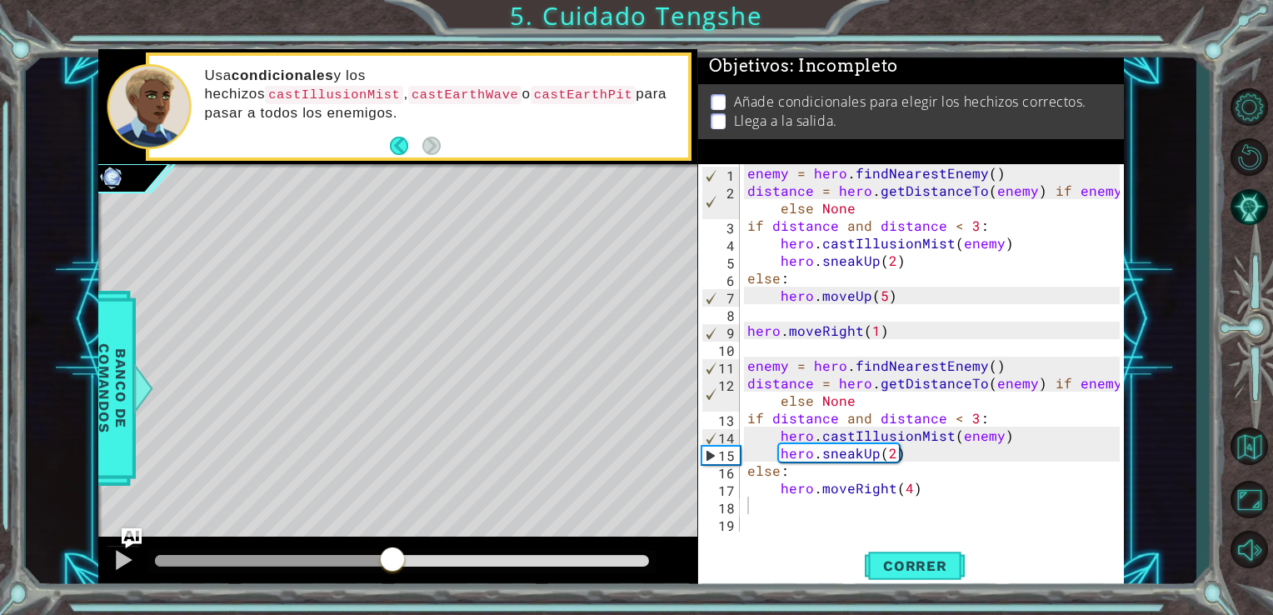
click at [392, 520] on div "methods hero use(thing) moveUp(steps) moveDown(steps) moveLeft(steps) moveRight…" at bounding box center [611, 319] width 1027 height 541
click at [876, 554] on button "Correr" at bounding box center [915, 565] width 100 height 43
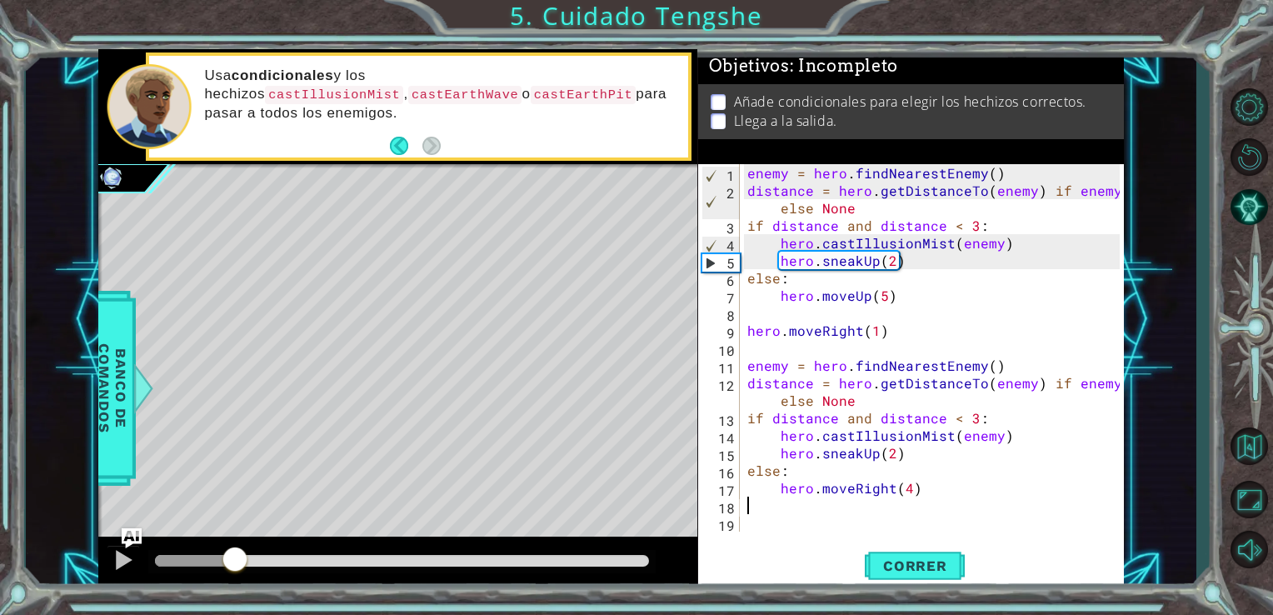
drag, startPoint x: 246, startPoint y: 563, endPoint x: 235, endPoint y: 548, distance: 17.8
click at [235, 555] on div at bounding box center [402, 561] width 495 height 12
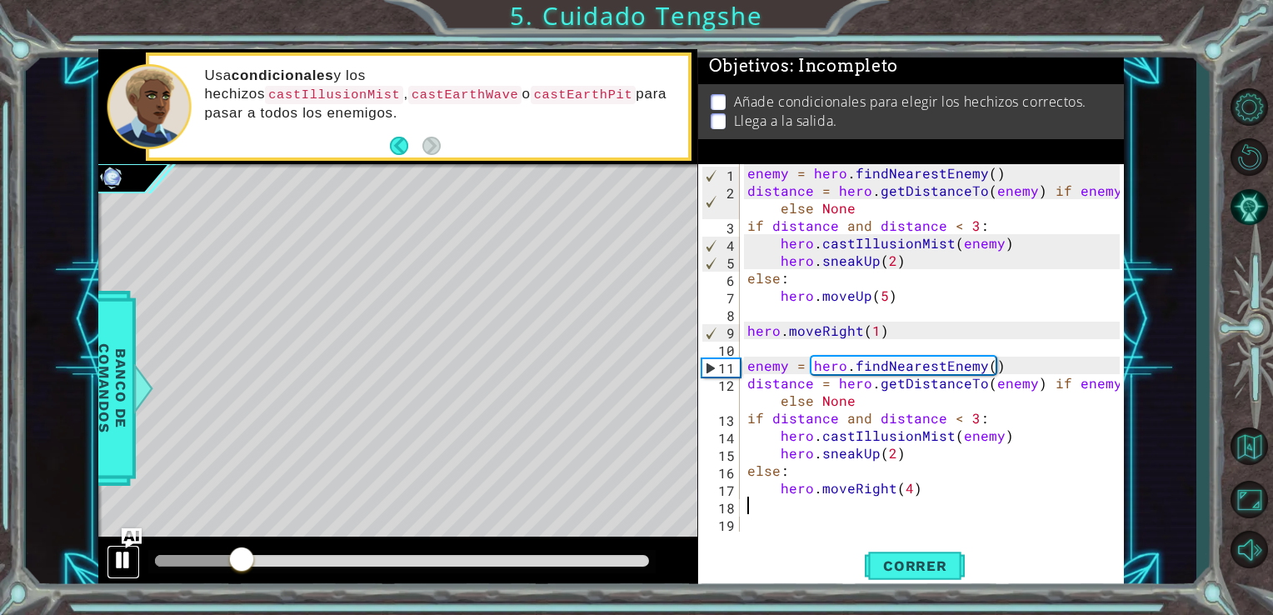
click at [117, 560] on div at bounding box center [124, 560] width 22 height 22
click at [856, 332] on div "enemy = hero . findNearestEnemy ( ) distance = hero . getDistanceTo ( enemy ) i…" at bounding box center [936, 365] width 385 height 403
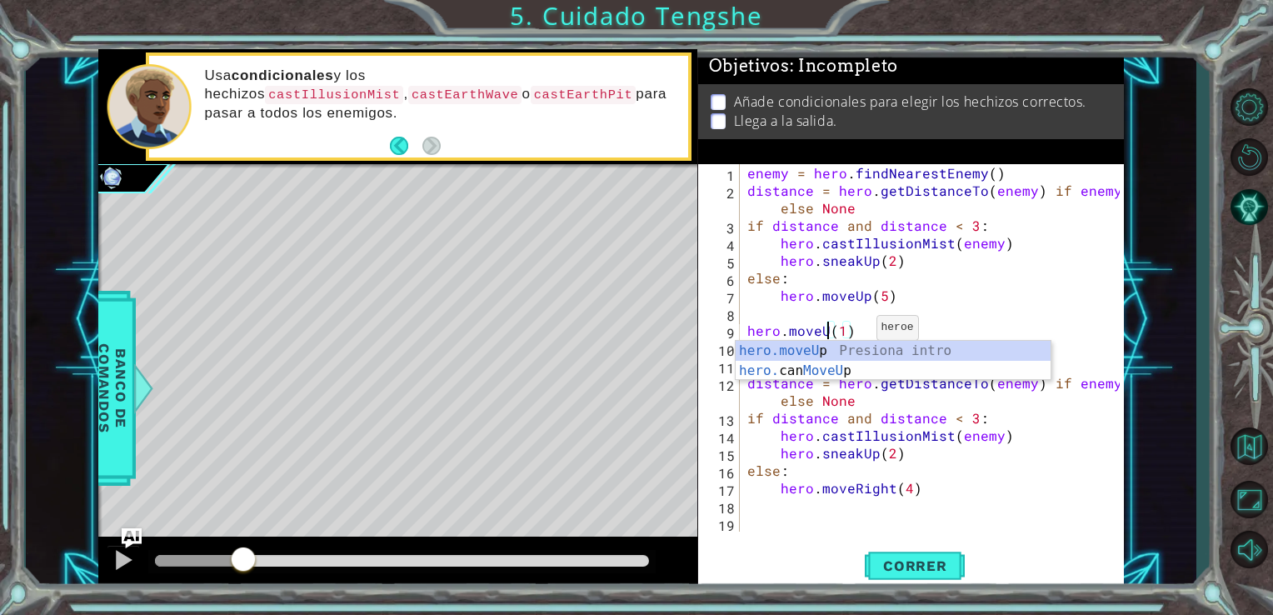
scroll to position [0, 6]
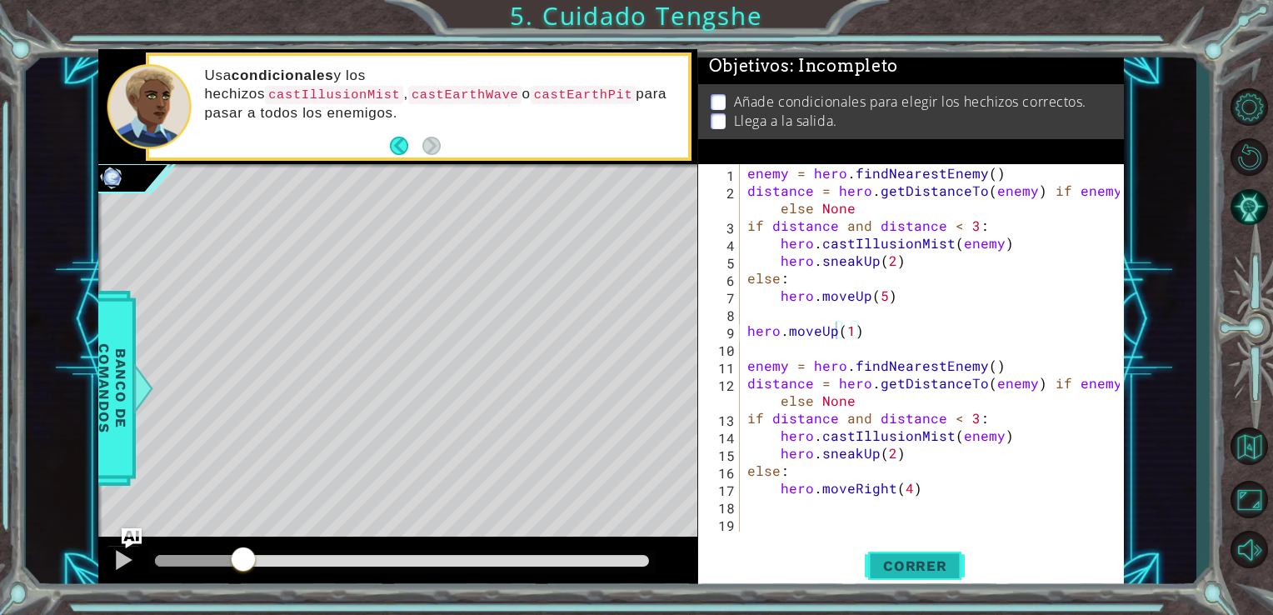
click at [890, 567] on span "Correr" at bounding box center [916, 566] width 98 height 17
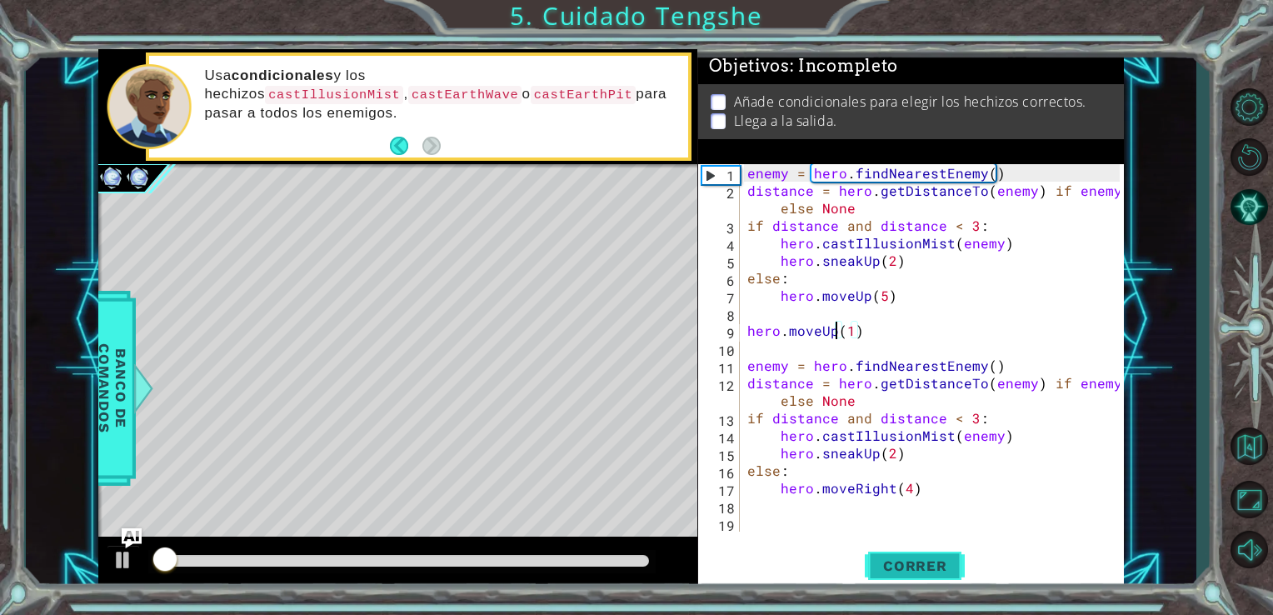
click at [877, 573] on span "Correr" at bounding box center [916, 566] width 98 height 17
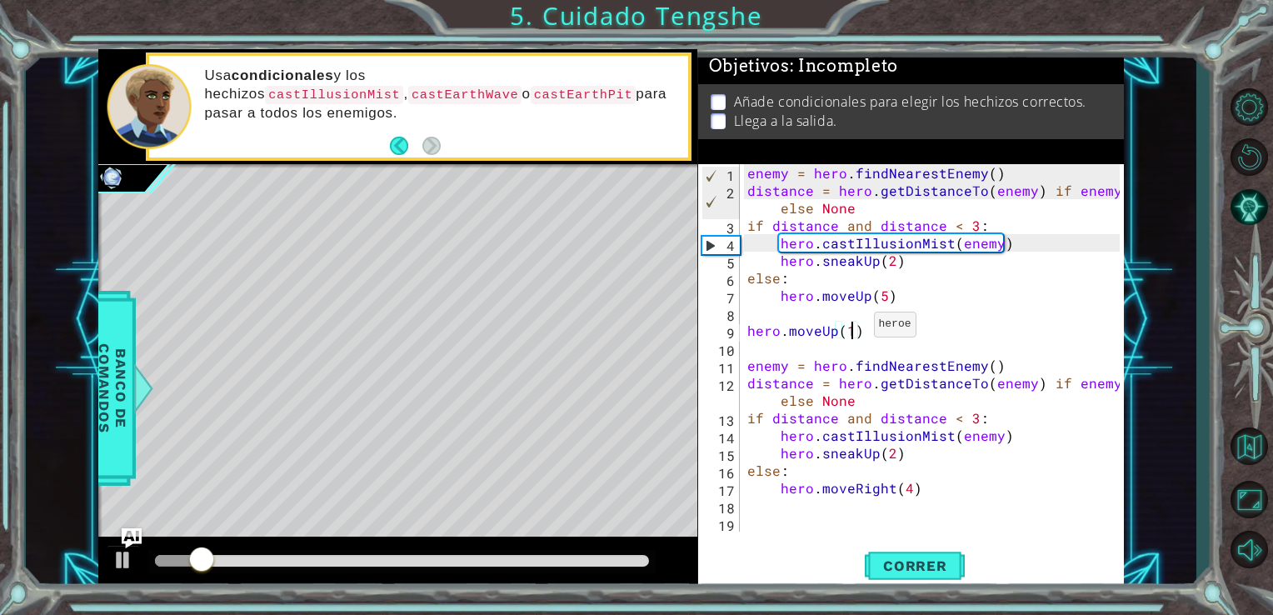
click at [853, 328] on div "enemy = hero . findNearestEnemy ( ) distance = hero . getDistanceTo ( enemy ) i…" at bounding box center [936, 365] width 385 height 403
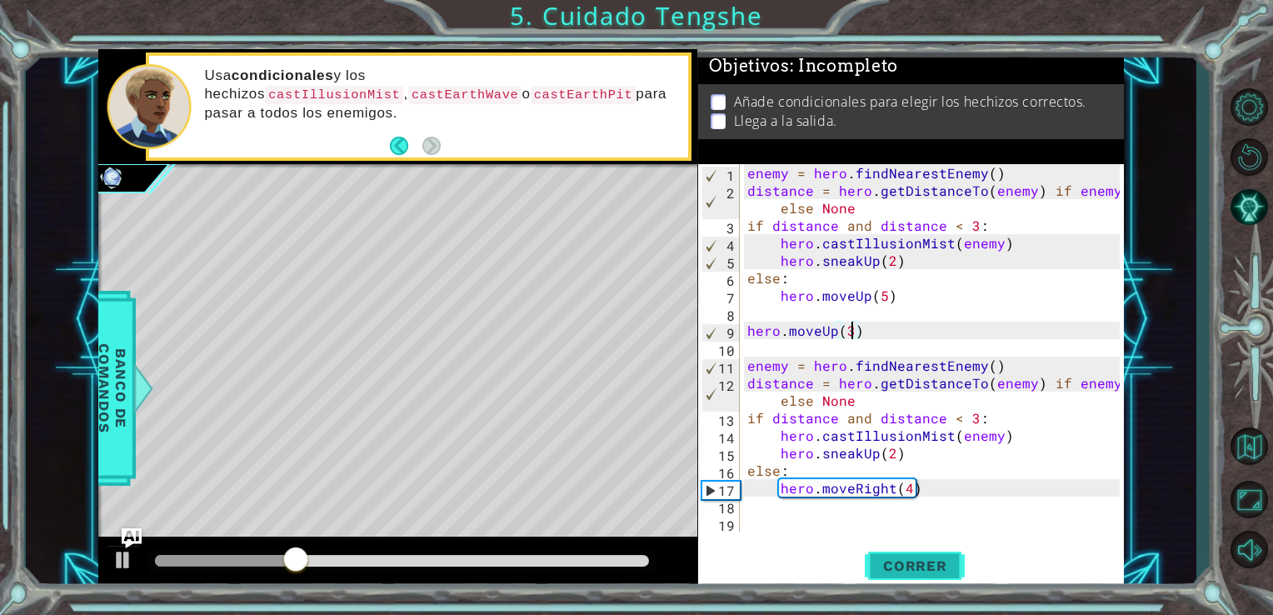
type textarea "hero.moveUp(3)"
click at [894, 558] on span "Correr" at bounding box center [916, 566] width 98 height 17
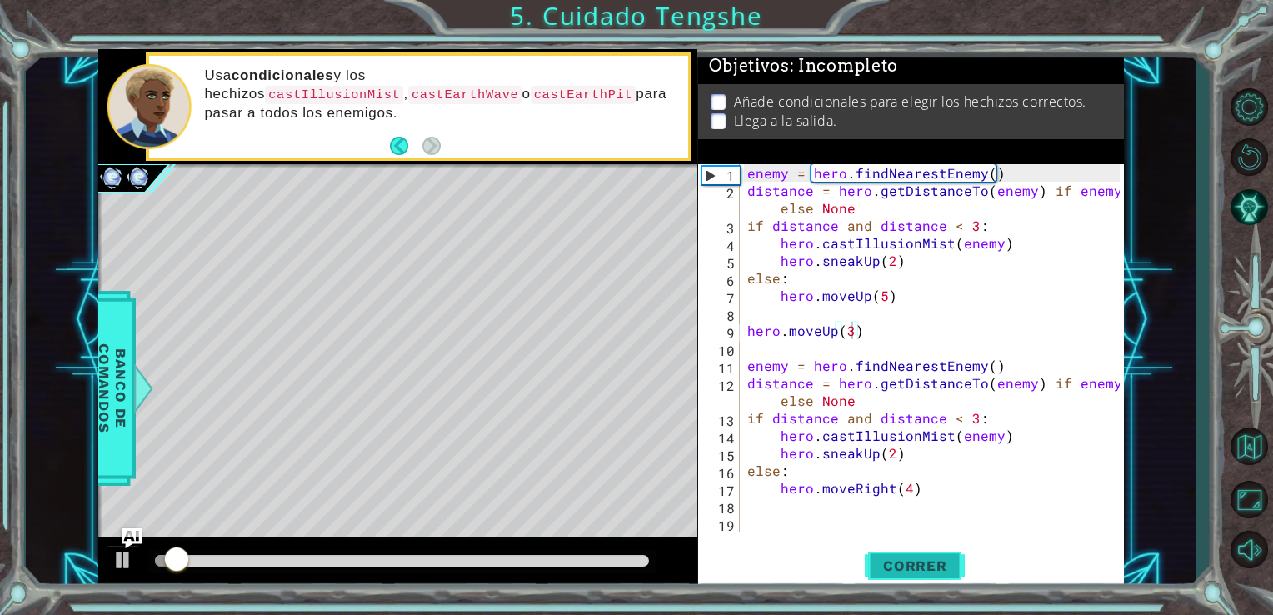
click at [910, 569] on span "Correr" at bounding box center [916, 566] width 98 height 17
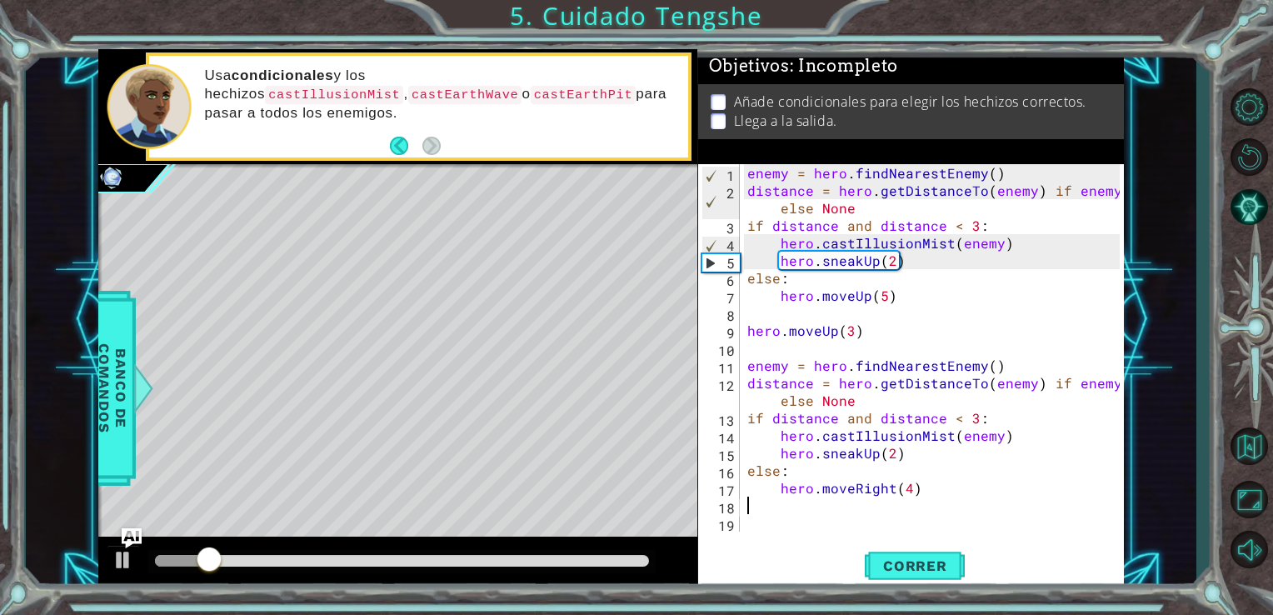
click at [936, 498] on div "enemy = hero . findNearestEnemy ( ) distance = hero . getDistanceTo ( enemy ) i…" at bounding box center [936, 365] width 385 height 403
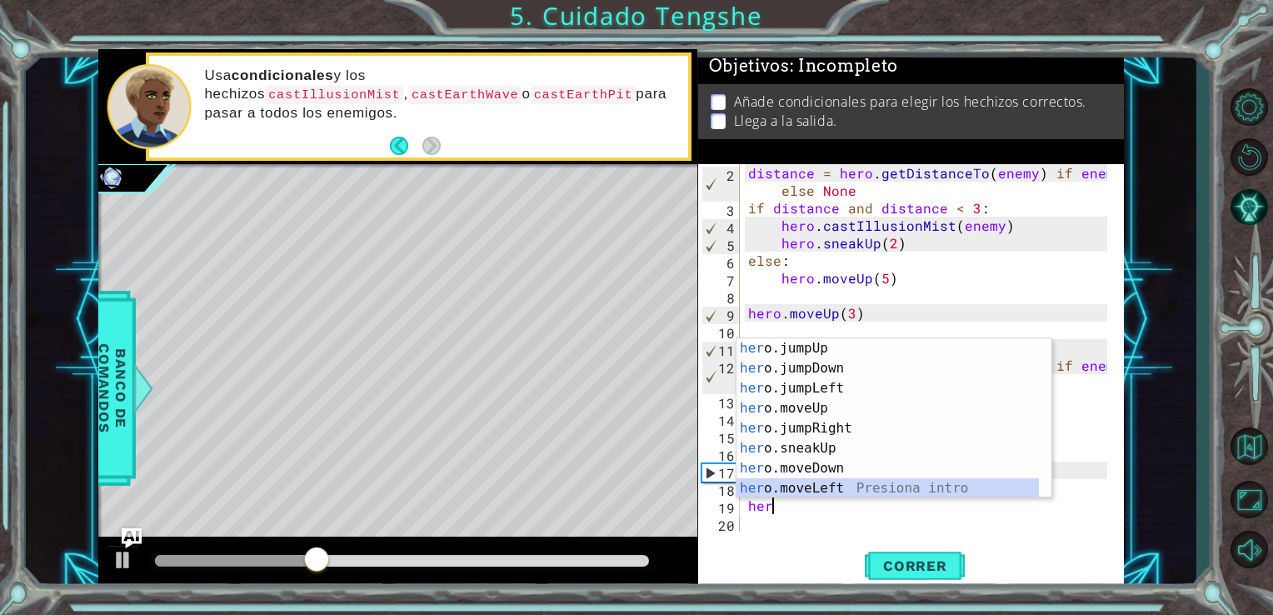
scroll to position [40, 0]
type textarea "hero.moveRight(1)"
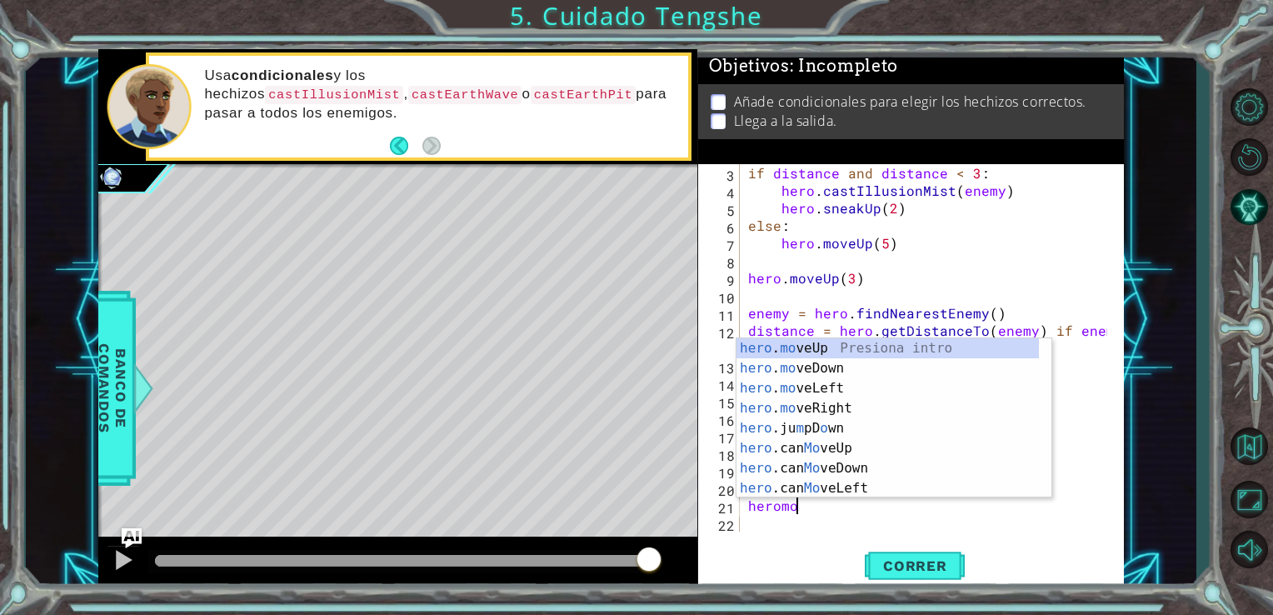
scroll to position [0, 10]
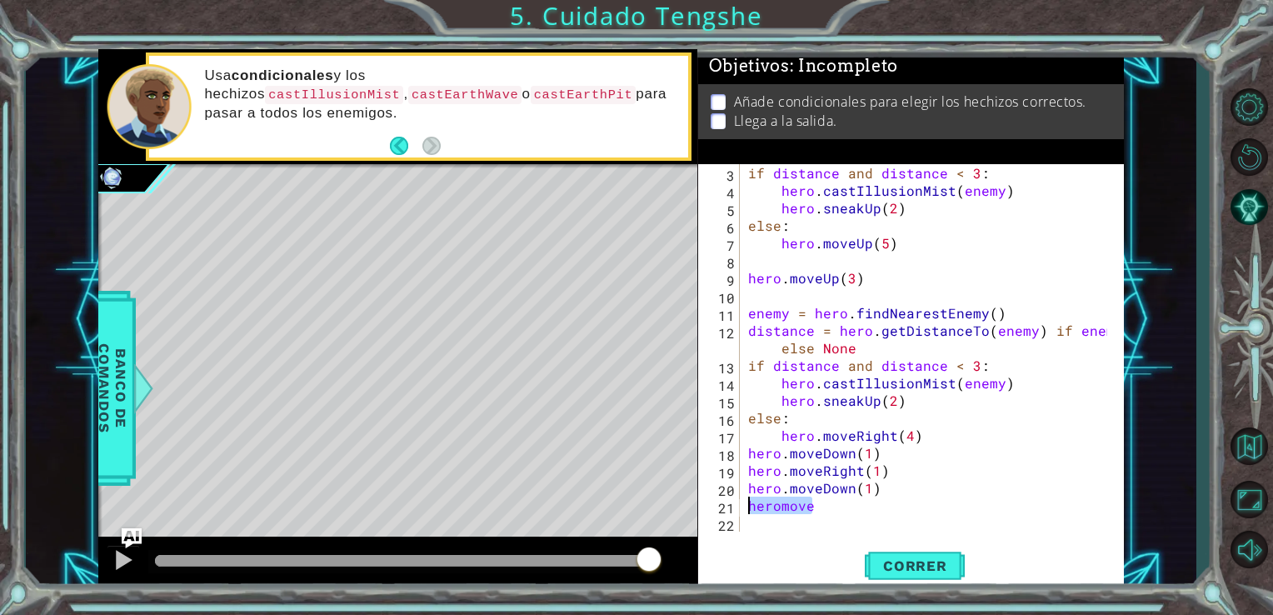
drag, startPoint x: 818, startPoint y: 512, endPoint x: 743, endPoint y: 513, distance: 75.0
click at [743, 513] on div "hero.moveDown(1)heromove 3 4 5 6 7 8 9 10 11 12 13 14 15 16 17 18 19 20 21 22 i…" at bounding box center [909, 348] width 423 height 368
type textarea "heromove"
click at [869, 492] on div "if distance and distance < 3 : hero . castIllusionMist ( enemy ) hero . sneakUp…" at bounding box center [931, 365] width 372 height 403
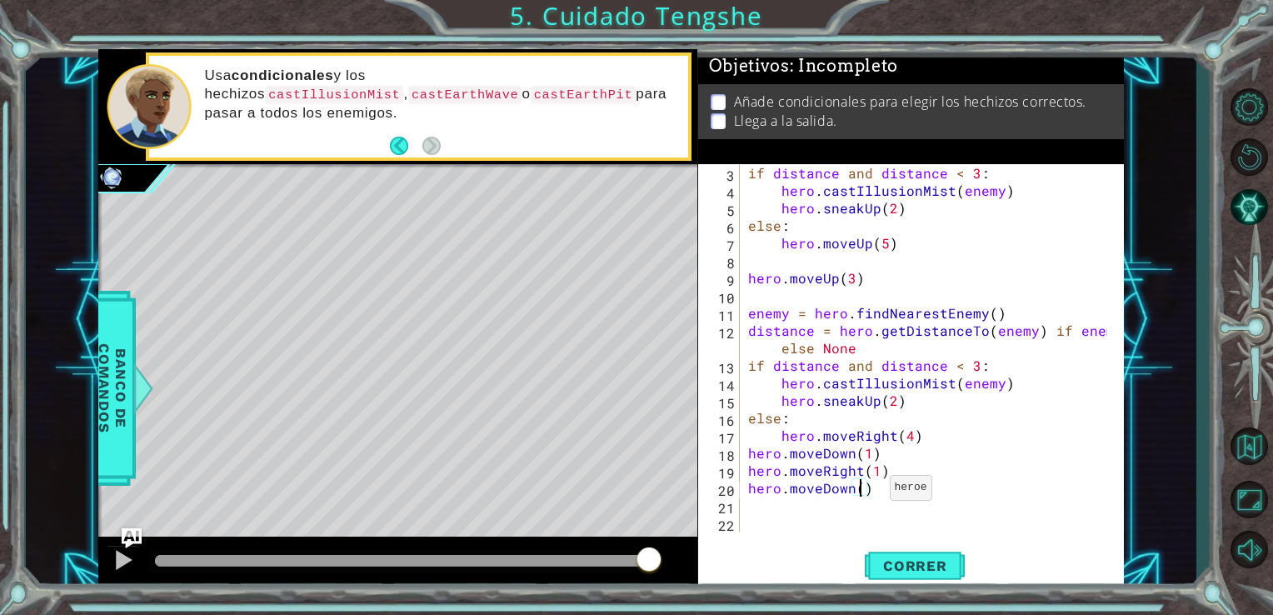
scroll to position [0, 7]
click at [883, 570] on span "Correr" at bounding box center [916, 566] width 98 height 17
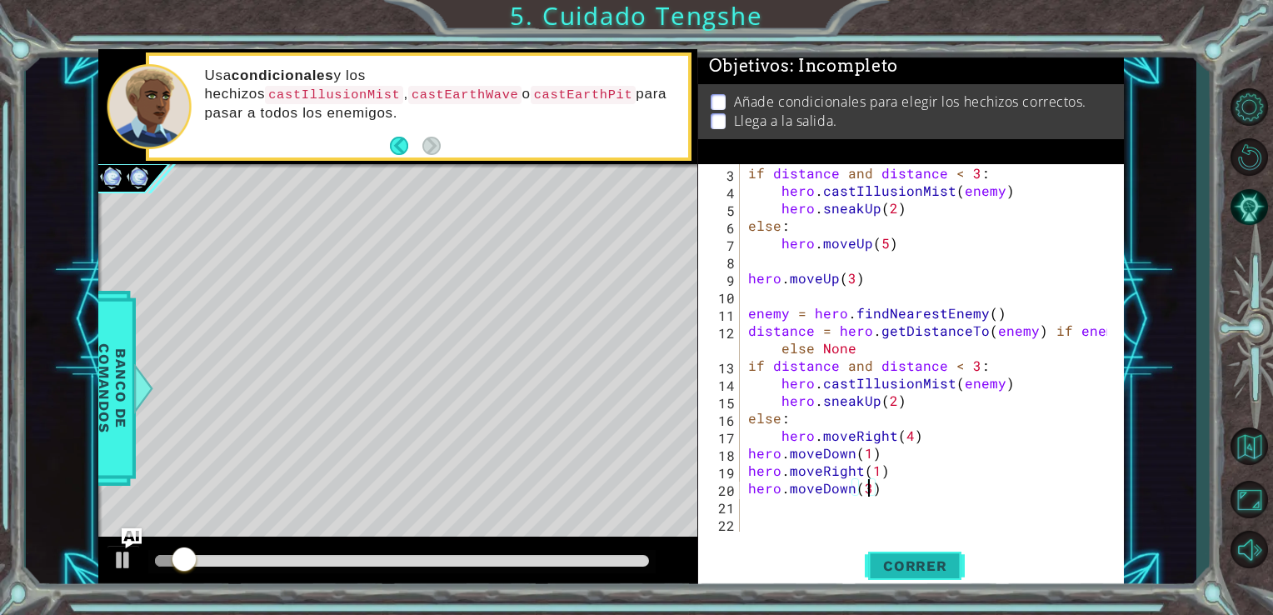
click at [883, 570] on span "Correr" at bounding box center [916, 566] width 98 height 17
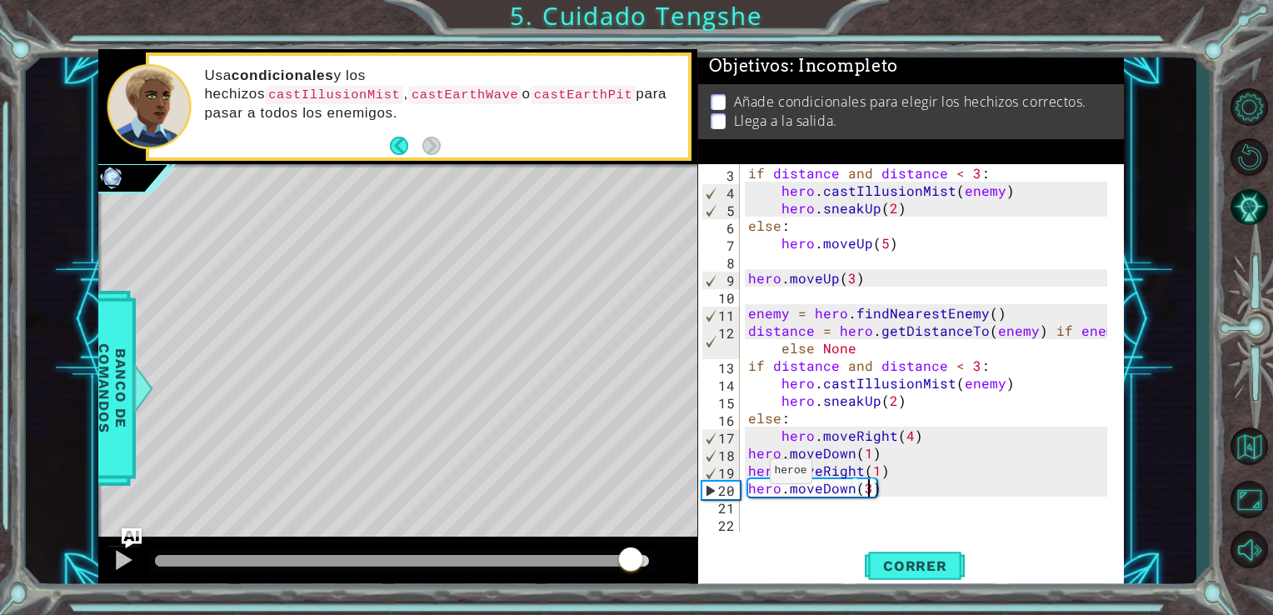
drag, startPoint x: 406, startPoint y: 564, endPoint x: 627, endPoint y: 559, distance: 220.9
click at [627, 559] on div at bounding box center [402, 561] width 495 height 12
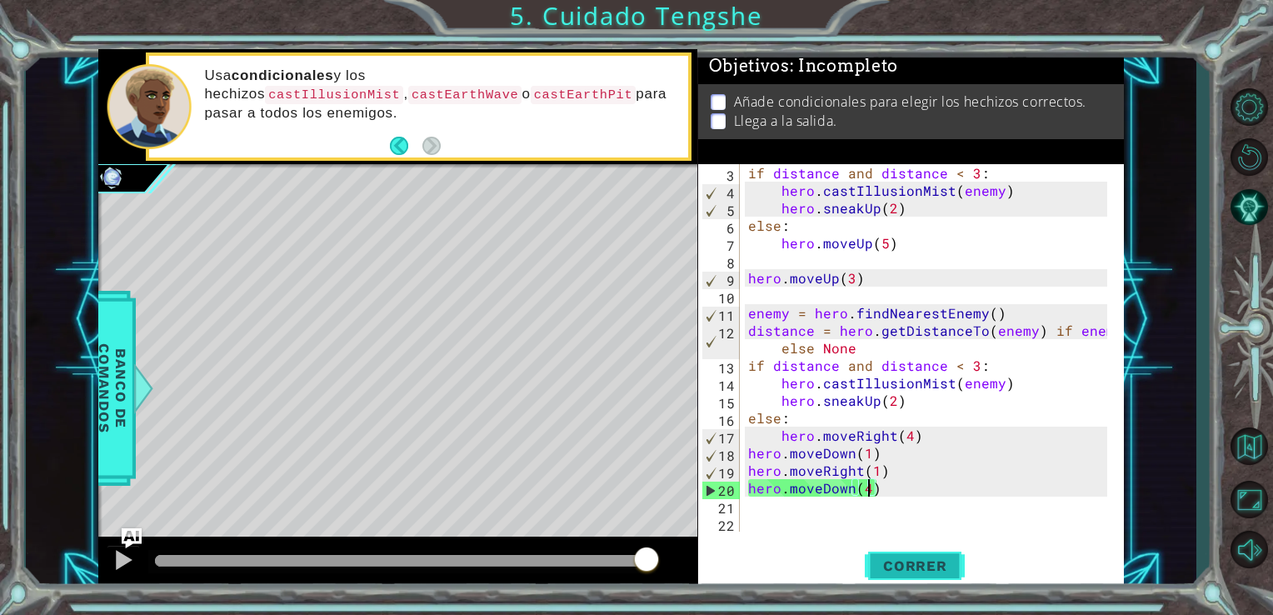
click at [905, 568] on span "Correr" at bounding box center [916, 566] width 98 height 17
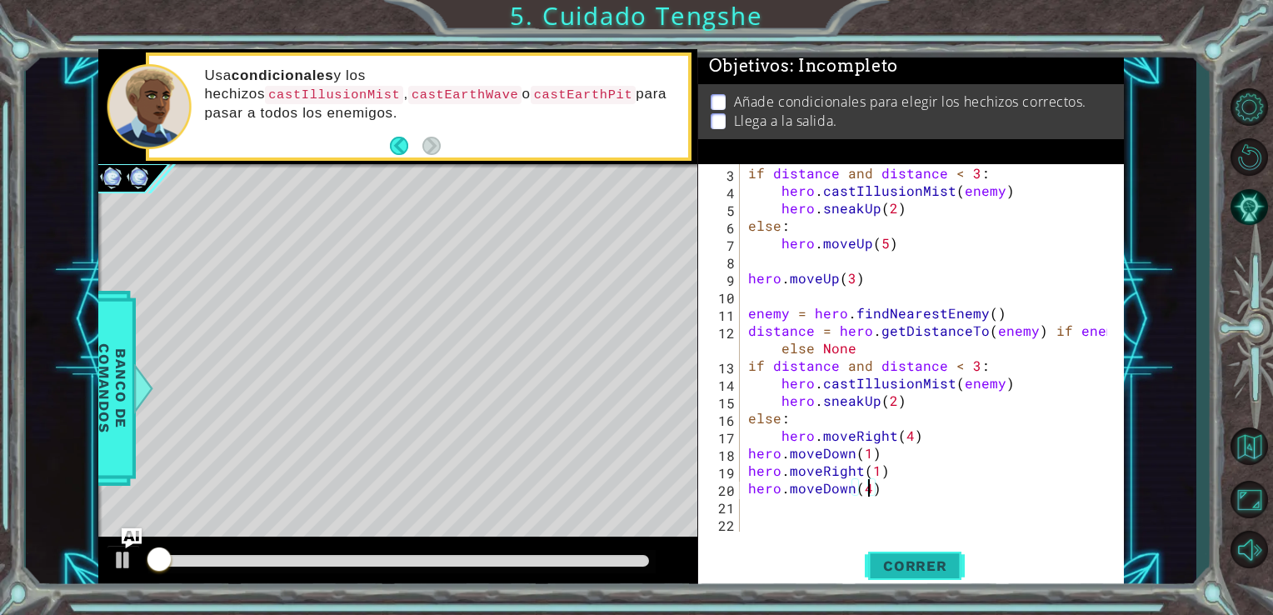
click at [901, 568] on span "Correr" at bounding box center [916, 566] width 98 height 17
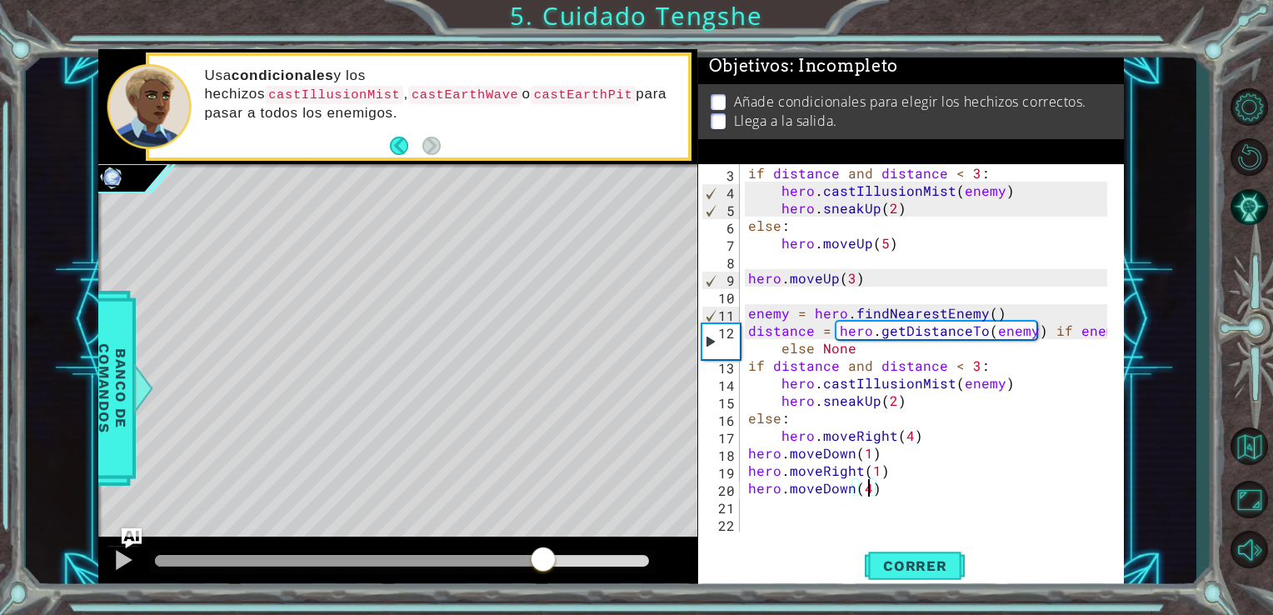
click at [538, 519] on div "methods hero use(thing) moveUp(steps) moveDown(steps) moveLeft(steps) moveRight…" at bounding box center [611, 319] width 1027 height 541
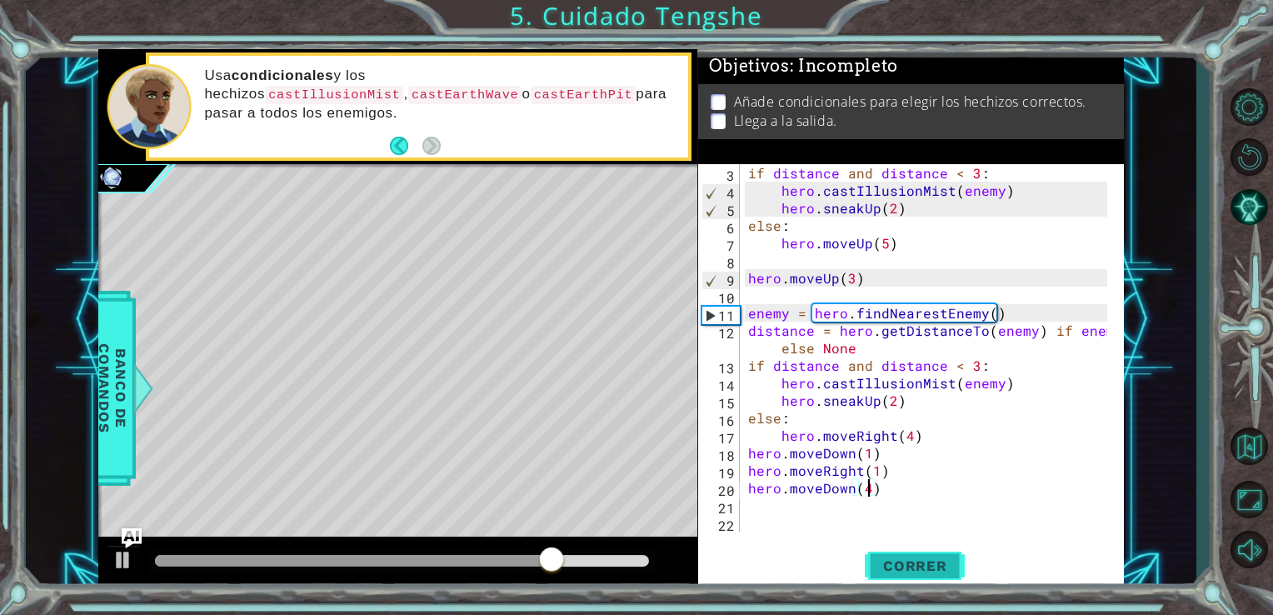
click at [906, 568] on span "Correr" at bounding box center [916, 566] width 98 height 17
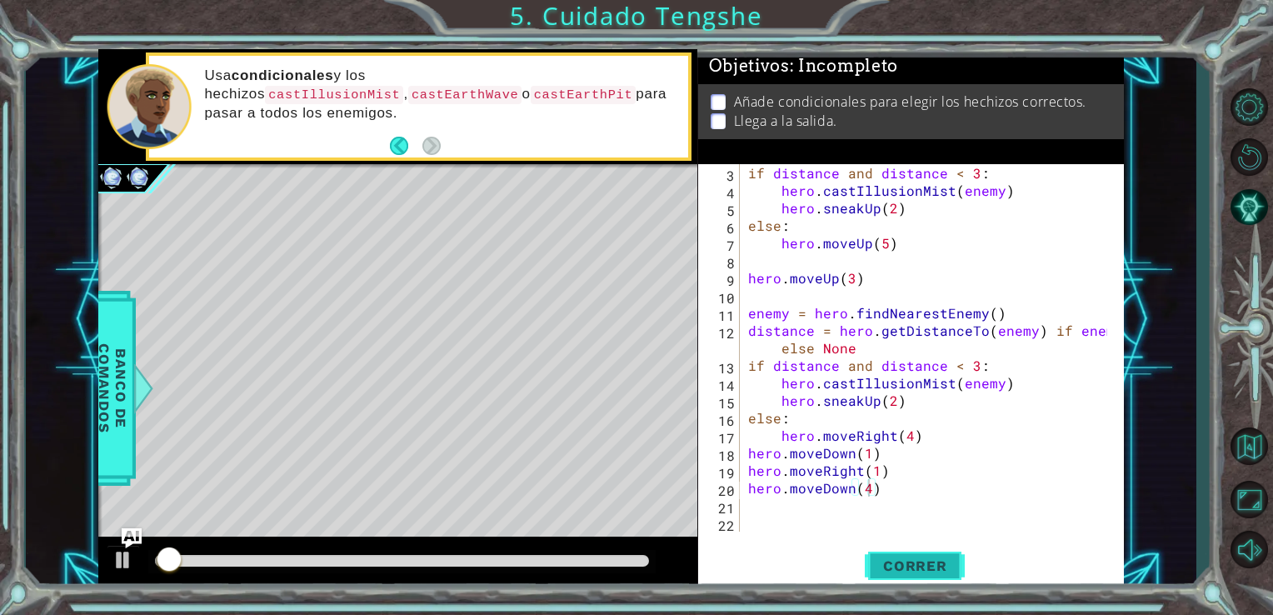
click at [889, 560] on span "Correr" at bounding box center [916, 566] width 98 height 17
drag, startPoint x: 553, startPoint y: 570, endPoint x: 604, endPoint y: 558, distance: 52.4
click at [604, 558] on div at bounding box center [402, 561] width 508 height 23
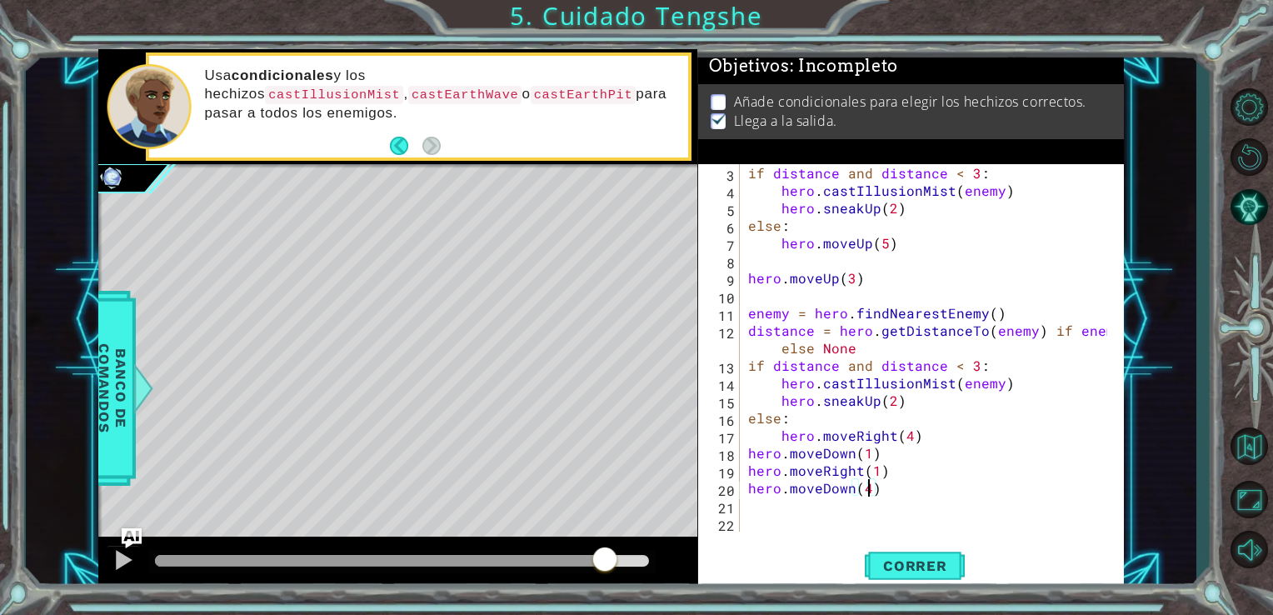
click at [604, 558] on div at bounding box center [402, 561] width 495 height 12
click at [110, 563] on button at bounding box center [123, 562] width 33 height 34
click at [118, 562] on div at bounding box center [124, 560] width 22 height 22
drag, startPoint x: 503, startPoint y: 559, endPoint x: 440, endPoint y: 539, distance: 65.6
click at [440, 539] on div at bounding box center [398, 563] width 600 height 53
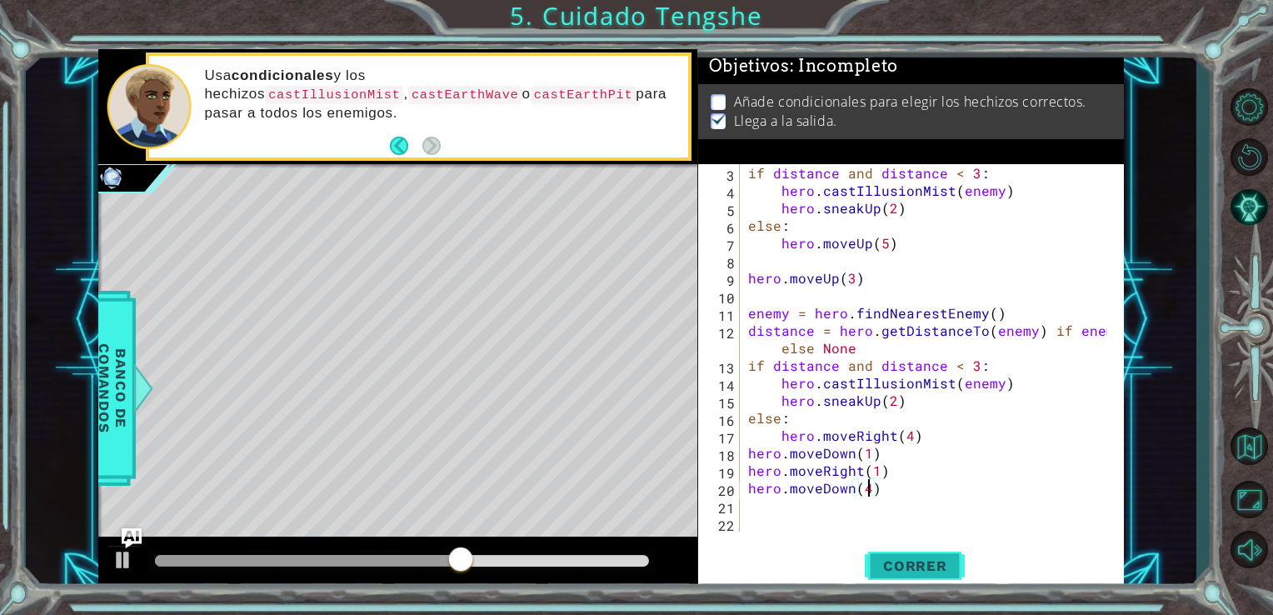
click at [894, 561] on span "Correr" at bounding box center [916, 566] width 98 height 17
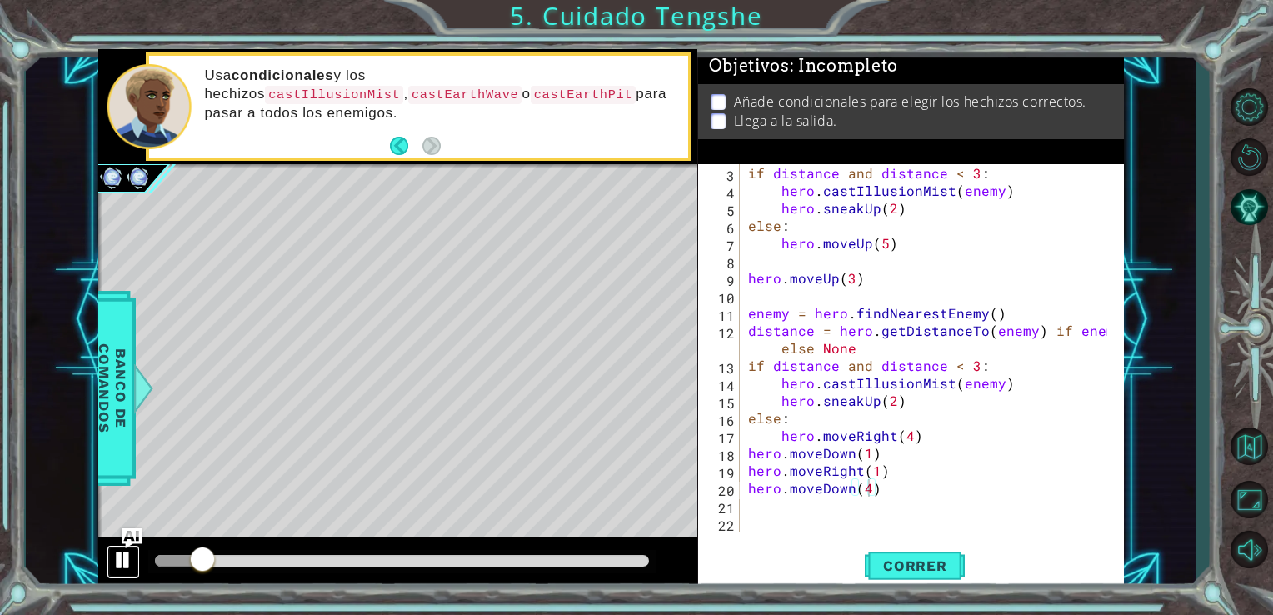
click at [109, 561] on button at bounding box center [123, 562] width 33 height 34
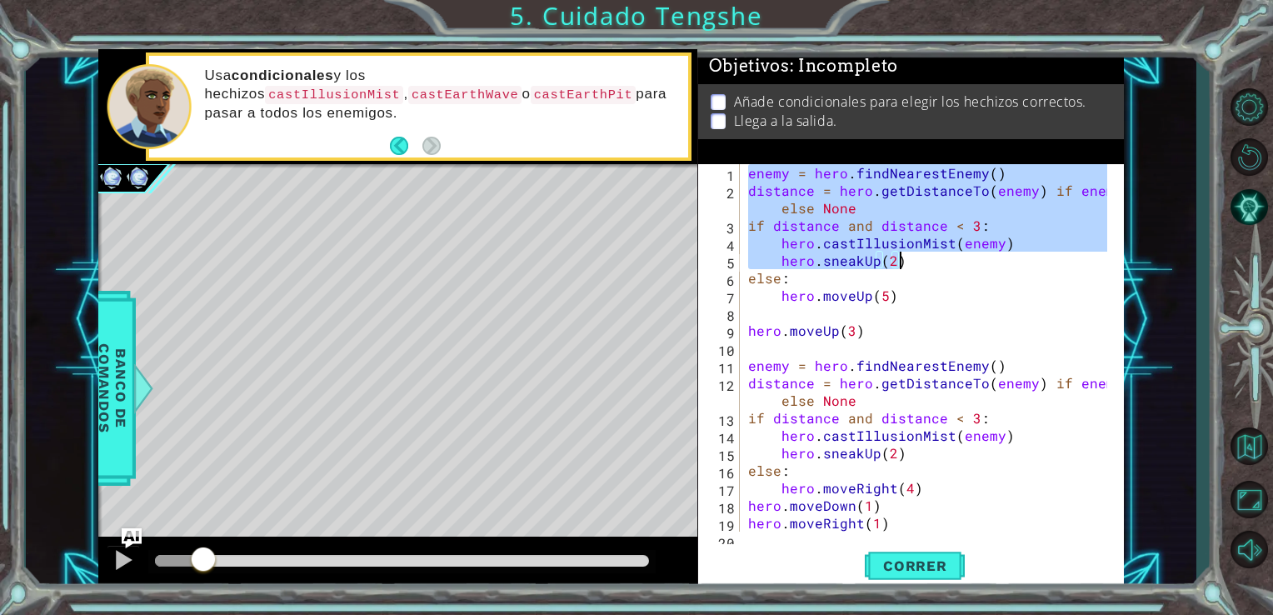
drag, startPoint x: 746, startPoint y: 175, endPoint x: 911, endPoint y: 256, distance: 183.8
click at [911, 256] on div "enemy = hero . findNearestEnemy ( ) distance = hero . getDistanceTo ( enemy ) i…" at bounding box center [931, 365] width 372 height 403
type textarea "hero.castIllusionMist(enemy) hero.sneakUp(2)"
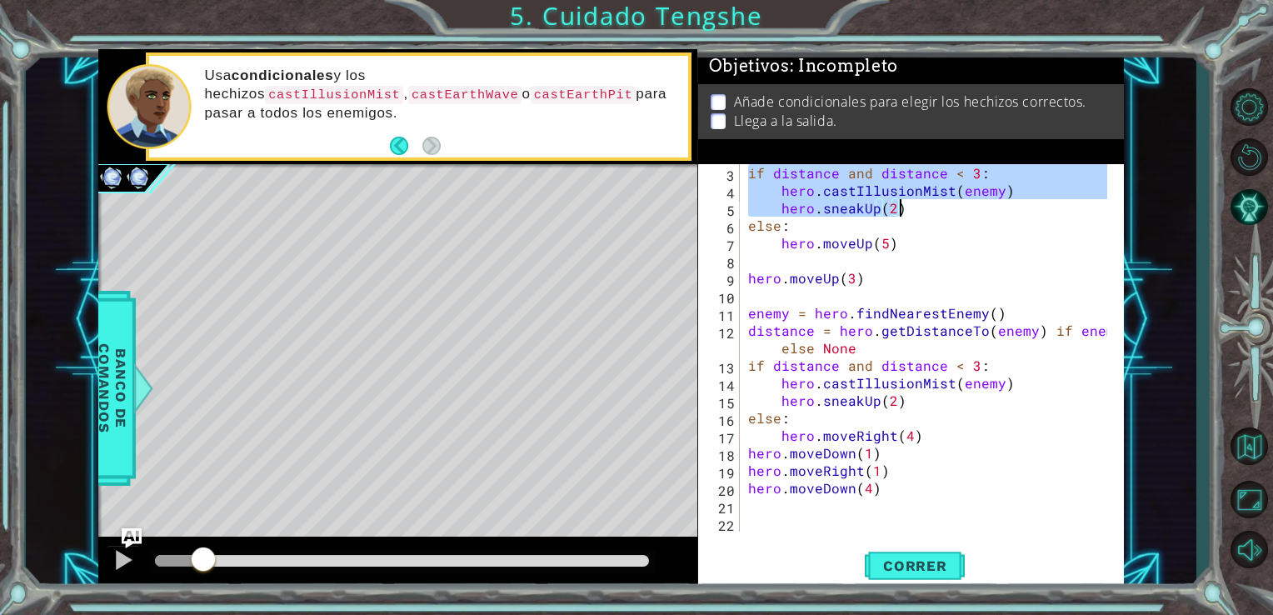
scroll to position [53, 0]
click at [828, 525] on div "if distance and distance < 3 : hero . castIllusionMist ( enemy ) hero . sneakUp…" at bounding box center [931, 365] width 372 height 403
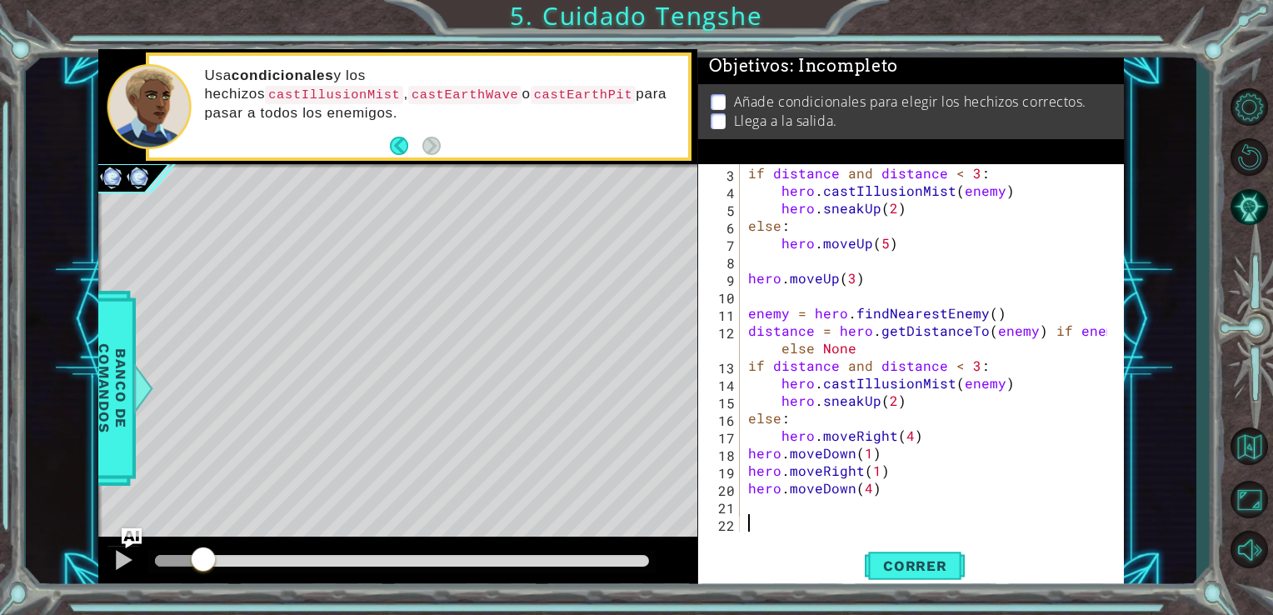
scroll to position [0, 0]
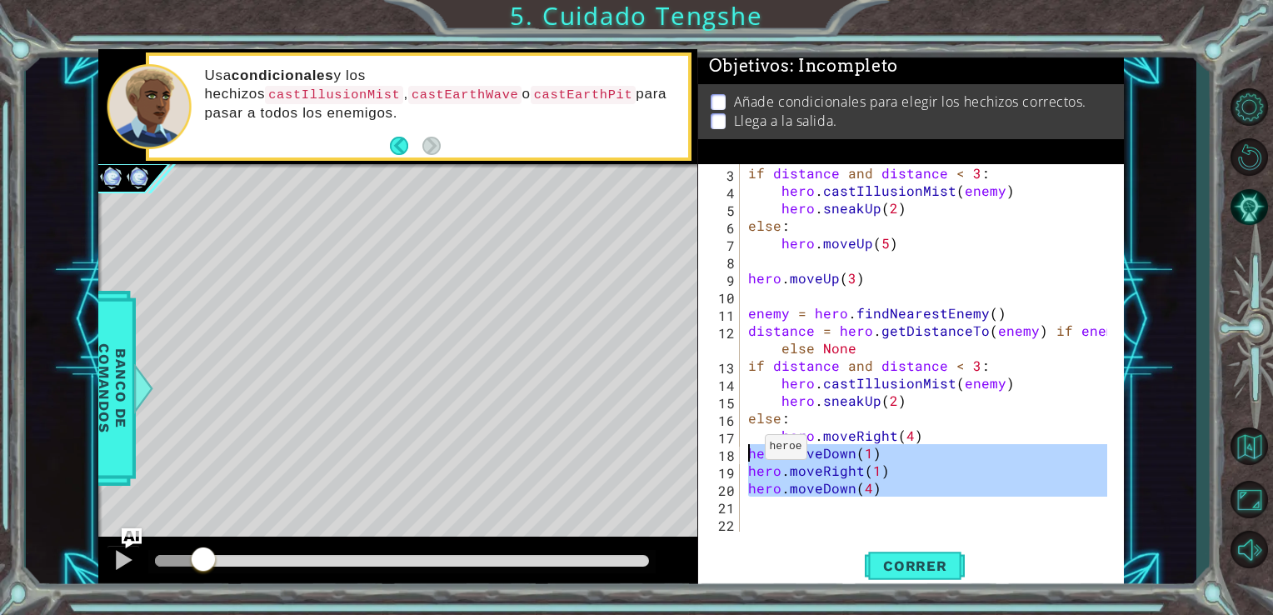
drag, startPoint x: 893, startPoint y: 500, endPoint x: 744, endPoint y: 451, distance: 157.1
click at [745, 451] on div "if distance and distance < 3 : hero . castIllusionMist ( enemy ) hero . sneakUp…" at bounding box center [931, 365] width 372 height 403
drag, startPoint x: 880, startPoint y: 513, endPoint x: 743, endPoint y: 458, distance: 147.0
click at [745, 458] on div "if distance and distance < 3 : hero . castIllusionMist ( enemy ) hero . sneakUp…" at bounding box center [926, 348] width 363 height 368
type textarea "hero.moveDown(1)"
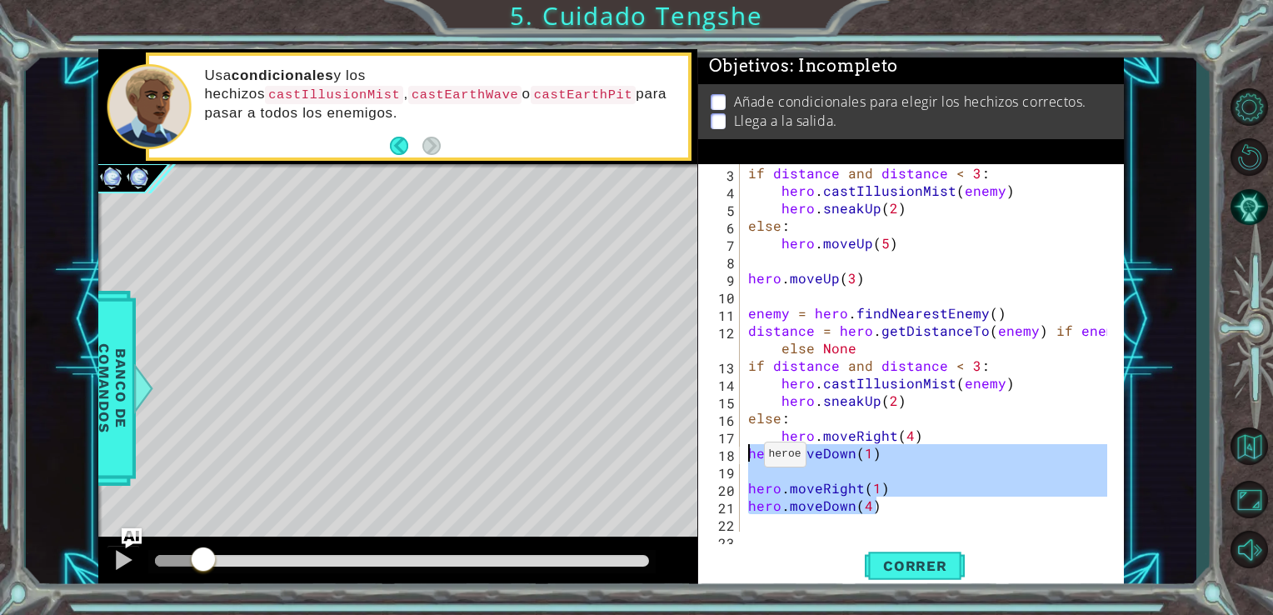
scroll to position [17, 0]
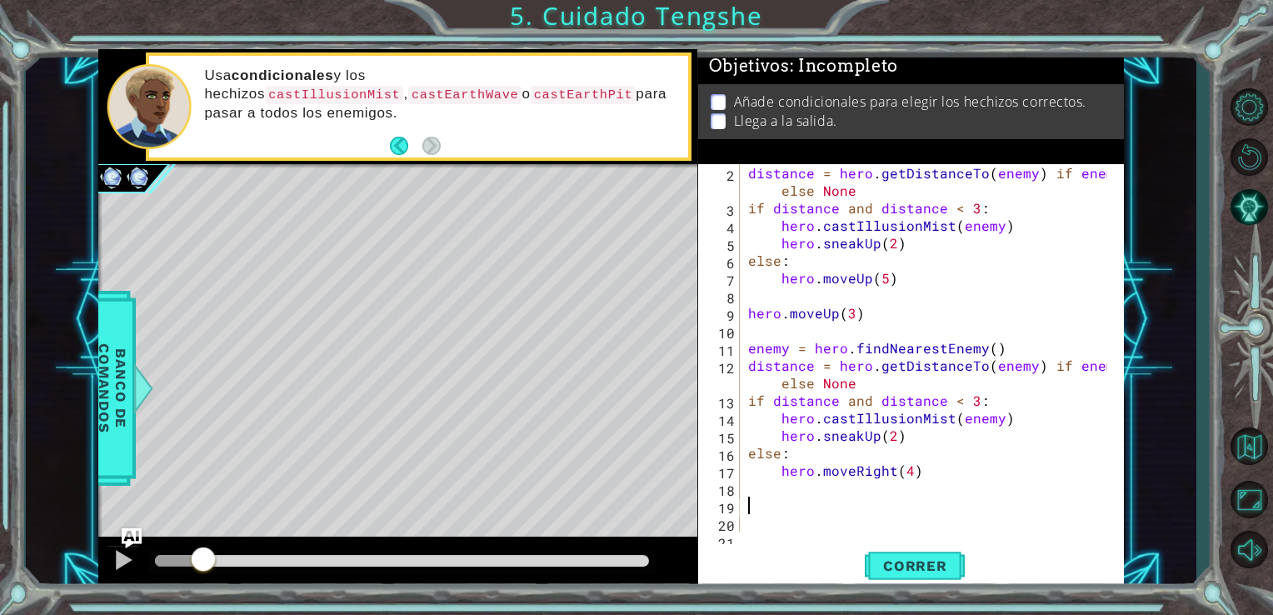
paste textarea "hero.sneakUp(2)"
type textarea "hero.sneakUp(2)"
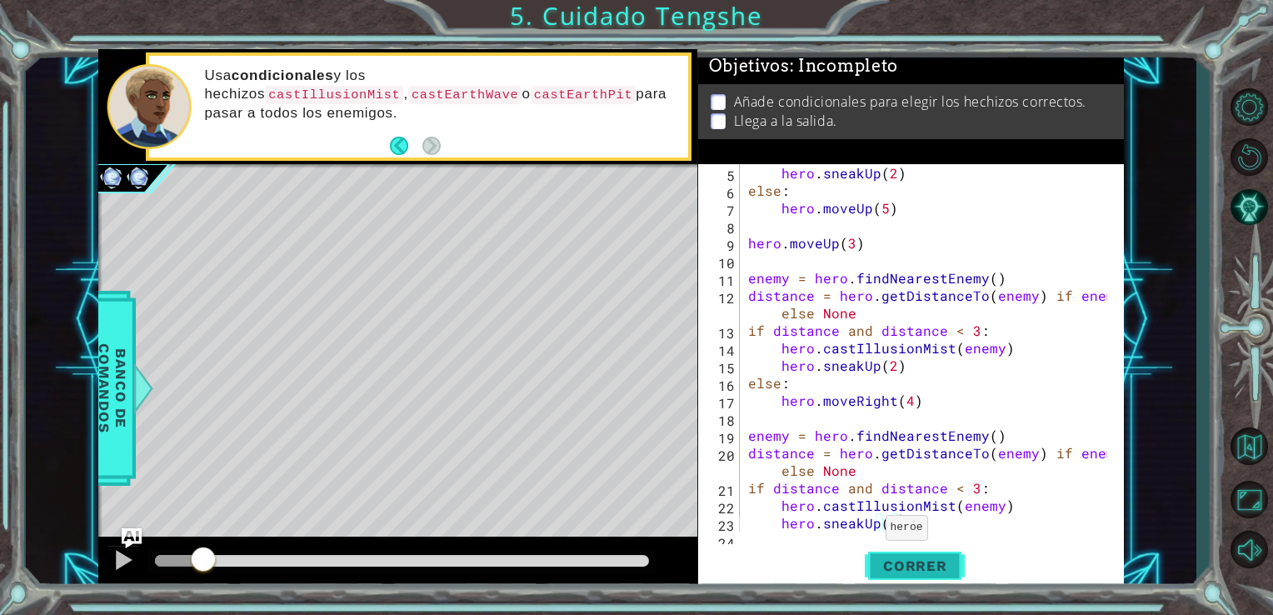
click at [920, 573] on span "Correr" at bounding box center [916, 566] width 98 height 17
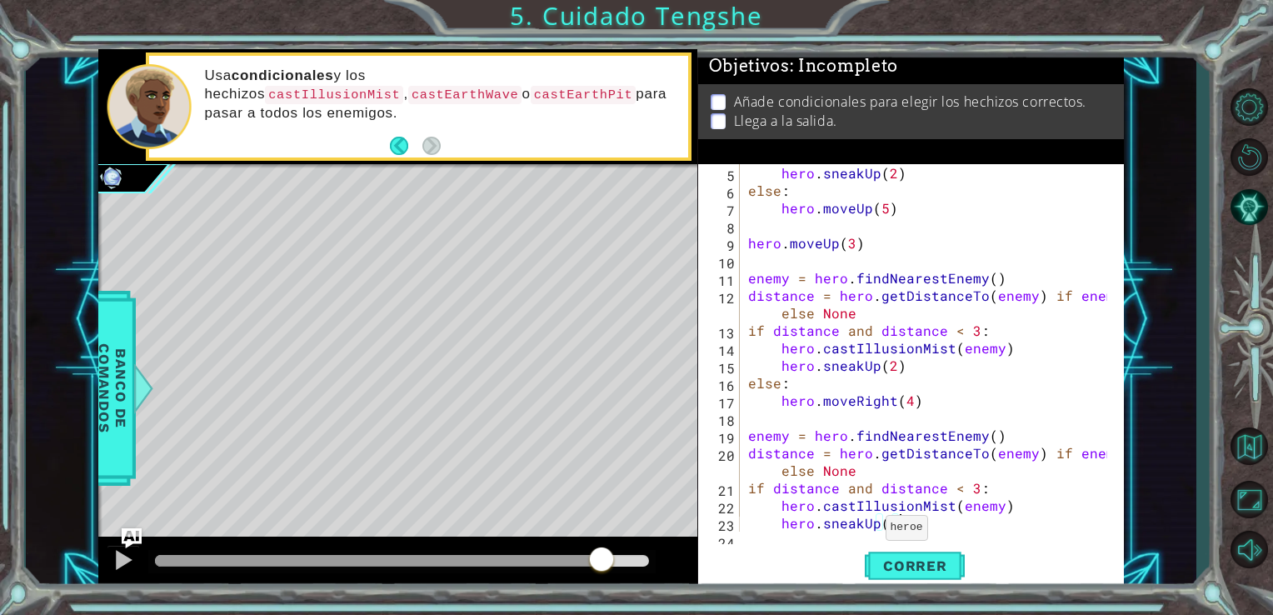
drag, startPoint x: 186, startPoint y: 568, endPoint x: 605, endPoint y: 600, distance: 420.4
click at [605, 600] on div "hero.moveRight(4) 4 5 6 7 8 9 10 11 12 13 14 15 16 17 18 hero . castIllusionMis…" at bounding box center [636, 307] width 1273 height 615
click at [913, 562] on span "Correr" at bounding box center [916, 566] width 98 height 17
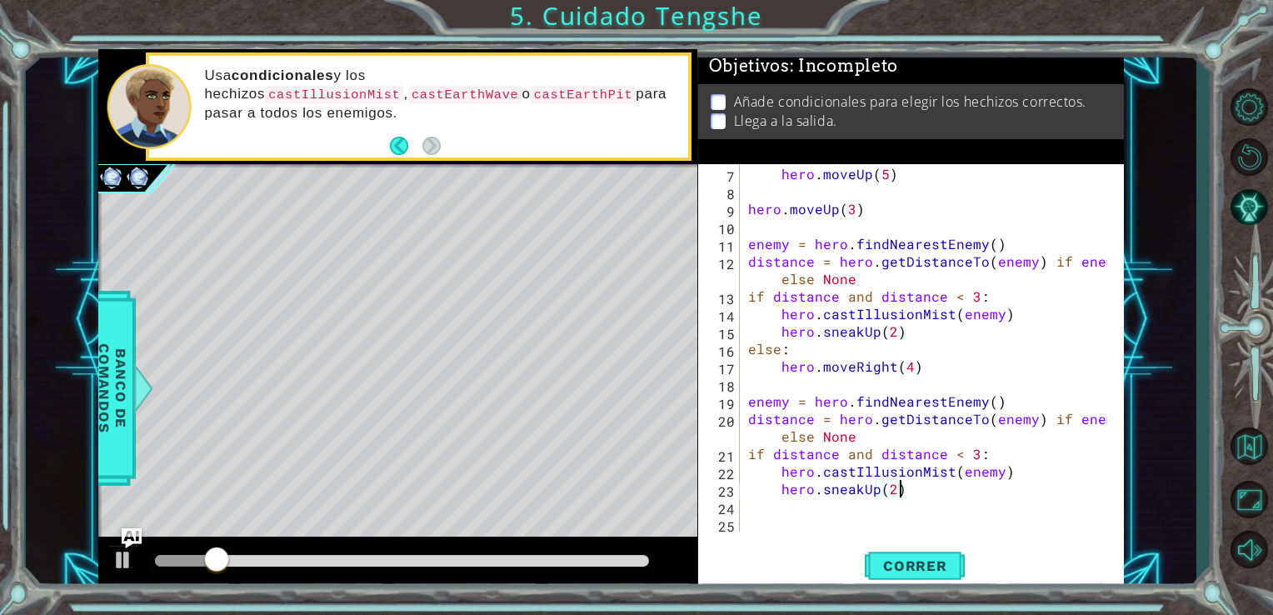
scroll to position [122, 0]
click at [913, 488] on div "else : hero . moveUp ( 5 ) hero . moveUp ( 3 ) enemy = hero . findNearestEnemy …" at bounding box center [931, 349] width 372 height 403
click at [897, 508] on div "else : hero . moveUp ( 5 ) hero . moveUp ( 3 ) enemy = hero . findNearestEnemy …" at bounding box center [931, 349] width 372 height 403
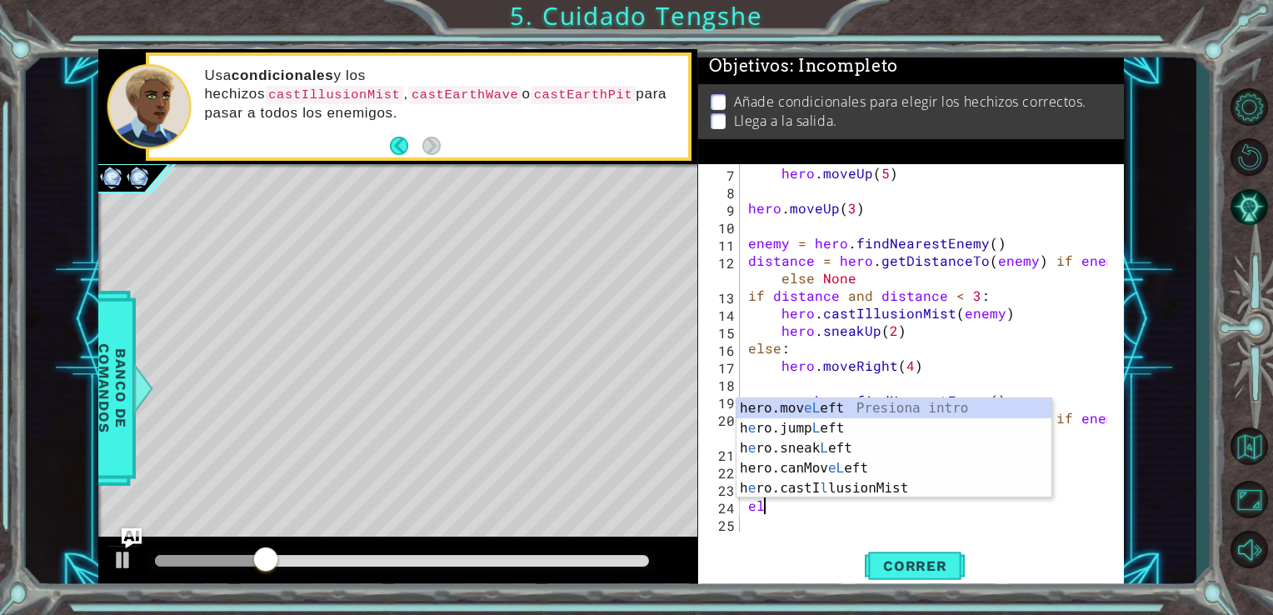
scroll to position [0, 0]
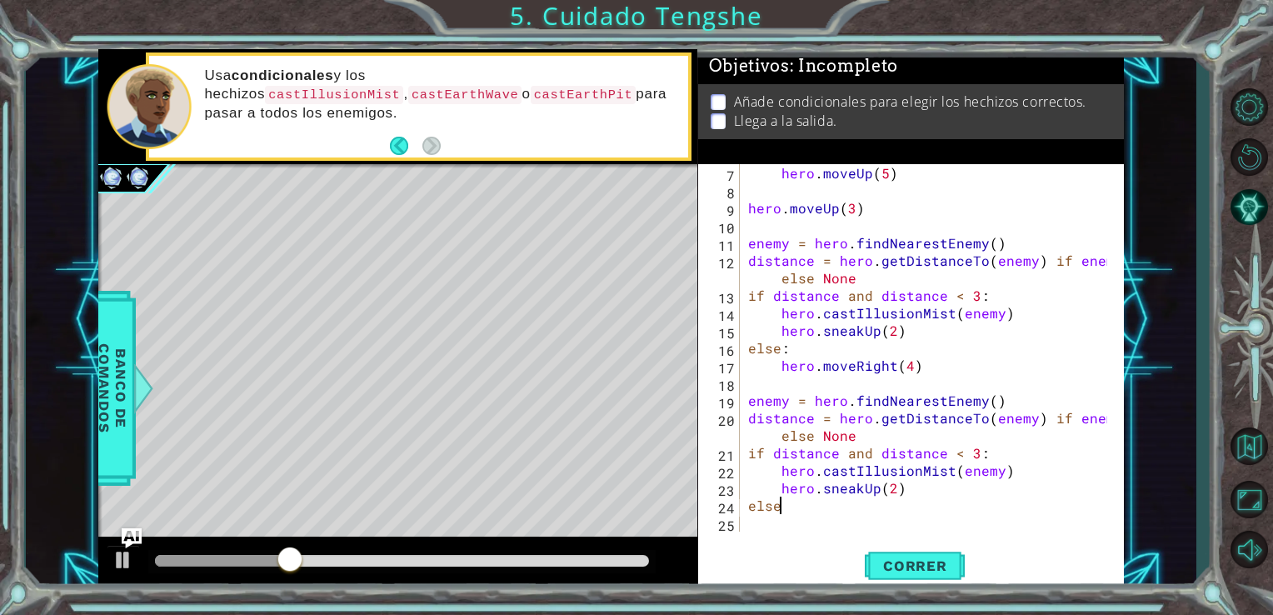
type textarea "else:"
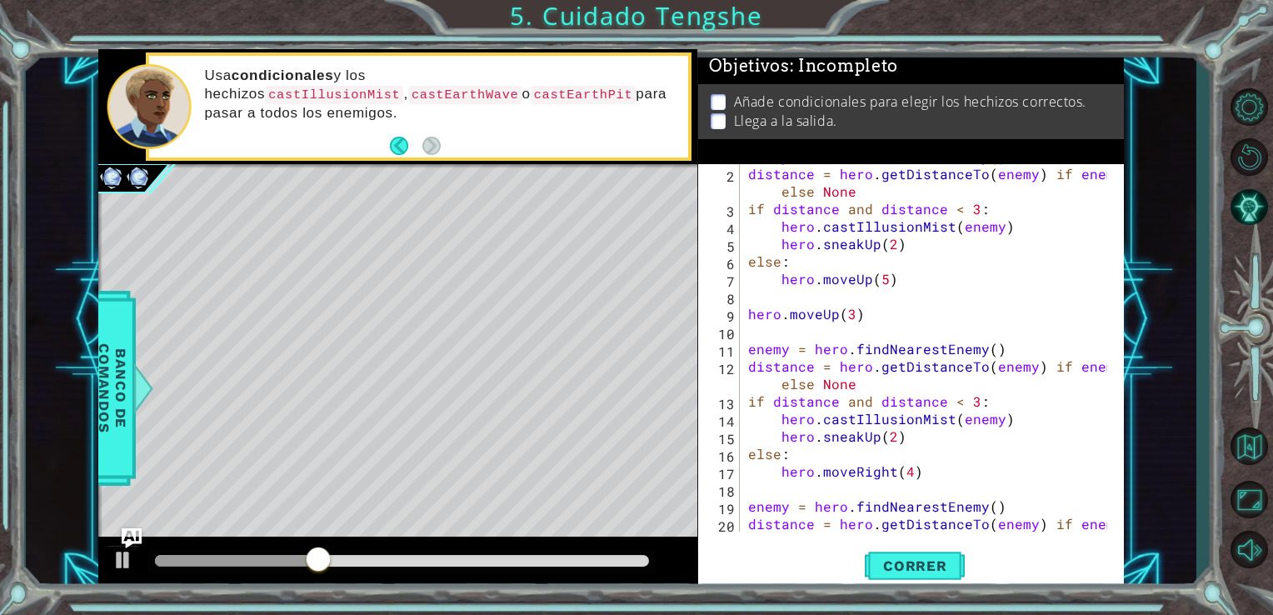
scroll to position [140, 0]
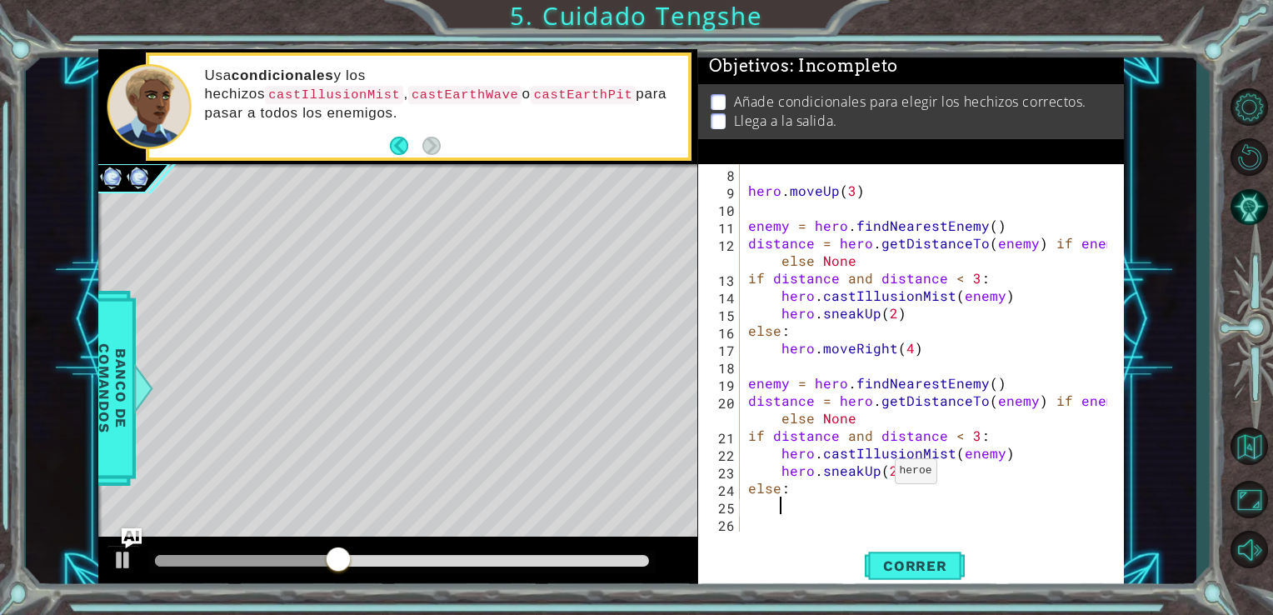
click at [874, 475] on div "hero . moveUp ( 3 ) enemy = hero . findNearestEnemy ( ) distance = hero . getDi…" at bounding box center [931, 365] width 372 height 403
click at [745, 438] on div "hero . moveUp ( 3 ) enemy = hero . findNearestEnemy ( ) distance = hero . getDi…" at bounding box center [931, 365] width 372 height 403
type textarea "if distance and distance < 3:"
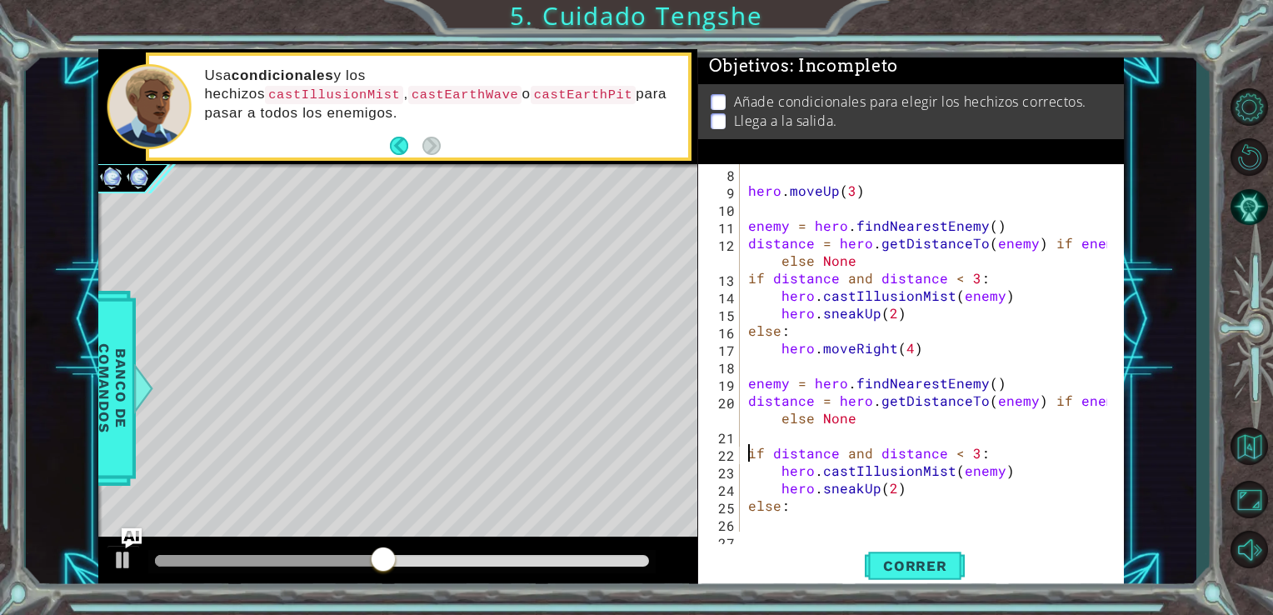
click at [745, 441] on div "hero . moveUp ( 3 ) enemy = hero . findNearestEnemy ( ) distance = hero . getDi…" at bounding box center [931, 365] width 372 height 403
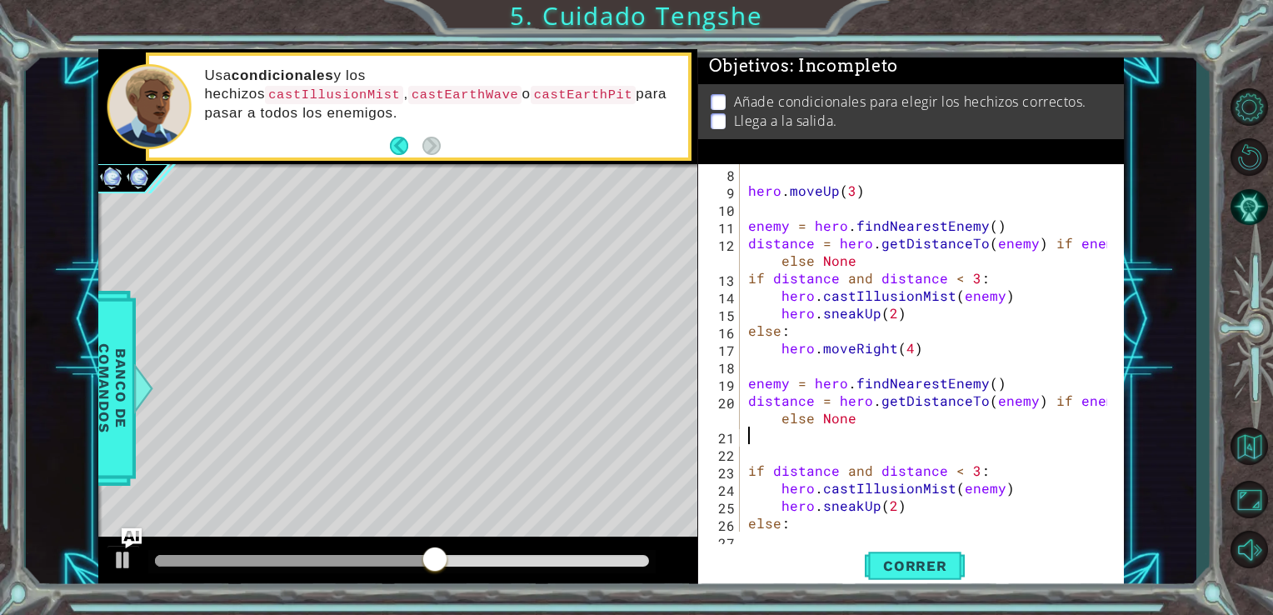
type textarea "distance = hero.getDistanceTo(enemy) if enemy else None"
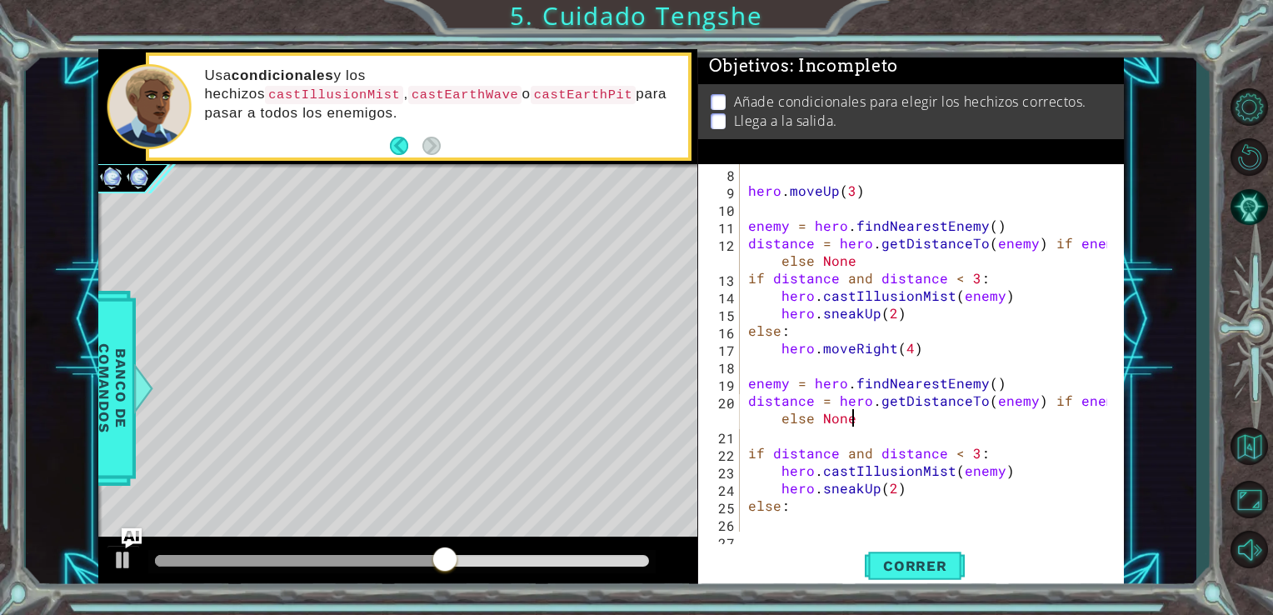
click at [745, 441] on div "hero . moveUp ( 3 ) enemy = hero . findNearestEnemy ( ) distance = hero . getDi…" at bounding box center [931, 365] width 372 height 403
type textarea "distance = hero.getDistanceTo(enemy) if enemy else None"
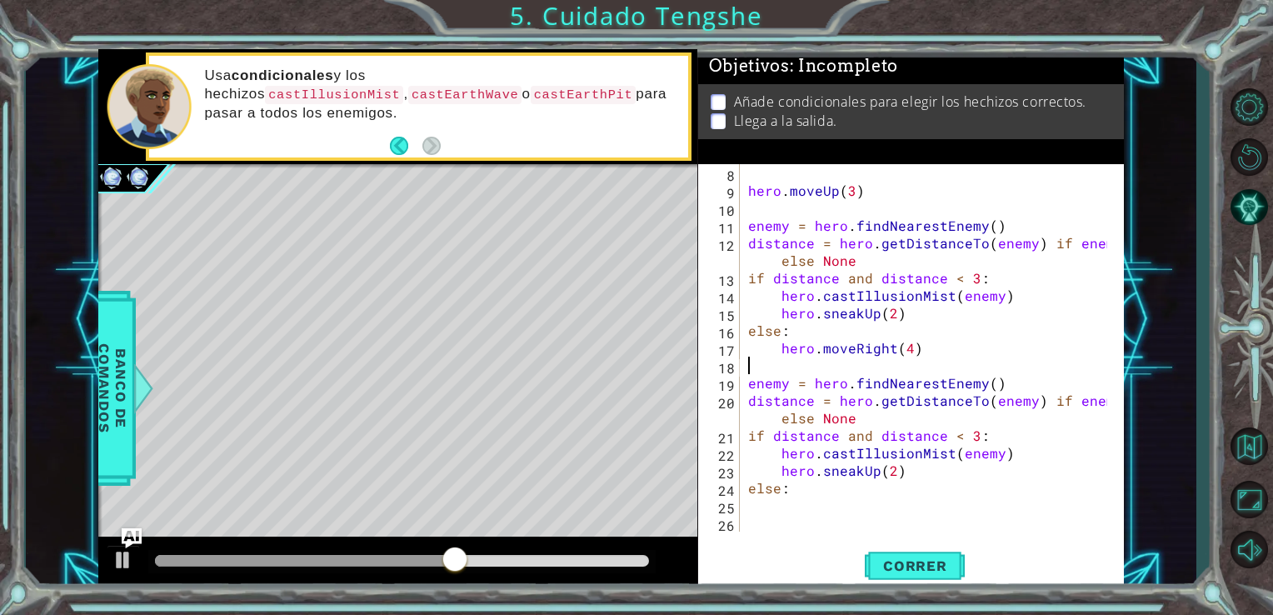
click at [750, 363] on div "hero . moveUp ( 3 ) enemy = hero . findNearestEnemy ( ) distance = hero . getDi…" at bounding box center [931, 365] width 372 height 403
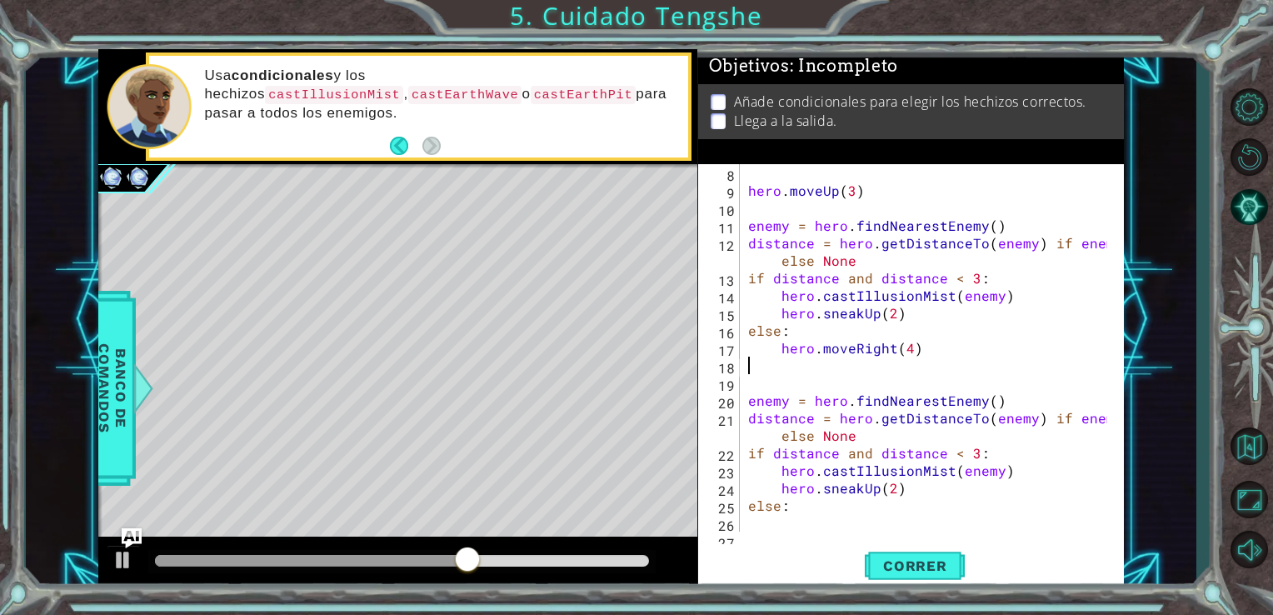
click at [750, 368] on div "hero . moveUp ( 3 ) enemy = hero . findNearestEnemy ( ) distance = hero . getDi…" at bounding box center [931, 365] width 372 height 403
click at [748, 385] on div "hero . moveUp ( 3 ) enemy = hero . findNearestEnemy ( ) distance = hero . getDi…" at bounding box center [931, 365] width 372 height 403
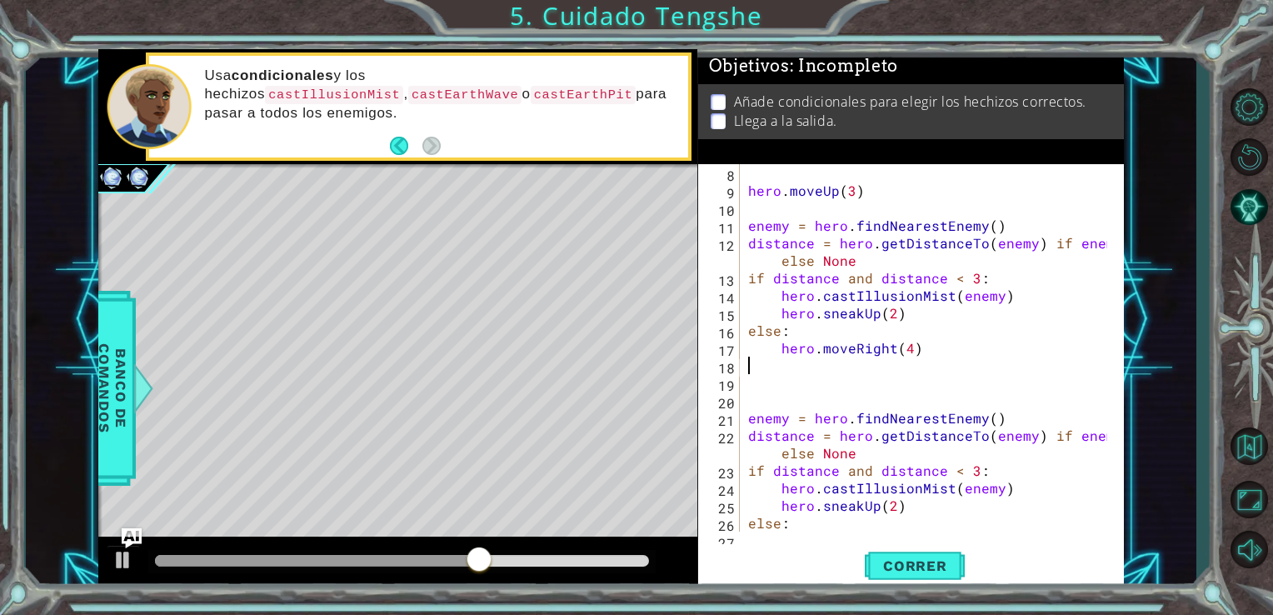
click at [748, 371] on div "hero . moveUp ( 3 ) enemy = hero . findNearestEnemy ( ) distance = hero . getDi…" at bounding box center [931, 365] width 372 height 403
click at [746, 379] on div "hero . moveUp ( 3 ) enemy = hero . findNearestEnemy ( ) distance = hero . getDi…" at bounding box center [931, 365] width 372 height 403
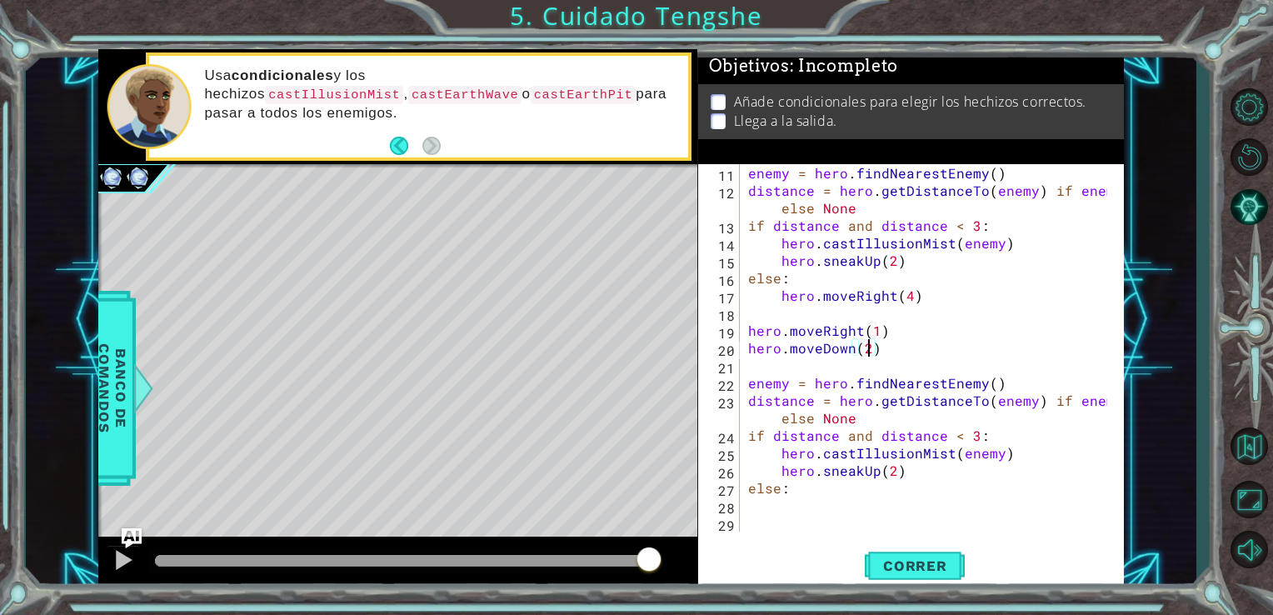
scroll to position [193, 0]
click at [797, 488] on div "enemy = hero . findNearestEnemy ( ) distance = hero . getDistanceTo ( enemy ) i…" at bounding box center [931, 365] width 372 height 403
type textarea "else:"
click at [883, 573] on span "Correr" at bounding box center [916, 566] width 98 height 17
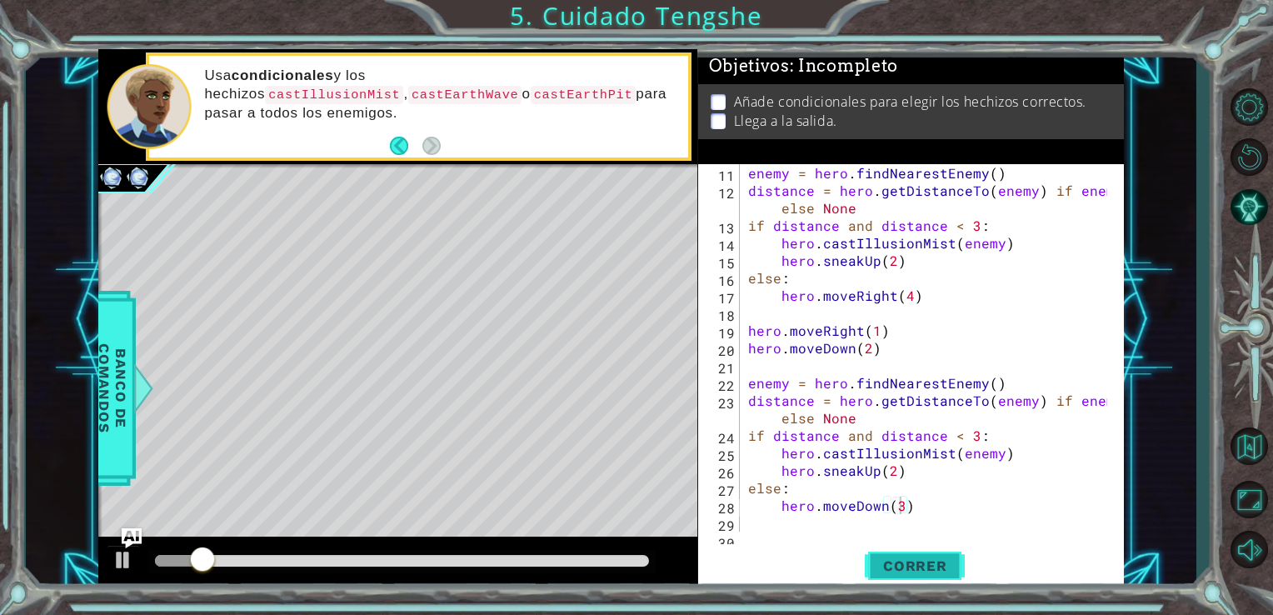
click at [920, 565] on span "Correr" at bounding box center [916, 566] width 98 height 17
click at [918, 565] on span "Correr" at bounding box center [916, 566] width 98 height 17
click at [948, 561] on span "Correr" at bounding box center [916, 566] width 98 height 17
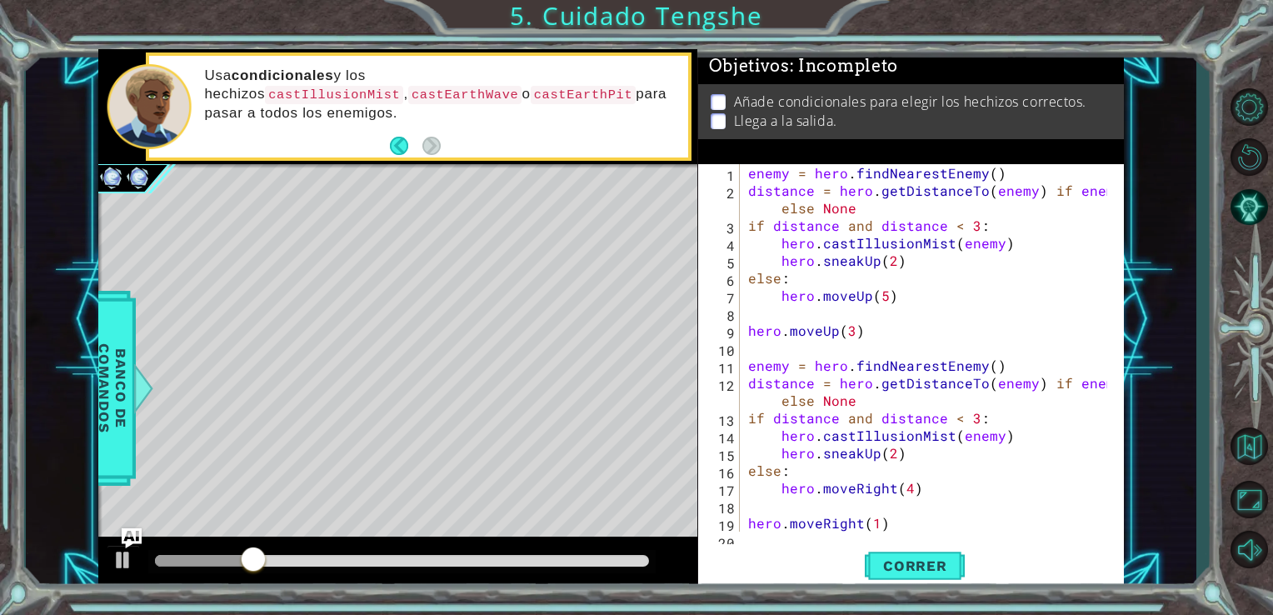
scroll to position [0, 0]
click at [492, 510] on div "methods hero use(thing) moveUp(steps) moveDown(steps) moveLeft(steps) moveRight…" at bounding box center [611, 319] width 1027 height 541
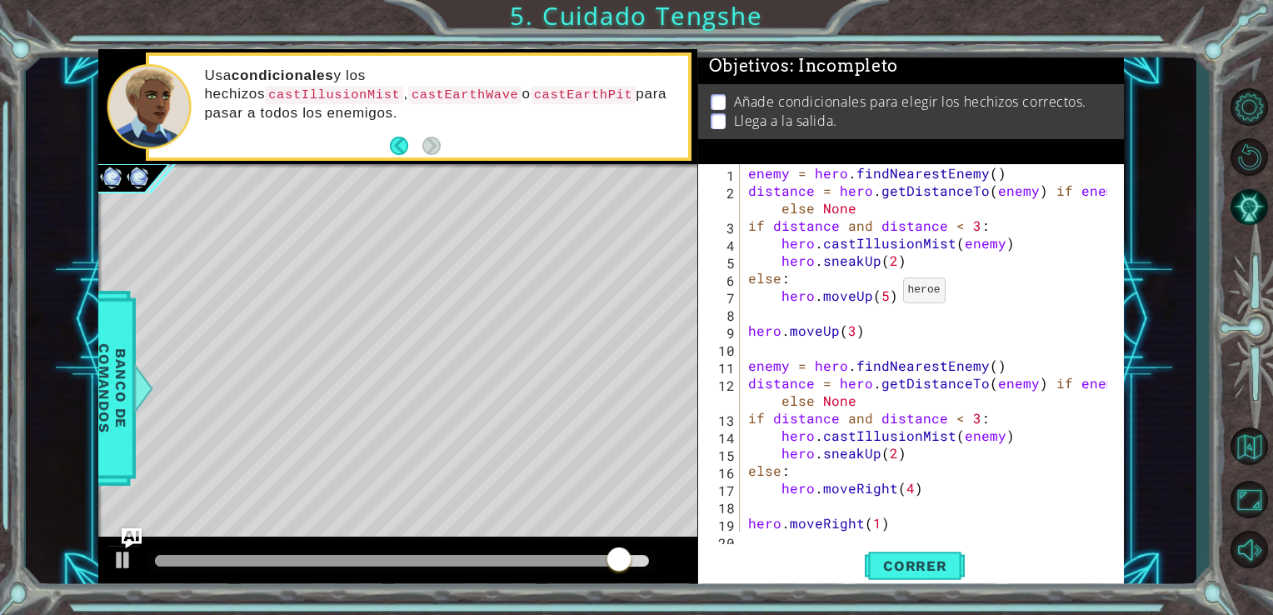
click at [883, 294] on div "enemy = hero . findNearestEnemy ( ) distance = hero . getDistanceTo ( enemy ) i…" at bounding box center [931, 365] width 372 height 403
click at [898, 570] on span "Correr" at bounding box center [916, 566] width 98 height 17
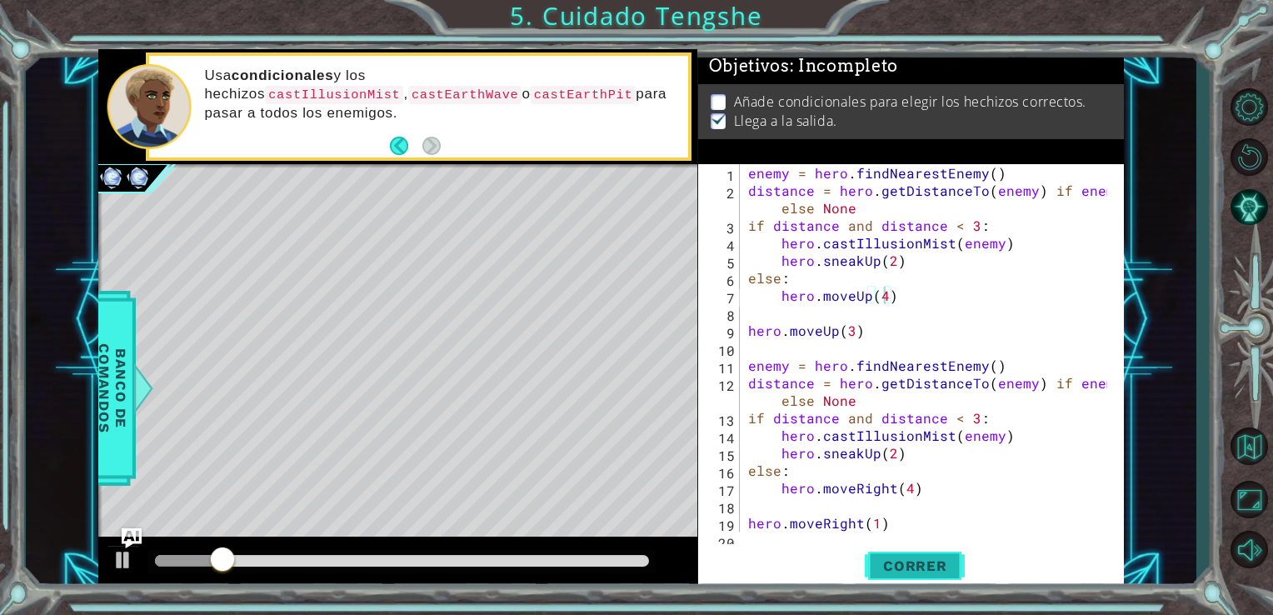
click at [898, 570] on span "Correr" at bounding box center [916, 566] width 98 height 17
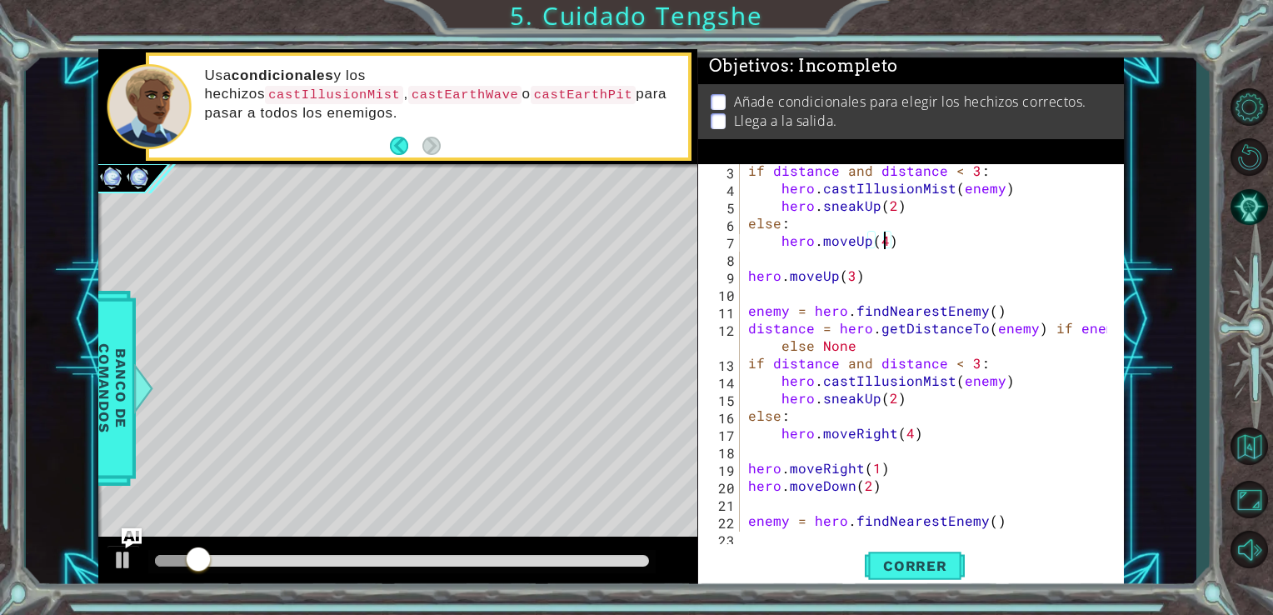
scroll to position [67, 0]
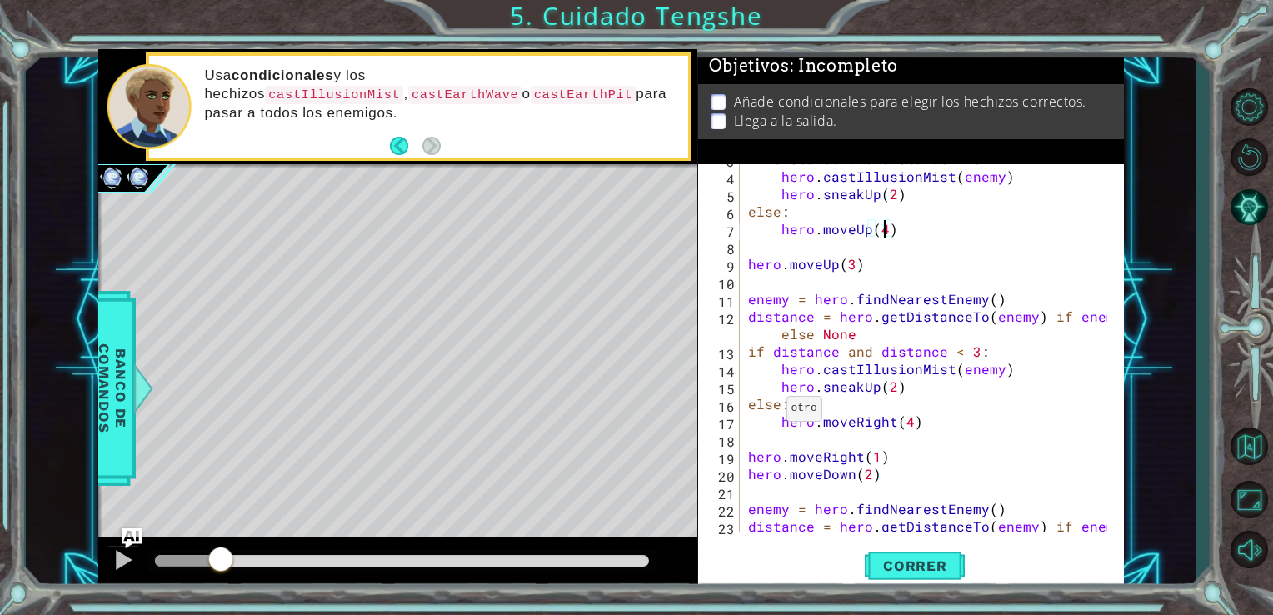
drag, startPoint x: 220, startPoint y: 562, endPoint x: 221, endPoint y: 542, distance: 20.0
click at [221, 542] on div at bounding box center [398, 563] width 600 height 53
click at [119, 562] on div at bounding box center [124, 560] width 22 height 22
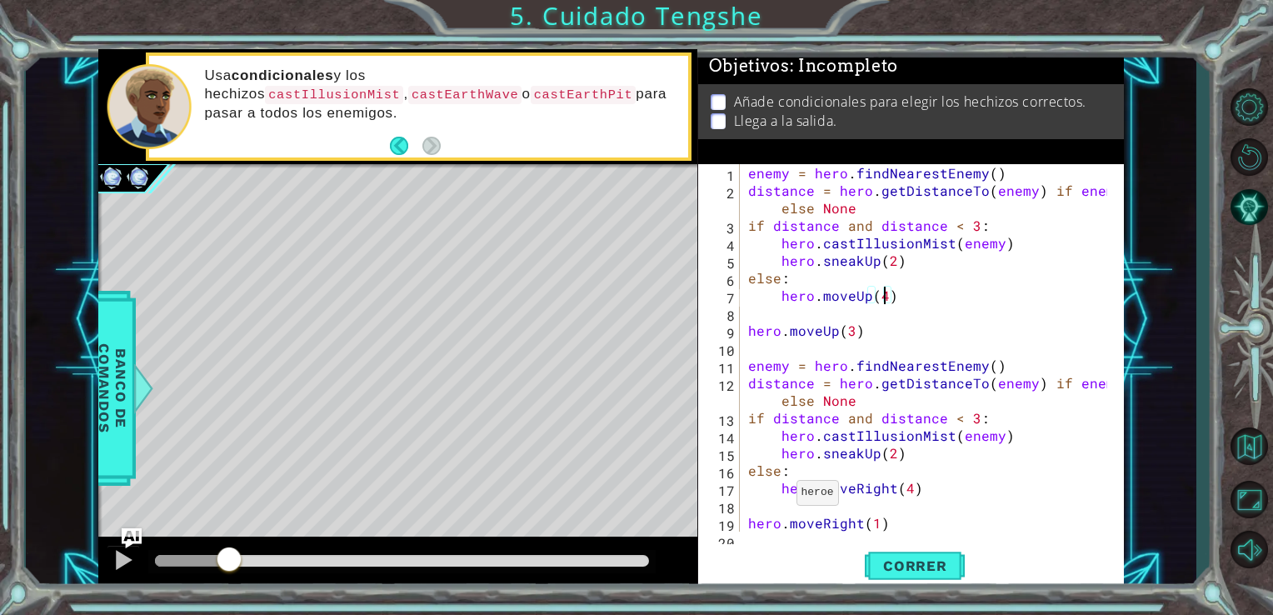
scroll to position [0, 0]
drag, startPoint x: 868, startPoint y: 325, endPoint x: 743, endPoint y: 323, distance: 124.2
click at [743, 323] on div "hero.moveUp(4) 1 2 3 4 5 6 7 8 9 10 11 12 13 14 15 16 17 18 19 20 enemy = hero …" at bounding box center [909, 348] width 423 height 368
type textarea "hero.moveUp(3)"
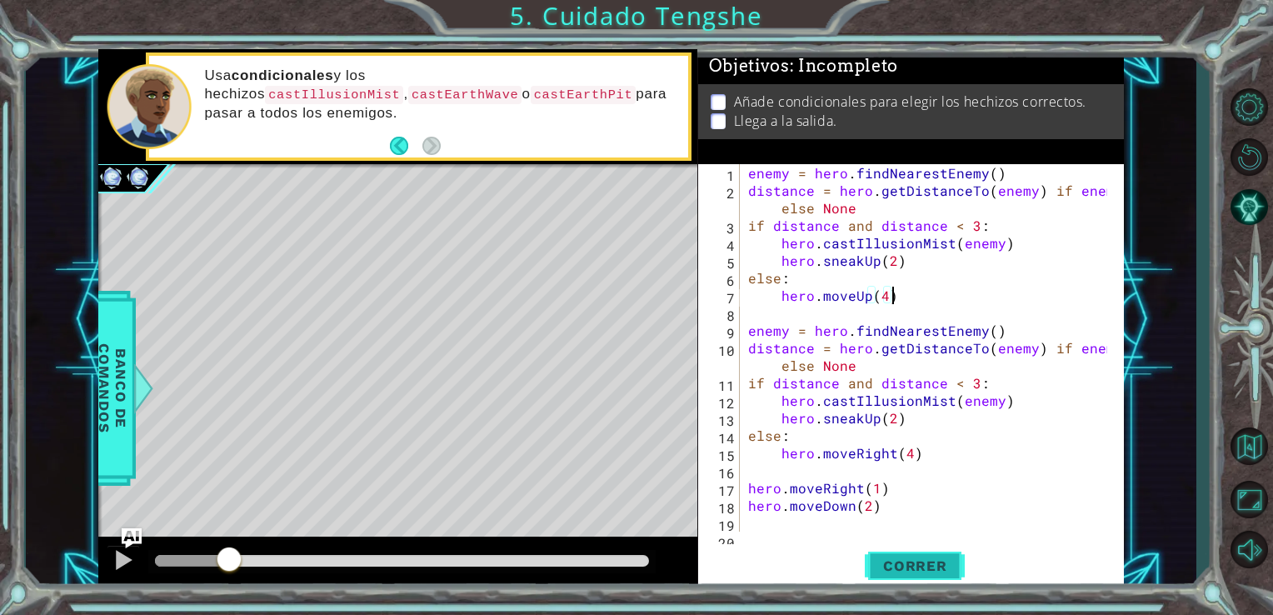
click at [920, 552] on button "Correr" at bounding box center [915, 565] width 100 height 43
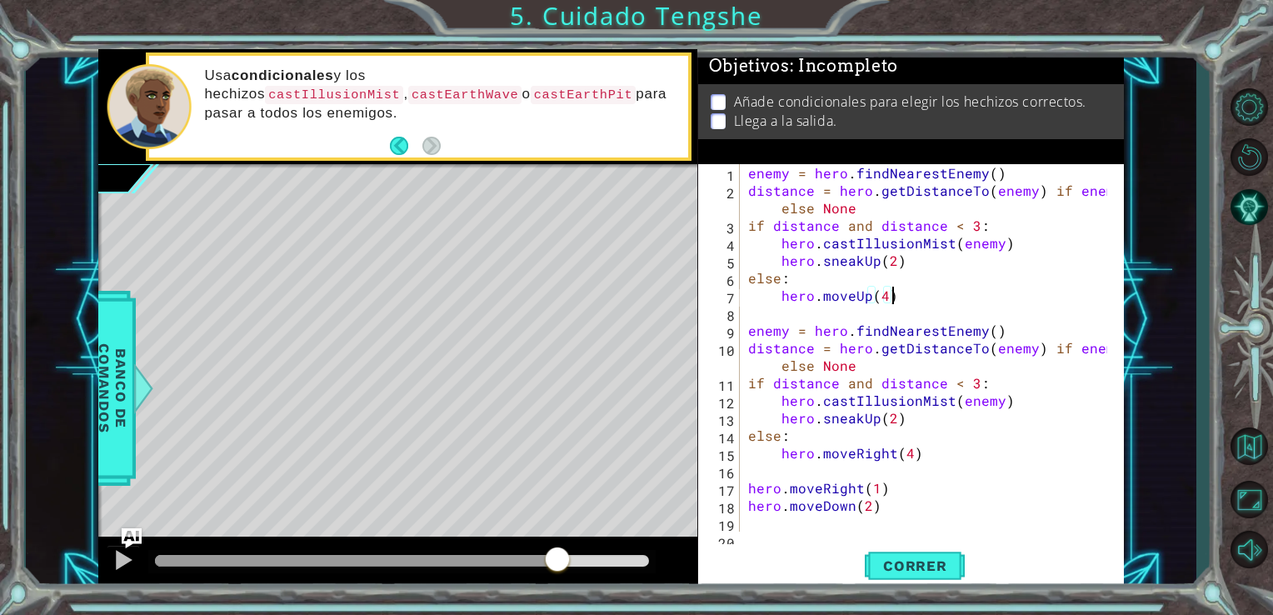
drag, startPoint x: 194, startPoint y: 562, endPoint x: 558, endPoint y: 544, distance: 363.8
click at [558, 544] on div at bounding box center [398, 563] width 600 height 53
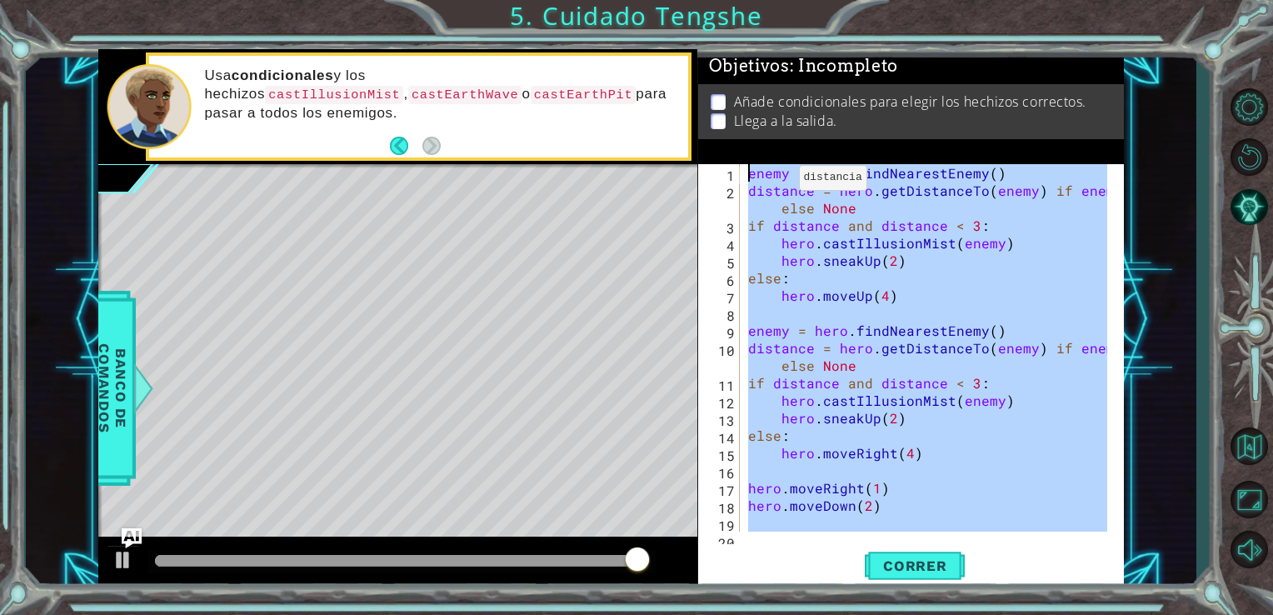
drag, startPoint x: 917, startPoint y: 500, endPoint x: 780, endPoint y: 140, distance: 385.1
click at [780, 140] on div "Objetivos : Incompleto Añade condicionales para elegir los hechizos correctos. …" at bounding box center [911, 319] width 427 height 541
type textarea "enemy = hero.findNearestEnemy() distance = hero.getDistanceTo(enemy) if enemy e…"
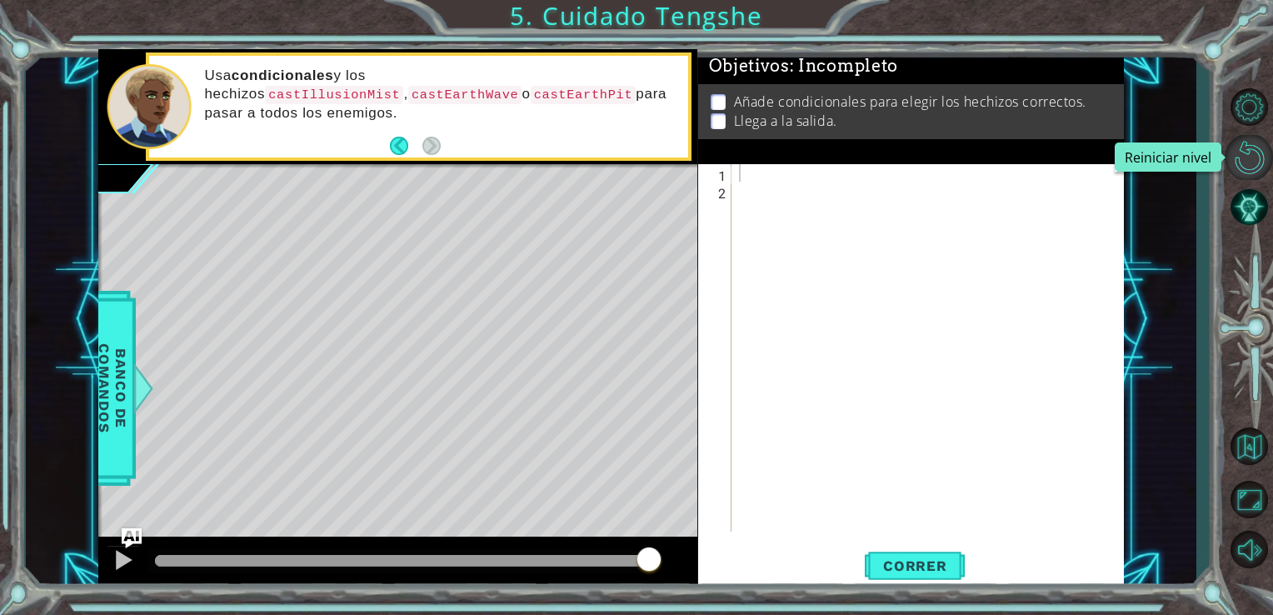
click at [1252, 155] on button "Reiniciar nivel\a" at bounding box center [1249, 157] width 48 height 45
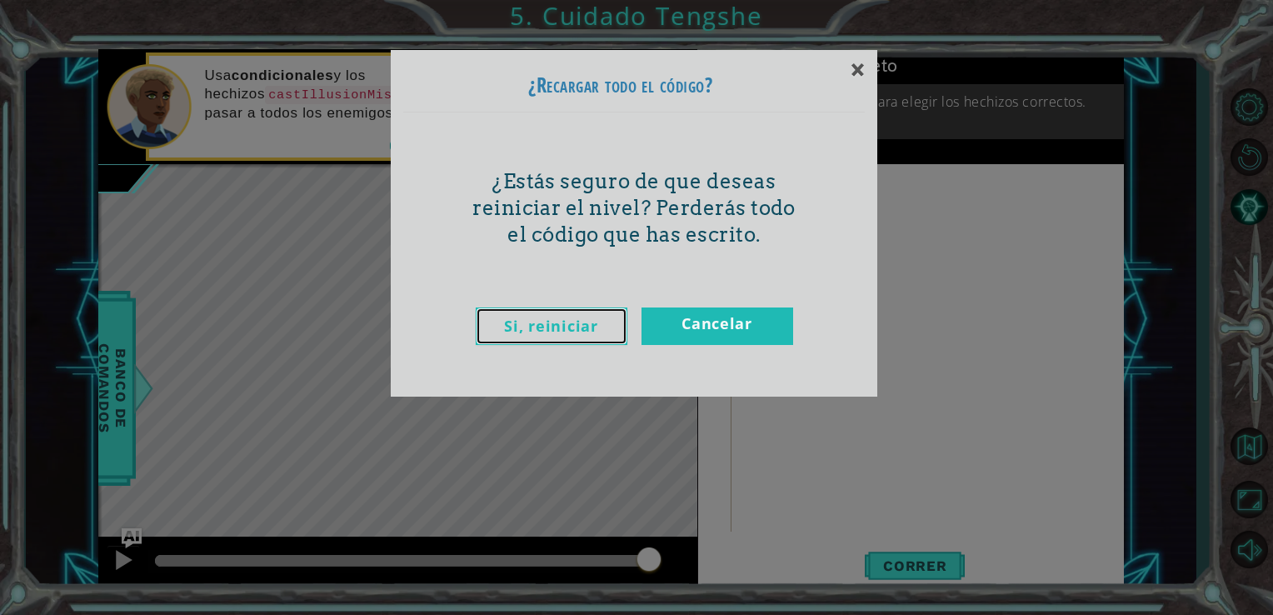
click at [597, 322] on link "Si, reiniciar" at bounding box center [552, 327] width 152 height 38
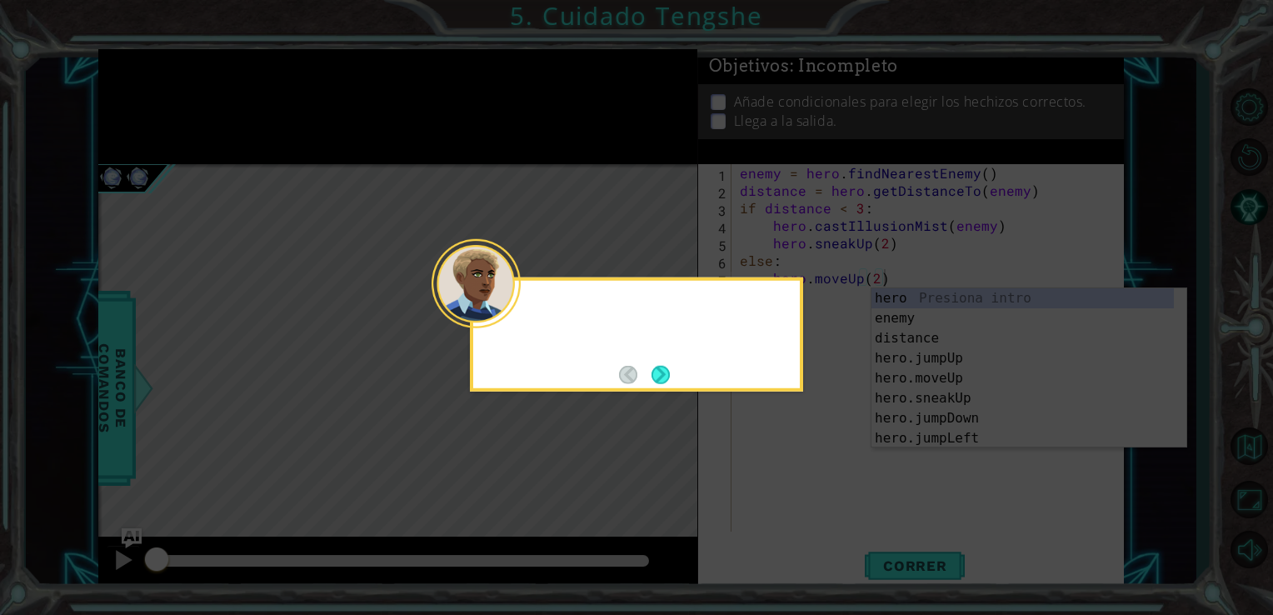
type textarea "hero.moveUp(2)"
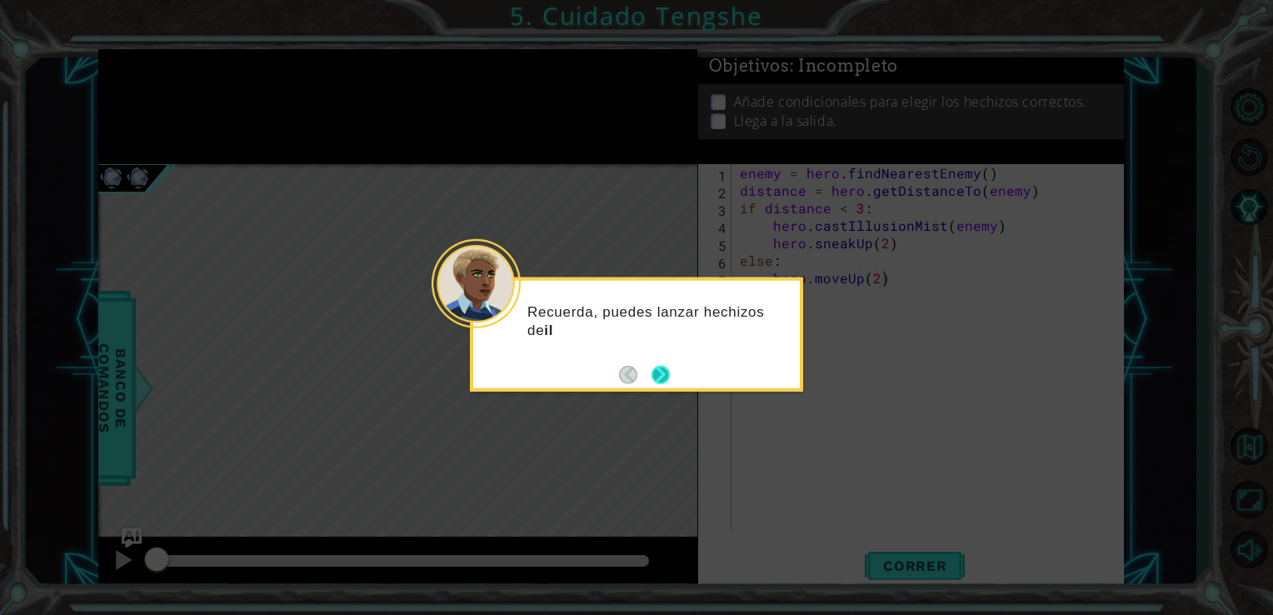
click at [668, 368] on button "Next" at bounding box center [661, 374] width 18 height 18
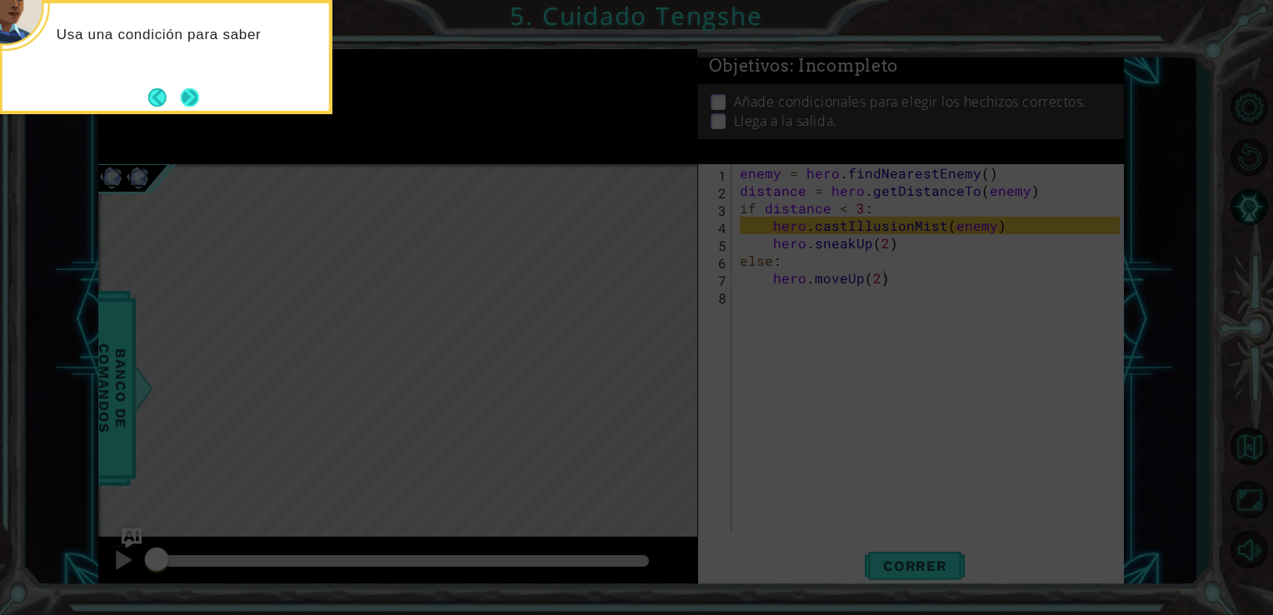
click at [195, 107] on button "Next" at bounding box center [190, 97] width 18 height 18
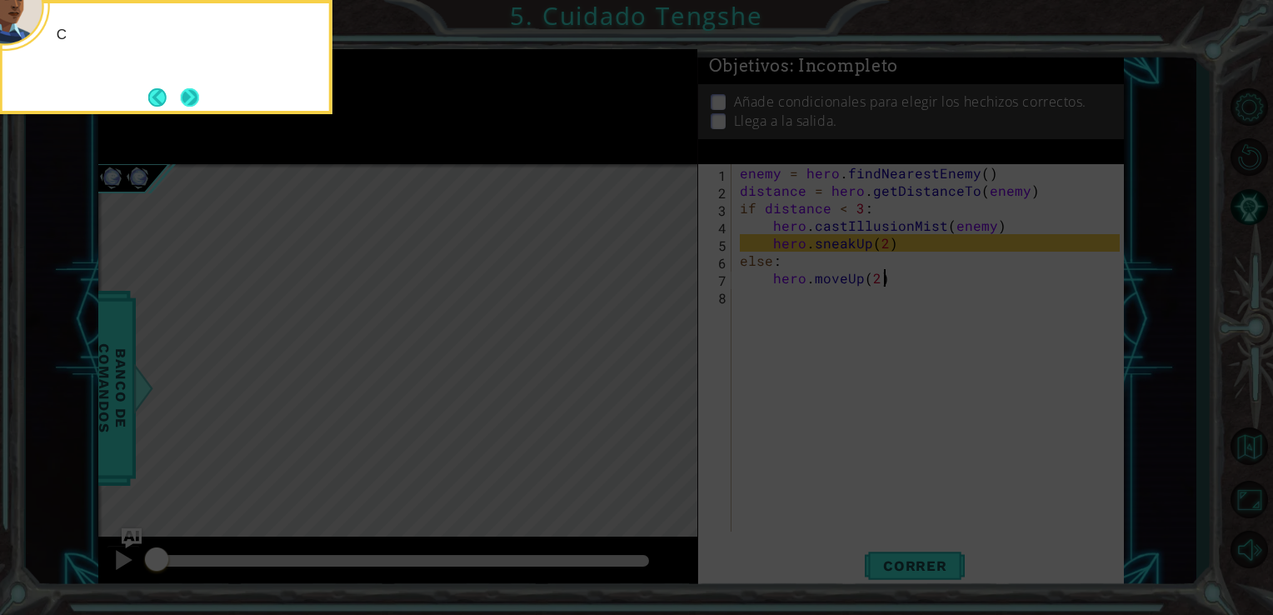
click at [199, 107] on button "Next" at bounding box center [190, 97] width 18 height 18
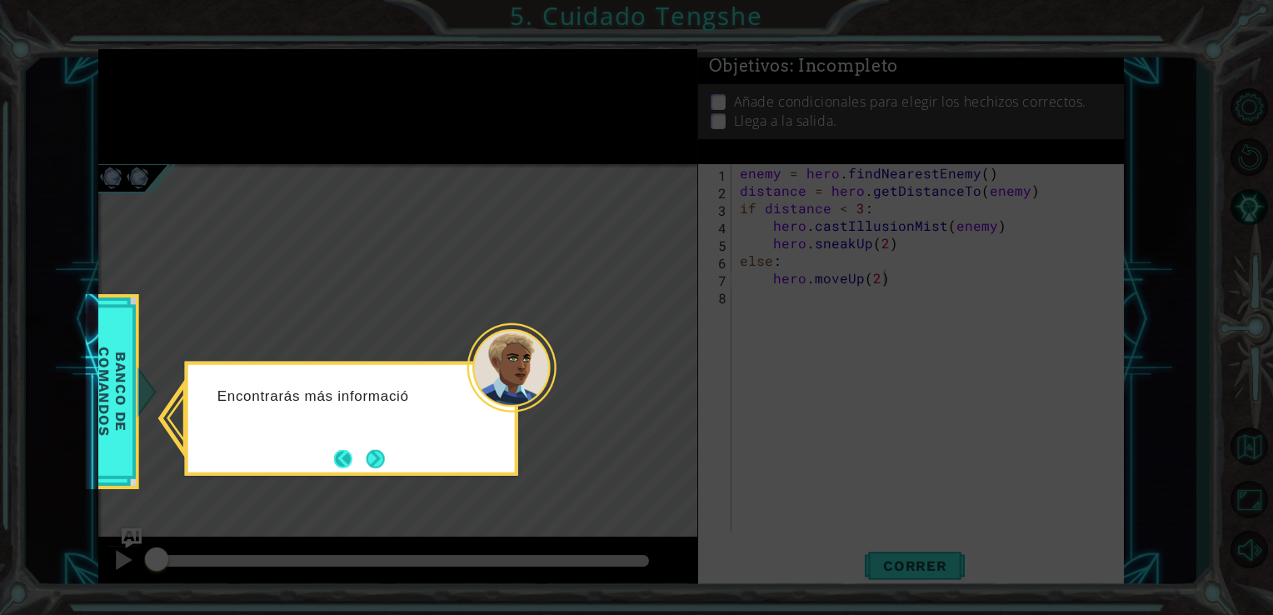
click at [357, 466] on button "Back" at bounding box center [350, 458] width 33 height 18
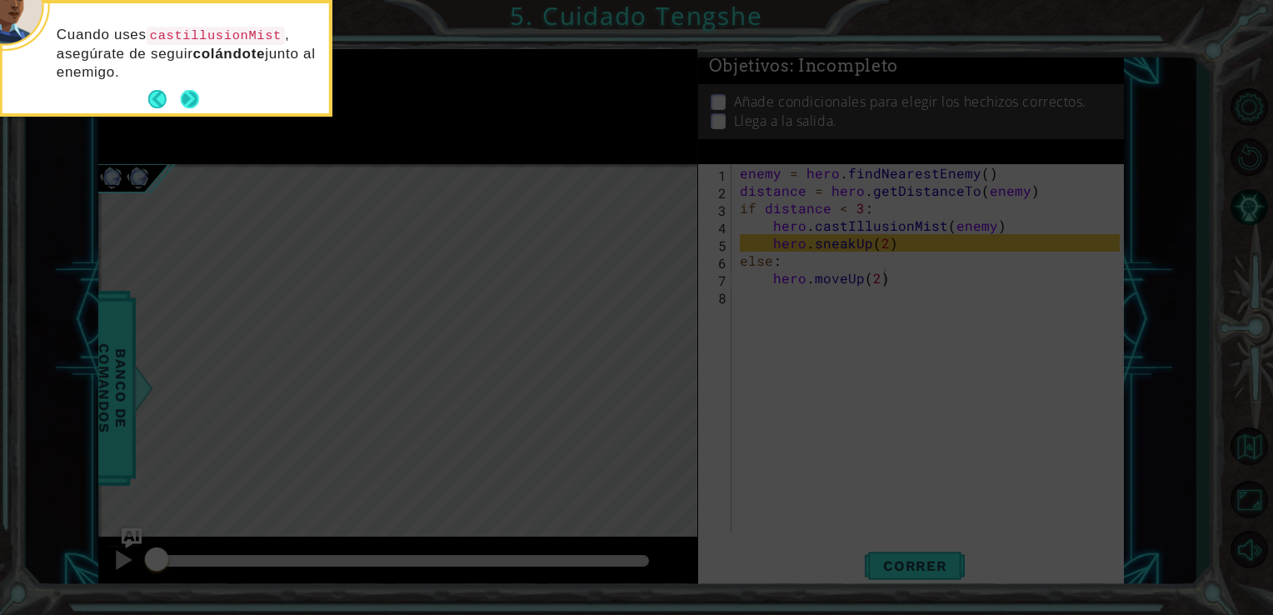
click at [199, 92] on button "Next" at bounding box center [190, 99] width 18 height 18
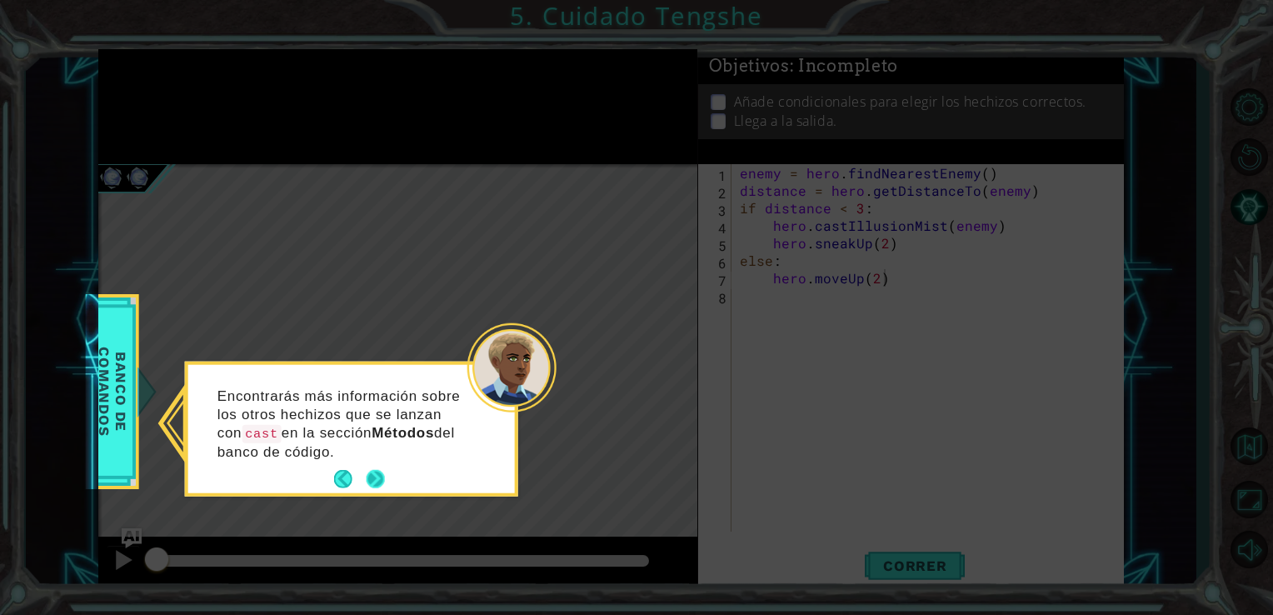
click at [377, 488] on button "Next" at bounding box center [375, 479] width 18 height 18
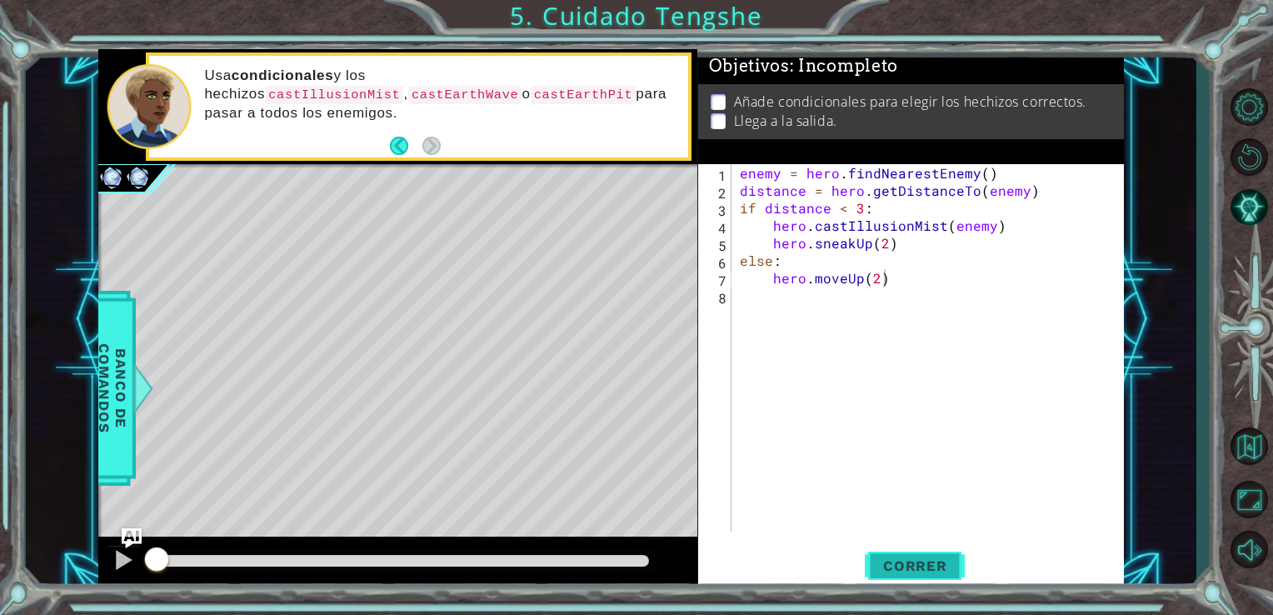
click at [891, 569] on span "Correr" at bounding box center [916, 566] width 98 height 17
click at [295, 492] on div "methods hero use(thing) moveUp(steps) moveDown(steps) moveLeft(steps) moveRight…" at bounding box center [611, 319] width 1027 height 541
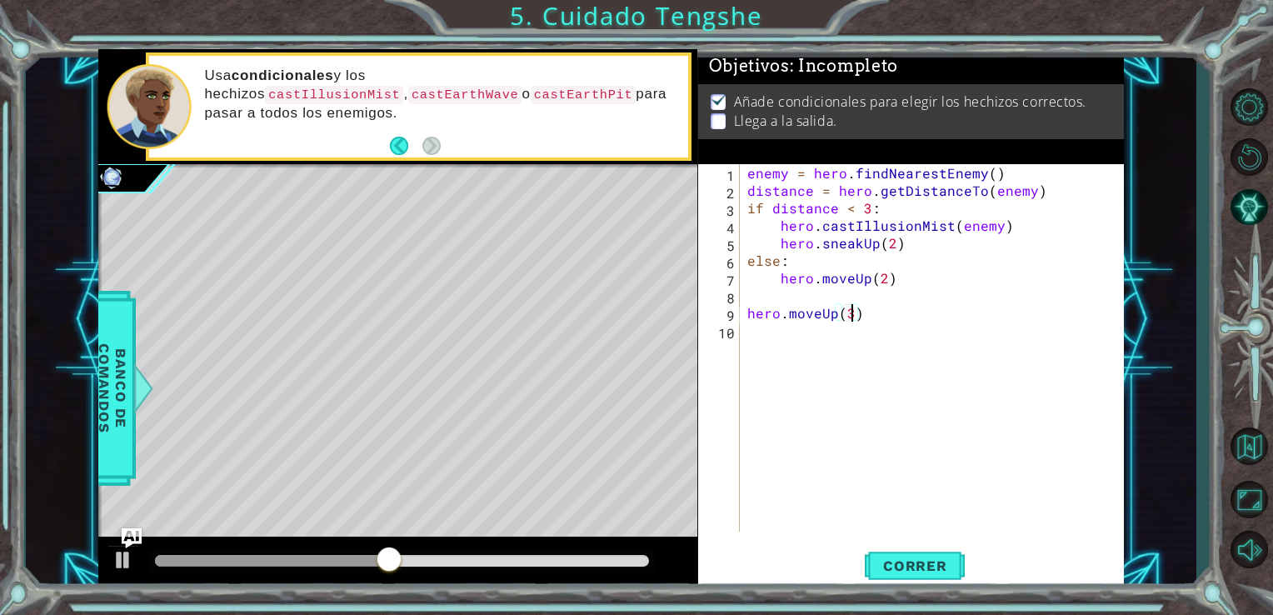
scroll to position [0, 6]
type textarea "hero.moveUp(3)"
click at [921, 559] on span "Correr" at bounding box center [916, 566] width 98 height 17
click at [881, 338] on div "enemy = hero . findNearestEnemy ( ) distance = hero . getDistanceTo ( enemy ) i…" at bounding box center [936, 365] width 385 height 403
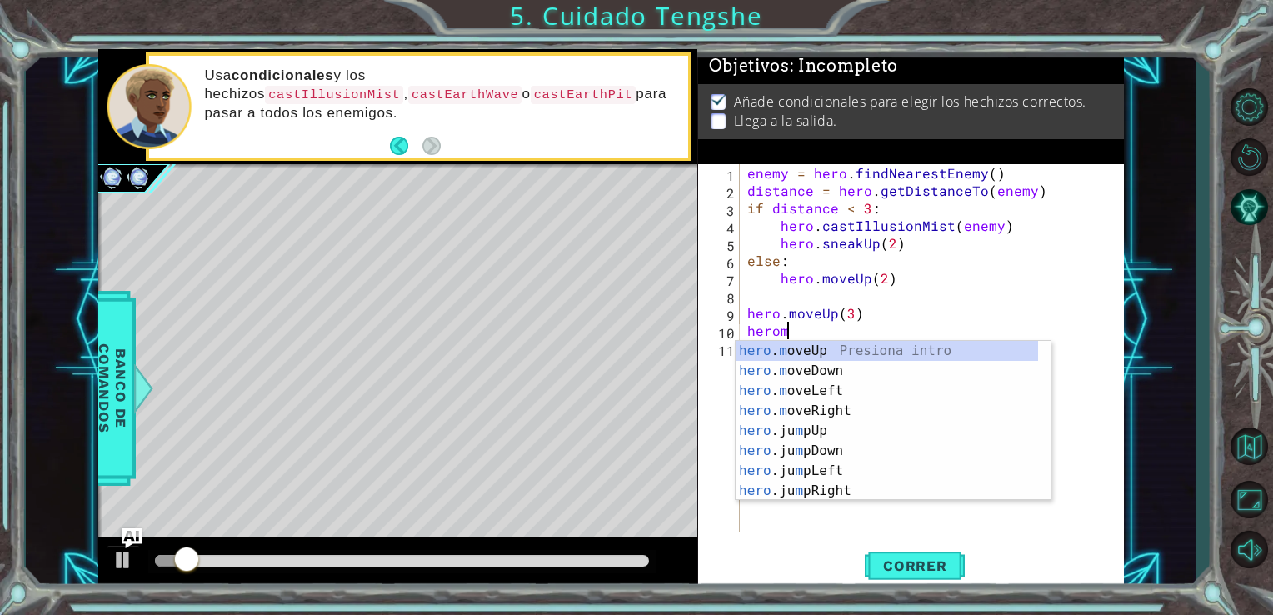
scroll to position [0, 2]
click at [835, 414] on div "hero . mo veUp Presiona intro hero . mo veDown Presiona intro hero . mo veLeft …" at bounding box center [887, 441] width 303 height 200
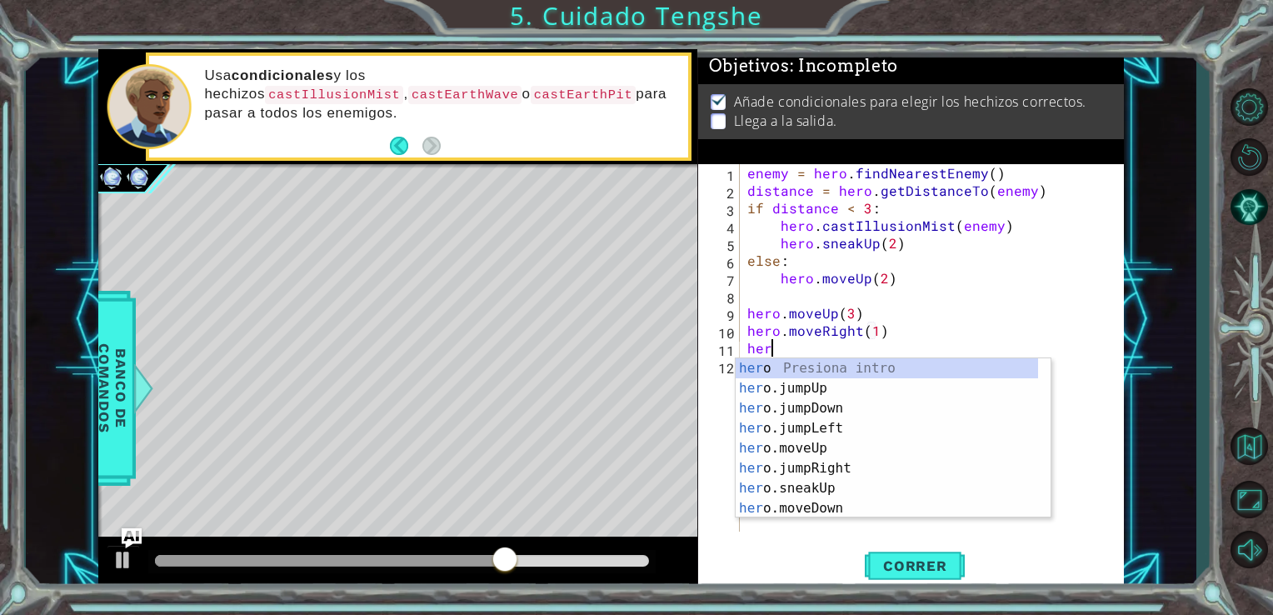
scroll to position [0, 9]
type textarea "hero.moveRight(1)herof"
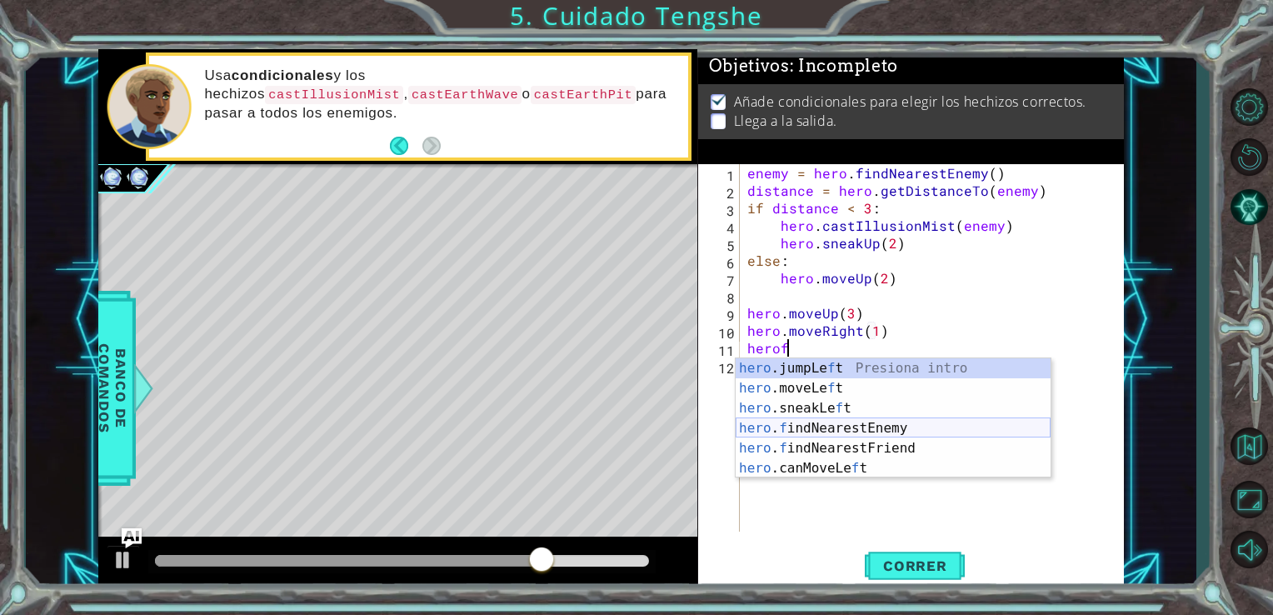
click at [811, 431] on div "hero .jumpLe f t Presiona intro hero .moveLe f t Presiona intro hero .sneakLe f…" at bounding box center [893, 438] width 315 height 160
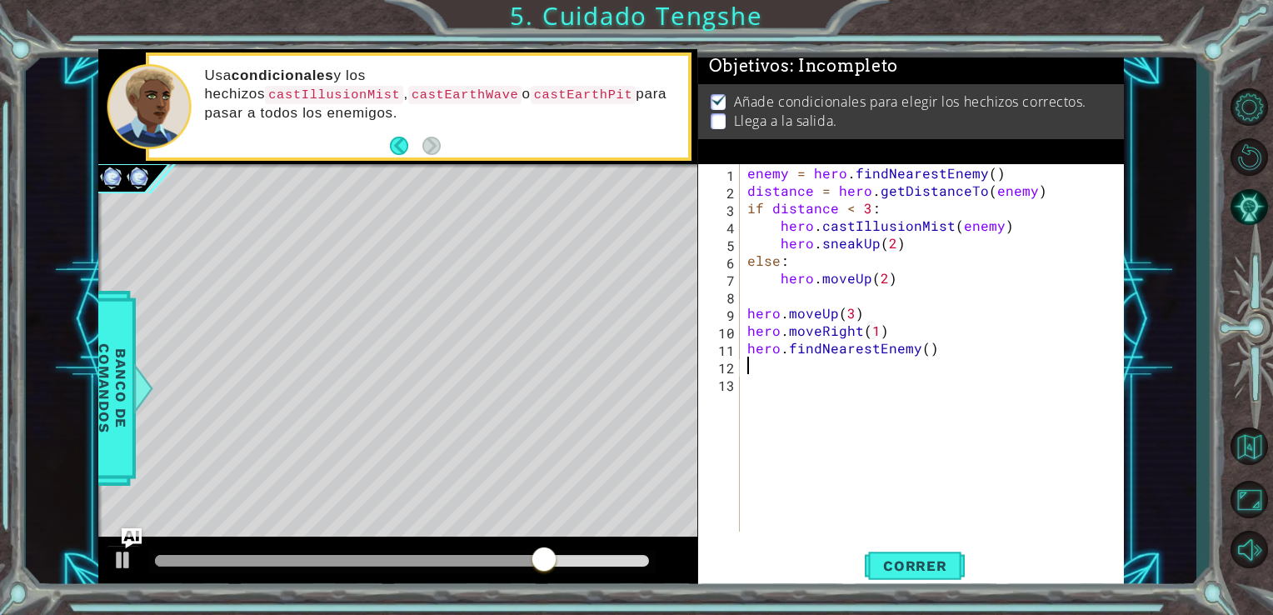
scroll to position [0, 0]
drag, startPoint x: 933, startPoint y: 352, endPoint x: 740, endPoint y: 351, distance: 193.4
click at [740, 351] on div "1 2 3 4 5 6 7 8 9 10 11 12 13 enemy = hero . findNearestEnemy ( ) distance = he…" at bounding box center [909, 348] width 423 height 368
type textarea "hero.findNearestEnemy()"
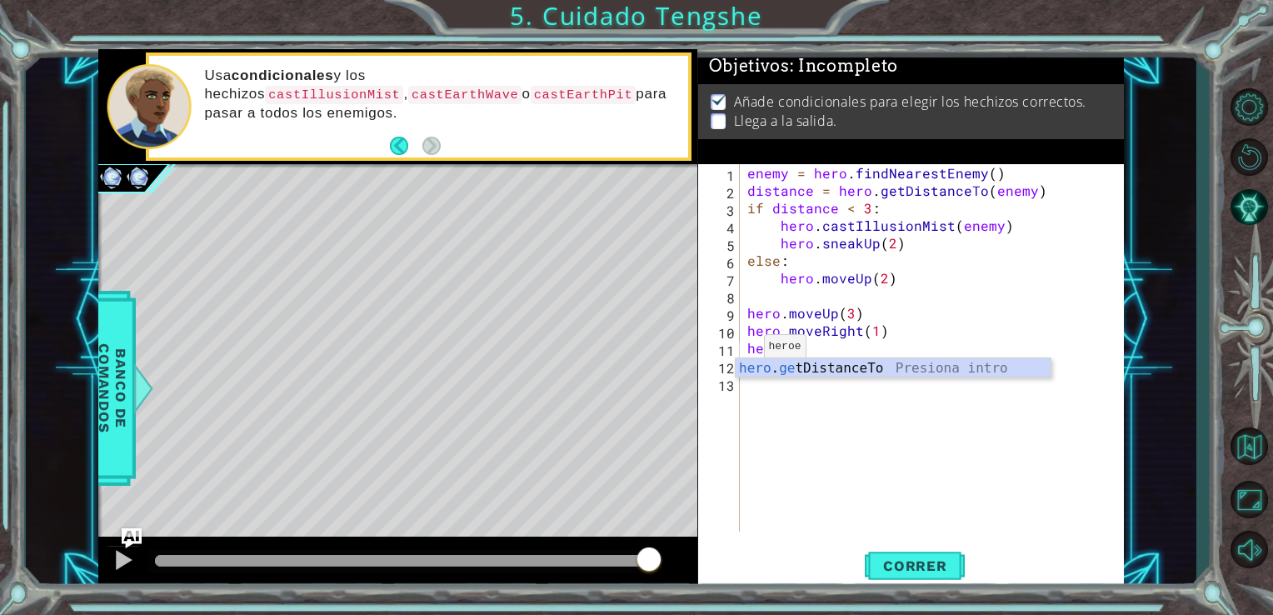
scroll to position [0, 2]
click at [777, 368] on div "hero . ge tDistanceTo Presiona intro" at bounding box center [893, 388] width 315 height 60
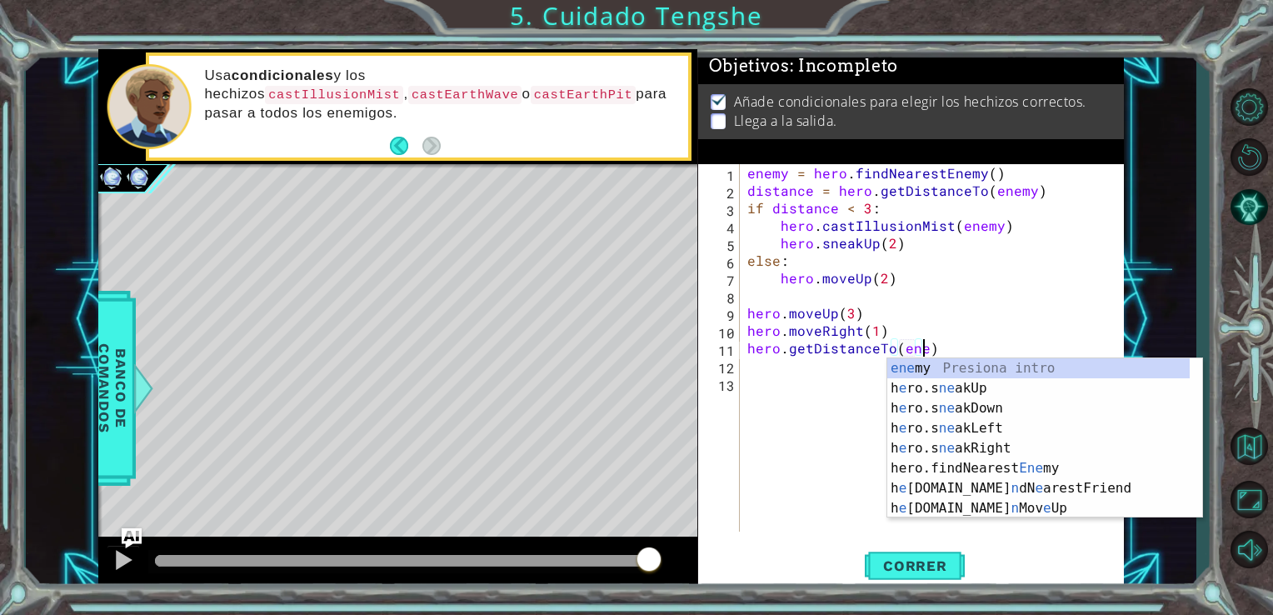
scroll to position [0, 10]
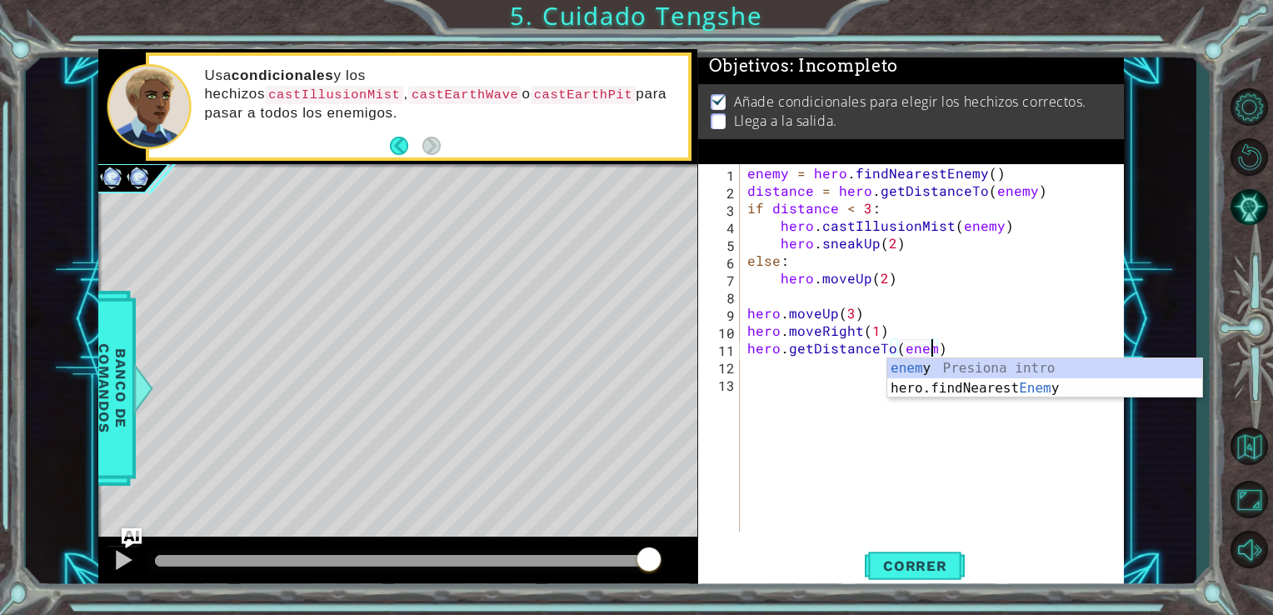
type textarea "hero.getDistanceTo(enemy)"
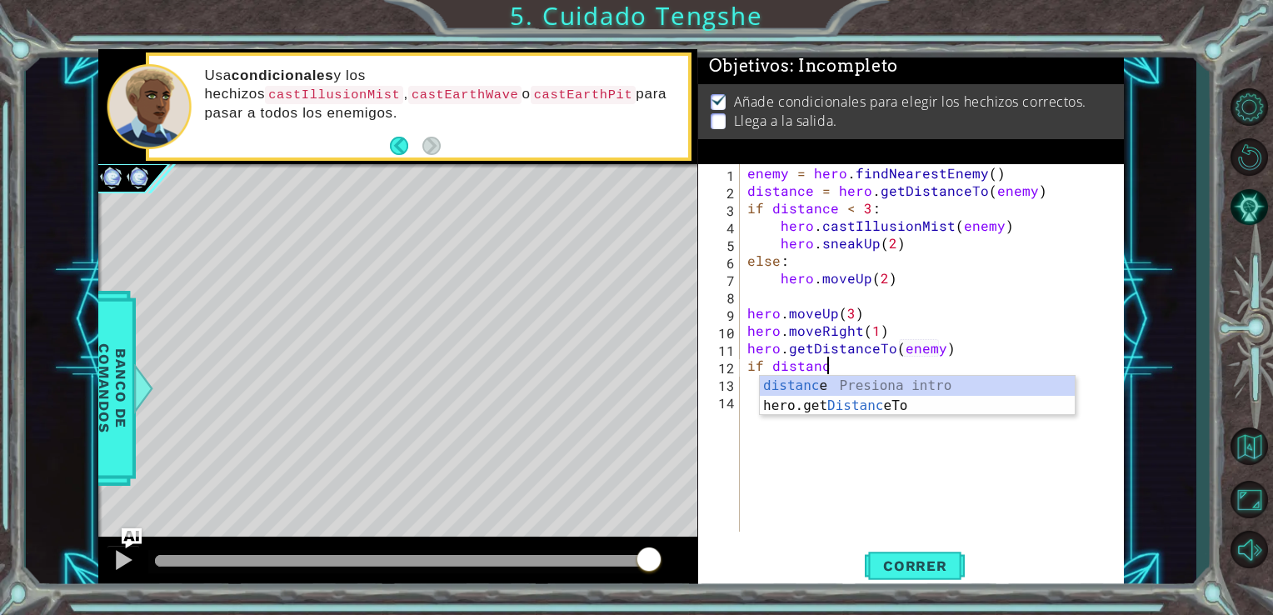
scroll to position [0, 4]
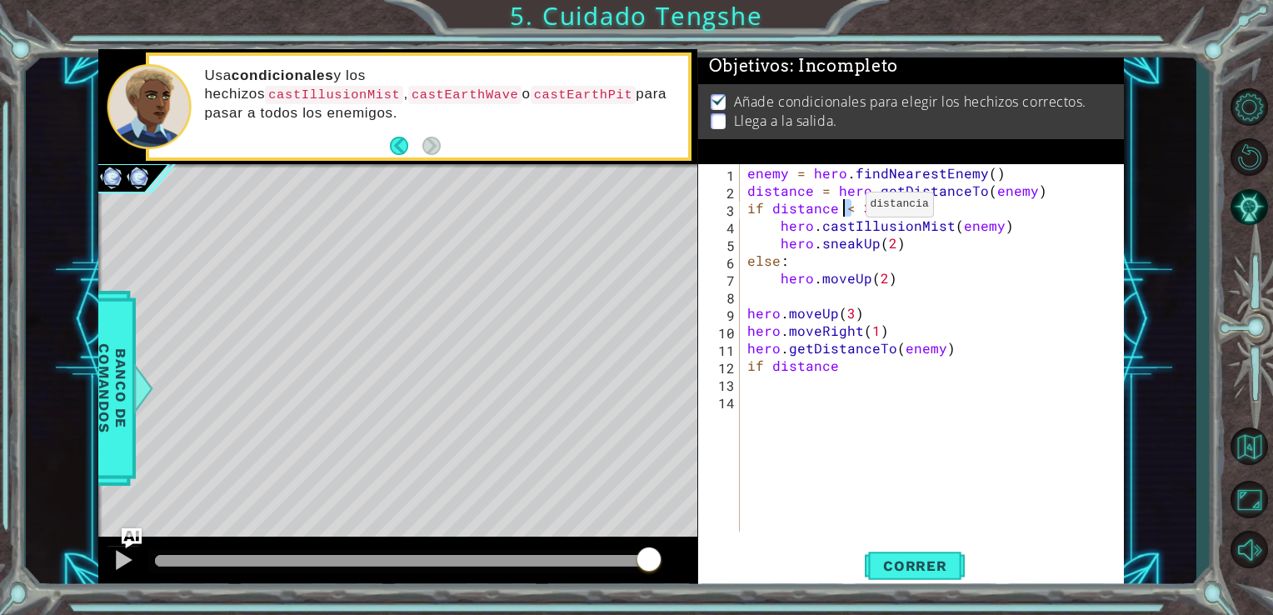
drag, startPoint x: 853, startPoint y: 208, endPoint x: 843, endPoint y: 208, distance: 9.2
click at [843, 208] on div "enemy = hero . findNearestEnemy ( ) distance = hero . getDistanceTo ( enemy ) i…" at bounding box center [936, 365] width 385 height 403
click at [866, 372] on div "enemy = hero . findNearestEnemy ( ) distance = hero . getDistanceTo ( enemy ) i…" at bounding box center [936, 365] width 385 height 403
paste textarea "<"
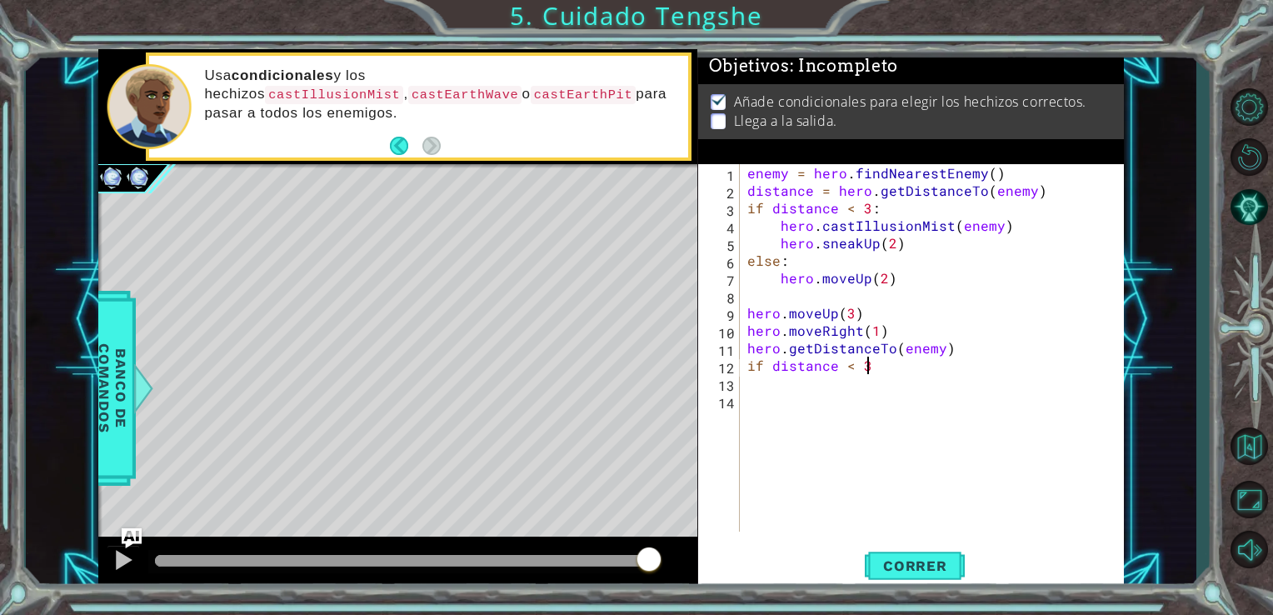
type textarea "if distance < 3:"
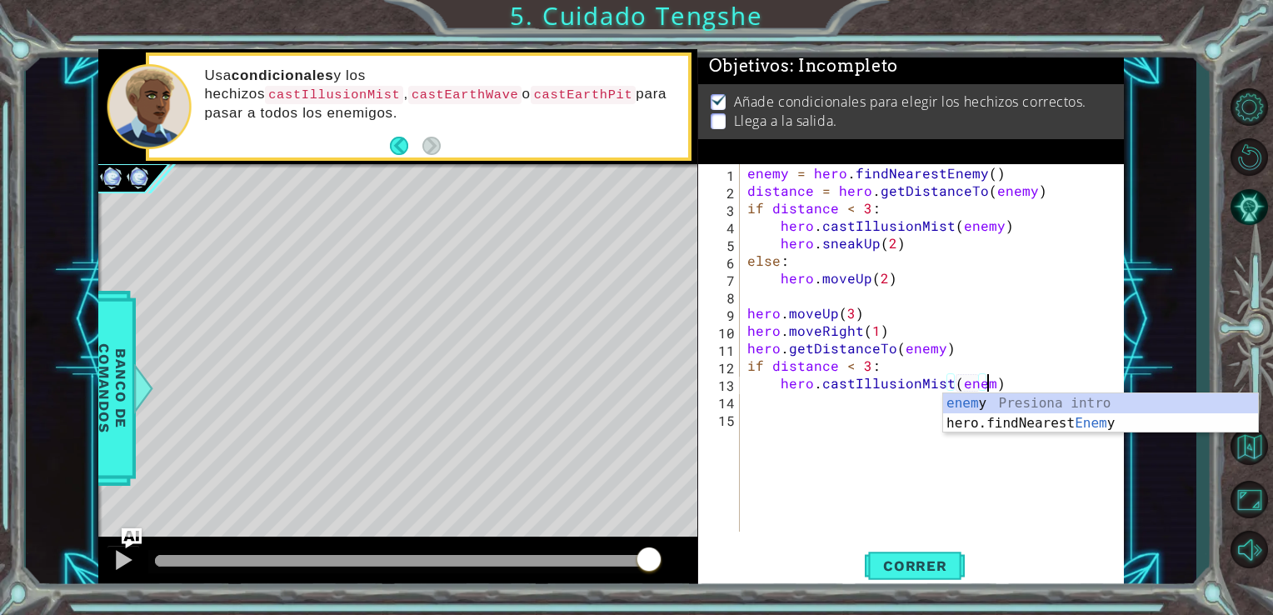
scroll to position [0, 14]
type textarea "hero.castIllusionMist(enemy)"
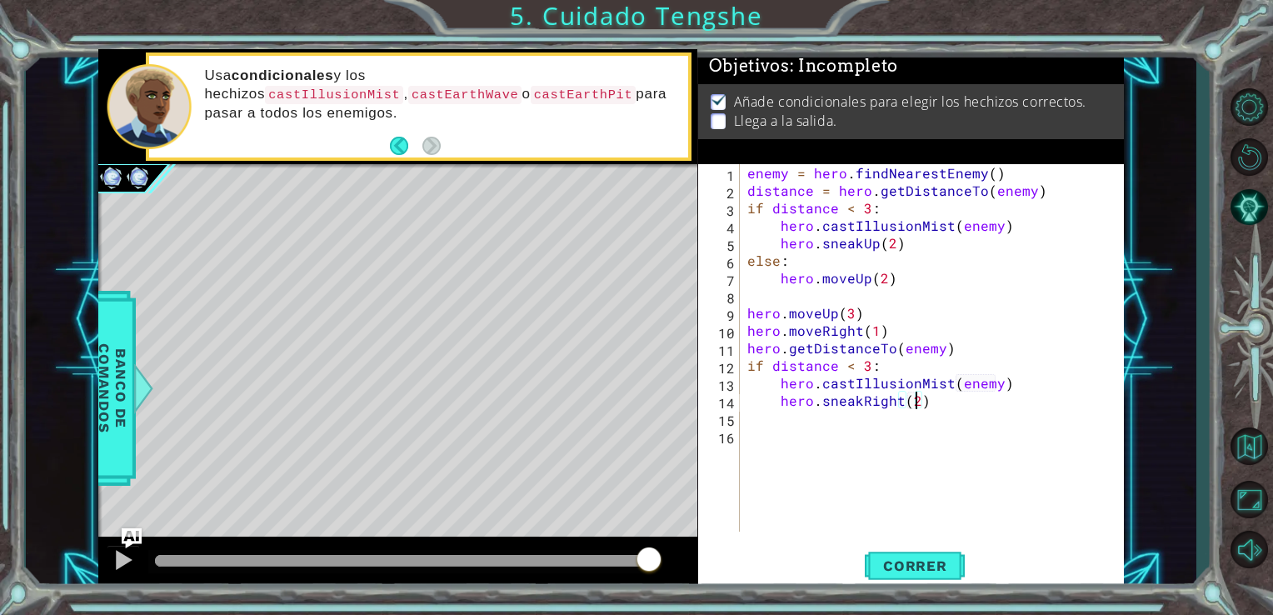
scroll to position [0, 10]
click at [928, 568] on span "Correr" at bounding box center [916, 566] width 98 height 17
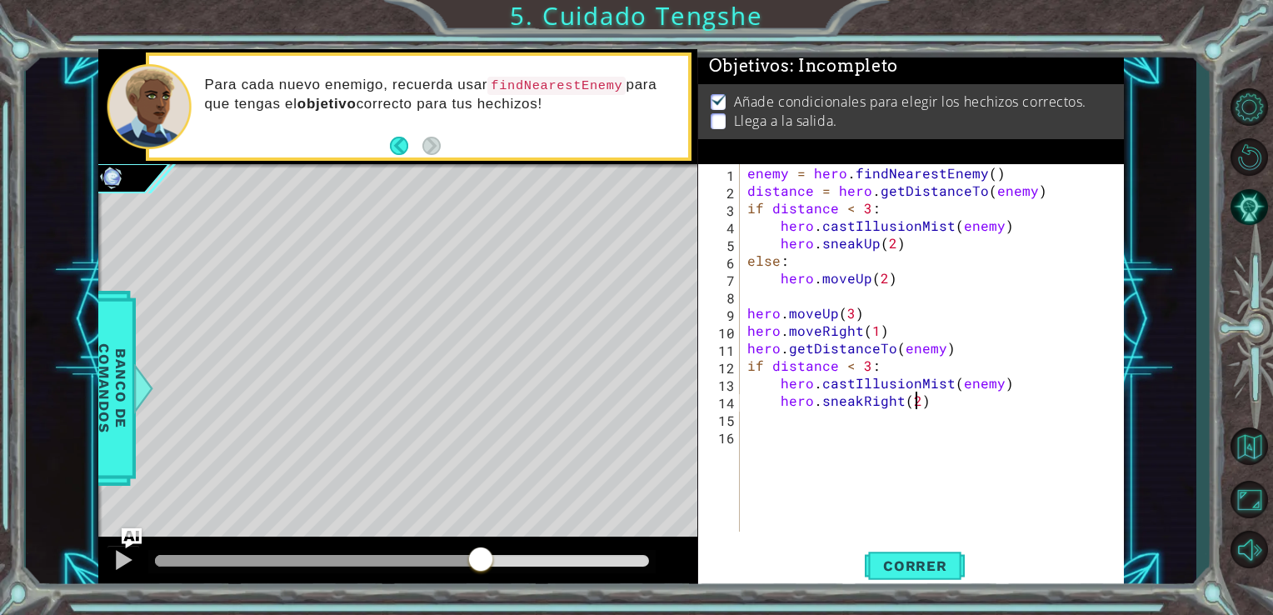
drag, startPoint x: 240, startPoint y: 561, endPoint x: 477, endPoint y: 573, distance: 237.0
click at [477, 573] on div at bounding box center [481, 561] width 30 height 30
drag, startPoint x: 748, startPoint y: 170, endPoint x: 998, endPoint y: 170, distance: 249.2
click at [998, 170] on div "enemy = hero . findNearestEnemy ( ) distance = hero . getDistanceTo ( enemy ) i…" at bounding box center [936, 365] width 385 height 403
click at [745, 348] on div "enemy = hero . findNearestEnemy ( ) distance = hero . getDistanceTo ( enemy ) i…" at bounding box center [936, 365] width 385 height 403
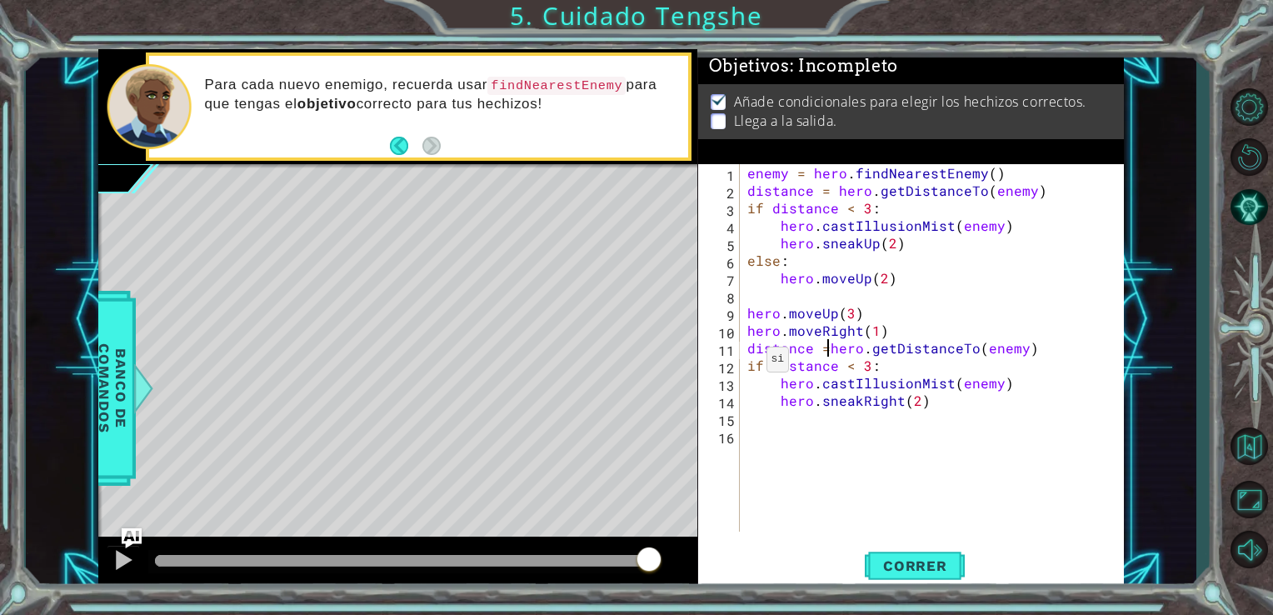
scroll to position [0, 4]
type textarea "distance = hero.getDistanceTo(enemy)"
click at [880, 566] on span "Correr" at bounding box center [916, 566] width 98 height 17
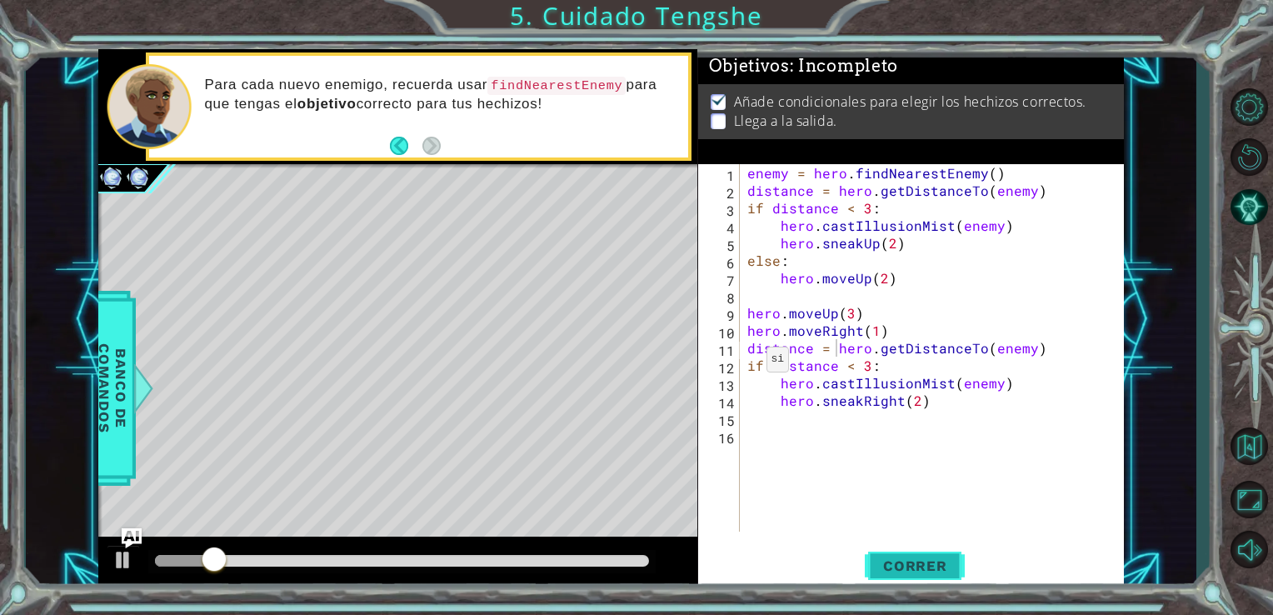
click at [877, 560] on span "Correr" at bounding box center [916, 566] width 98 height 17
click at [740, 353] on div "distance = hero.getDistanceTo(enemy) 1 2 3 4 5 6 7 8 9 10 11 12 13 14 15 16 ene…" at bounding box center [909, 348] width 423 height 368
drag, startPoint x: 745, startPoint y: 349, endPoint x: 1117, endPoint y: 458, distance: 387.4
click at [1117, 458] on div "enemy = hero . findNearestEnemy ( ) distance = hero . getDistanceTo ( enemy ) i…" at bounding box center [936, 365] width 385 height 403
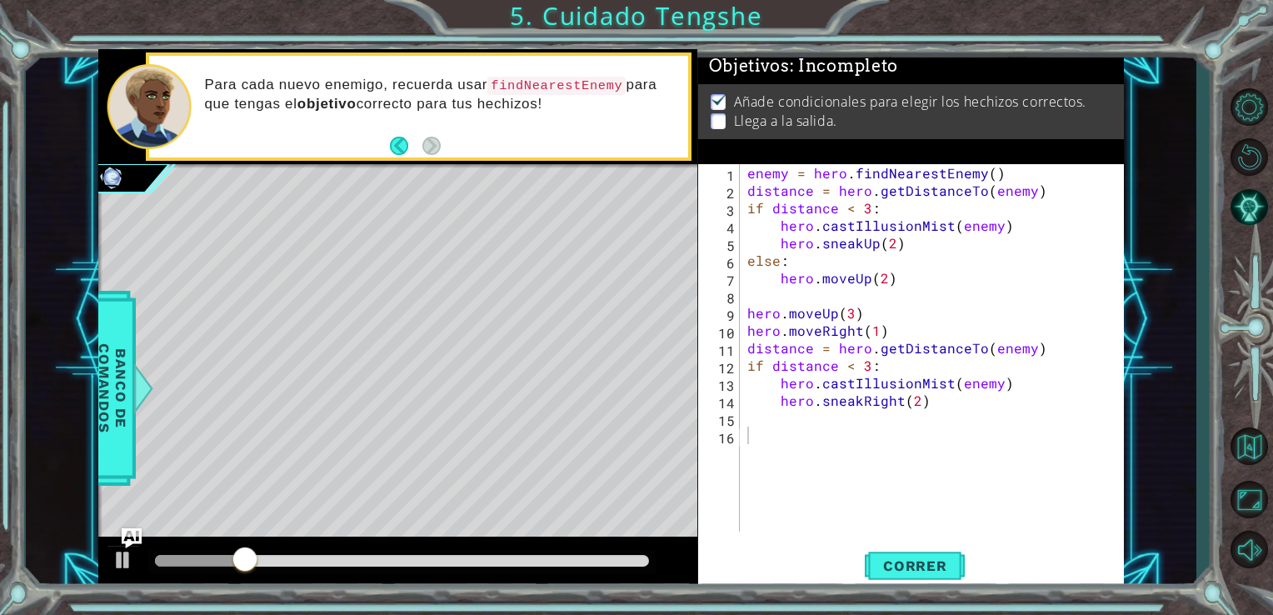
click at [743, 348] on div "1 2 3 4 5 6 7 8 9 10 11 12 13 14 15 16 enemy = hero . findNearestEnemy ( ) dist…" at bounding box center [909, 348] width 423 height 368
click at [747, 349] on div "enemy = hero . findNearestEnemy ( ) distance = hero . getDistanceTo ( enemy ) i…" at bounding box center [936, 365] width 385 height 403
type textarea "distance = hero.getDistanceTo(enemy)"
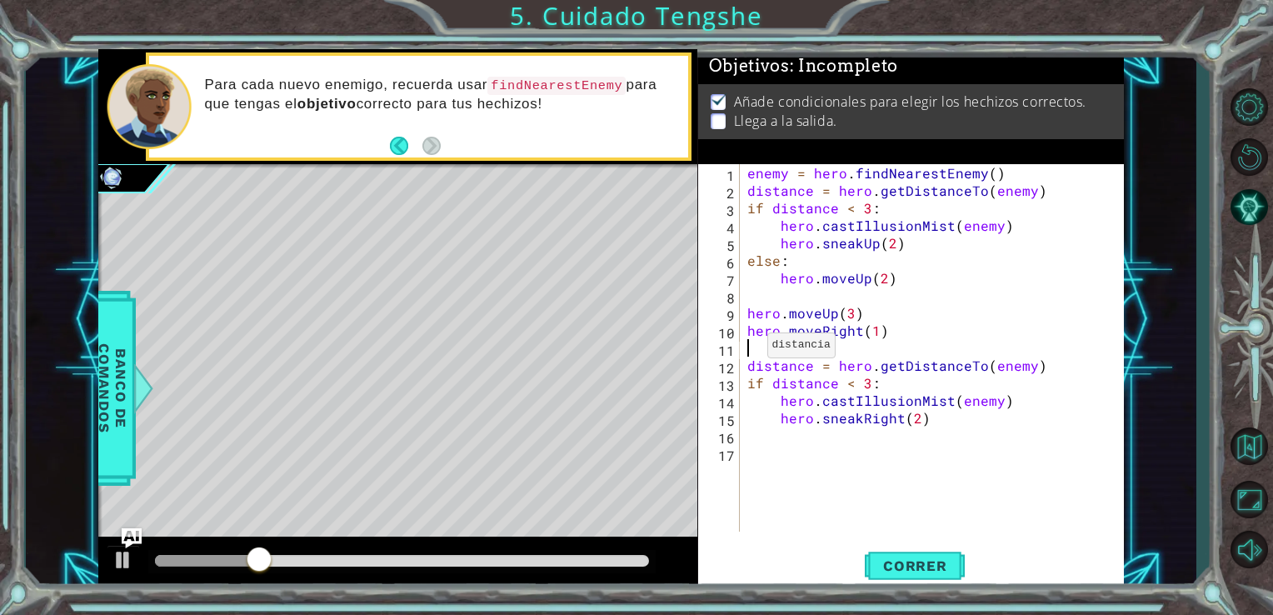
click at [747, 349] on div "enemy = hero . findNearestEnemy ( ) distance = hero . getDistanceTo ( enemy ) i…" at bounding box center [936, 365] width 385 height 403
paste textarea "enemy = hero.findNearestEnemy()"
type textarea "enemy = hero.findNearestEnemy()"
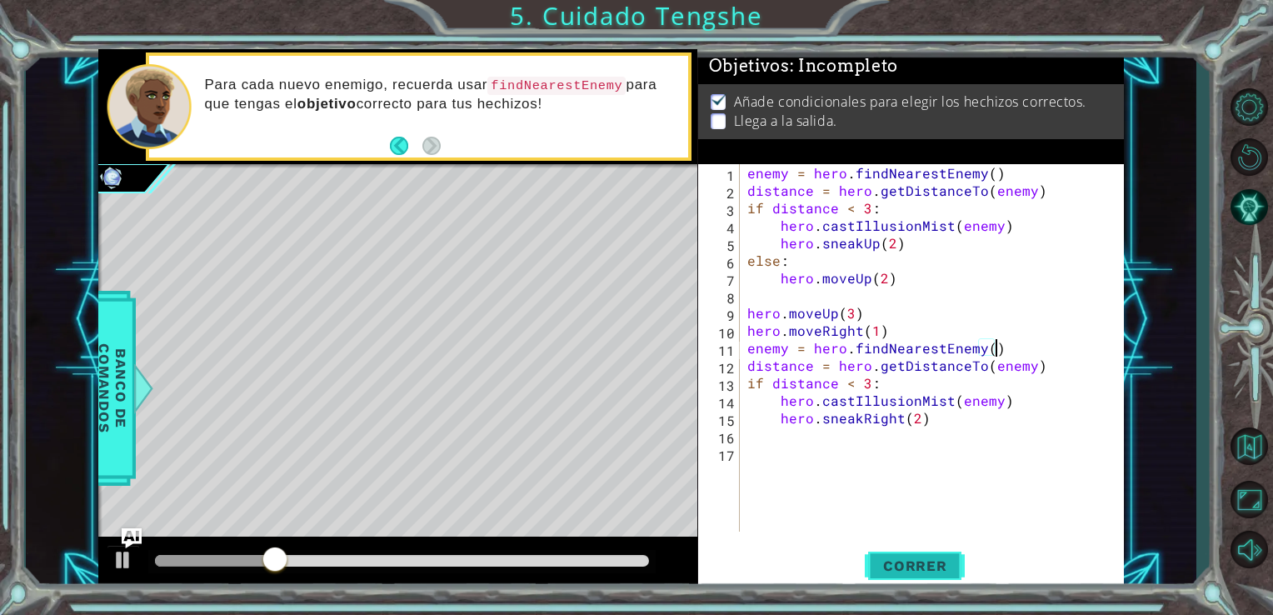
click at [944, 557] on button "Correr" at bounding box center [915, 565] width 100 height 43
drag, startPoint x: 170, startPoint y: 551, endPoint x: 481, endPoint y: 567, distance: 311.3
click at [481, 567] on div at bounding box center [480, 561] width 30 height 30
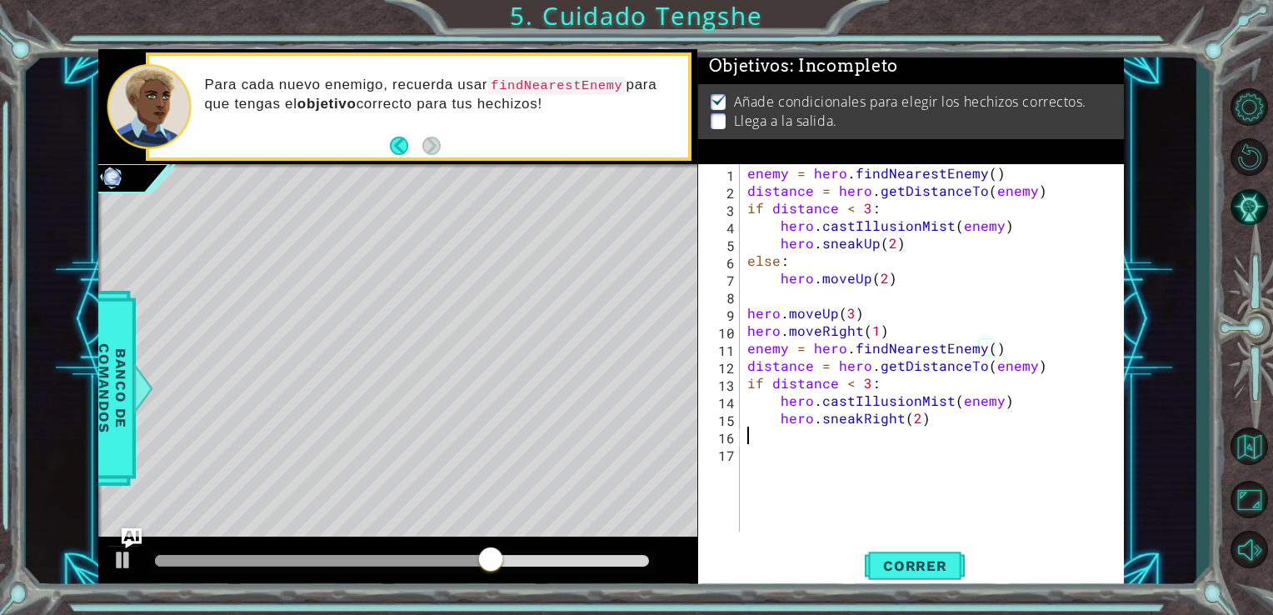
click at [782, 438] on div "enemy = hero . findNearestEnemy ( ) distance = hero . getDistanceTo ( enemy ) i…" at bounding box center [936, 365] width 385 height 403
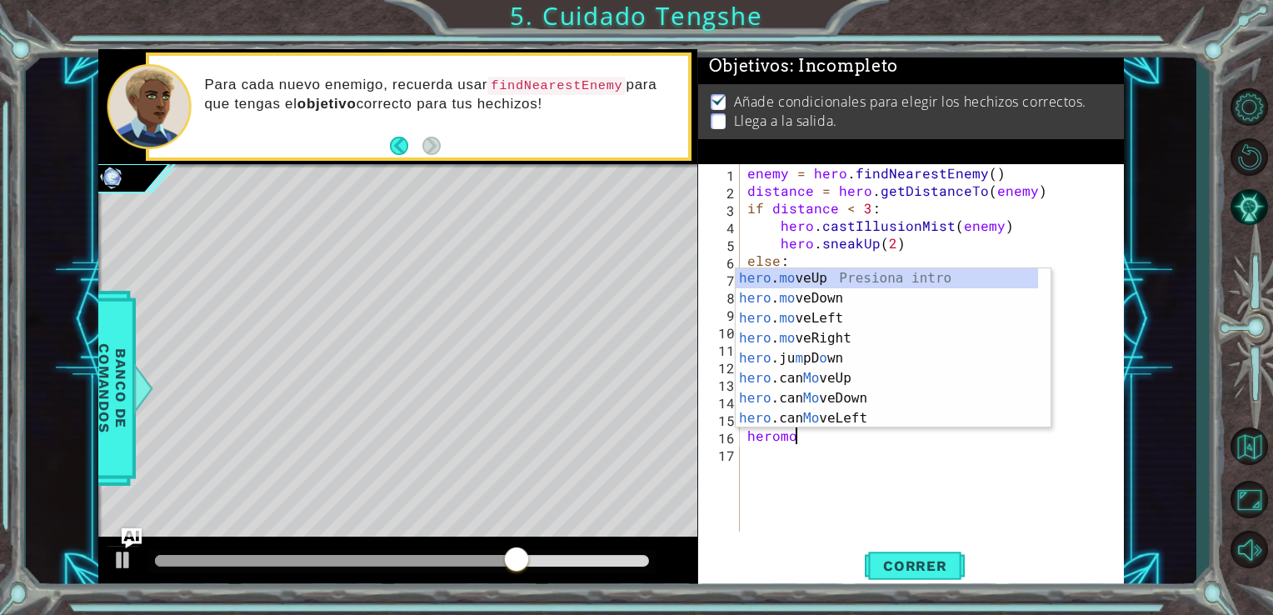
scroll to position [0, 3]
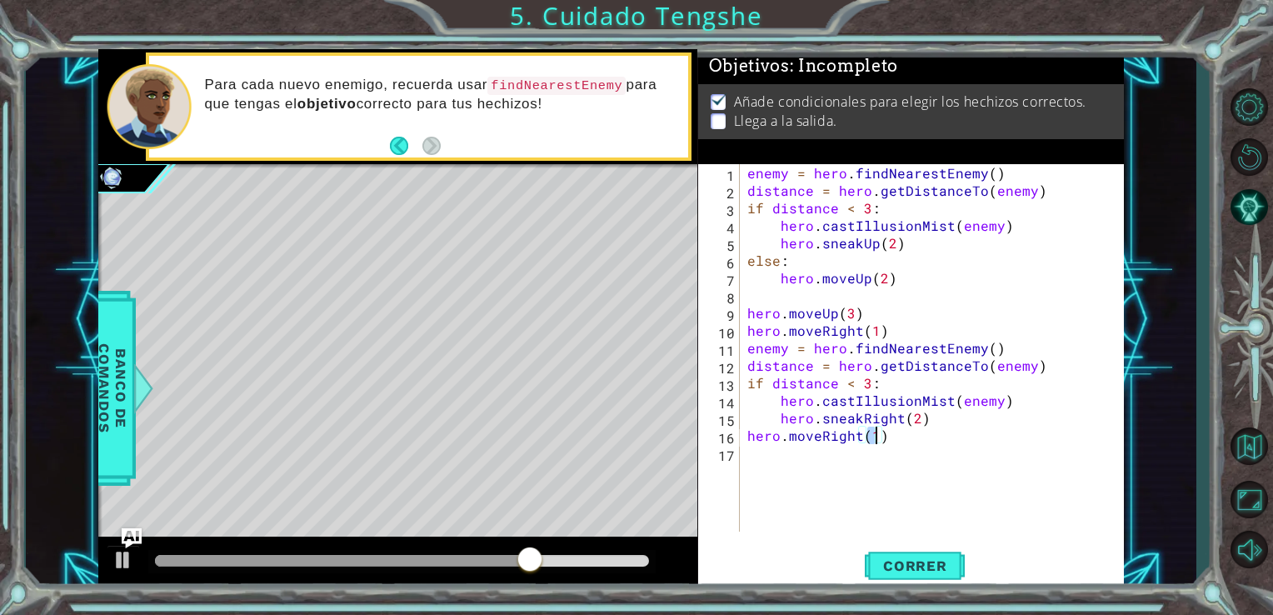
type textarea "hero.moveRight(2)"
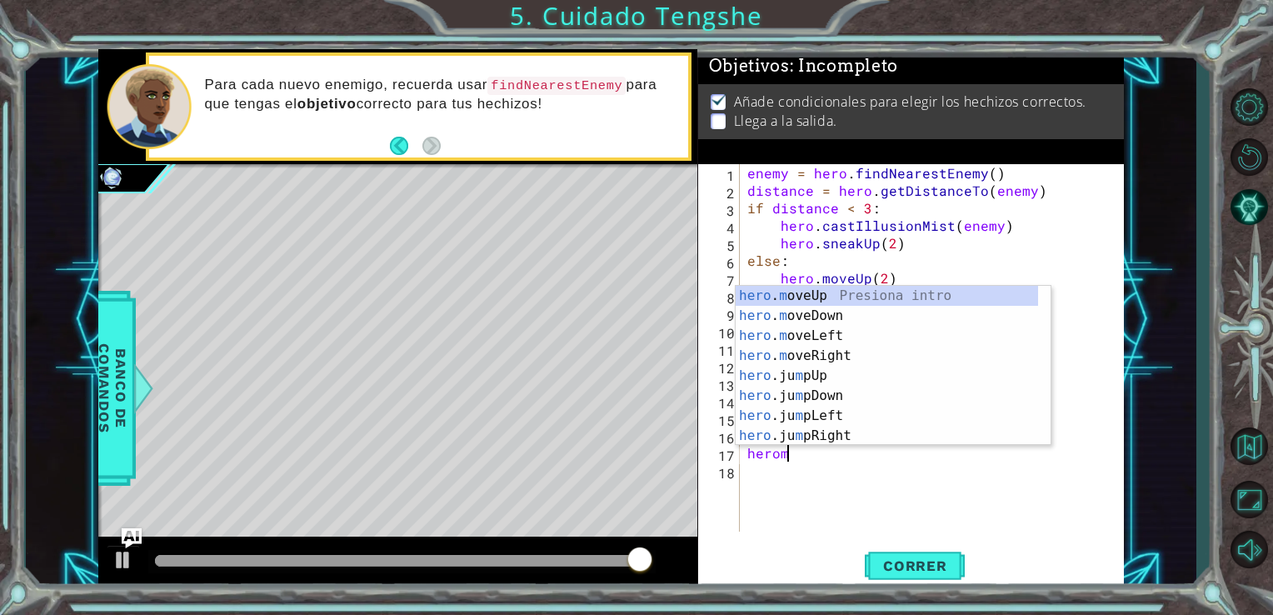
scroll to position [0, 2]
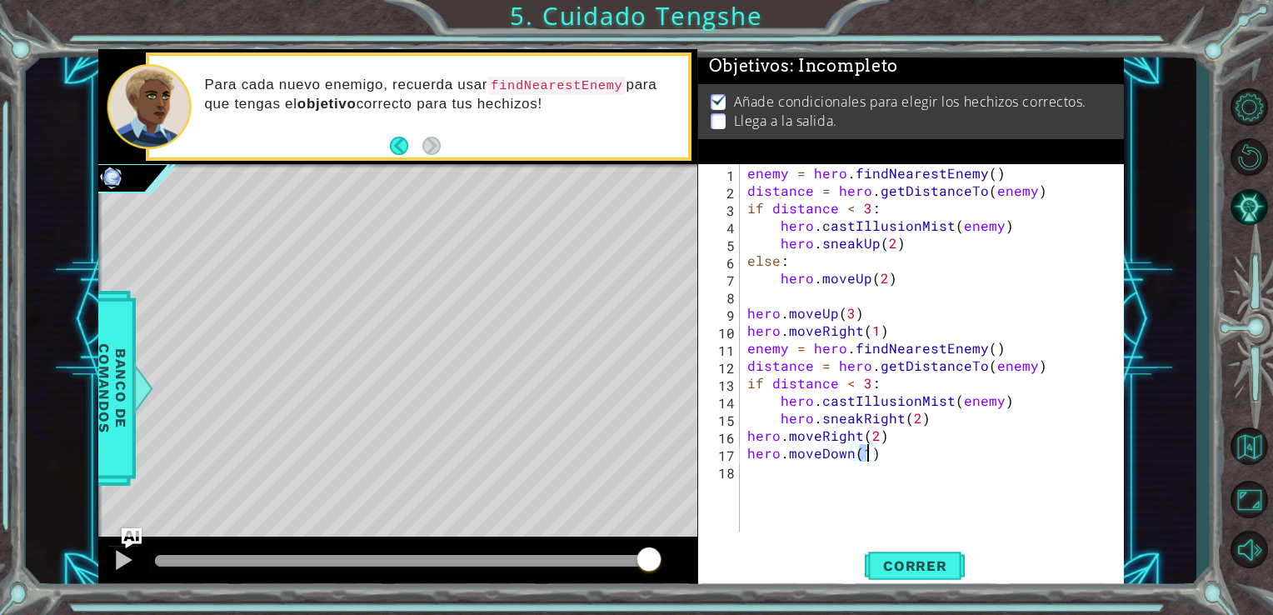
type textarea "hero.moveDown(2)"
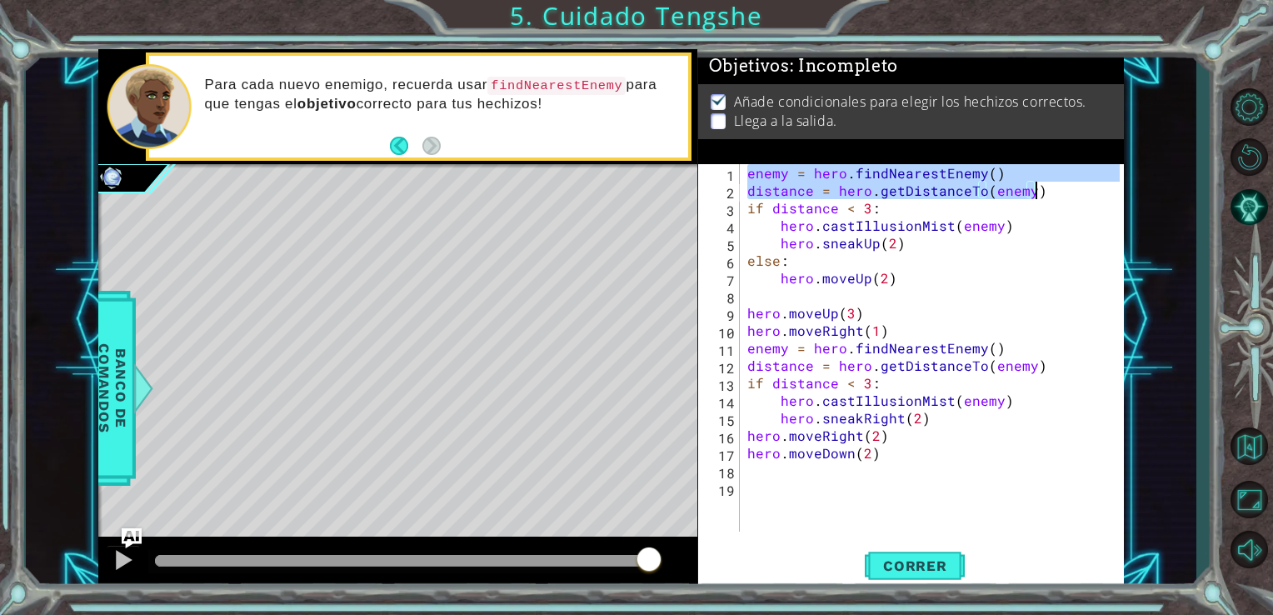
drag, startPoint x: 744, startPoint y: 170, endPoint x: 1033, endPoint y: 187, distance: 289.7
click at [1033, 187] on div "enemy = hero . findNearestEnemy ( ) distance = hero . getDistanceTo ( enemy ) i…" at bounding box center [936, 365] width 385 height 403
type textarea "enemy = hero.findNearestEnemy() distance = hero.getDistanceTo(enemy)"
click at [892, 483] on div "enemy = hero . findNearestEnemy ( ) distance = hero . getDistanceTo ( enemy ) i…" at bounding box center [936, 365] width 385 height 403
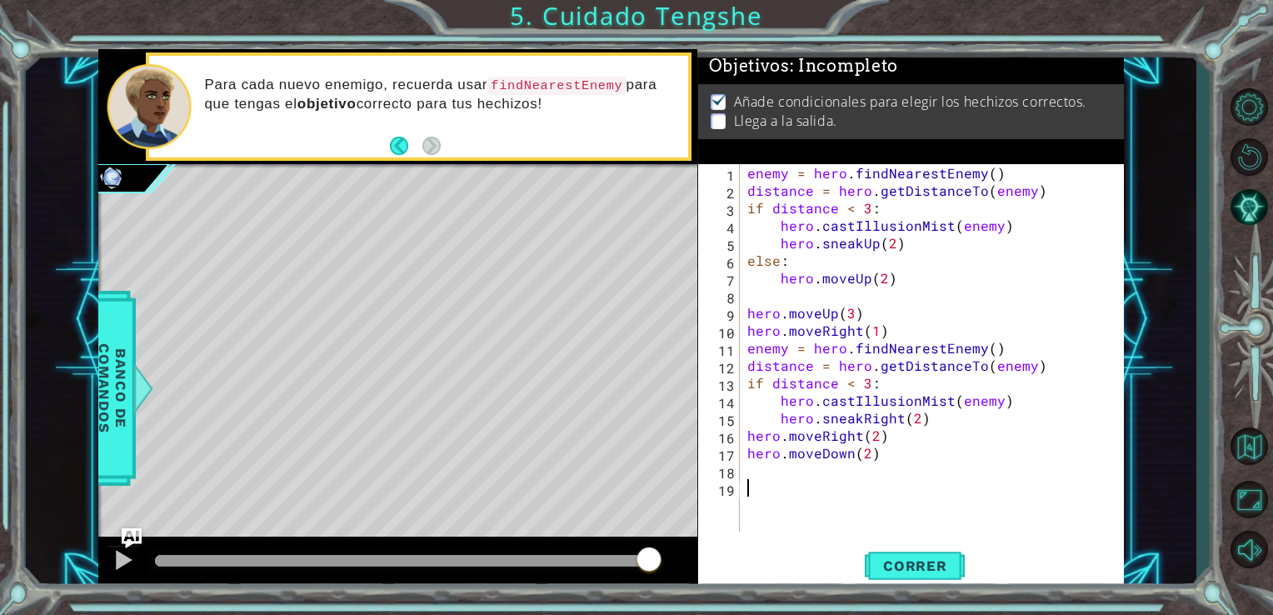
paste textarea "distance = hero.getDistanceTo(enemy)"
type textarea "distance = hero.getDistanceTo(enemy)"
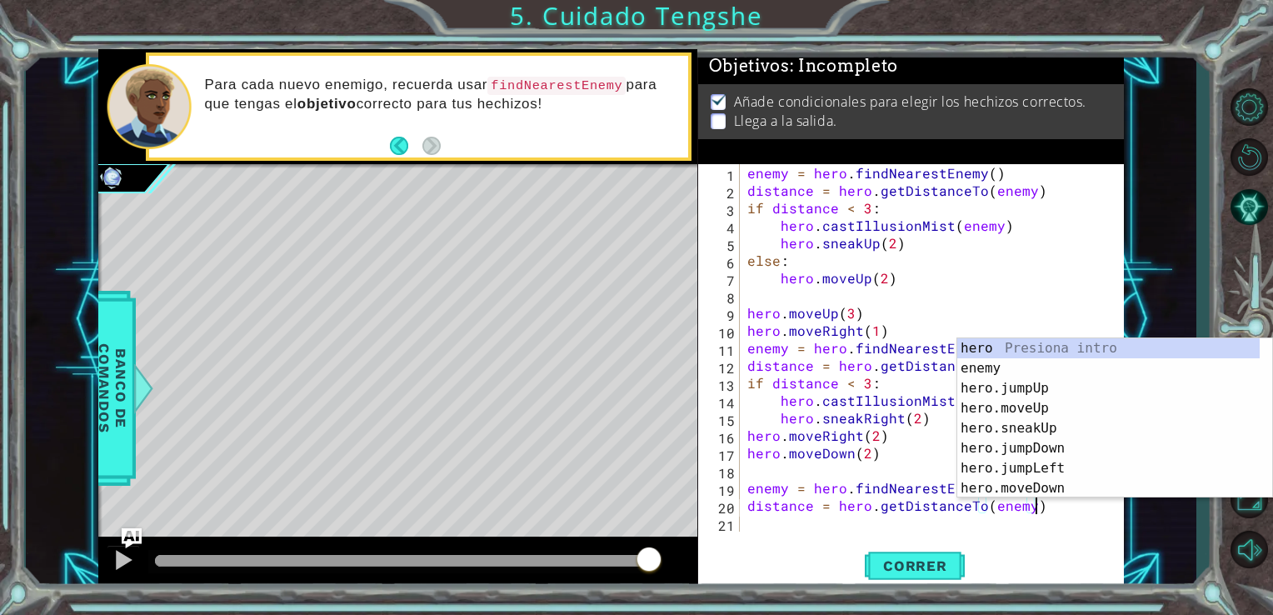
click at [787, 472] on div "enemy = hero . findNearestEnemy ( ) distance = hero . getDistanceTo ( enemy ) i…" at bounding box center [936, 365] width 385 height 403
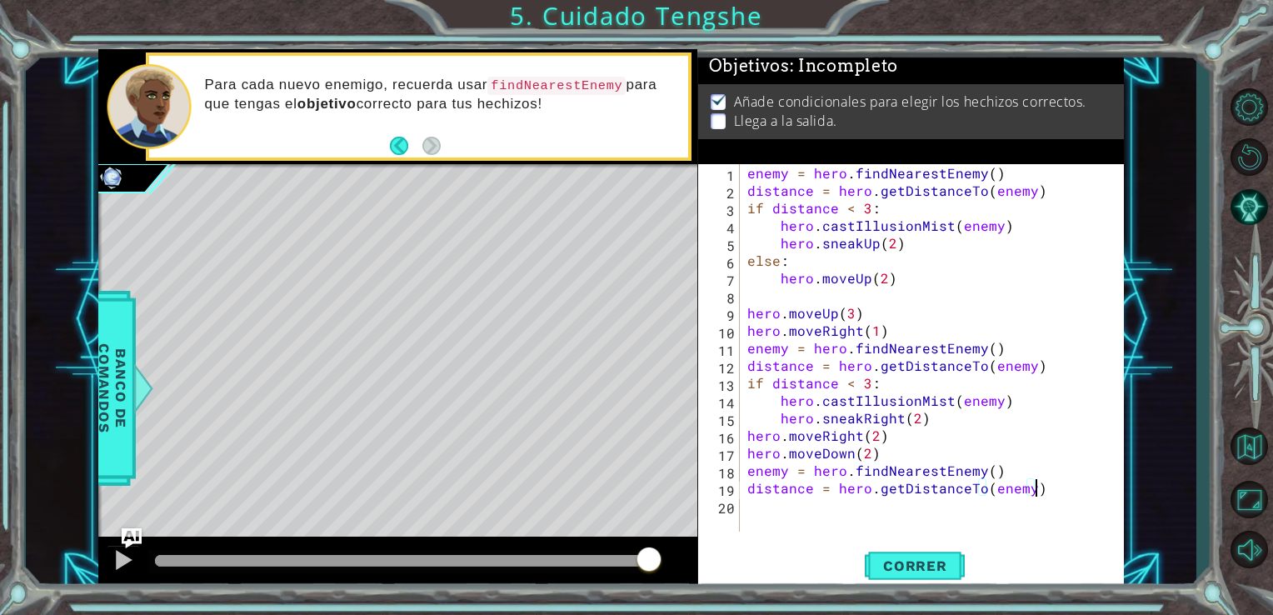
click at [1045, 495] on div "enemy = hero . findNearestEnemy ( ) distance = hero . getDistanceTo ( enemy ) i…" at bounding box center [936, 365] width 385 height 403
type textarea "distance = hero.getDistanceTo(enemy)"
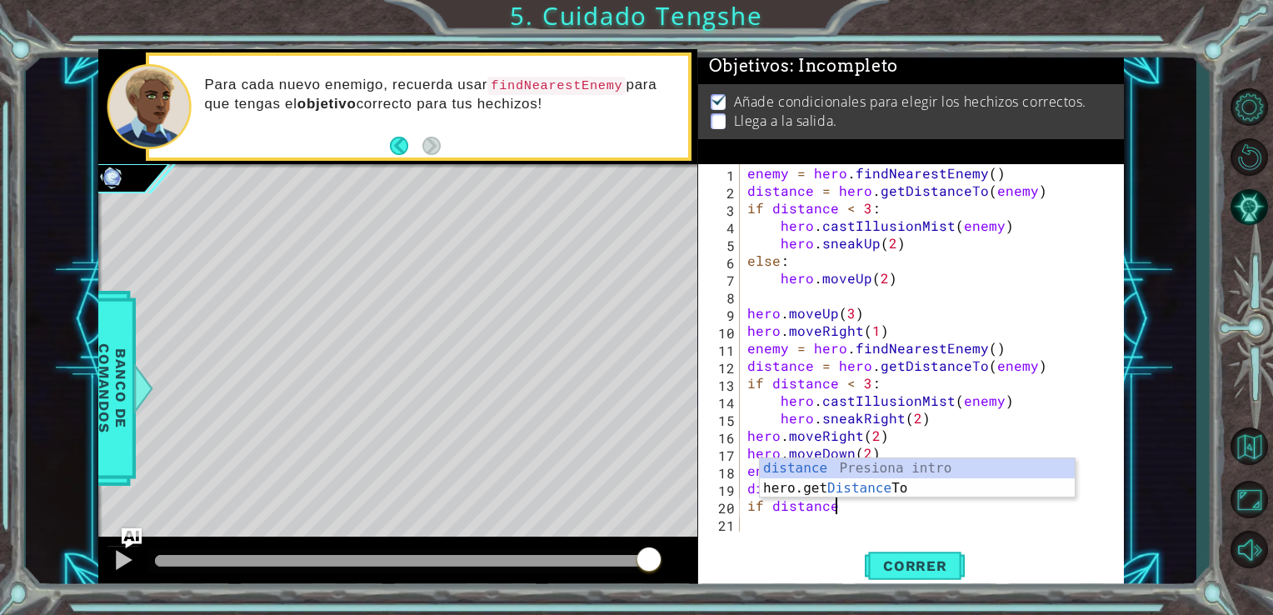
scroll to position [0, 4]
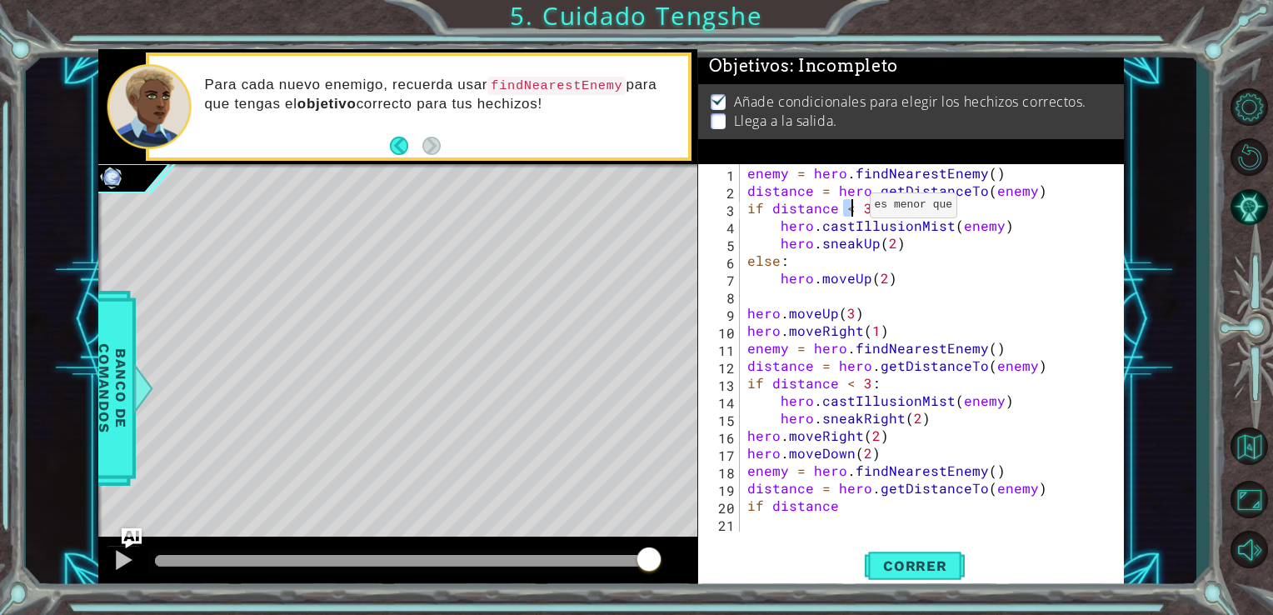
click at [843, 208] on div "enemy = hero . findNearestEnemy ( ) distance = hero . getDistanceTo ( enemy ) i…" at bounding box center [936, 365] width 385 height 403
drag, startPoint x: 845, startPoint y: 208, endPoint x: 854, endPoint y: 212, distance: 10.1
click at [854, 212] on div "enemy = hero . findNearestEnemy ( ) distance = hero . getDistanceTo ( enemy ) i…" at bounding box center [936, 365] width 385 height 403
click at [848, 508] on div "enemy = hero . findNearestEnemy ( ) distance = hero . getDistanceTo ( enemy ) i…" at bounding box center [936, 365] width 385 height 403
paste textarea "<"
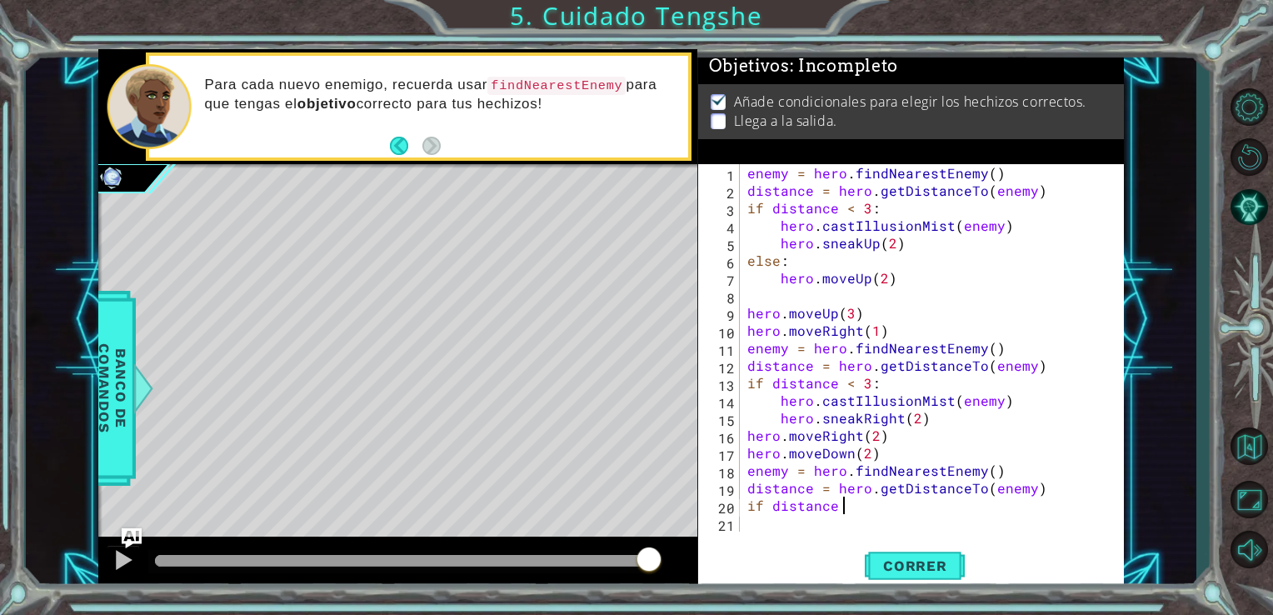
type textarea "if distance <"
type textarea "if distance < 3:"
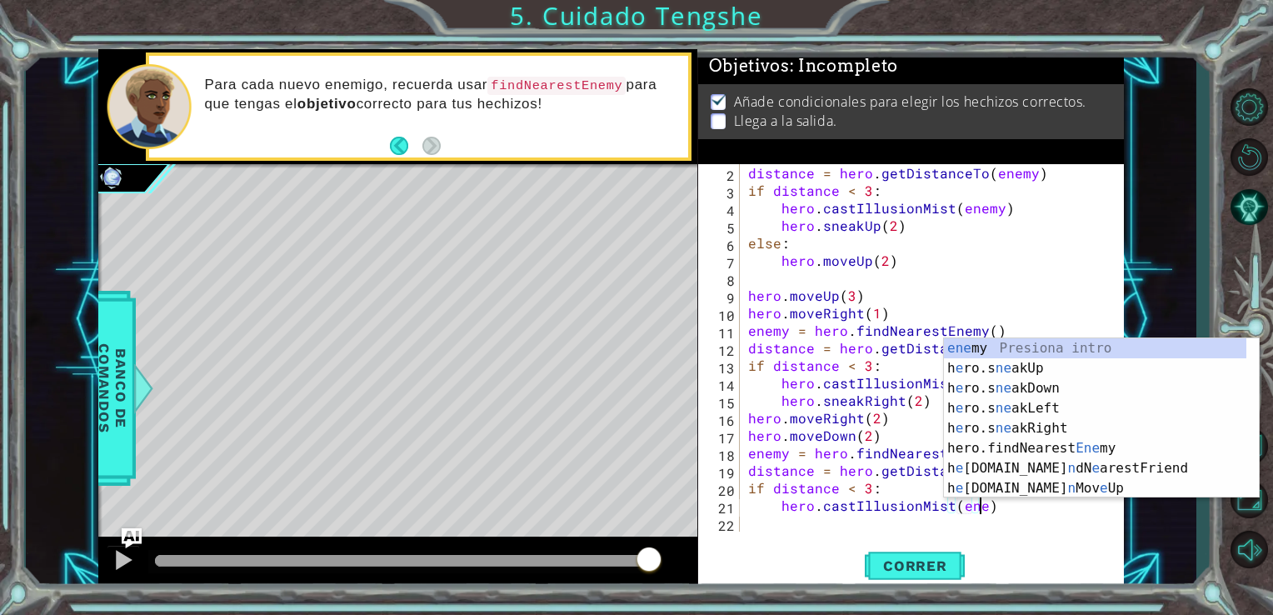
scroll to position [0, 14]
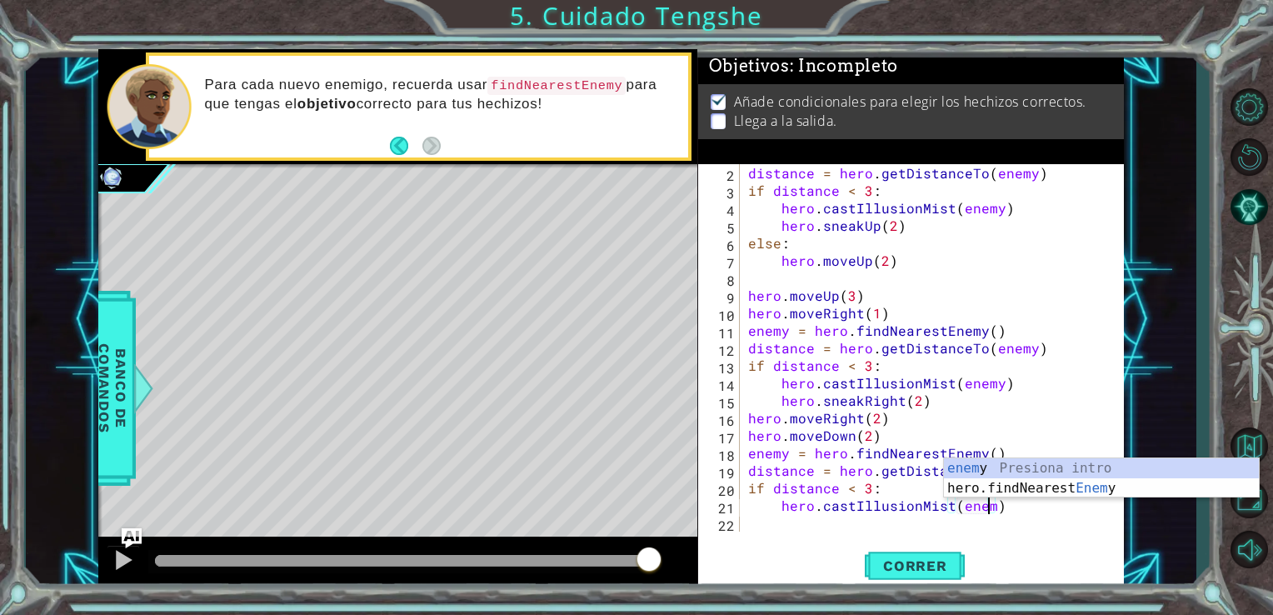
type textarea "hero.castIllusionMist(enemy)"
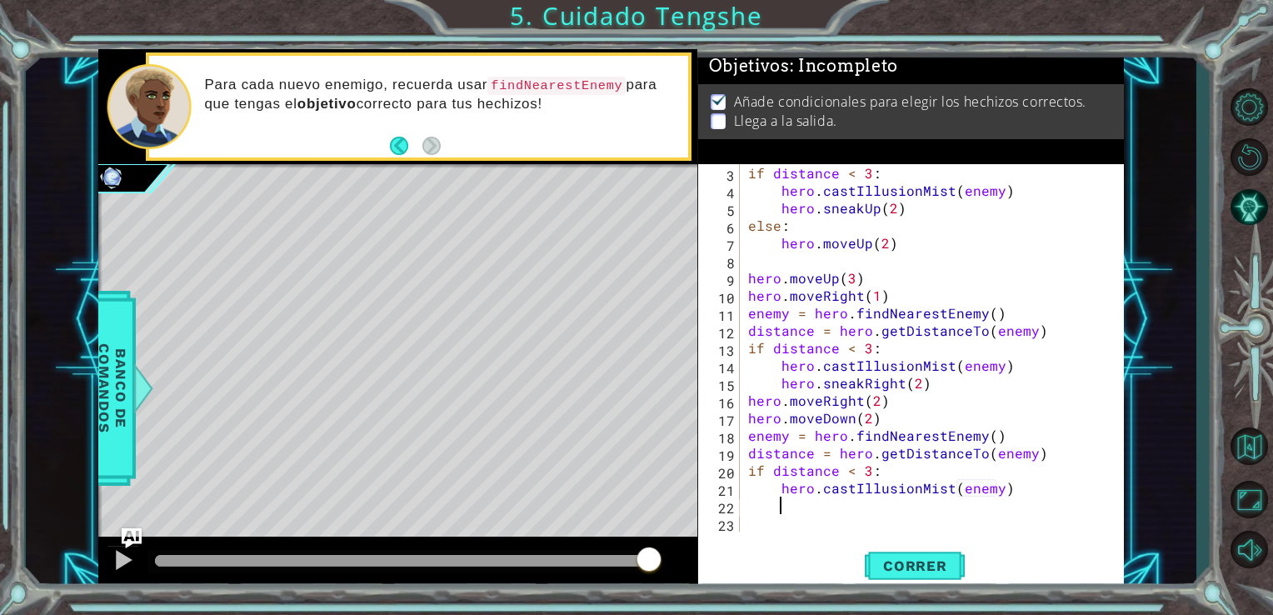
scroll to position [0, 0]
type textarea "hero.castIllusionMist(enemy)"
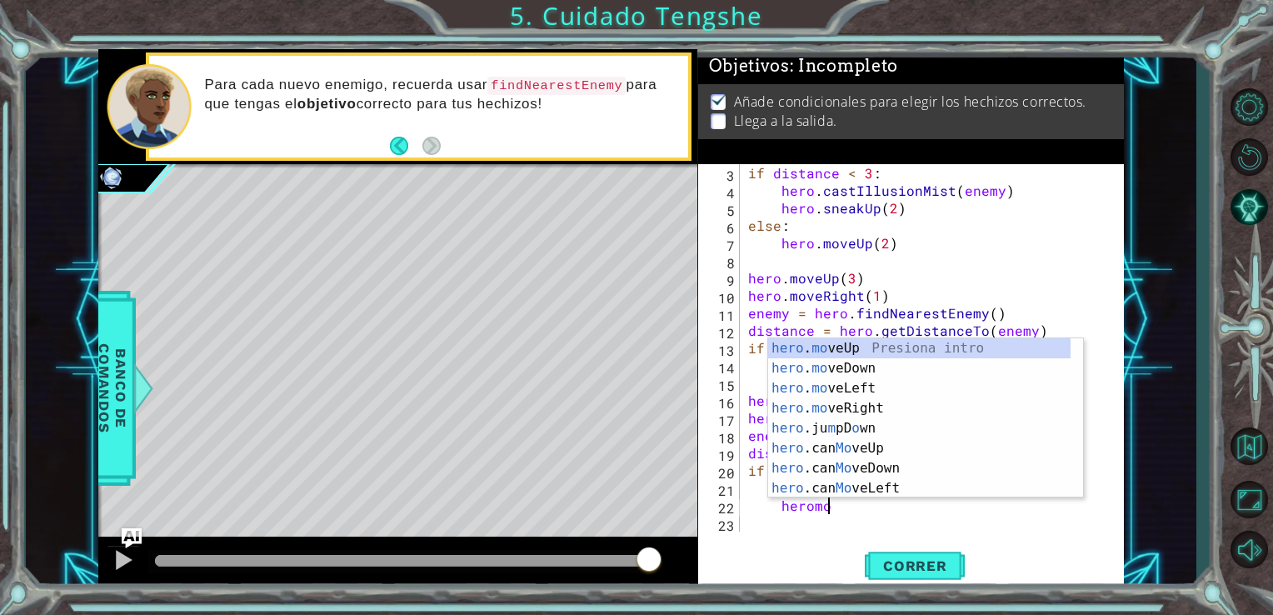
scroll to position [0, 3]
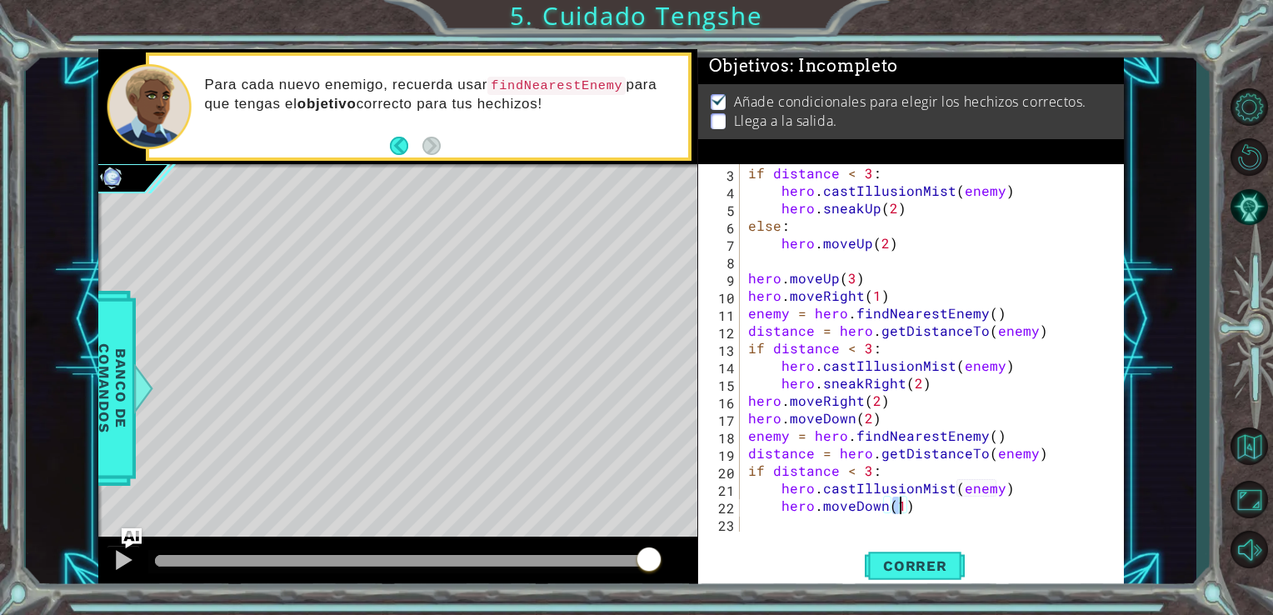
type textarea "hero.moveDown(3)"
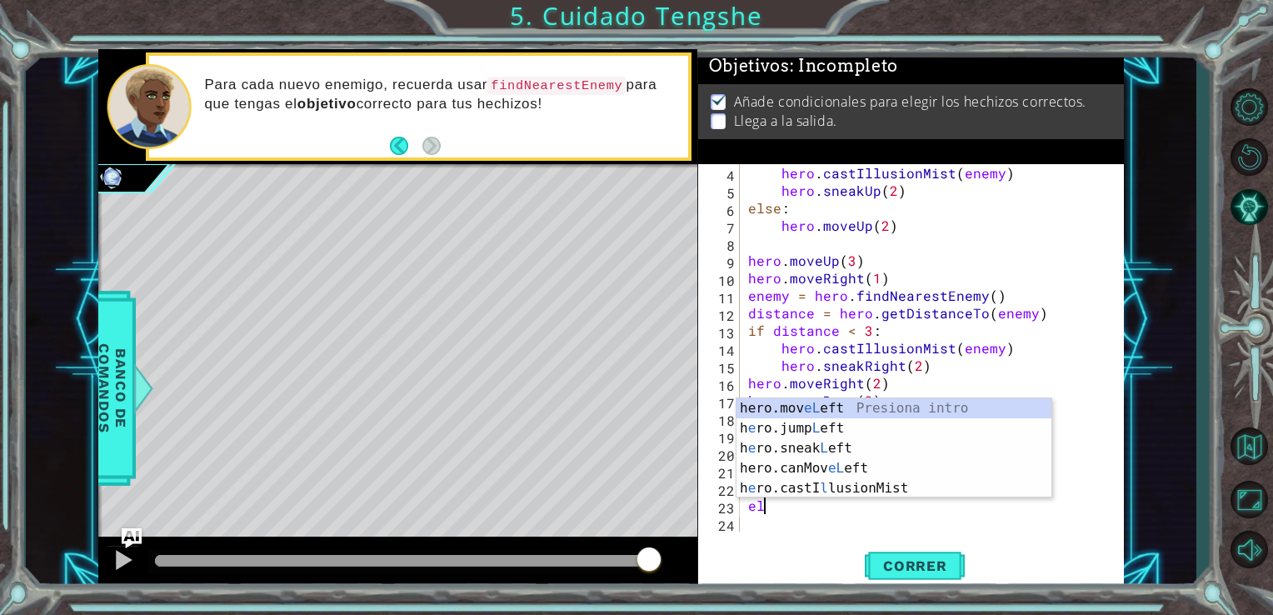
scroll to position [0, 0]
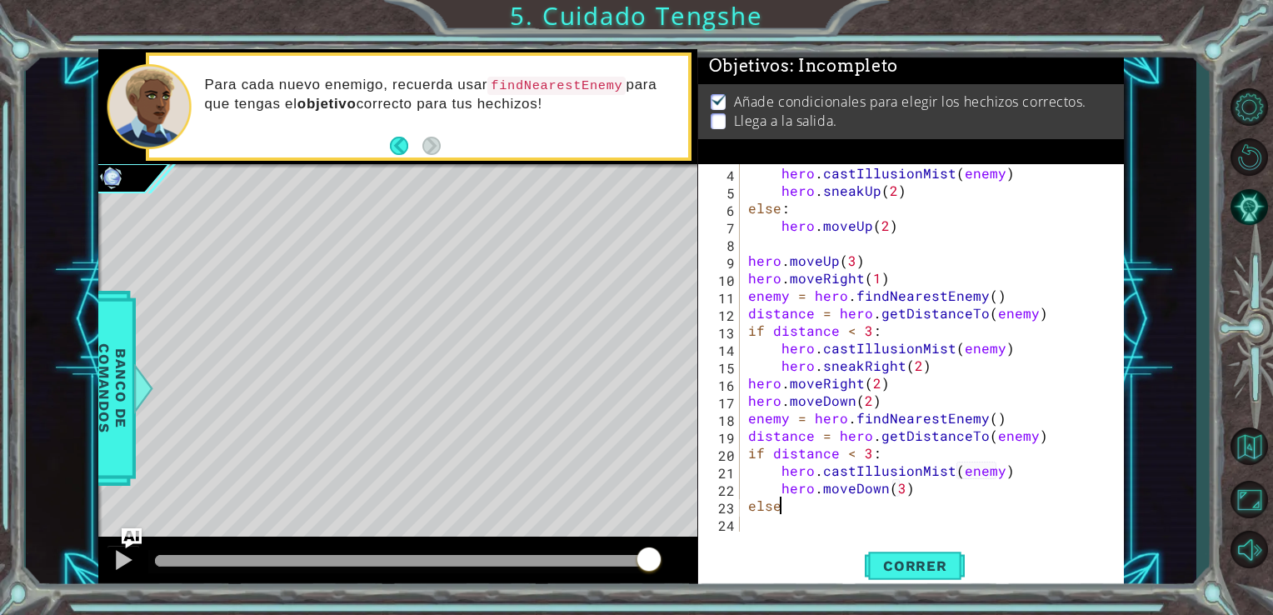
type textarea "else:"
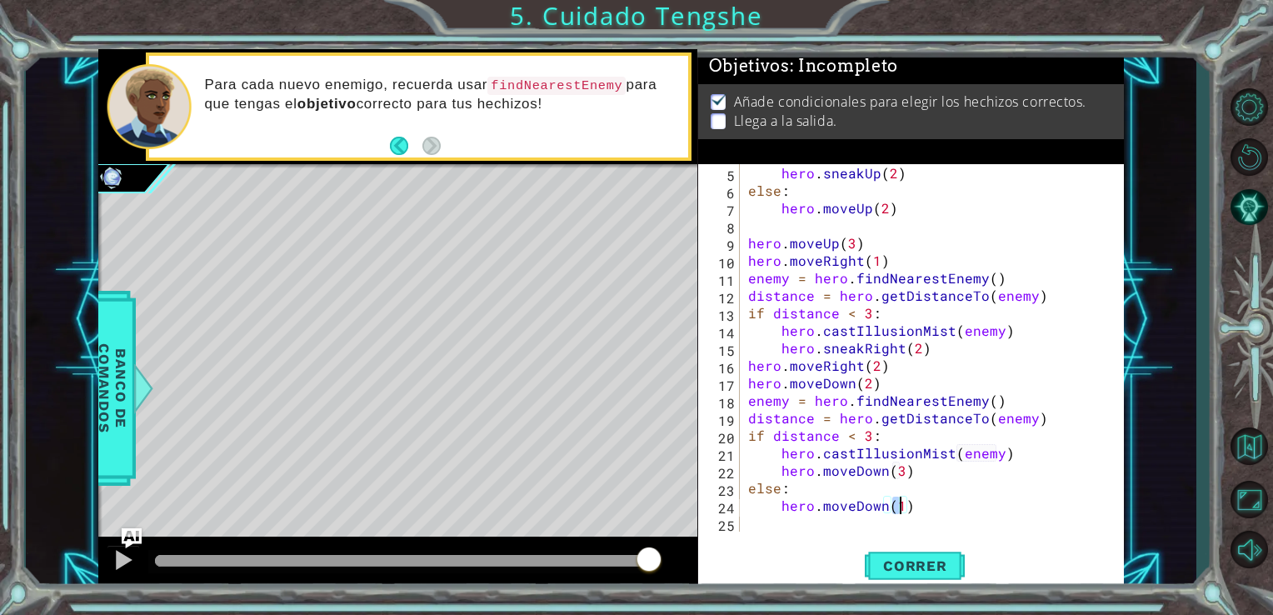
scroll to position [0, 8]
click at [870, 558] on span "Correr" at bounding box center [916, 566] width 98 height 17
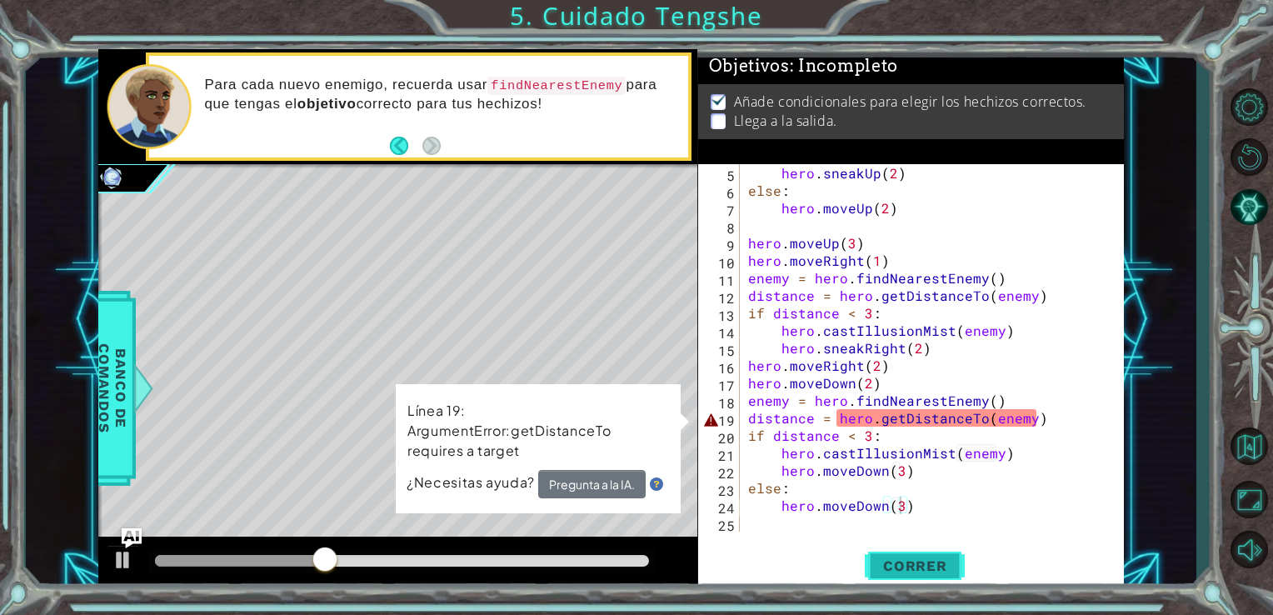
click at [874, 571] on span "Correr" at bounding box center [916, 566] width 98 height 17
click at [872, 559] on span "Correr" at bounding box center [916, 566] width 98 height 17
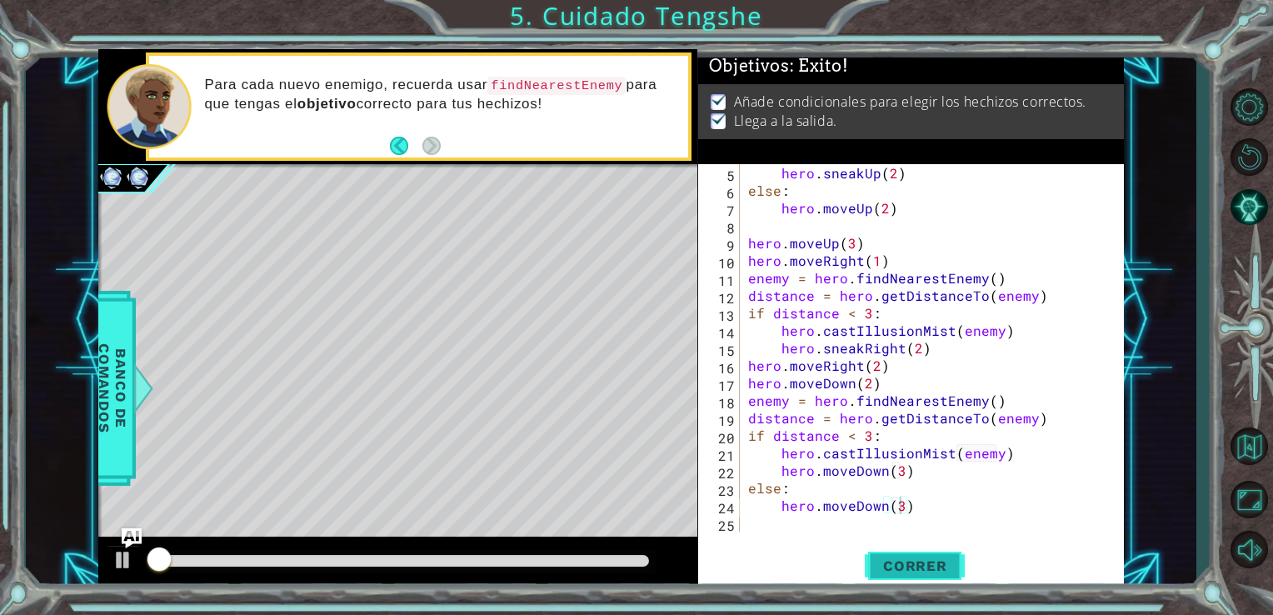
click at [872, 559] on span "Correr" at bounding box center [916, 566] width 98 height 17
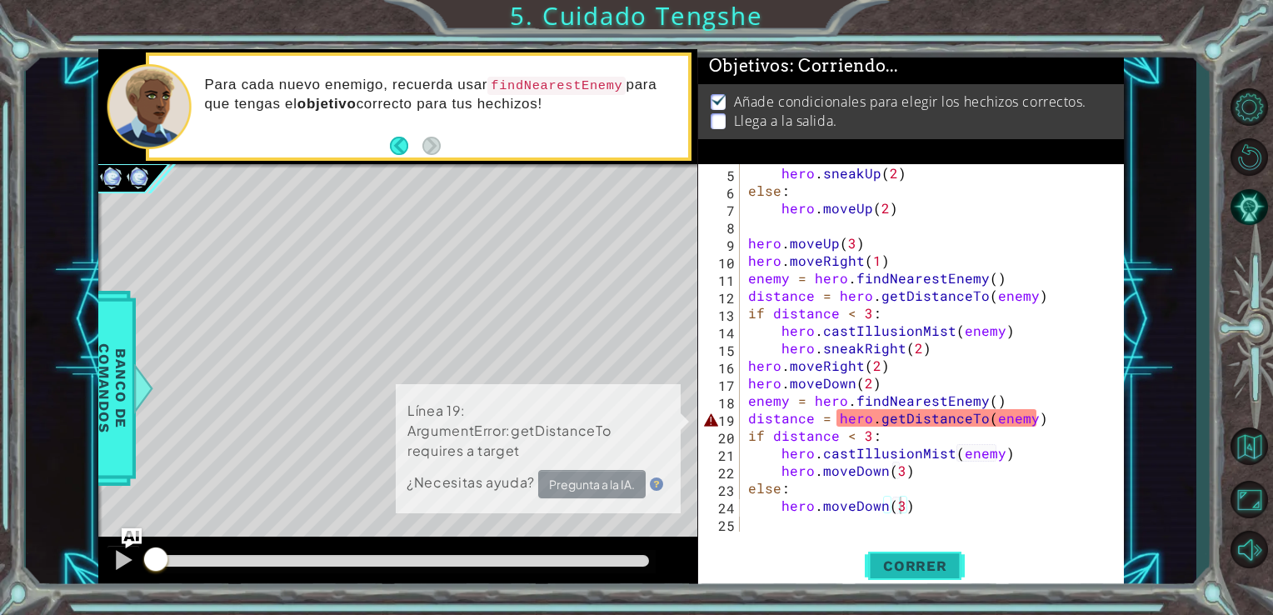
click at [872, 559] on span "Correr" at bounding box center [916, 566] width 98 height 17
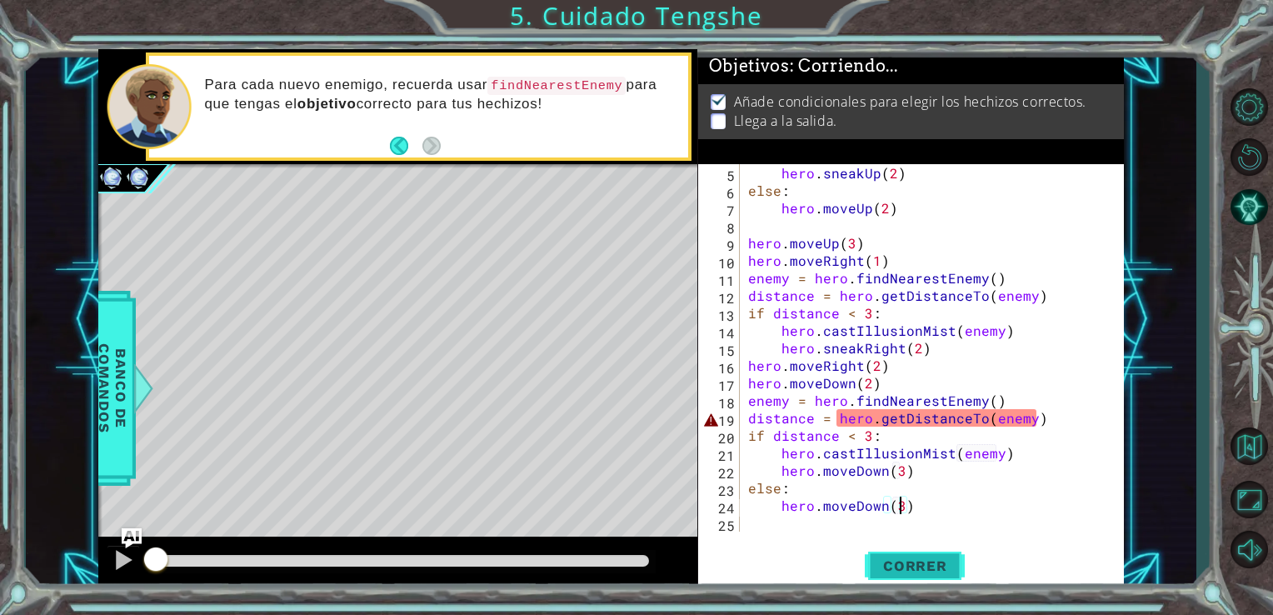
click at [872, 559] on span "Correr" at bounding box center [916, 566] width 98 height 17
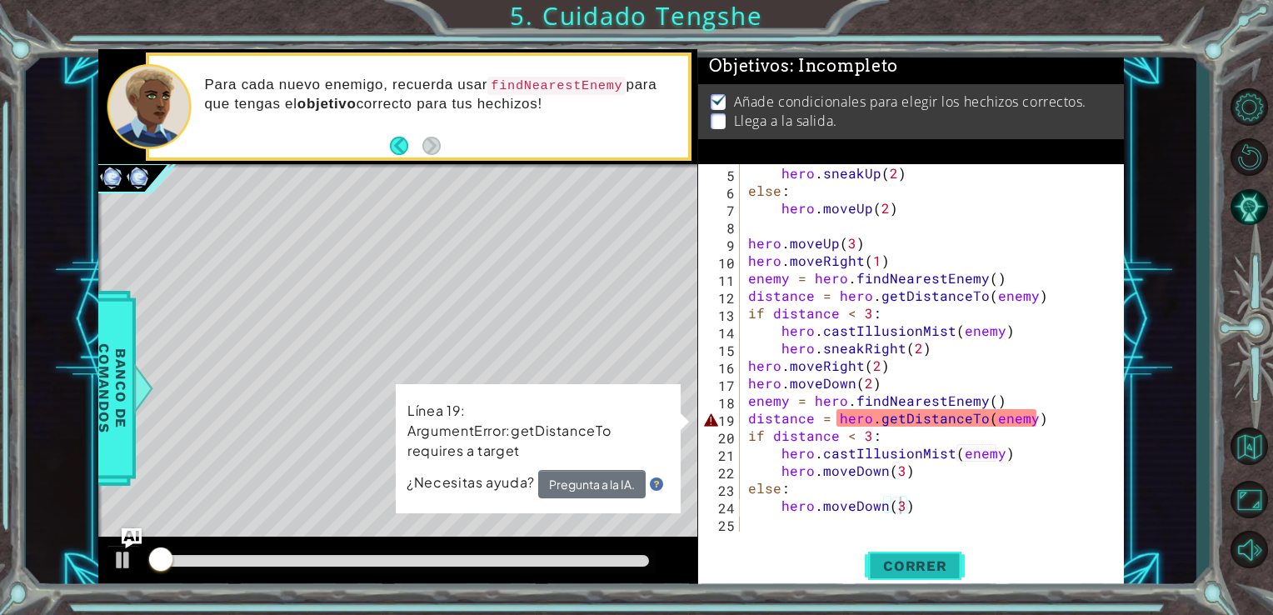
click at [872, 559] on span "Correr" at bounding box center [916, 566] width 98 height 17
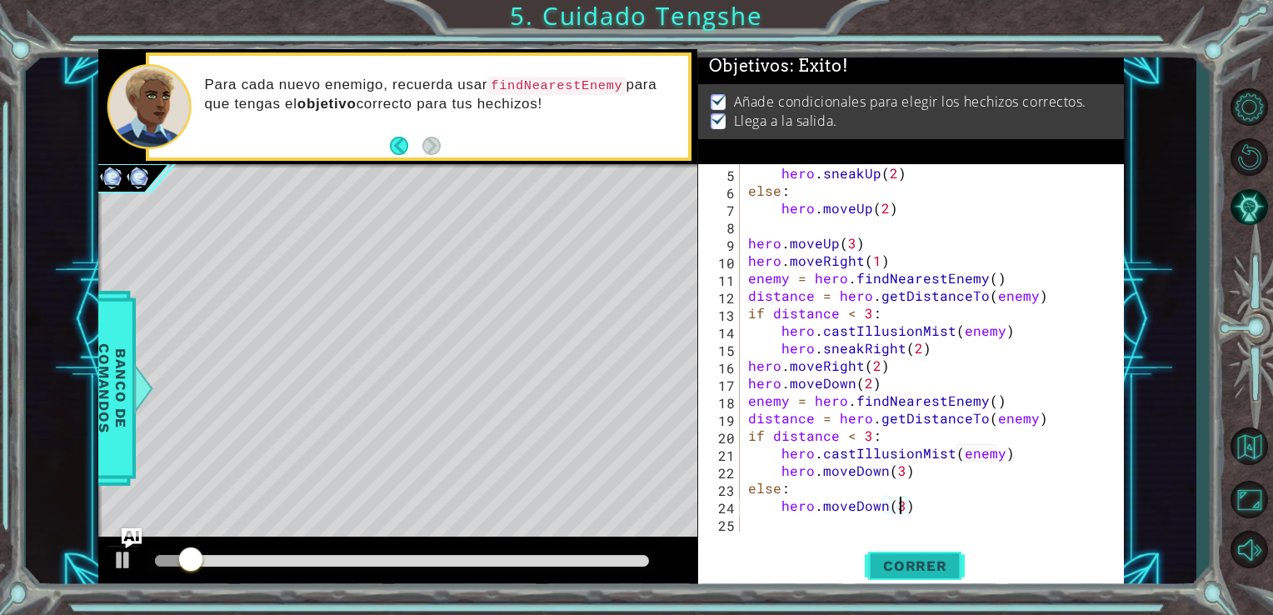
click at [923, 545] on button "Correr" at bounding box center [915, 565] width 100 height 43
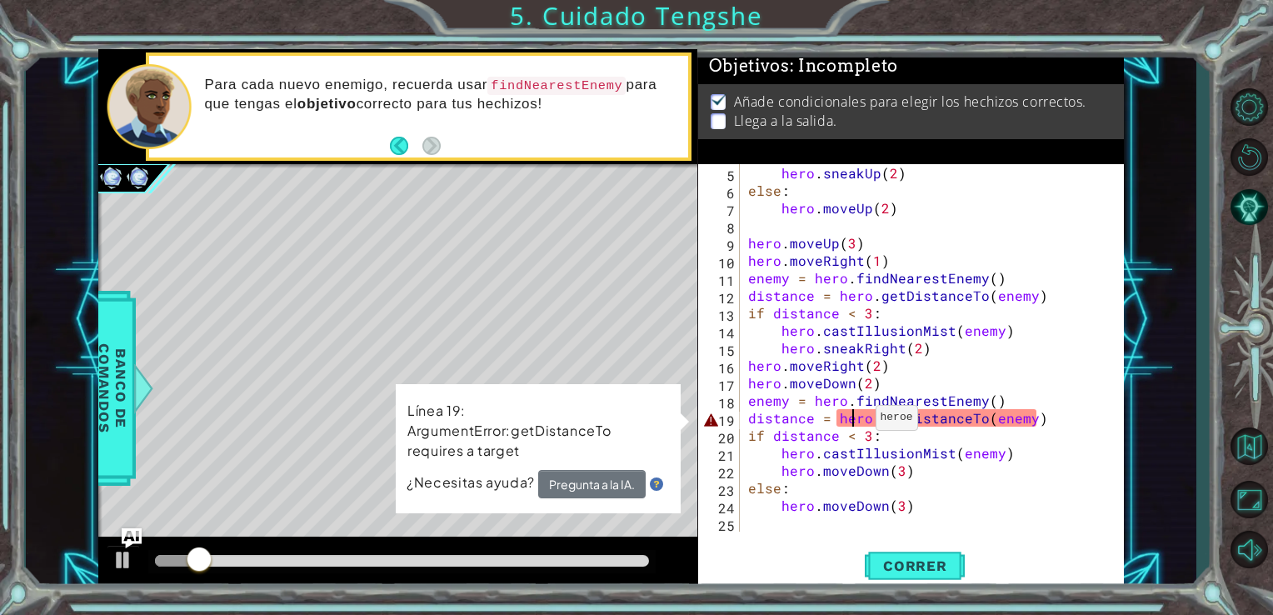
click at [855, 422] on div "hero . sneakUp ( 2 ) else : hero . moveUp ( 2 ) hero . moveUp ( 3 ) hero . move…" at bounding box center [931, 365] width 372 height 403
drag, startPoint x: 837, startPoint y: 422, endPoint x: 1033, endPoint y: 421, distance: 196.7
click at [1033, 421] on div "hero . sneakUp ( 2 ) else : hero . moveUp ( 2 ) hero . moveUp ( 3 ) hero . move…" at bounding box center [931, 365] width 372 height 403
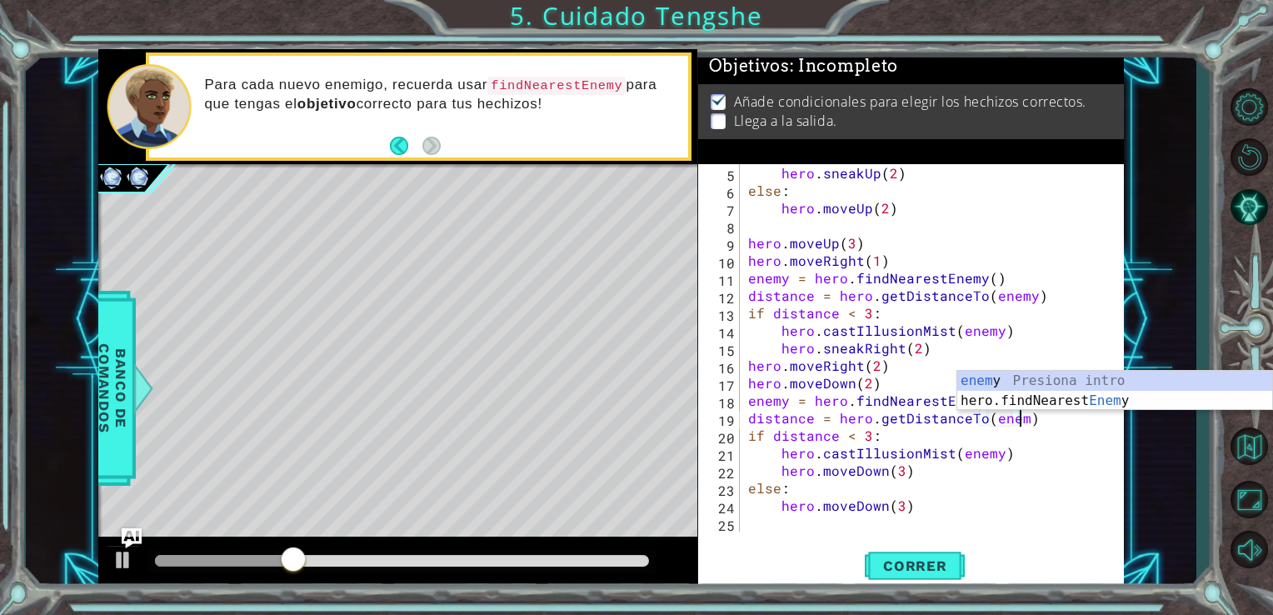
scroll to position [0, 17]
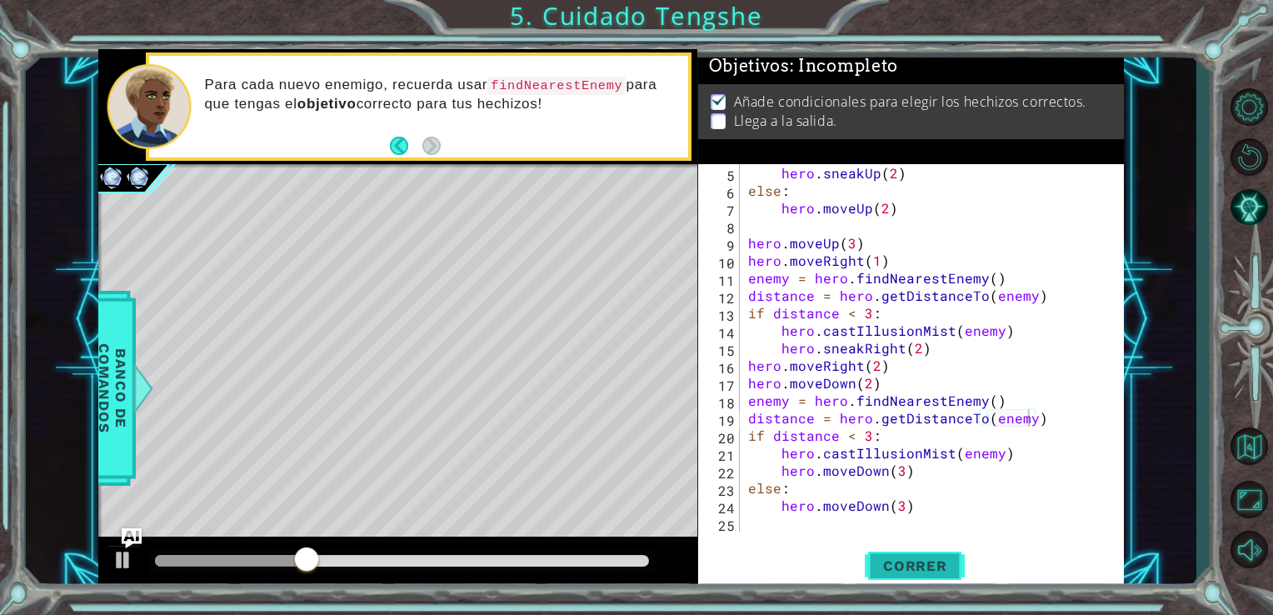
click at [922, 555] on button "Correr" at bounding box center [915, 565] width 100 height 43
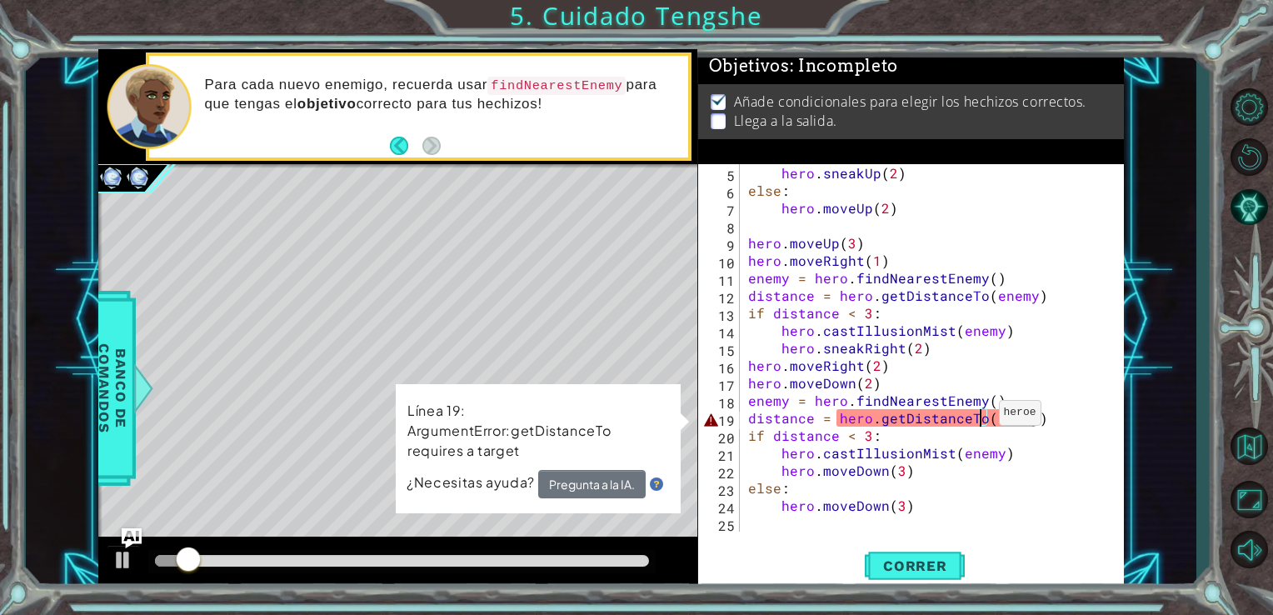
click at [978, 417] on div "hero . sneakUp ( 2 ) else : hero . moveUp ( 2 ) hero . moveUp ( 3 ) hero . move…" at bounding box center [931, 365] width 372 height 403
click at [883, 473] on div "hero . sneakUp ( 2 ) else : hero . moveUp ( 2 ) hero . moveUp ( 3 ) hero . move…" at bounding box center [931, 365] width 372 height 403
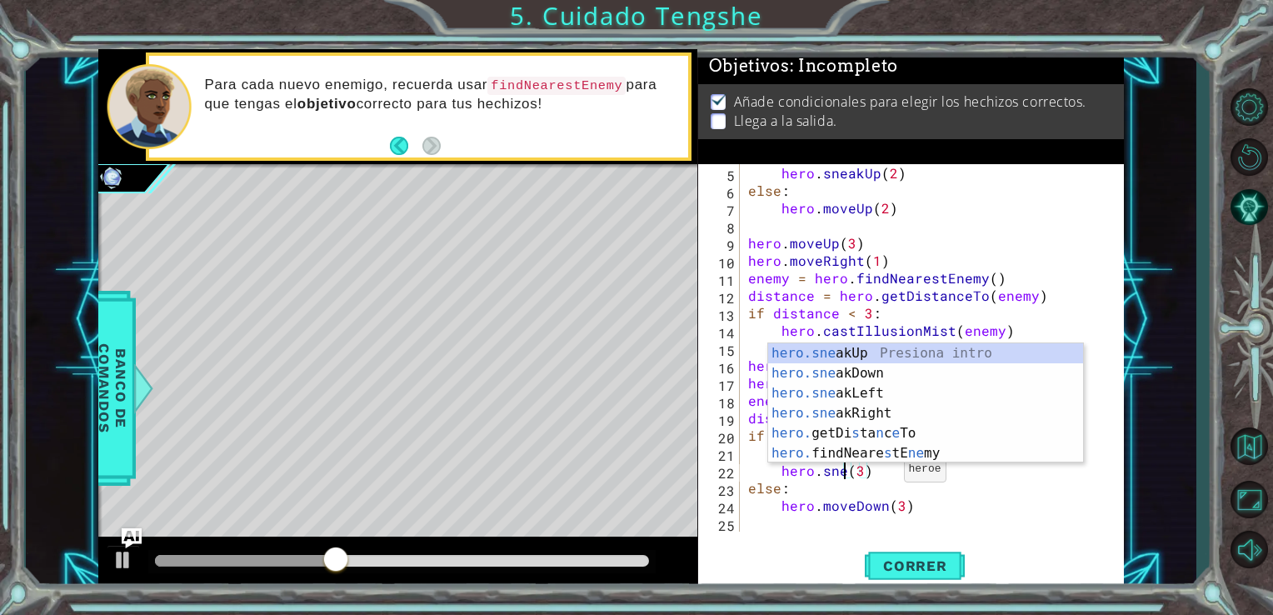
scroll to position [0, 7]
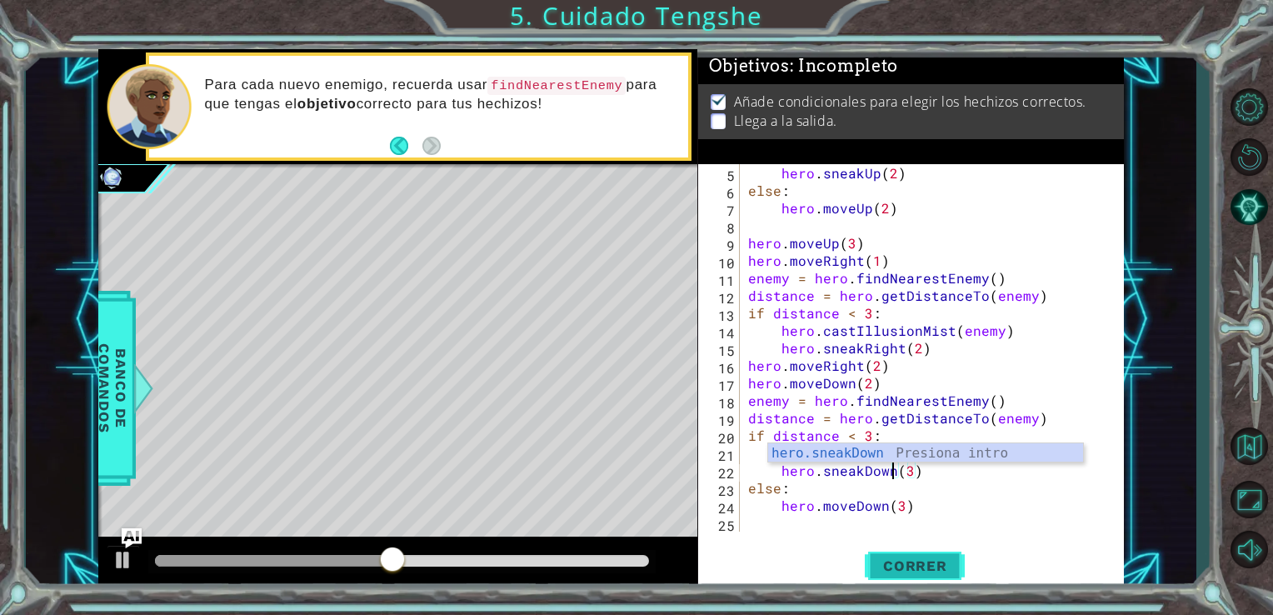
type textarea "hero.sneakDown(3)"
click at [915, 573] on span "Correr" at bounding box center [916, 566] width 98 height 17
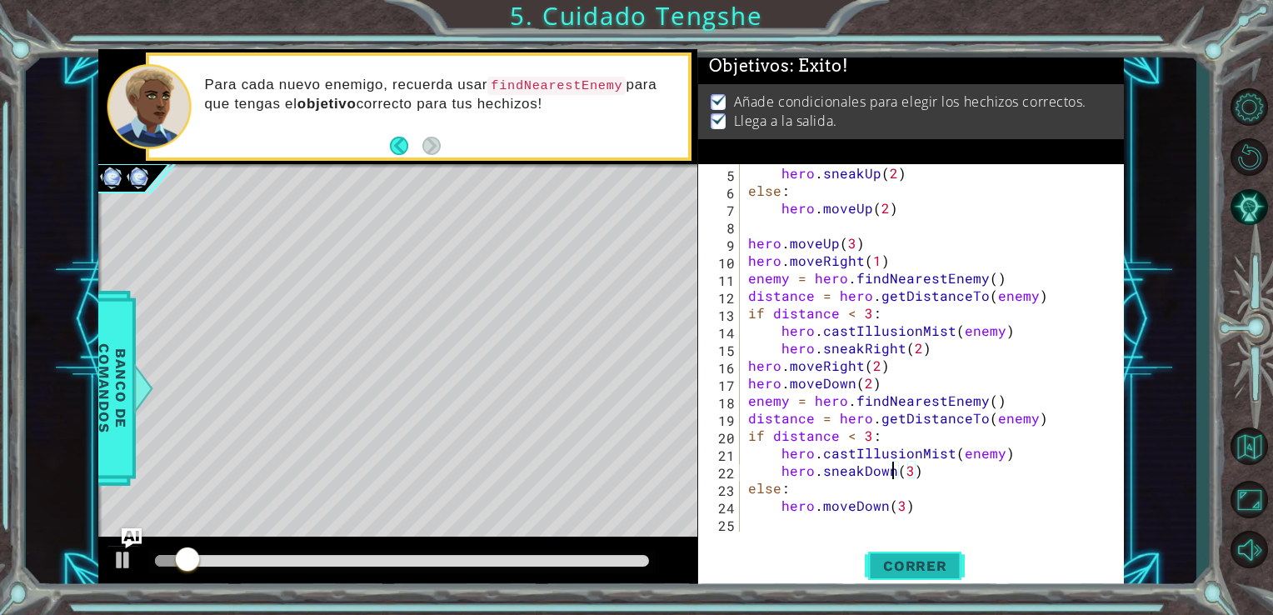
click at [915, 564] on span "Correr" at bounding box center [916, 566] width 98 height 17
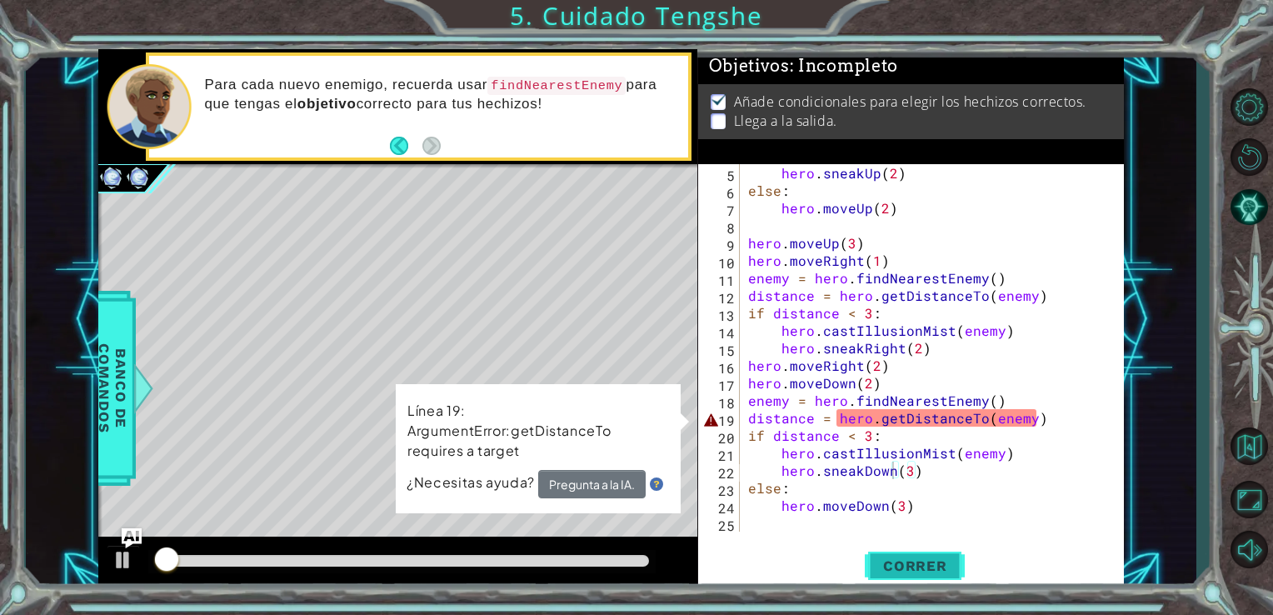
click at [915, 564] on span "Correr" at bounding box center [916, 566] width 98 height 17
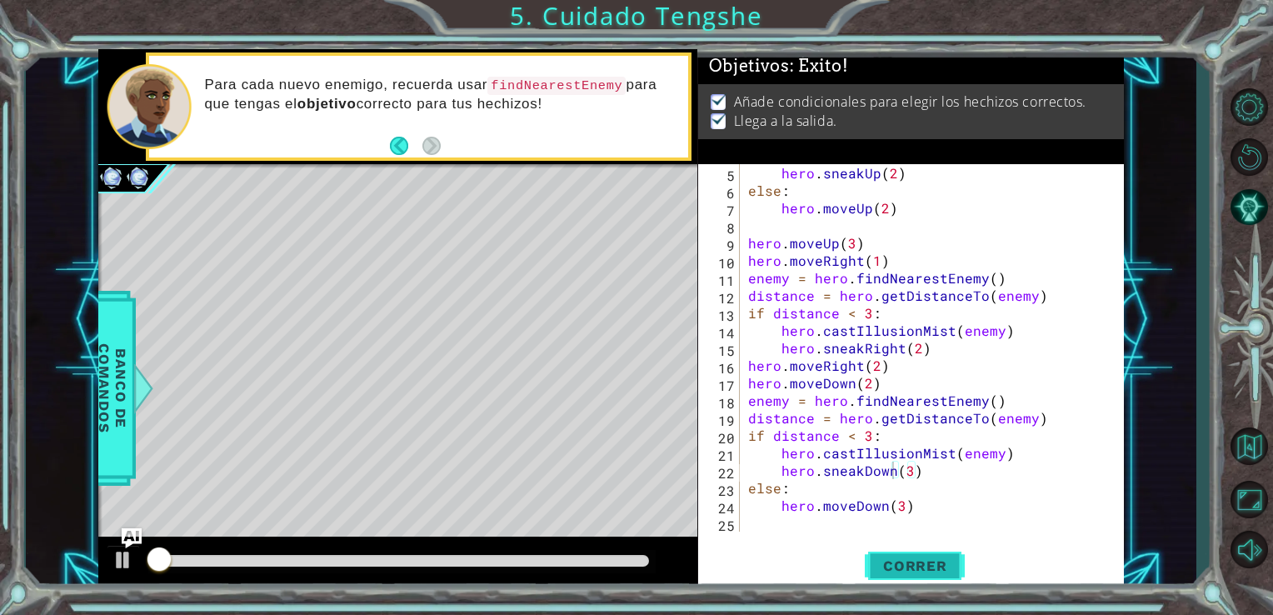
click at [915, 564] on span "Correr" at bounding box center [916, 566] width 98 height 17
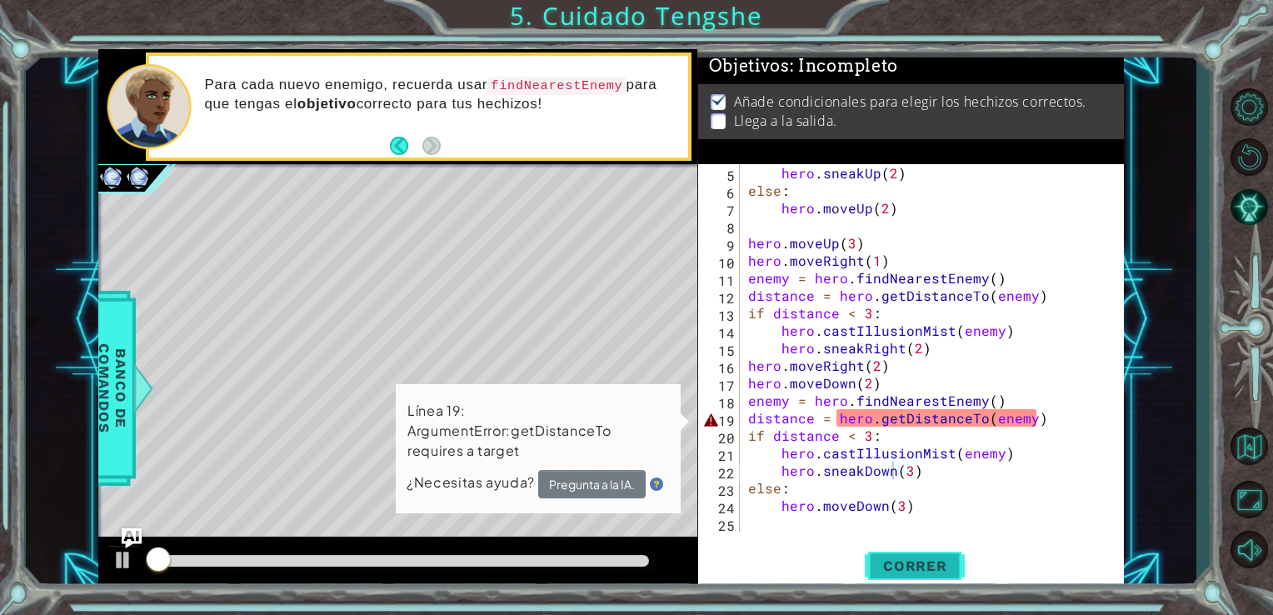
click at [915, 564] on span "Correr" at bounding box center [916, 566] width 98 height 17
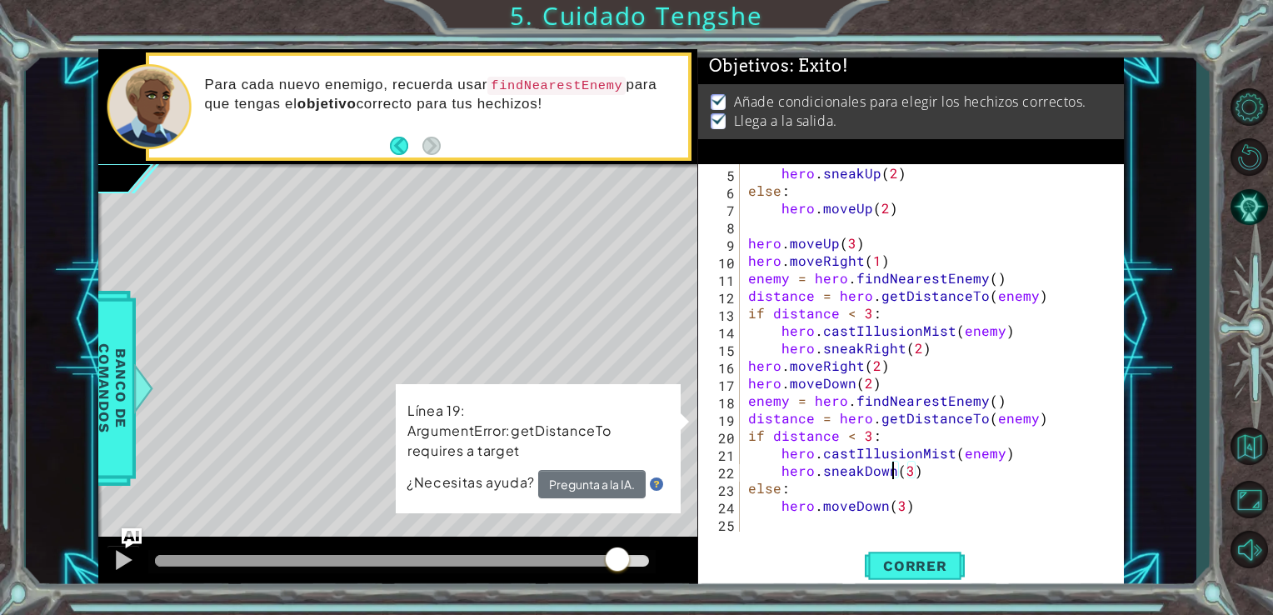
drag, startPoint x: 472, startPoint y: 555, endPoint x: 649, endPoint y: 559, distance: 177.6
click at [649, 559] on div at bounding box center [402, 561] width 495 height 12
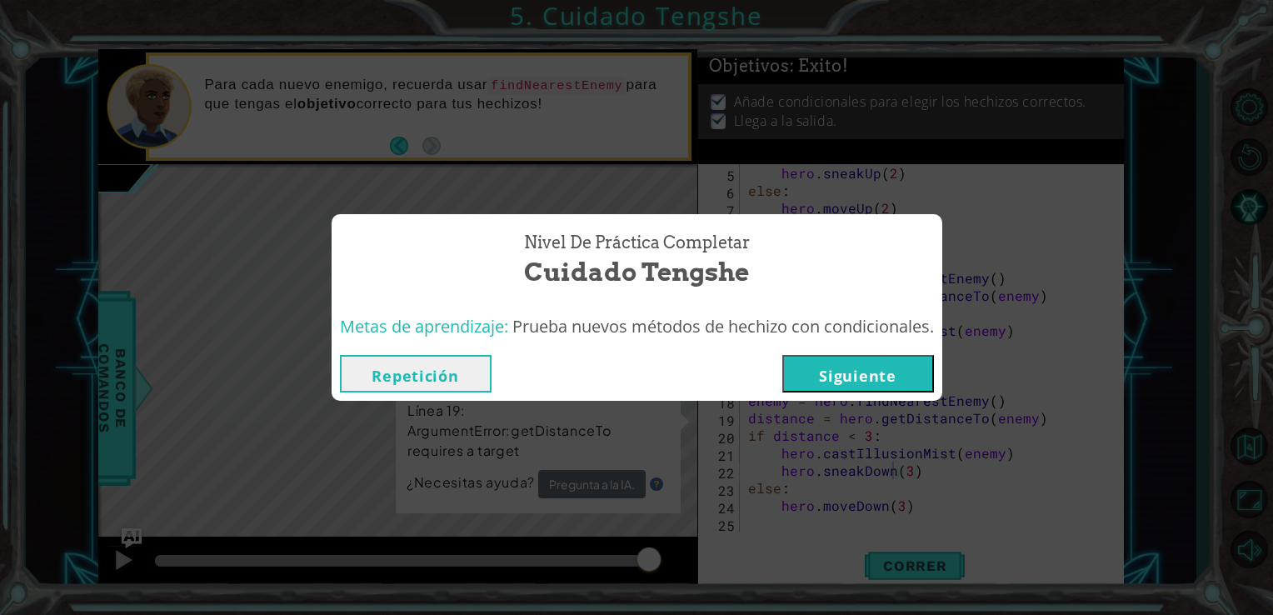
click at [805, 381] on button "Siguiente" at bounding box center [859, 374] width 152 height 38
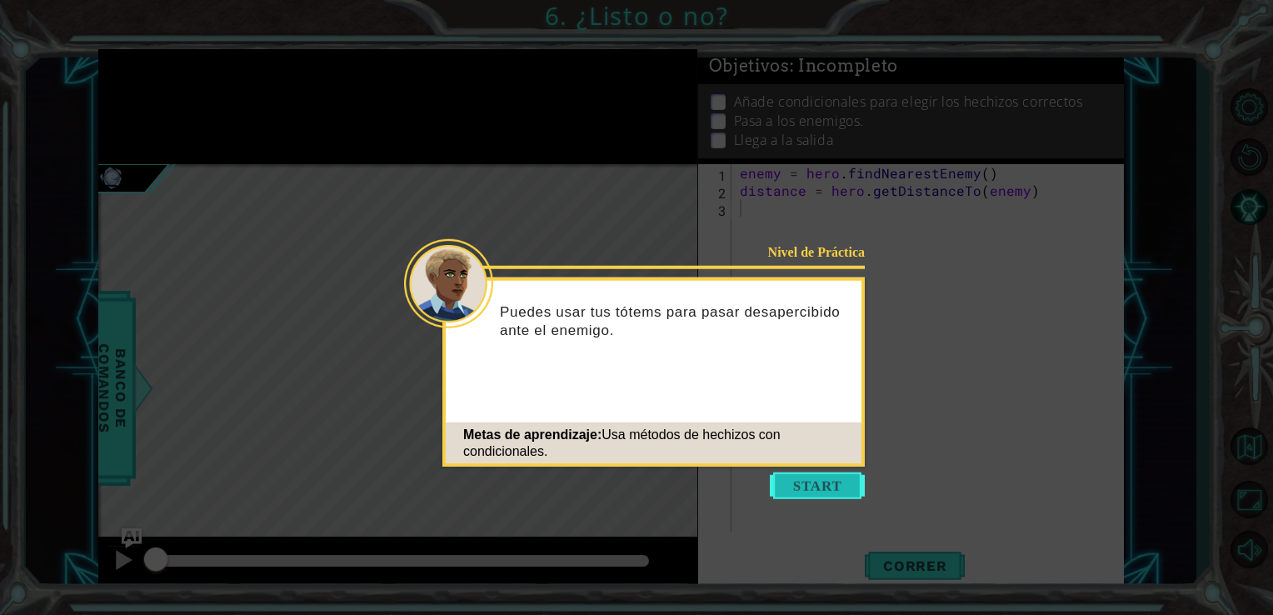
click at [813, 492] on button "Start" at bounding box center [817, 486] width 95 height 27
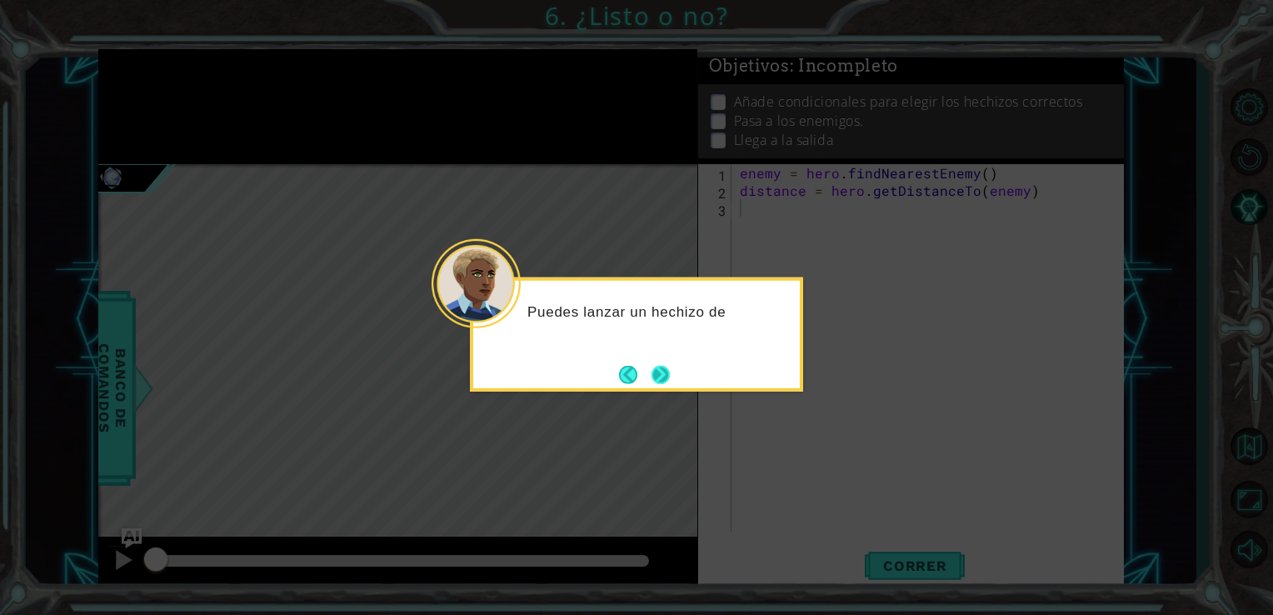
click at [661, 378] on button "Next" at bounding box center [661, 374] width 18 height 18
